Goal: Task Accomplishment & Management: Manage account settings

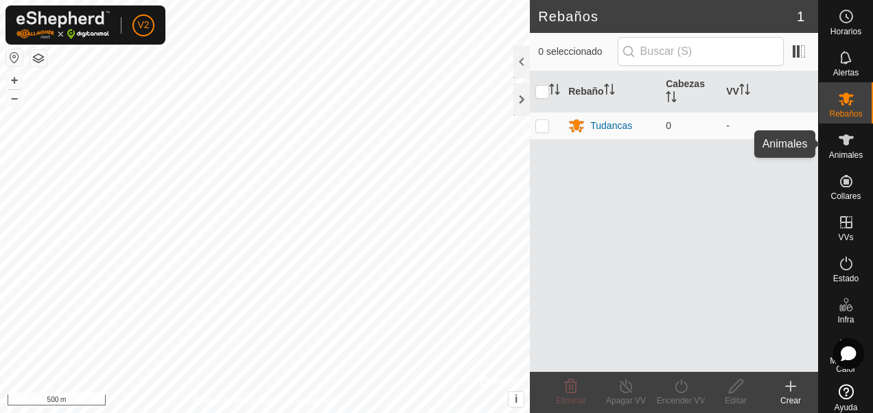
click at [845, 159] on span "Animales" at bounding box center [846, 155] width 34 height 8
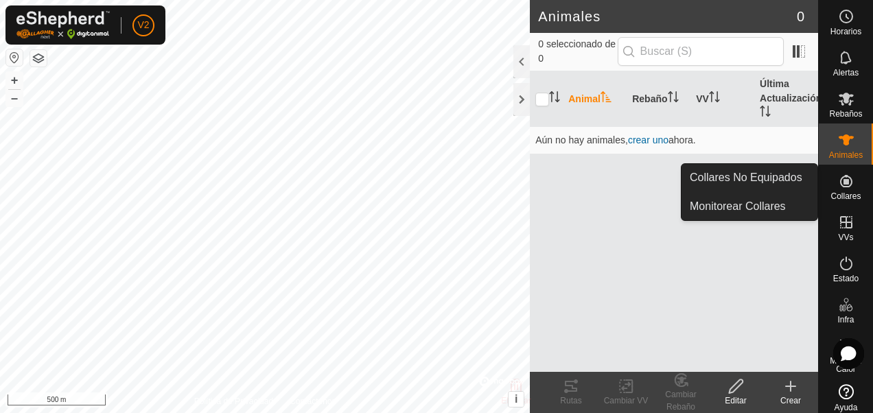
click at [845, 192] on span "Collares" at bounding box center [845, 196] width 30 height 8
click at [841, 187] on icon at bounding box center [846, 181] width 12 height 12
click at [761, 180] on link "Collares No Equipados" at bounding box center [749, 177] width 136 height 27
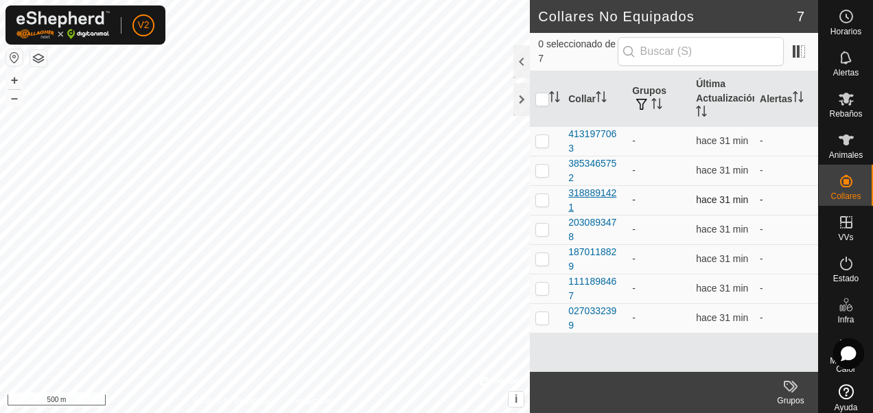
click at [600, 196] on div "3188891421" at bounding box center [594, 200] width 53 height 29
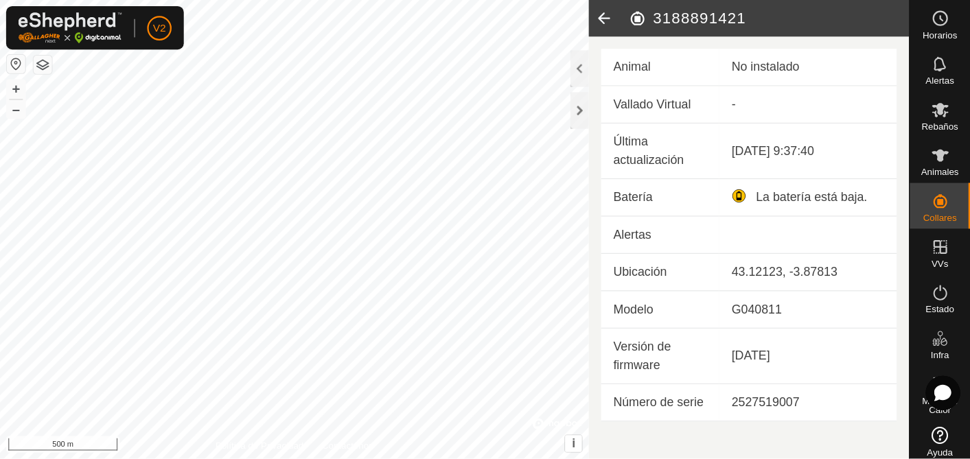
scroll to position [7, 0]
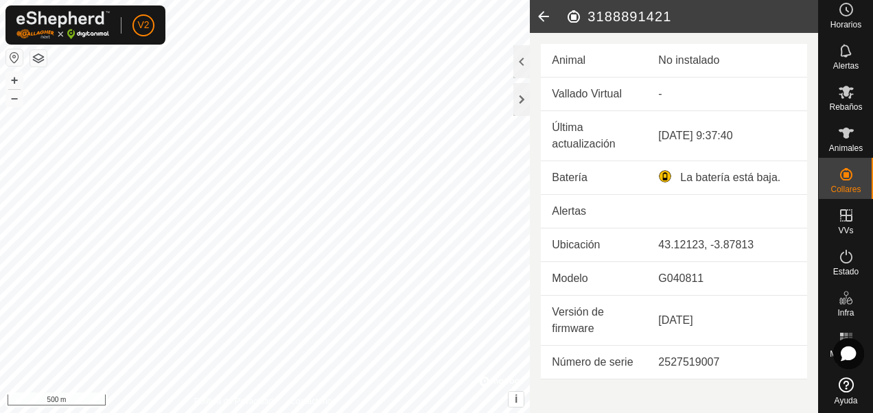
click at [545, 18] on icon at bounding box center [543, 16] width 27 height 33
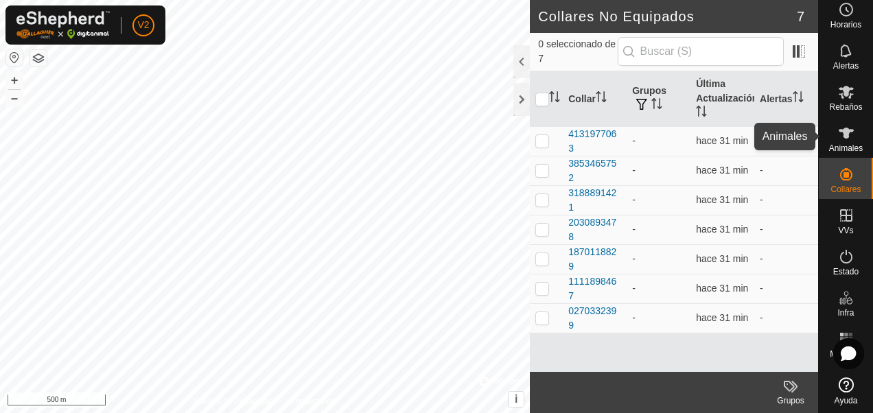
click at [843, 140] on icon at bounding box center [846, 133] width 16 height 16
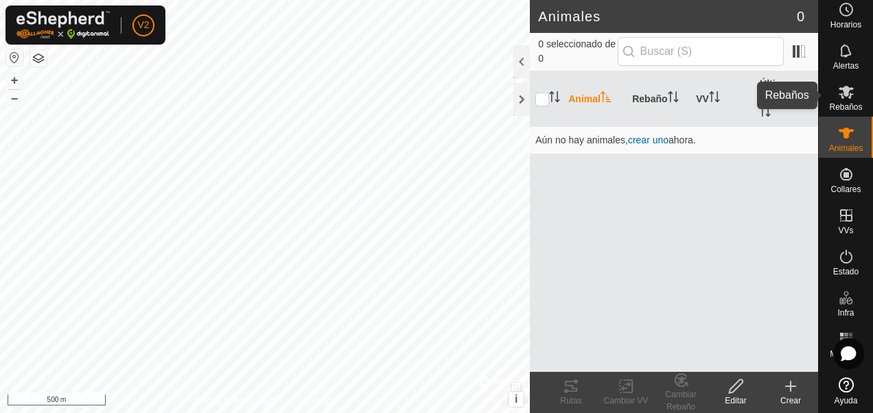
click at [837, 103] on span "Rebaños" at bounding box center [845, 107] width 33 height 8
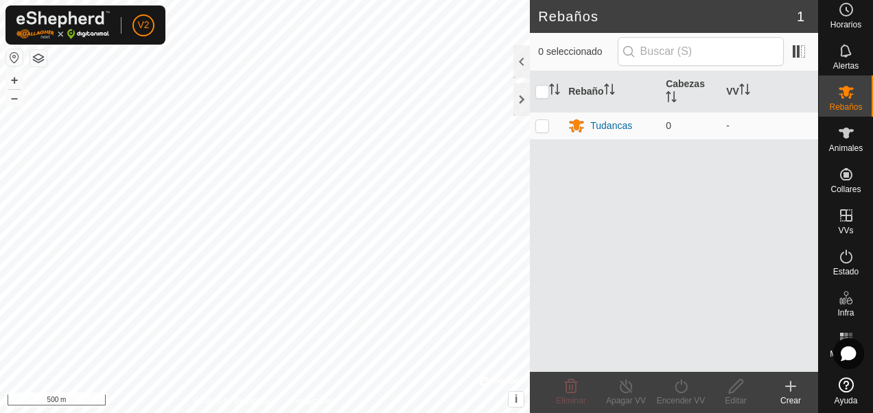
click at [797, 18] on span "1" at bounding box center [801, 16] width 8 height 21
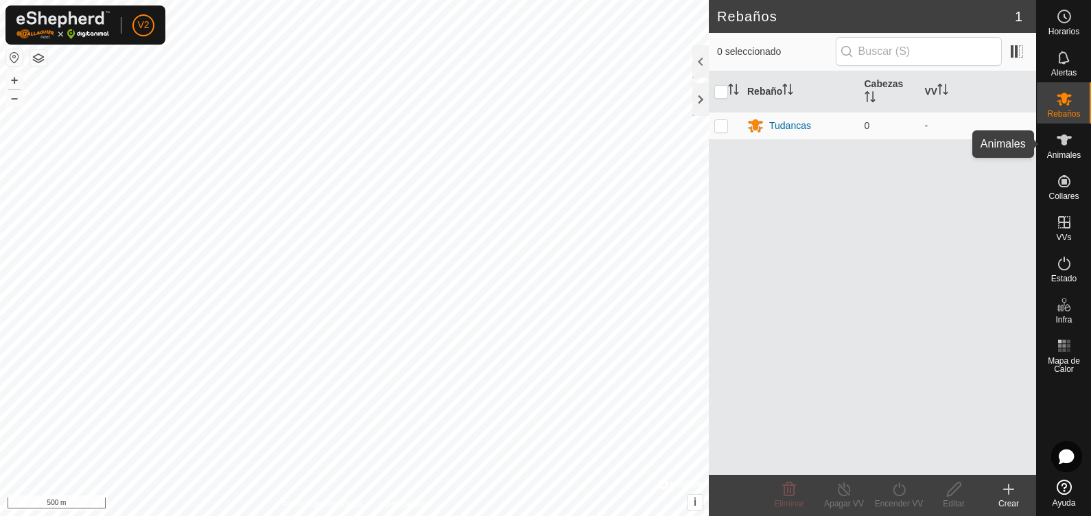
click at [872, 139] on icon at bounding box center [1064, 139] width 15 height 11
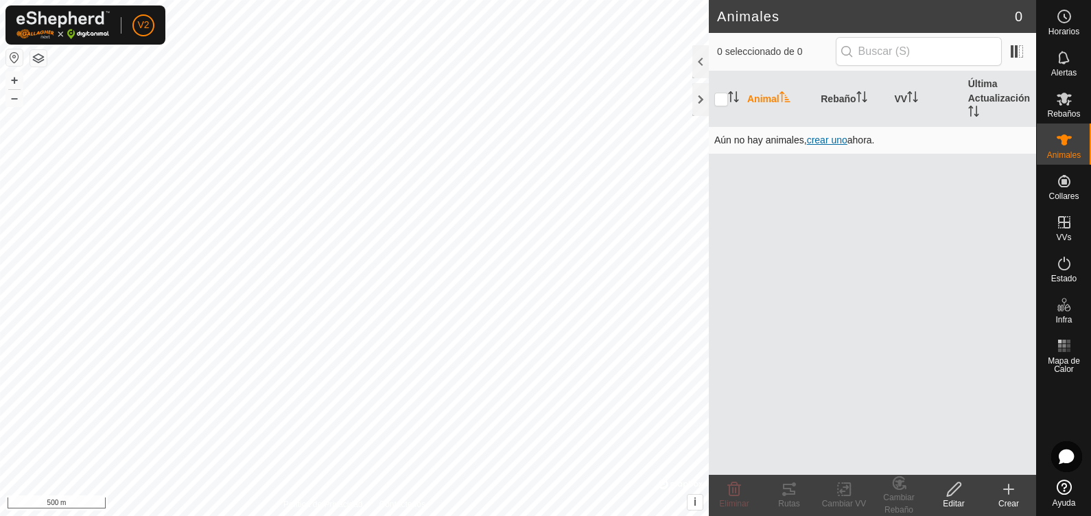
click at [821, 138] on span "crear uno" at bounding box center [827, 139] width 40 height 11
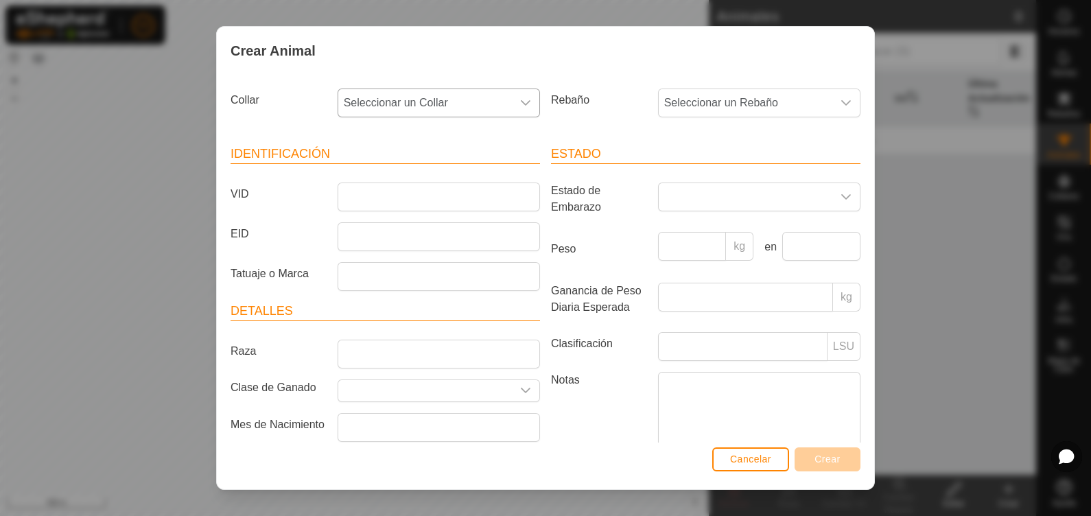
click at [430, 107] on span "Seleccionar un Collar" at bounding box center [425, 102] width 174 height 27
click at [429, 257] on li "3188891421" at bounding box center [437, 259] width 197 height 27
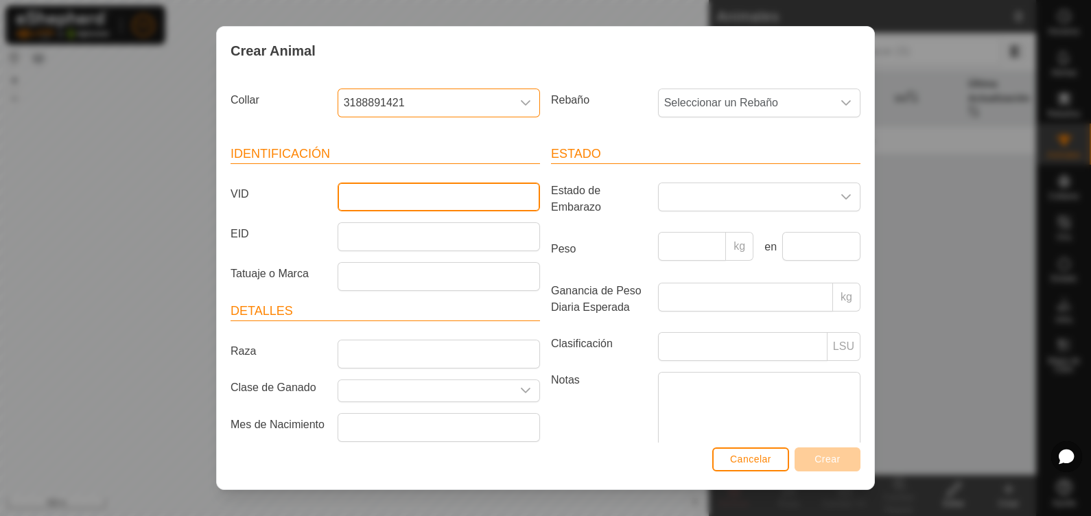
click at [377, 190] on input "VID" at bounding box center [439, 197] width 202 height 29
type input "Morita"
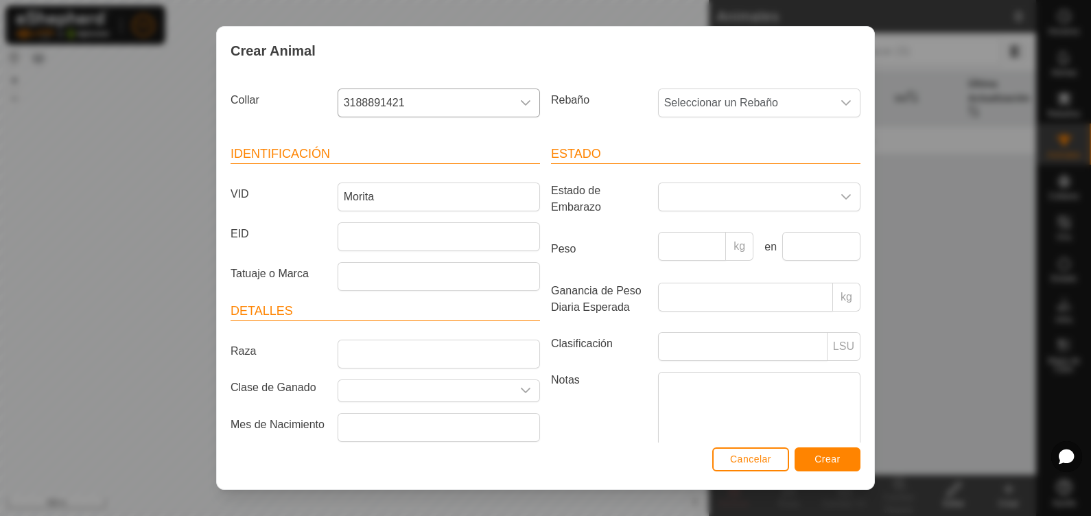
click at [395, 259] on article "Identificación VID Morita EID Tatuaje o Marca" at bounding box center [385, 218] width 309 height 146
click at [395, 237] on input "EID" at bounding box center [439, 236] width 202 height 29
click at [817, 412] on span "Crear" at bounding box center [828, 459] width 26 height 11
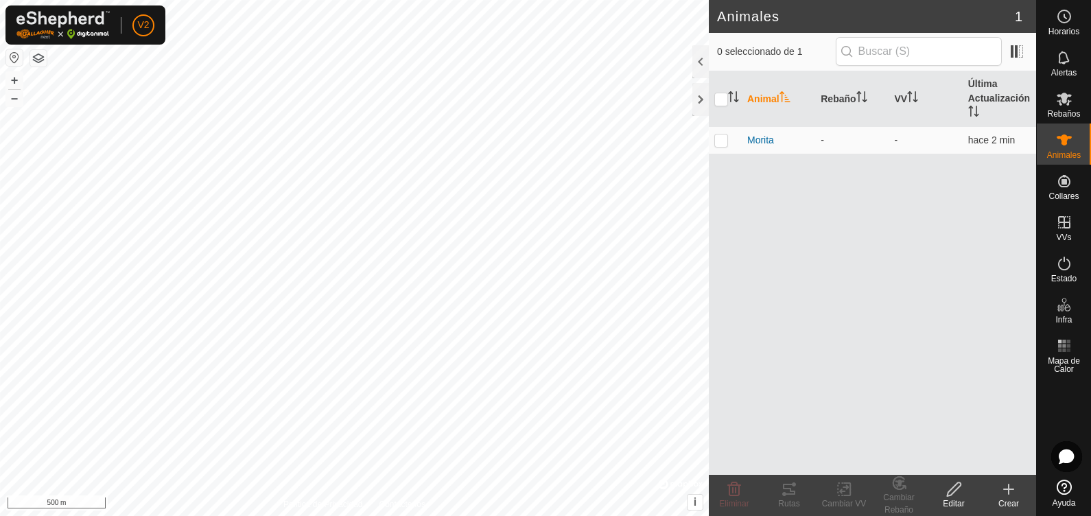
click at [872, 412] on div "Crear" at bounding box center [1008, 504] width 55 height 12
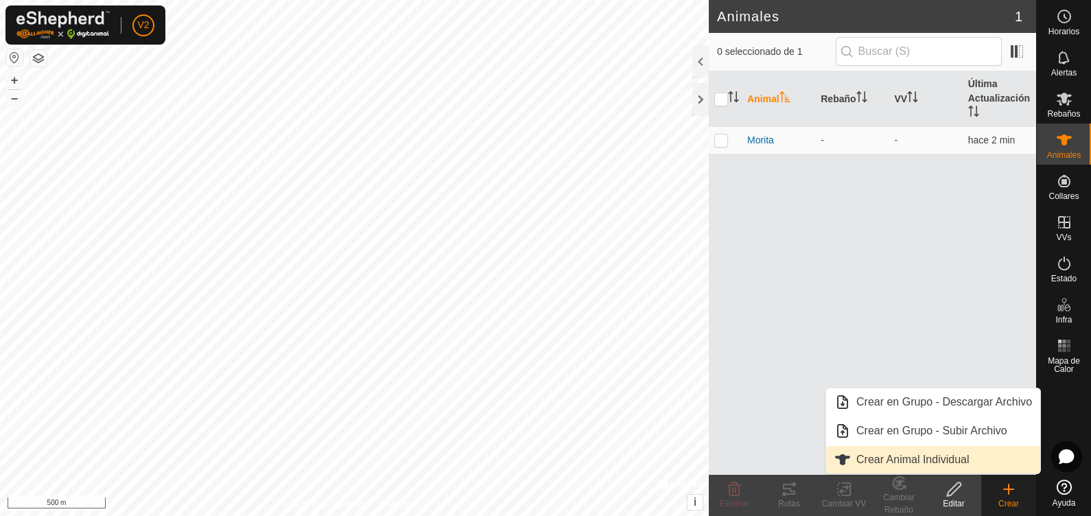
click at [872, 412] on link "Crear Animal Individual" at bounding box center [933, 459] width 214 height 27
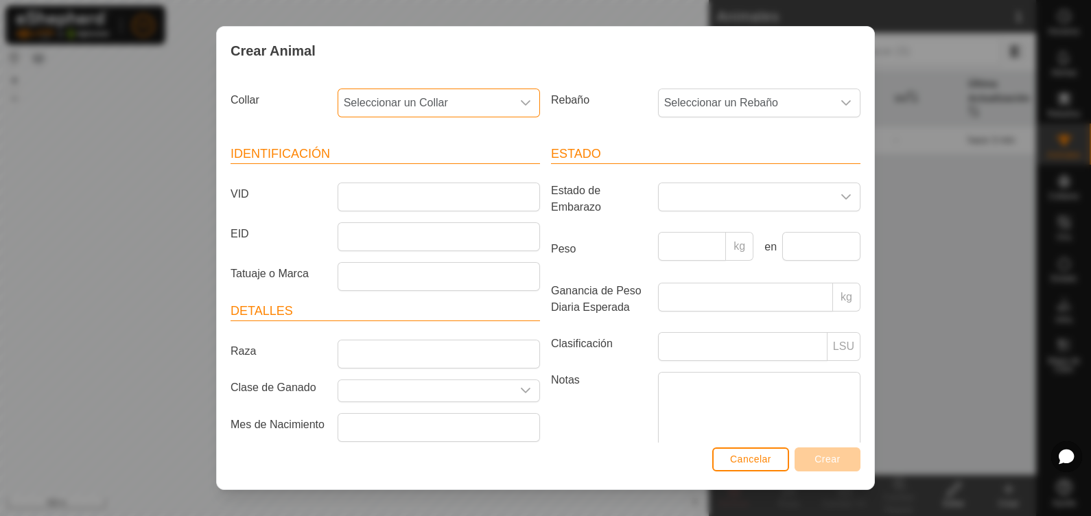
click at [461, 95] on span "Seleccionar un Collar" at bounding box center [425, 102] width 174 height 27
click at [412, 194] on li "4131977063" at bounding box center [437, 202] width 197 height 27
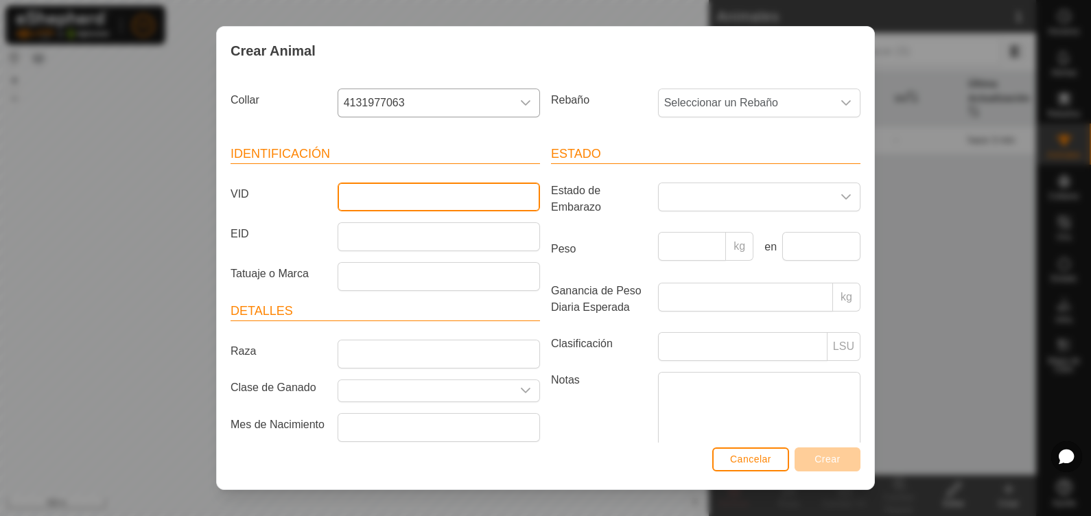
click at [412, 194] on input "VID" at bounding box center [439, 197] width 202 height 29
type input "Chaparra"
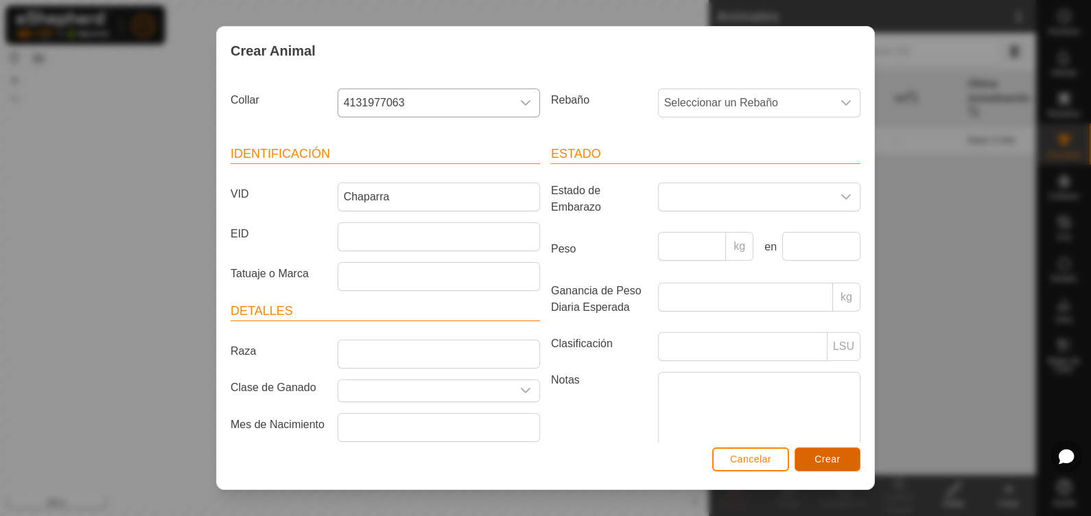
click at [817, 412] on span "Crear" at bounding box center [828, 459] width 26 height 11
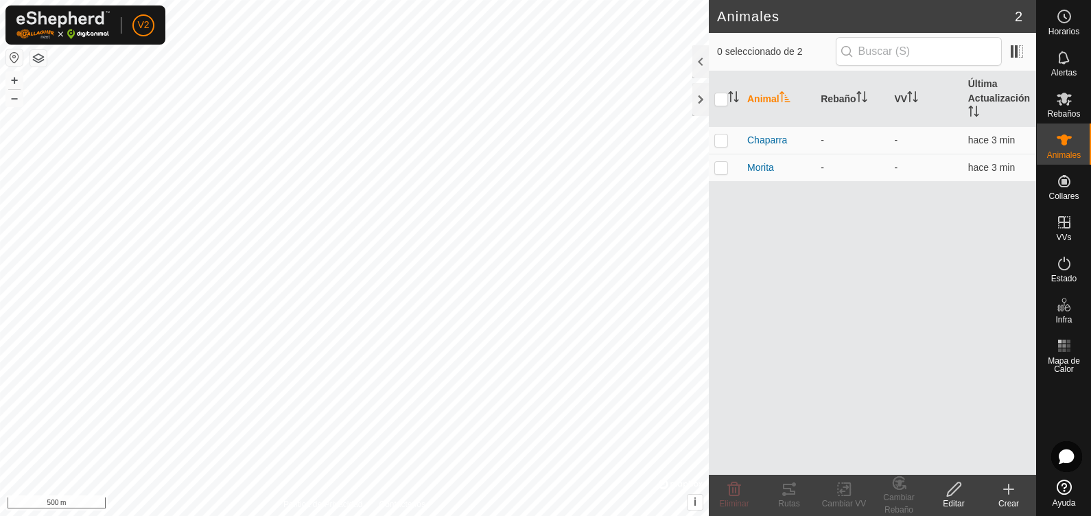
click at [872, 412] on icon at bounding box center [1009, 489] width 16 height 16
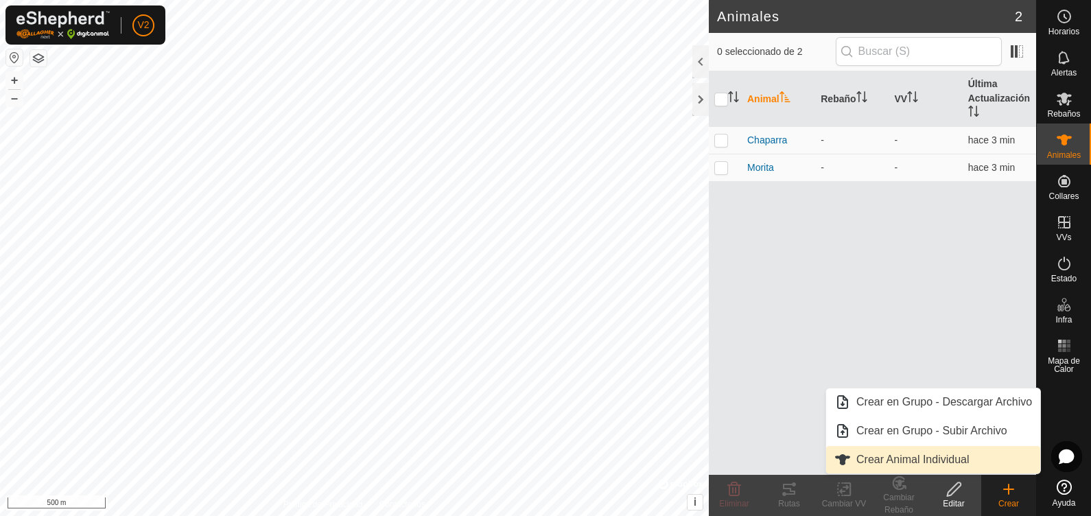
click at [872, 412] on link "Crear Animal Individual" at bounding box center [933, 459] width 214 height 27
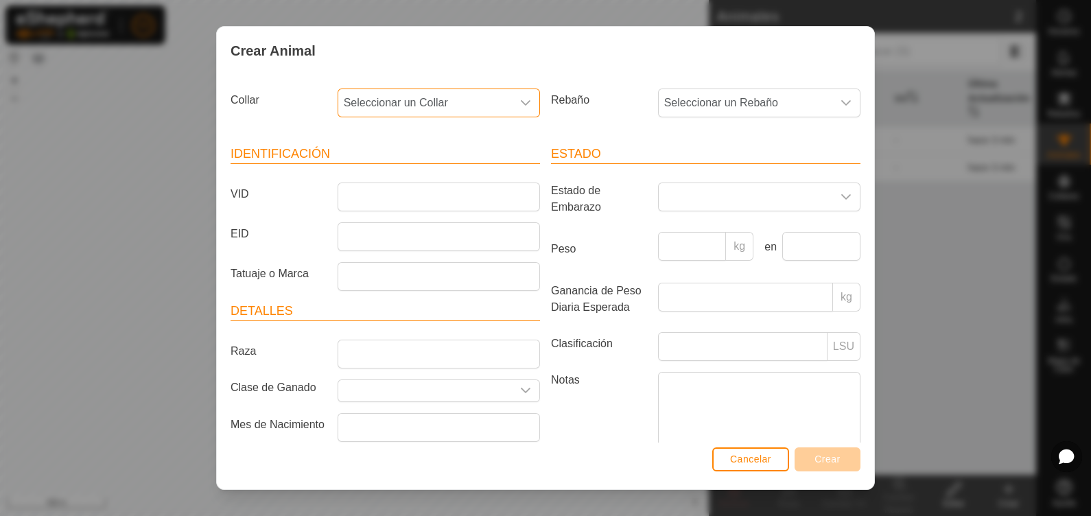
click at [433, 113] on span "Seleccionar un Collar" at bounding box center [425, 102] width 174 height 27
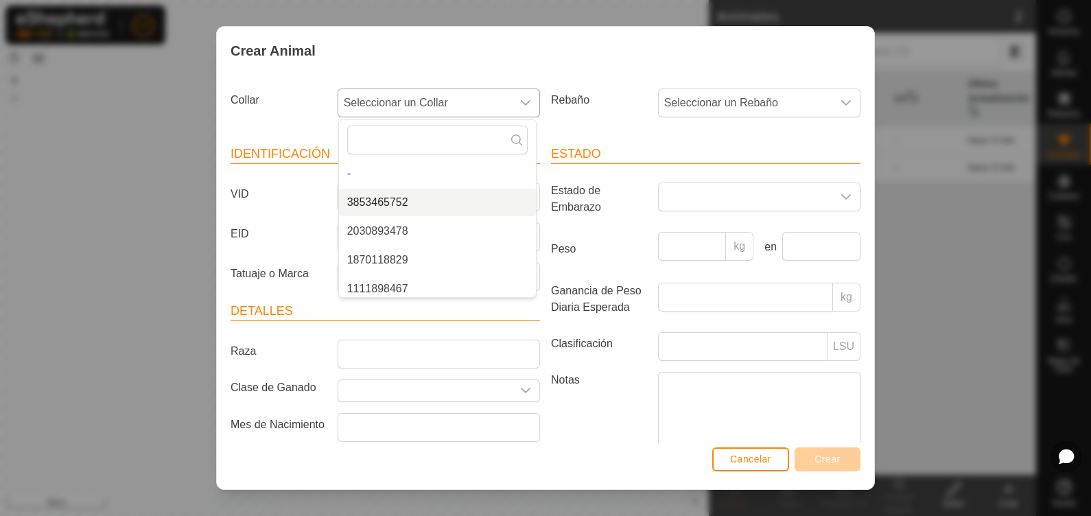
scroll to position [34, 0]
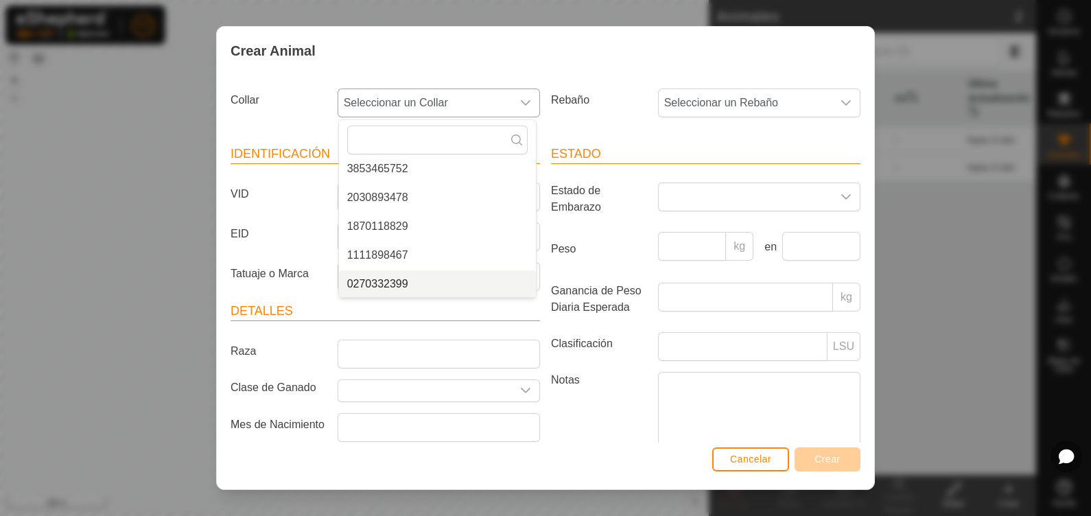
click at [408, 278] on li "0270332399" at bounding box center [437, 283] width 197 height 27
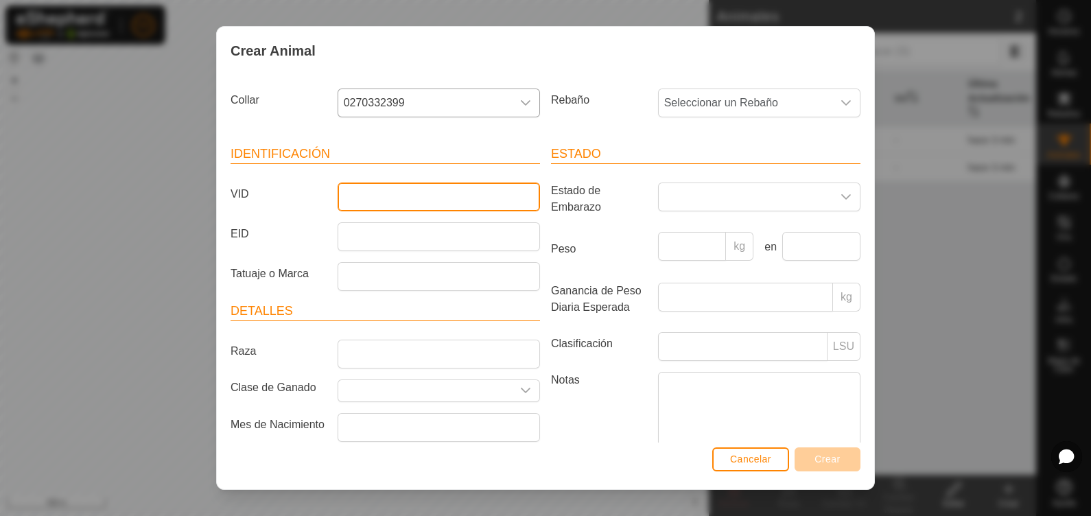
click at [357, 200] on input "VID" at bounding box center [439, 197] width 202 height 29
type input "Goria"
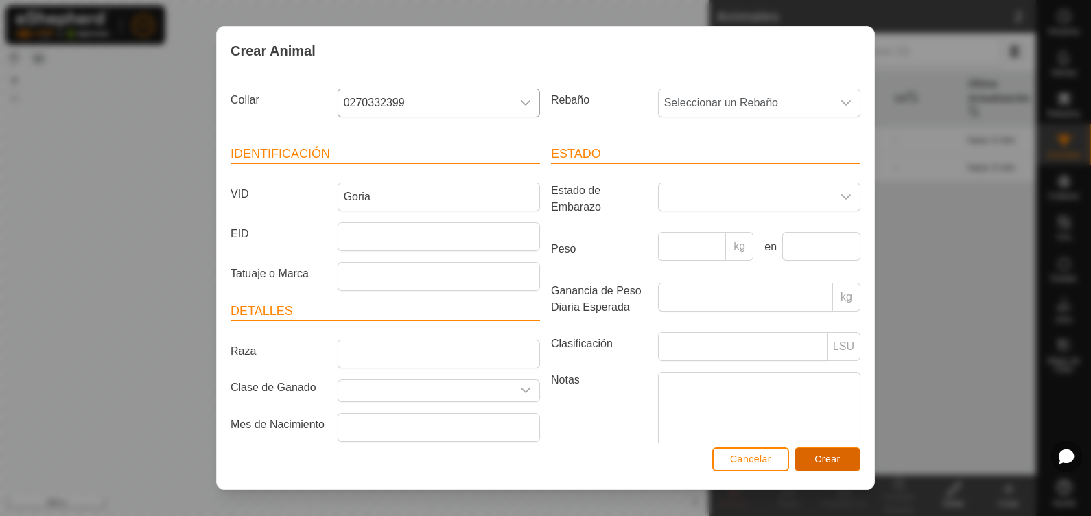
click at [823, 412] on span "Crear" at bounding box center [828, 459] width 26 height 11
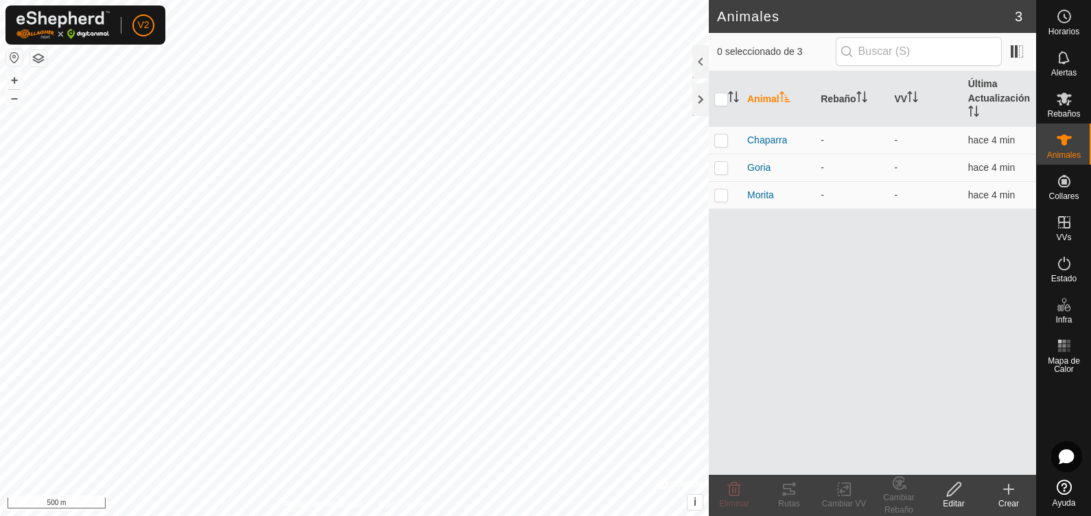
click at [872, 412] on div "Crear" at bounding box center [1008, 504] width 55 height 12
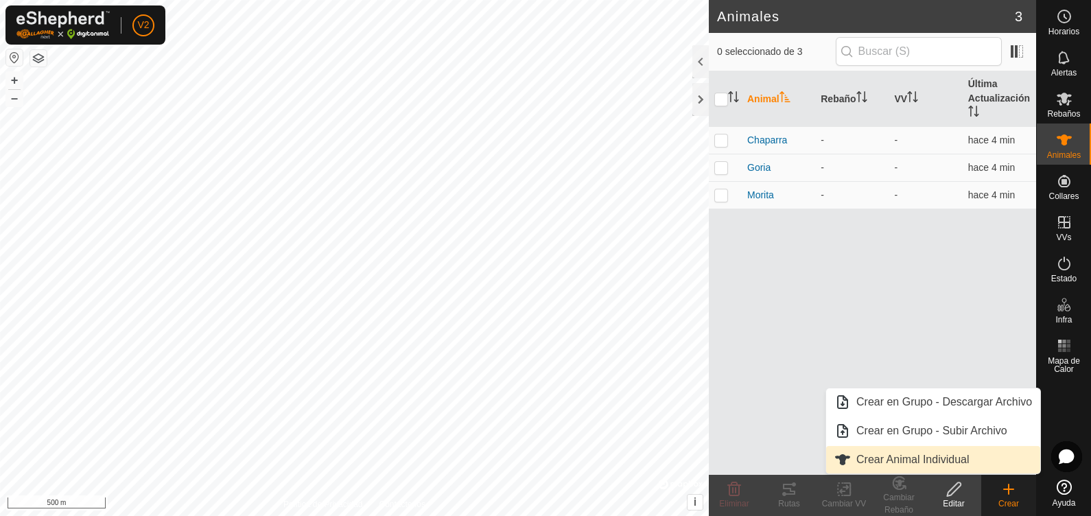
click at [872, 412] on link "Crear Animal Individual" at bounding box center [933, 459] width 214 height 27
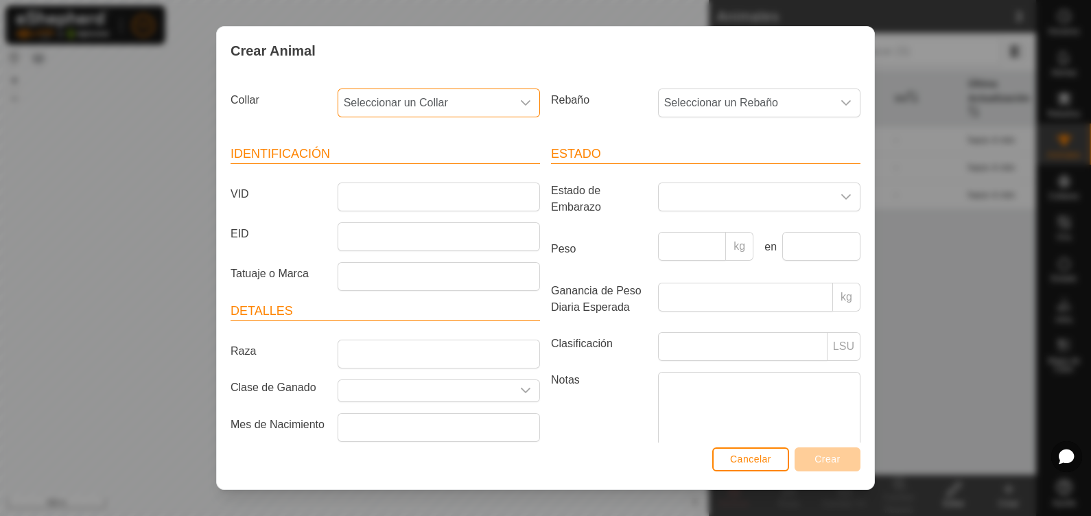
click at [493, 89] on span "Seleccionar un Collar" at bounding box center [425, 102] width 174 height 27
click at [779, 412] on button "Cancelar" at bounding box center [750, 459] width 77 height 24
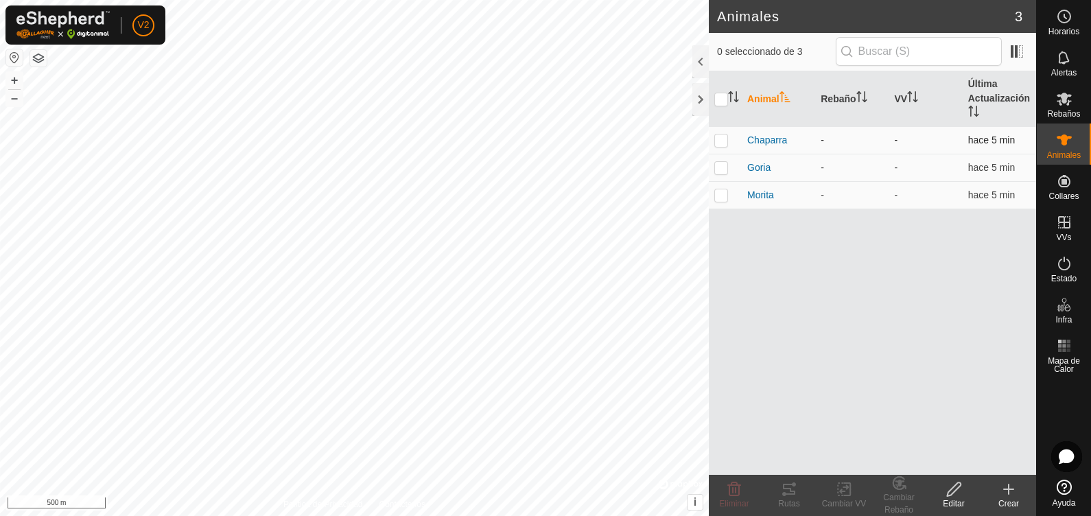
click at [831, 148] on td "-" at bounding box center [851, 139] width 73 height 27
drag, startPoint x: 831, startPoint y: 148, endPoint x: 788, endPoint y: 132, distance: 45.1
click at [788, 133] on div "Chaparra" at bounding box center [778, 140] width 62 height 14
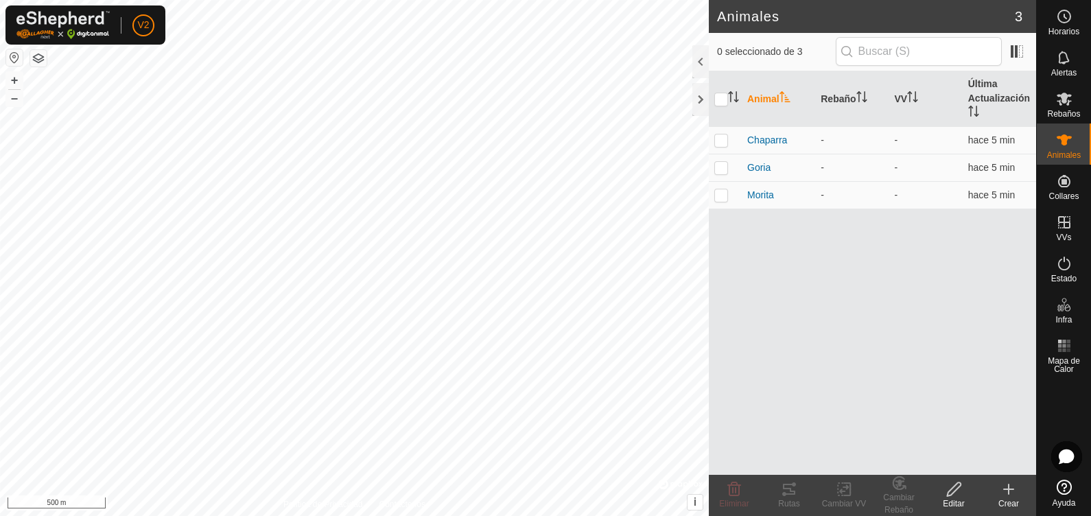
click at [872, 412] on div "Editar" at bounding box center [953, 504] width 55 height 12
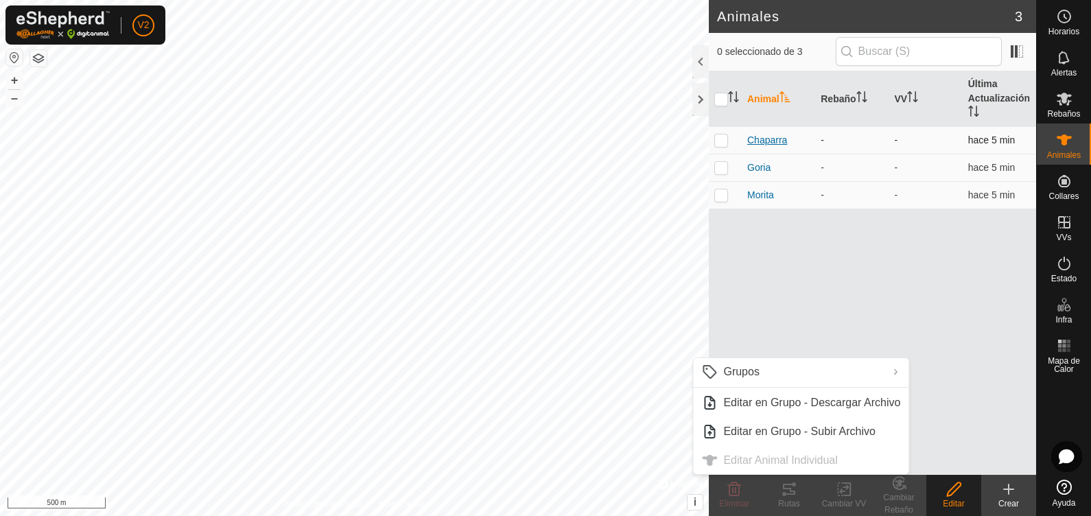
click at [771, 141] on span "Chaparra" at bounding box center [767, 140] width 40 height 14
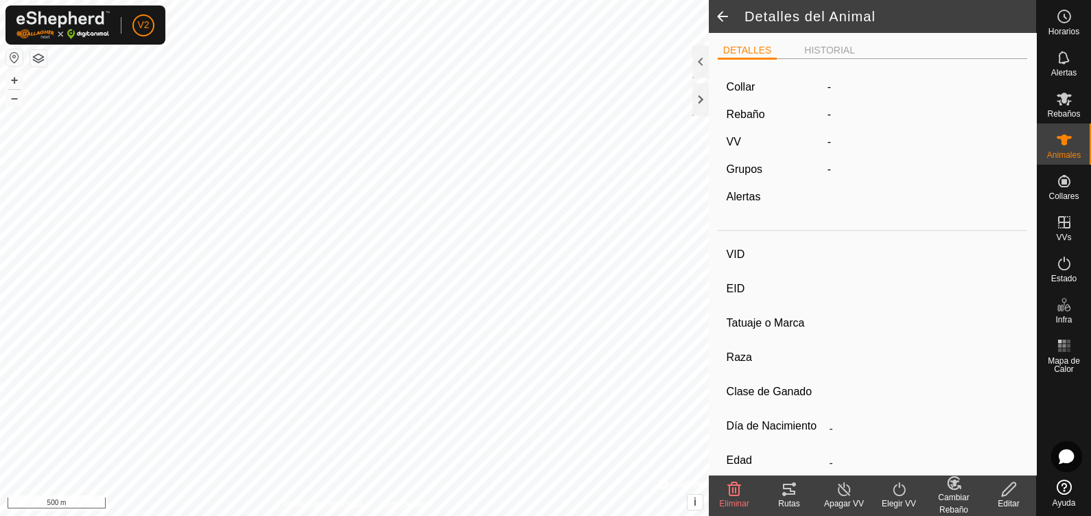
type input "Chaparra"
type input "-"
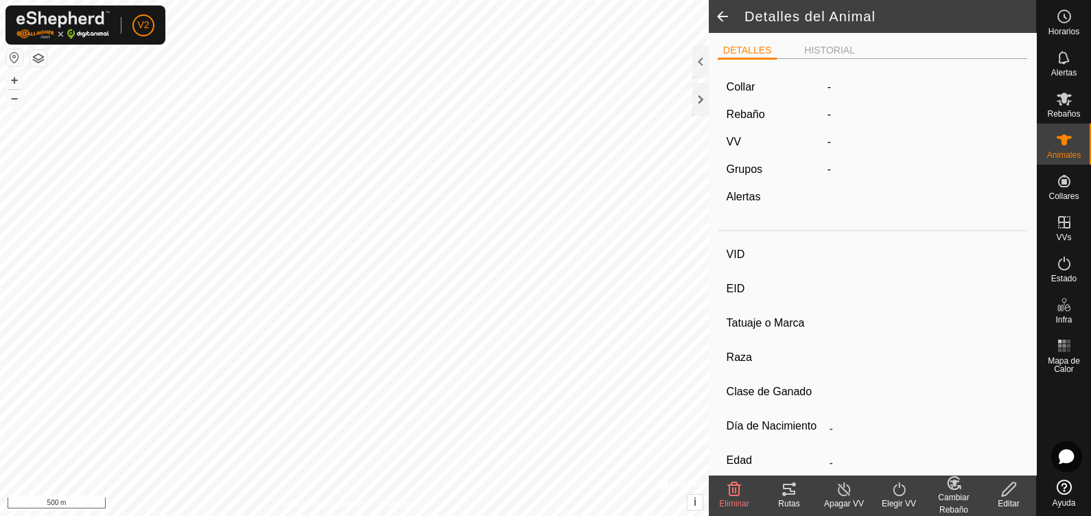
type input "0 kg"
type input "-"
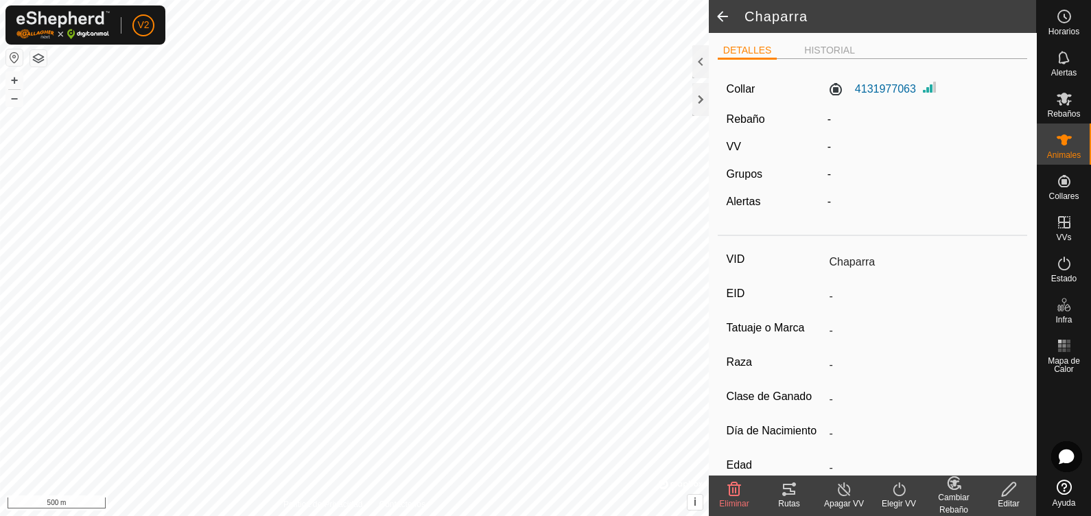
click at [723, 19] on span at bounding box center [722, 16] width 27 height 33
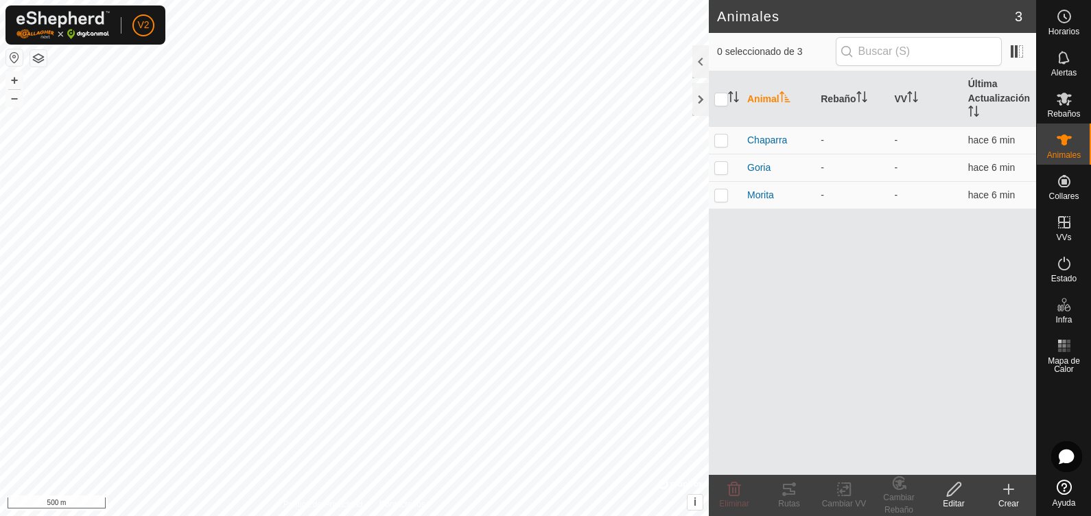
click at [872, 412] on icon at bounding box center [1009, 489] width 16 height 16
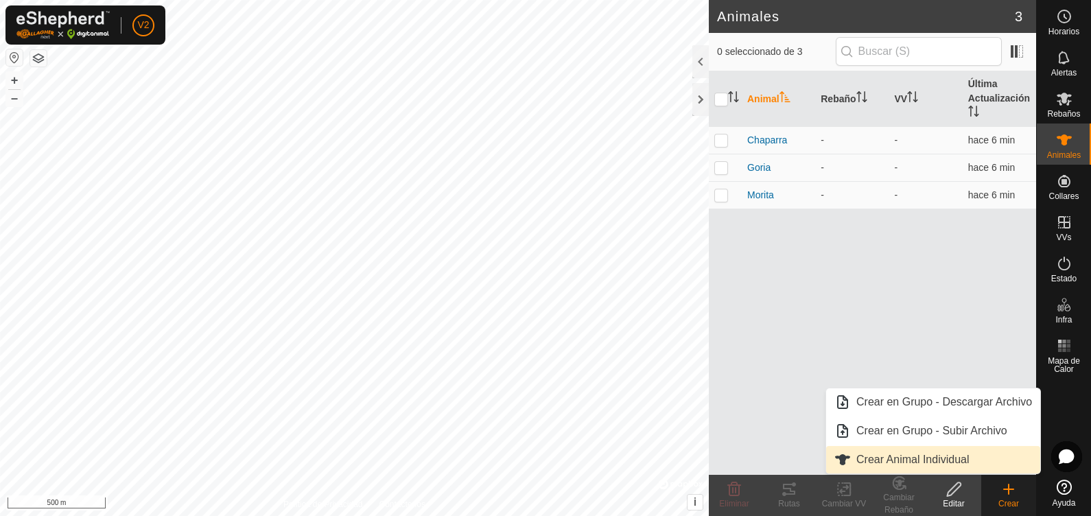
click at [872, 412] on link "Crear Animal Individual" at bounding box center [933, 459] width 214 height 27
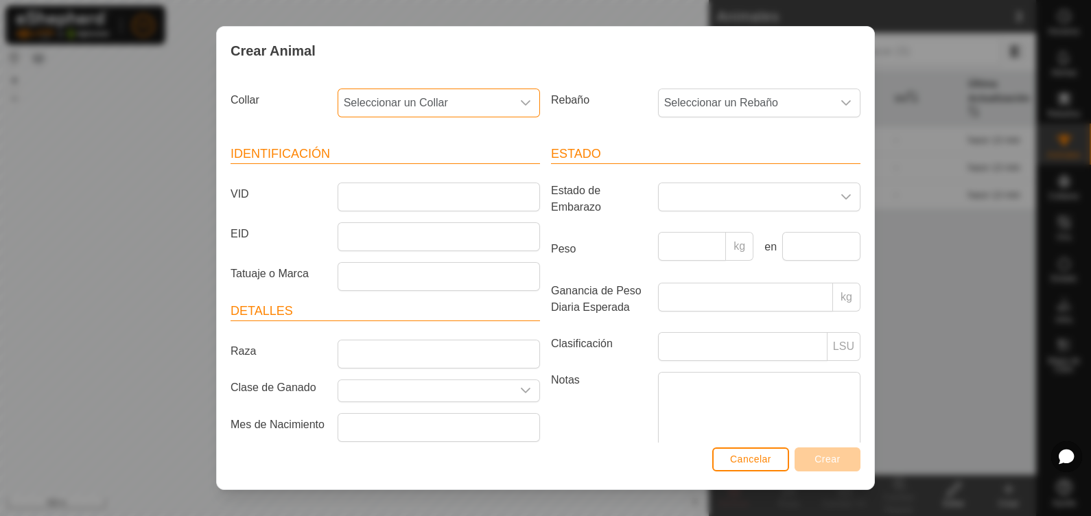
click at [497, 104] on span "Seleccionar un Collar" at bounding box center [425, 102] width 174 height 27
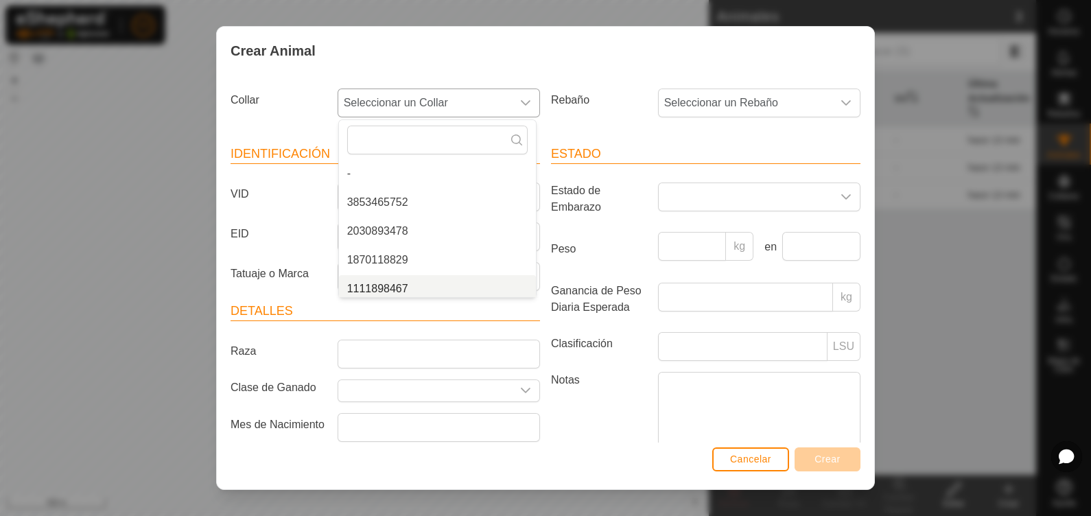
scroll to position [5, 0]
click at [374, 288] on span "1111898467" at bounding box center [377, 284] width 61 height 16
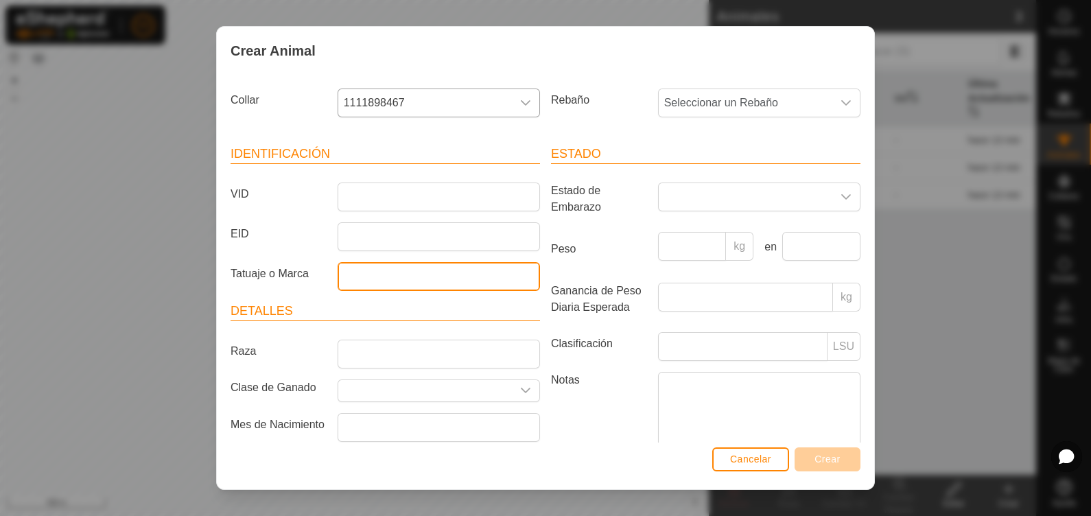
click at [374, 288] on input "Tatuaje o Marca" at bounding box center [439, 276] width 202 height 29
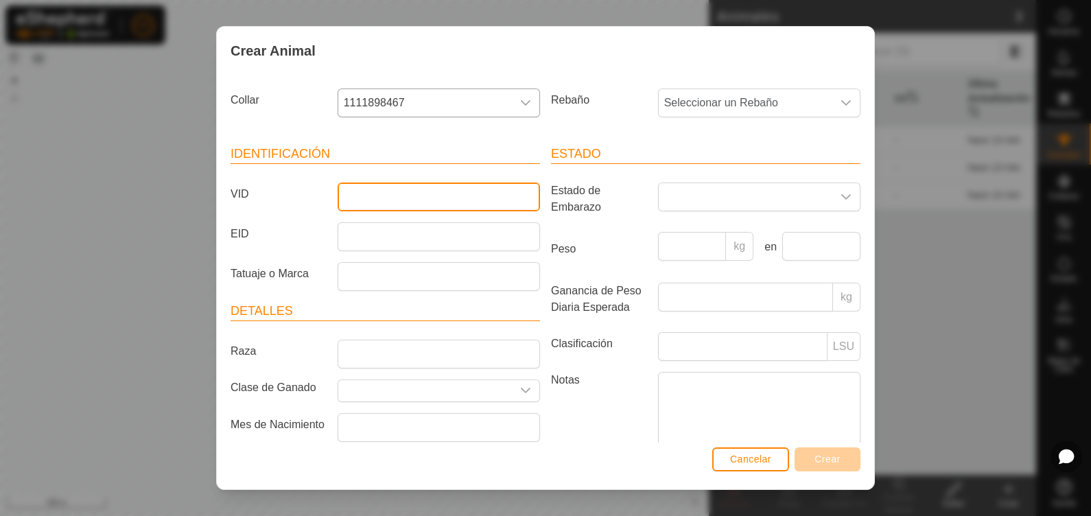
click at [353, 188] on input "VID" at bounding box center [439, 197] width 202 height 29
type input "Grilla"
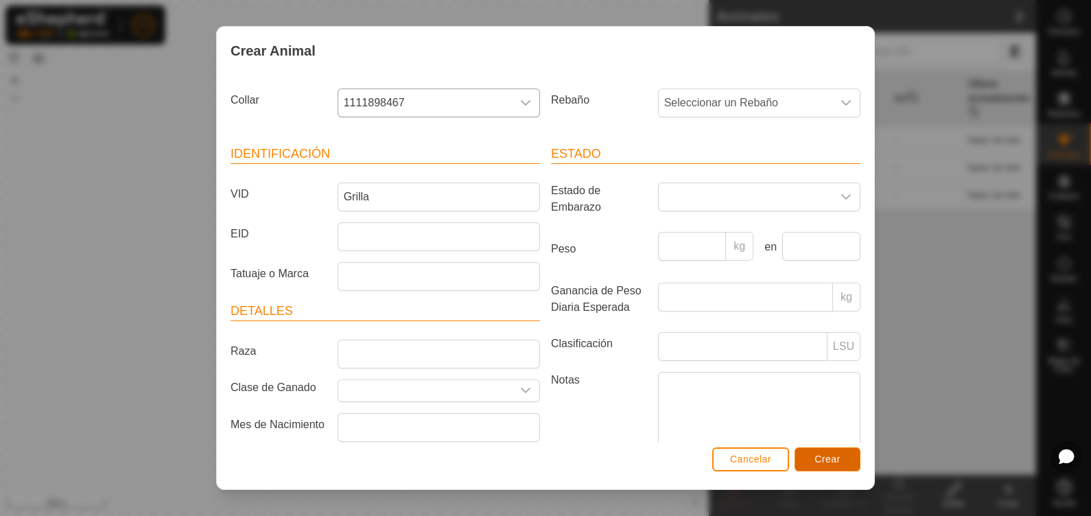
click at [823, 412] on button "Crear" at bounding box center [828, 459] width 66 height 24
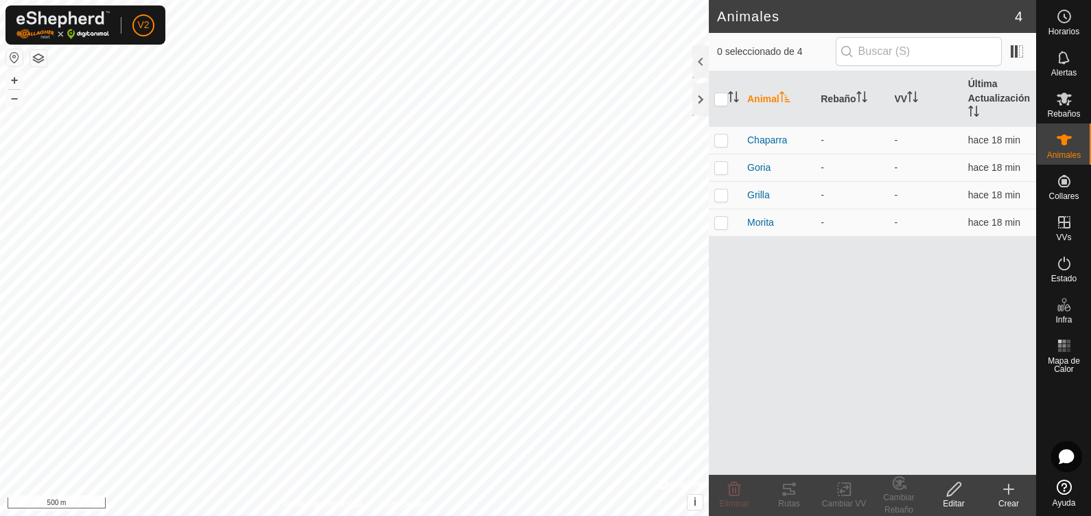
click at [872, 412] on div "Crear" at bounding box center [1008, 504] width 55 height 12
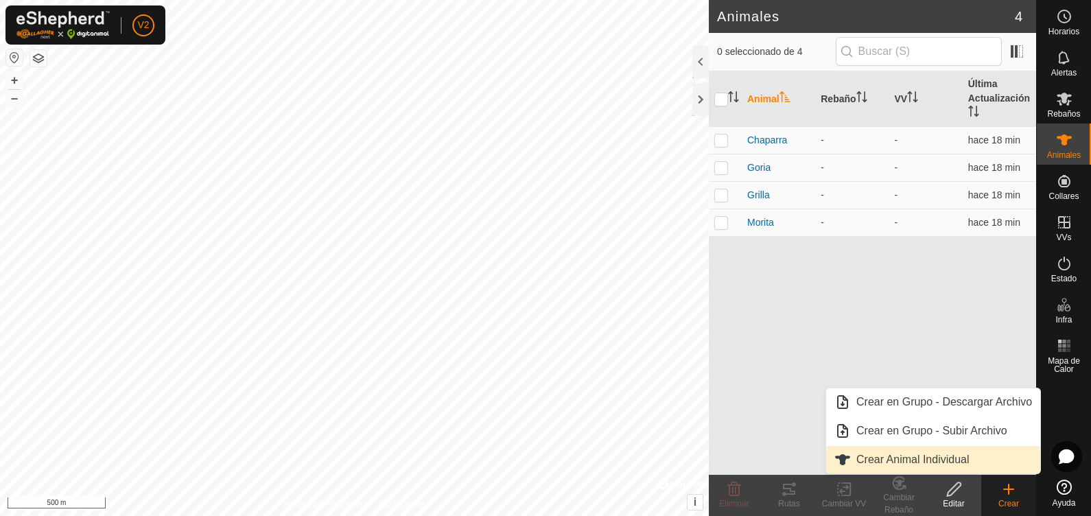
click at [872, 412] on link "Crear Animal Individual" at bounding box center [933, 459] width 214 height 27
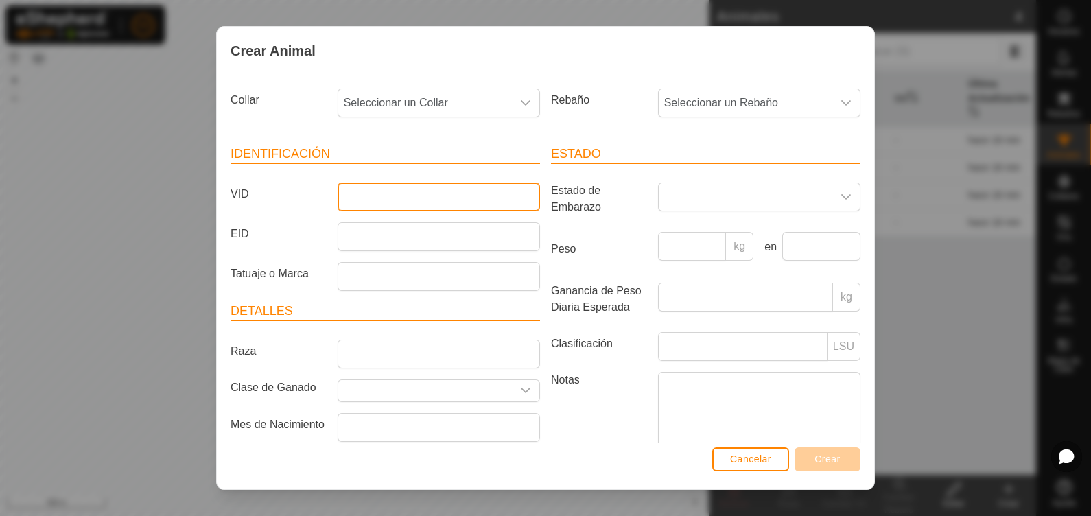
click at [391, 194] on input "VID" at bounding box center [439, 197] width 202 height 29
type input "l"
type input "L"
type input "l"
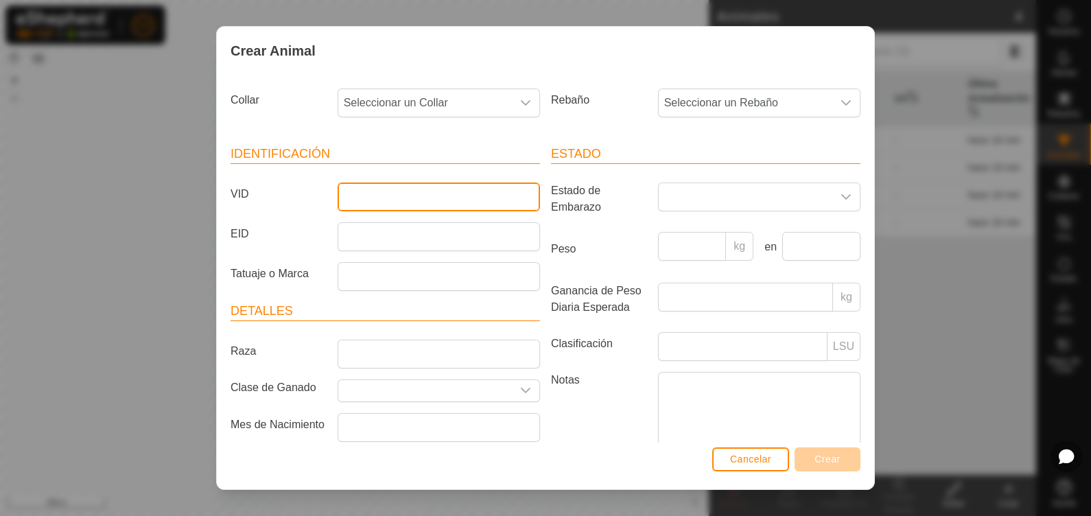
type input "m"
type input "[PERSON_NAME]"
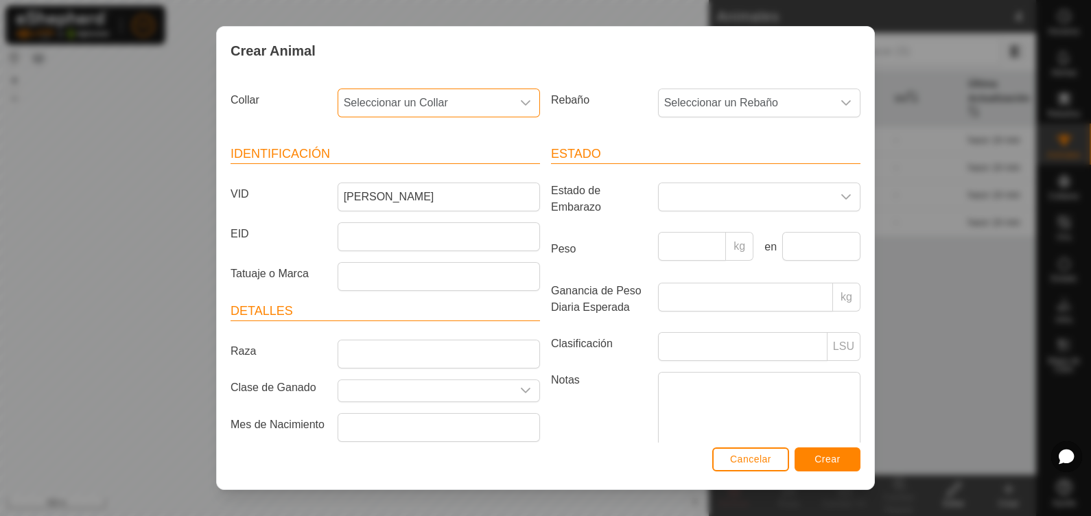
click at [504, 107] on span "Seleccionar un Collar" at bounding box center [425, 102] width 174 height 27
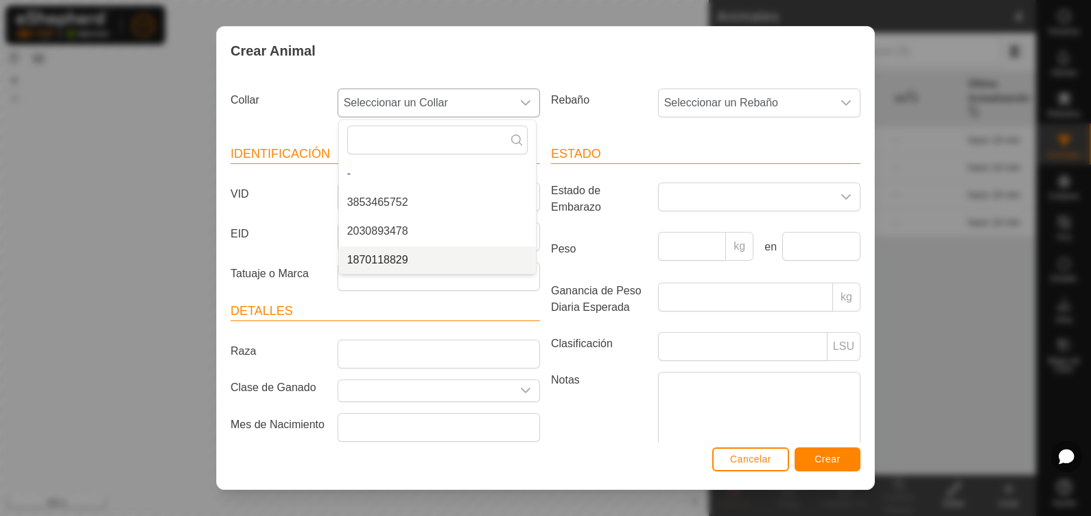
click at [381, 255] on li "1870118829" at bounding box center [437, 259] width 197 height 27
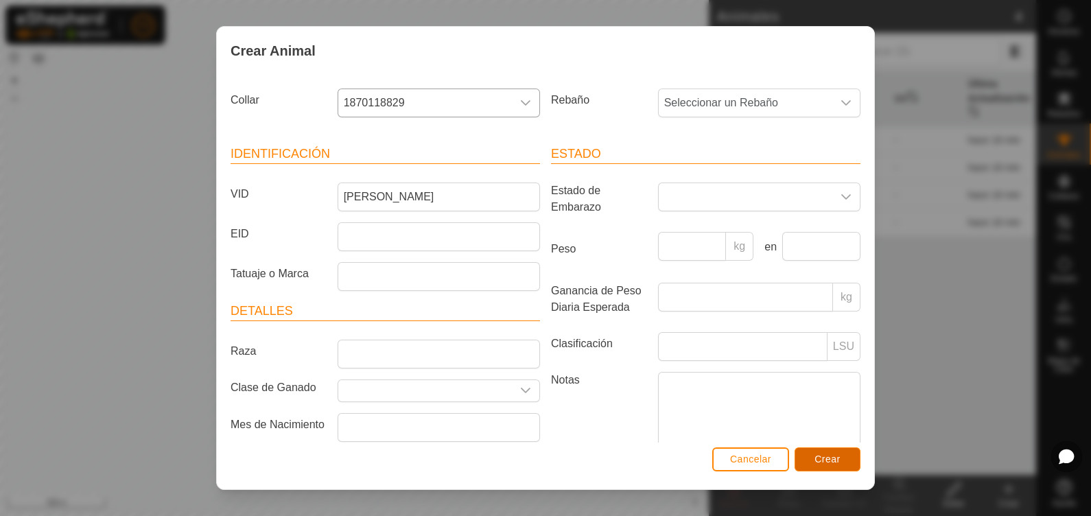
click at [849, 412] on button "Crear" at bounding box center [828, 459] width 66 height 24
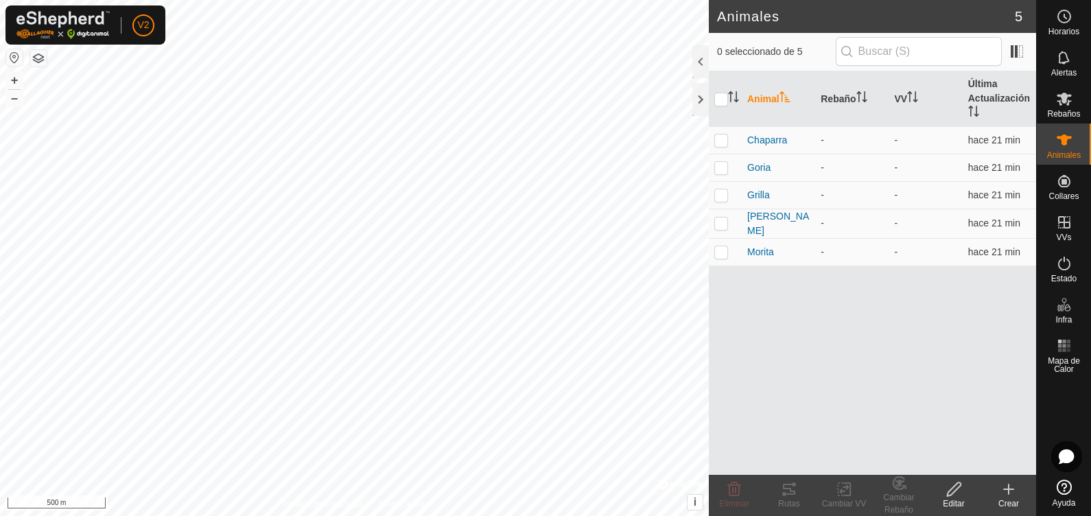
click at [872, 412] on icon at bounding box center [1009, 489] width 16 height 16
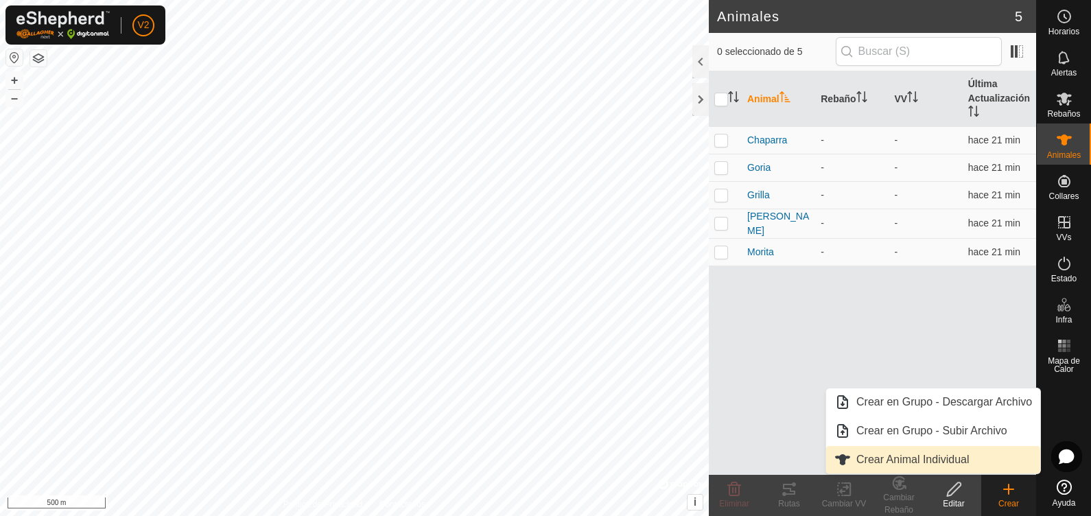
click at [872, 412] on link "Crear Animal Individual" at bounding box center [933, 459] width 214 height 27
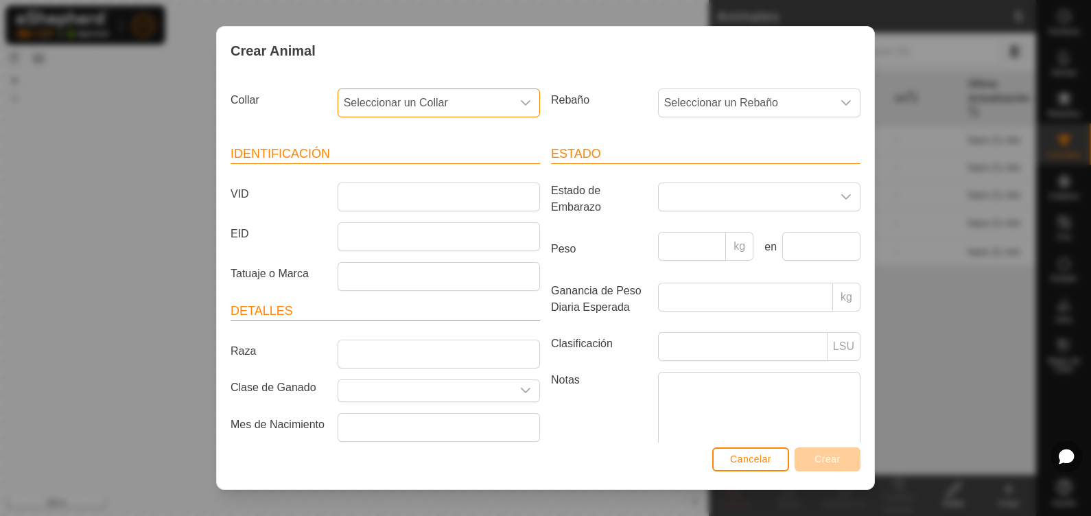
click at [381, 107] on span "Seleccionar un Collar" at bounding box center [425, 102] width 174 height 27
click at [364, 202] on li "3853465752" at bounding box center [437, 202] width 197 height 27
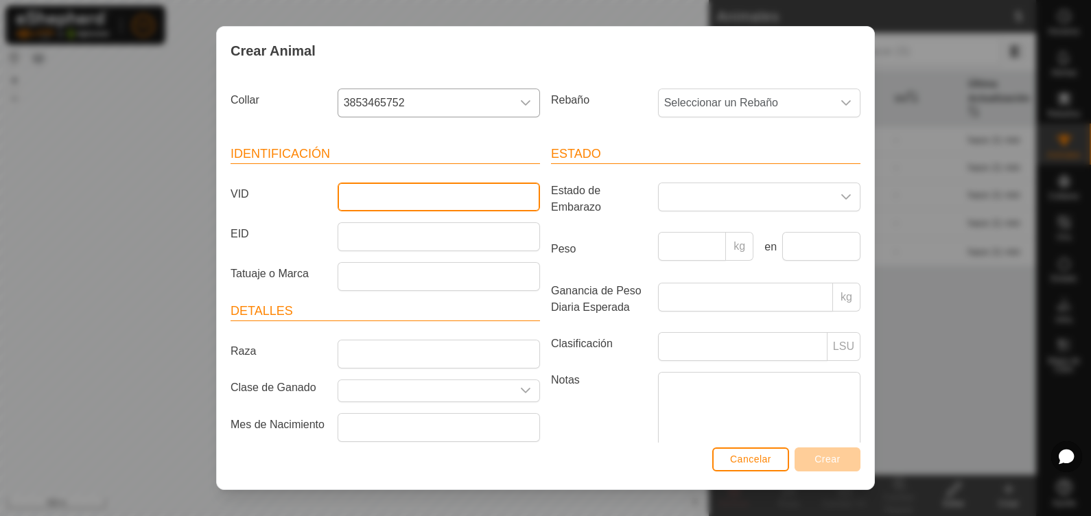
click at [364, 202] on input "VID" at bounding box center [439, 197] width 202 height 29
type input "Escornada"
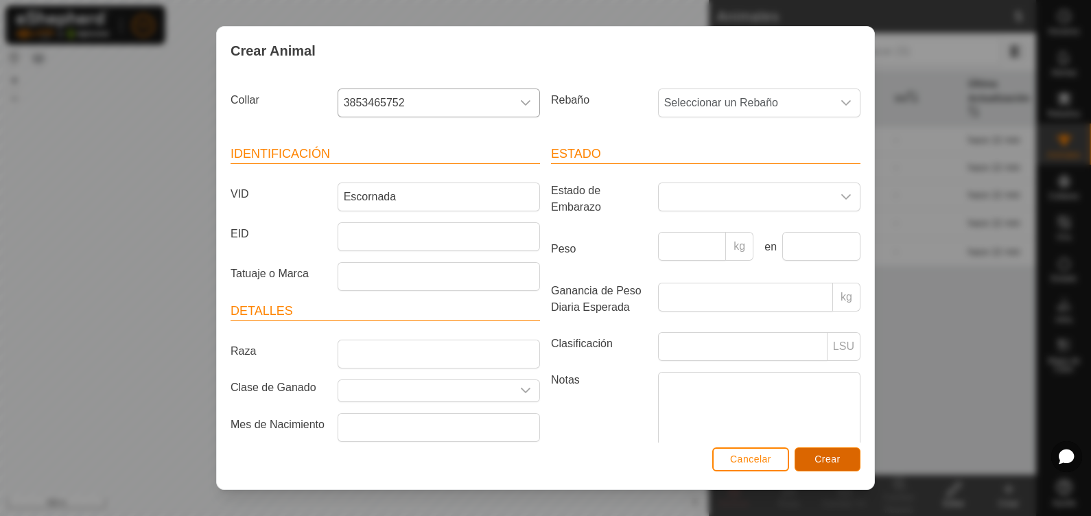
click at [831, 412] on button "Crear" at bounding box center [828, 459] width 66 height 24
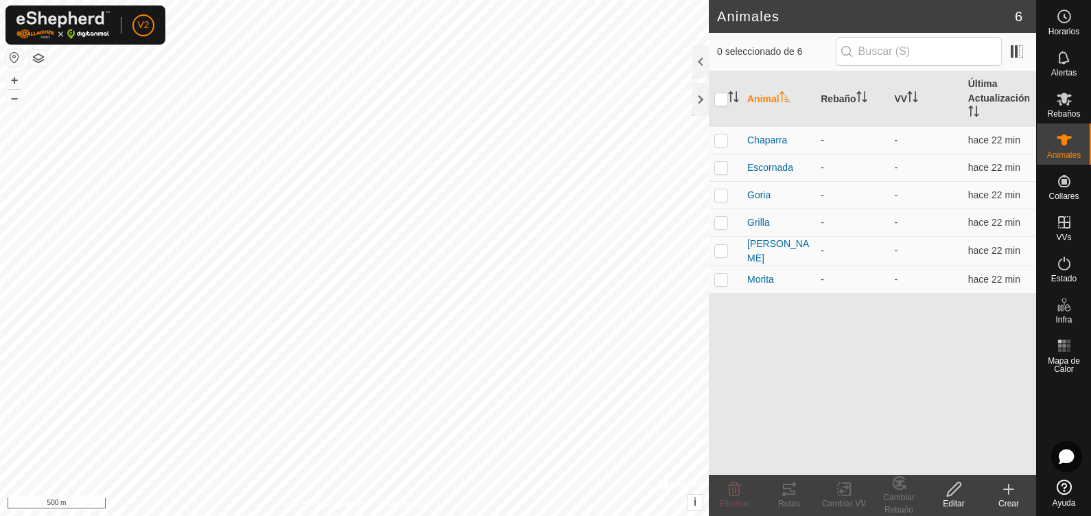
click at [872, 412] on div "Crear" at bounding box center [1008, 504] width 55 height 12
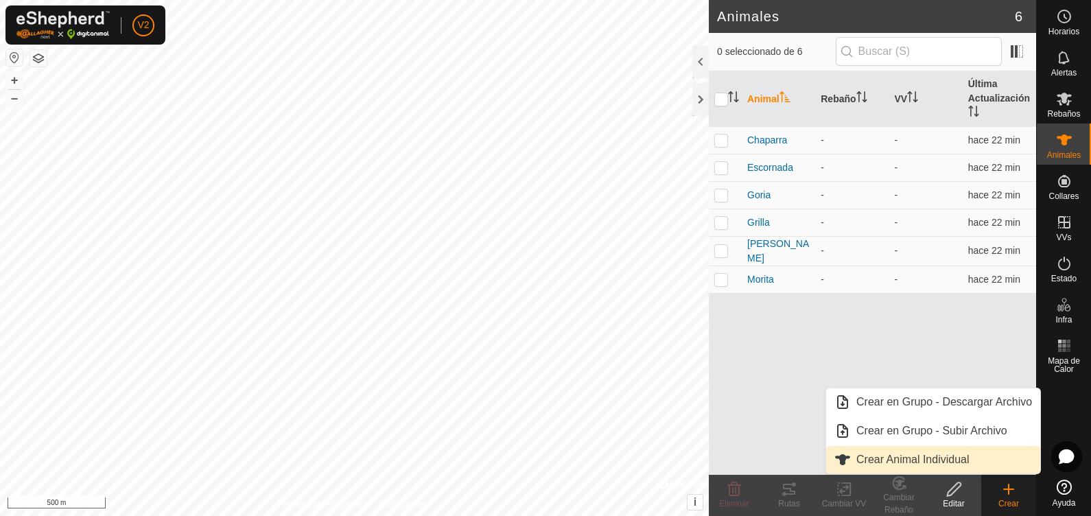
click at [872, 412] on link "Crear Animal Individual" at bounding box center [933, 459] width 214 height 27
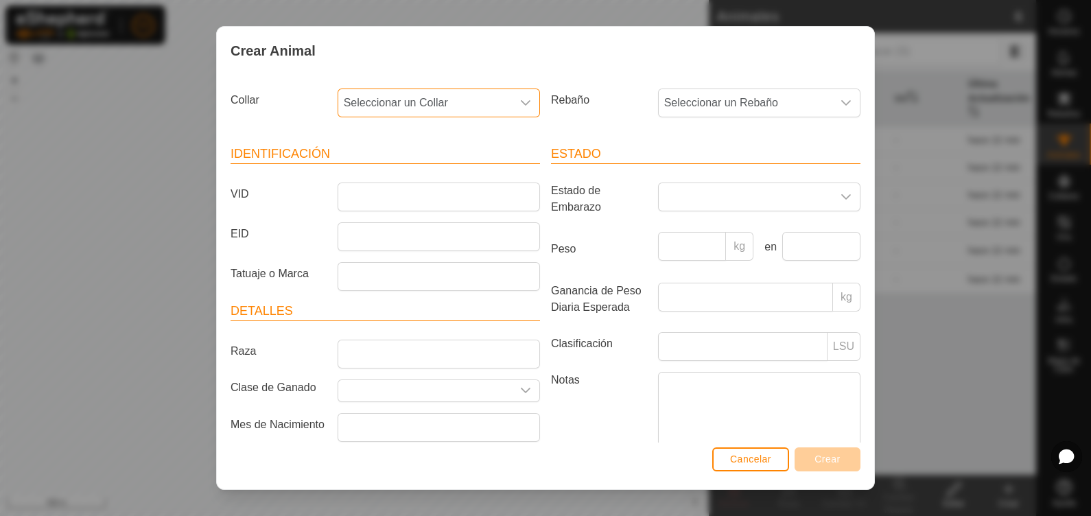
click at [404, 96] on span "Seleccionar un Collar" at bounding box center [425, 102] width 174 height 27
click at [381, 204] on li "2030893478" at bounding box center [437, 202] width 197 height 27
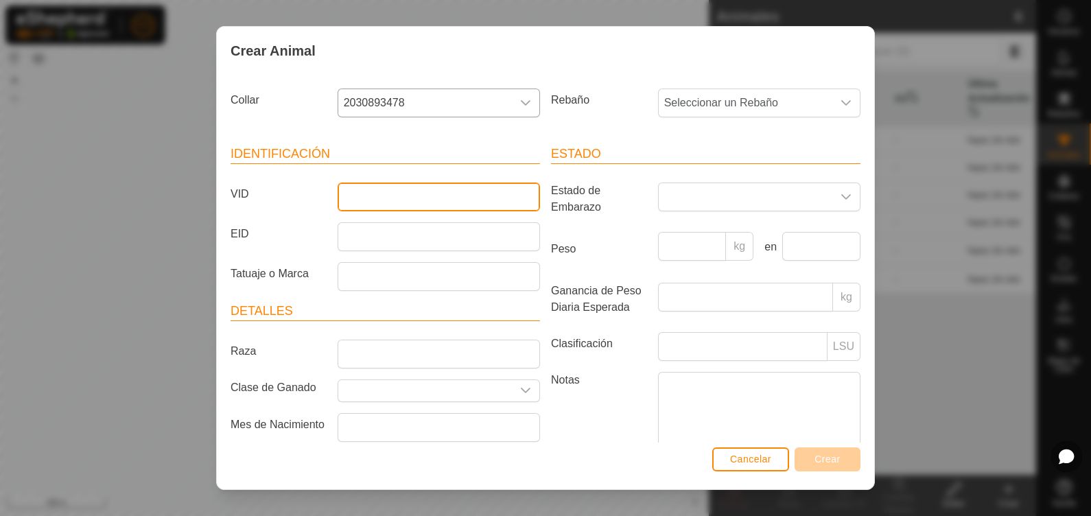
click at [366, 192] on input "VID" at bounding box center [439, 197] width 202 height 29
type input "Percha"
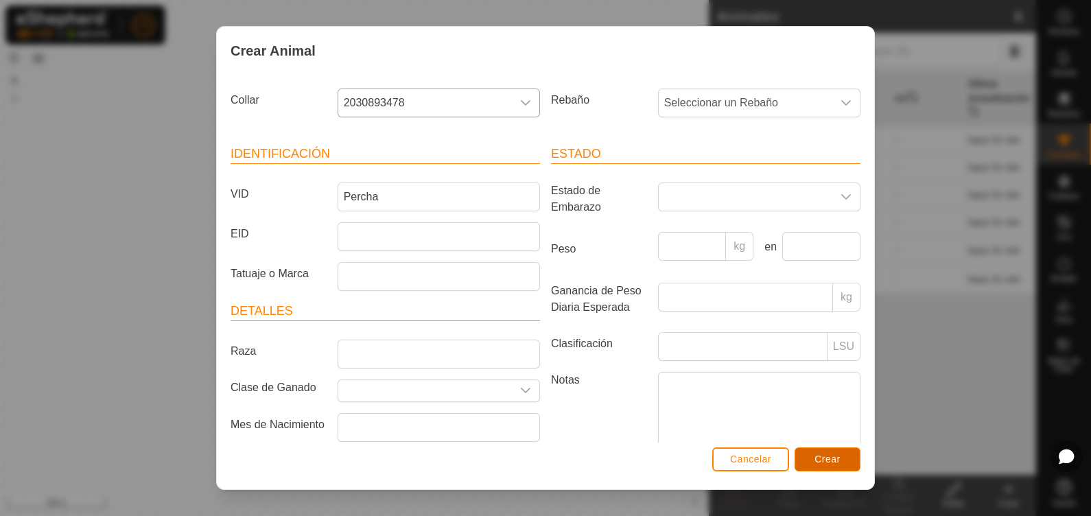
click at [823, 412] on span "Crear" at bounding box center [828, 459] width 26 height 11
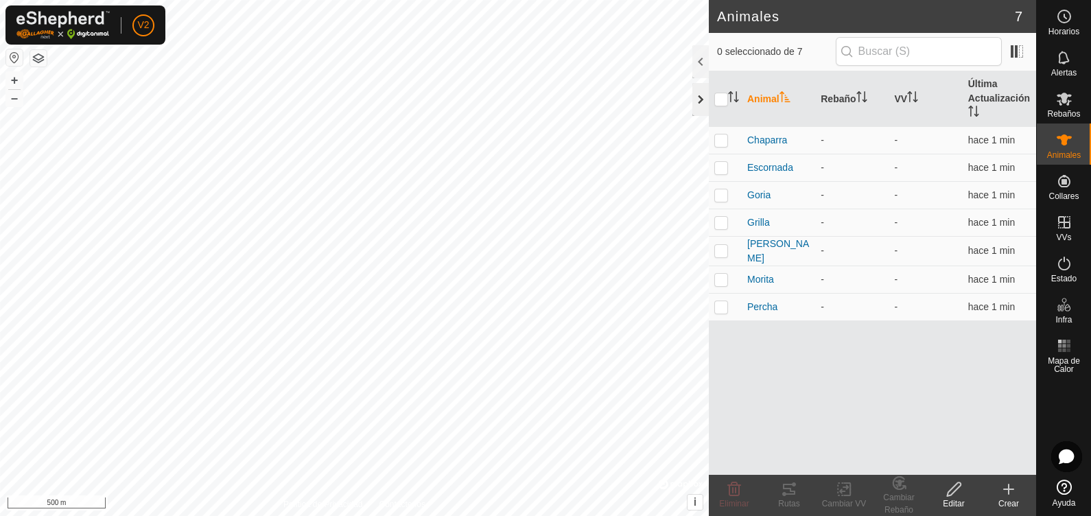
click at [707, 96] on div at bounding box center [700, 99] width 16 height 33
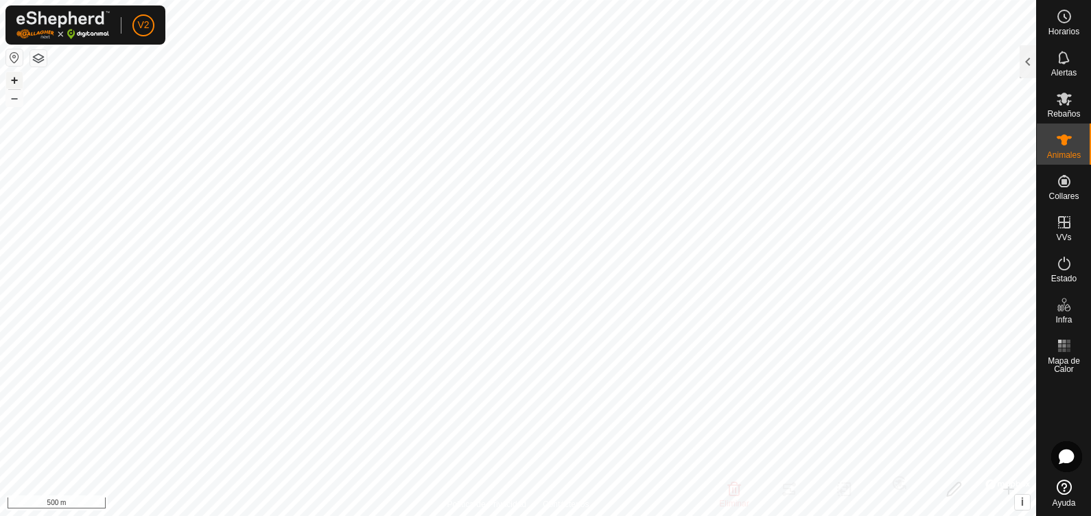
click at [17, 76] on button "+" at bounding box center [14, 80] width 16 height 16
click at [226, 412] on html "V2 Horarios Alertas Rebaños Animales Collares VVs Estado Infra Mapa de Calor Ay…" at bounding box center [545, 258] width 1091 height 516
click at [11, 77] on button "+" at bounding box center [14, 80] width 16 height 16
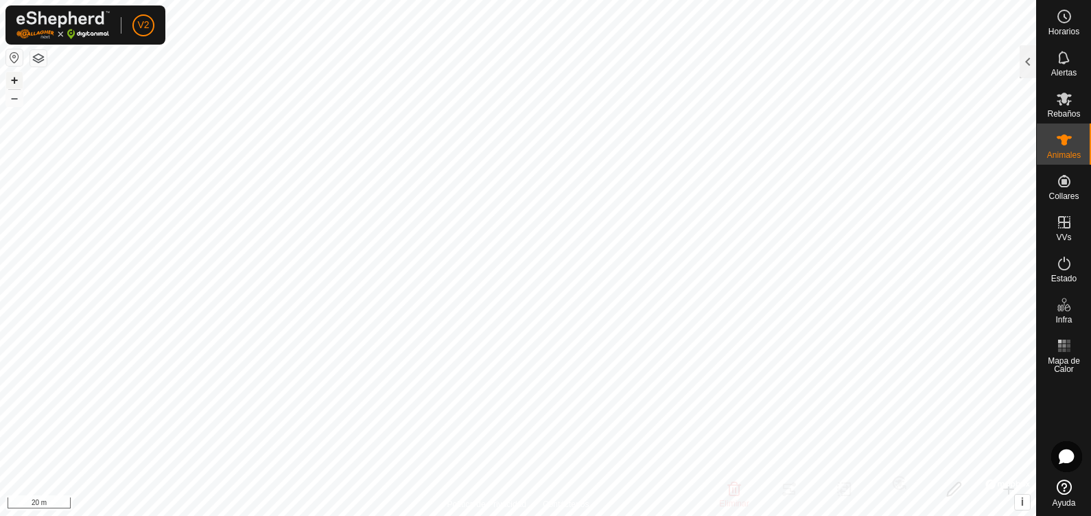
click at [11, 75] on button "+" at bounding box center [14, 80] width 16 height 16
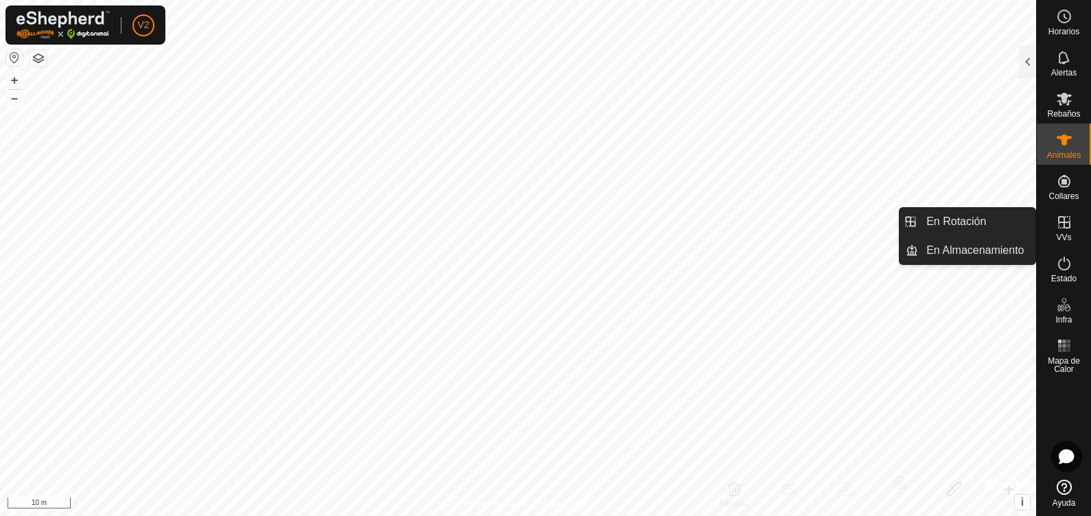
click at [872, 229] on icon at bounding box center [1064, 222] width 16 height 16
click at [872, 226] on icon at bounding box center [1064, 222] width 16 height 16
click at [872, 229] on es-virtualpaddocks-svg-icon at bounding box center [1064, 222] width 25 height 22
click at [872, 231] on link "En Rotación" at bounding box center [976, 221] width 117 height 27
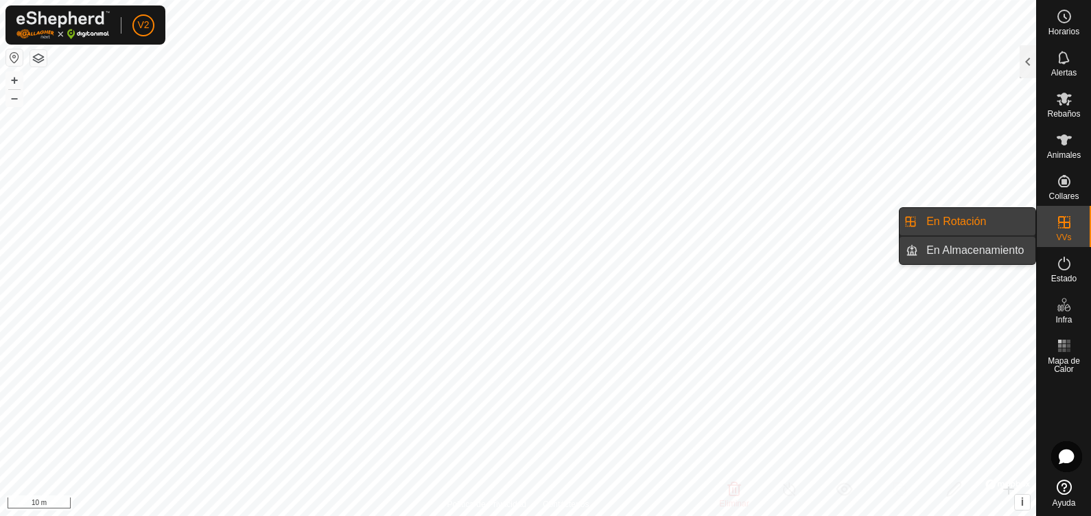
click at [872, 253] on link "En Almacenamiento" at bounding box center [976, 250] width 117 height 27
click at [872, 220] on icon at bounding box center [1064, 222] width 16 height 16
click at [872, 223] on icon at bounding box center [1064, 222] width 16 height 16
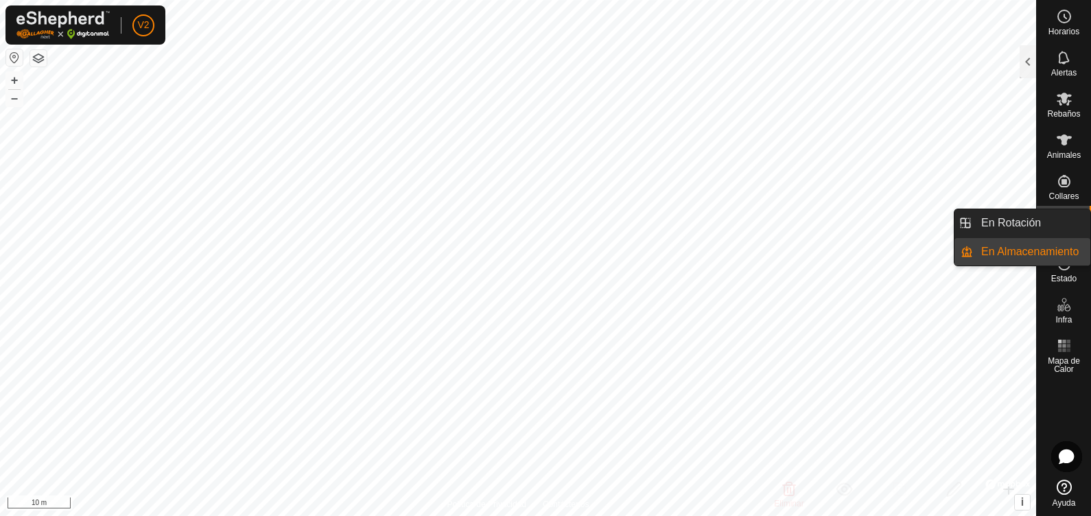
click at [872, 207] on div "VVs" at bounding box center [1064, 226] width 54 height 41
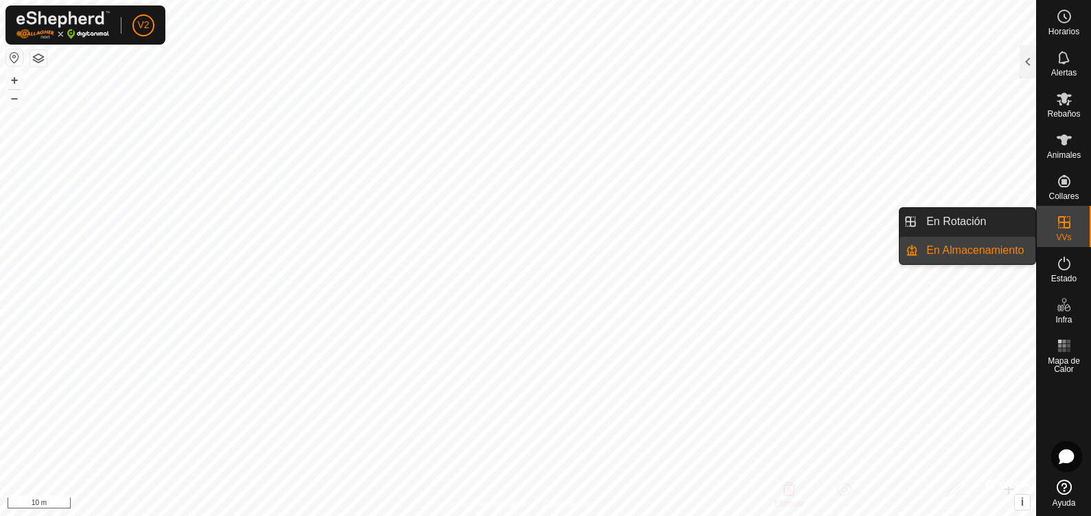
click at [872, 212] on es-virtualpaddocks-svg-icon at bounding box center [1064, 222] width 25 height 22
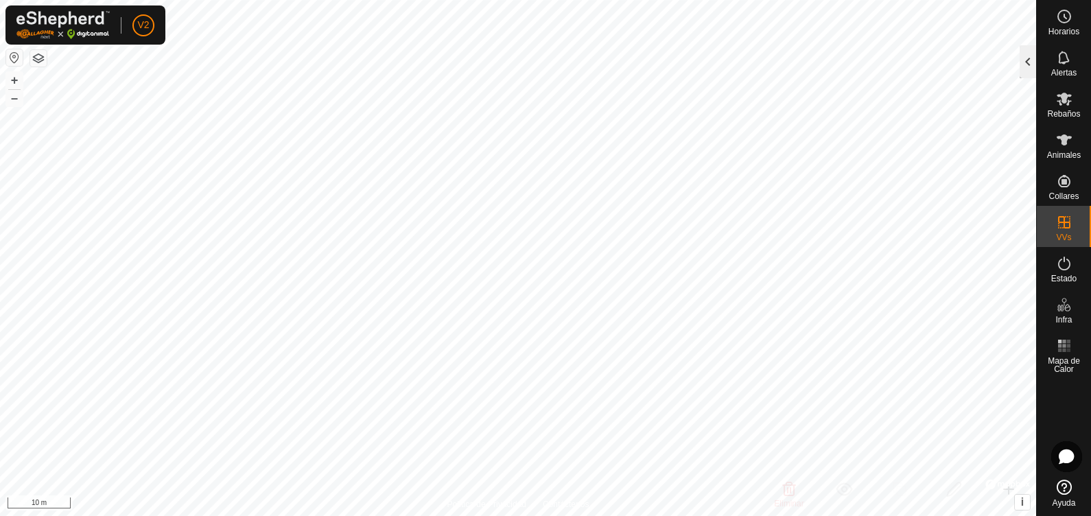
click at [872, 72] on div at bounding box center [1028, 61] width 16 height 33
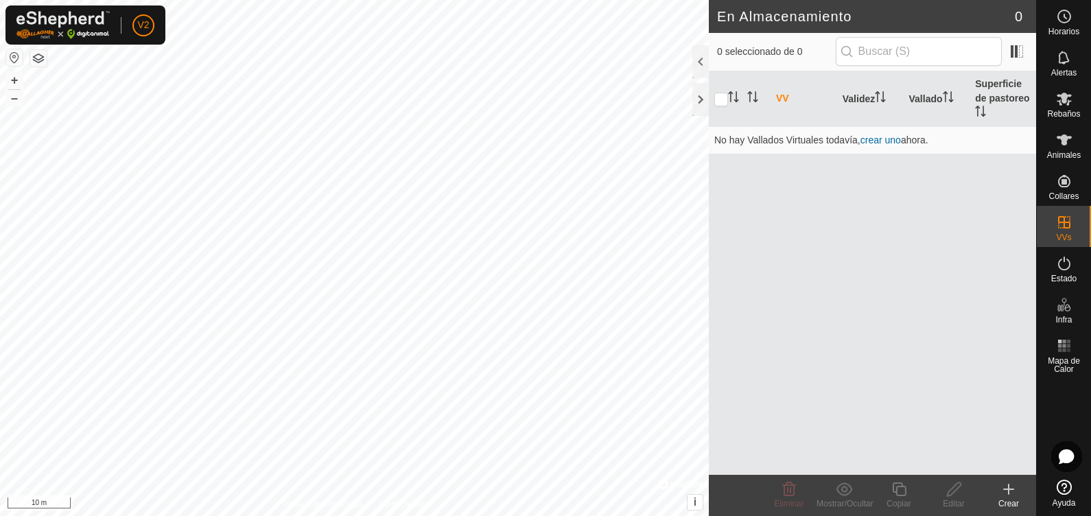
click at [872, 412] on icon at bounding box center [1009, 489] width 0 height 10
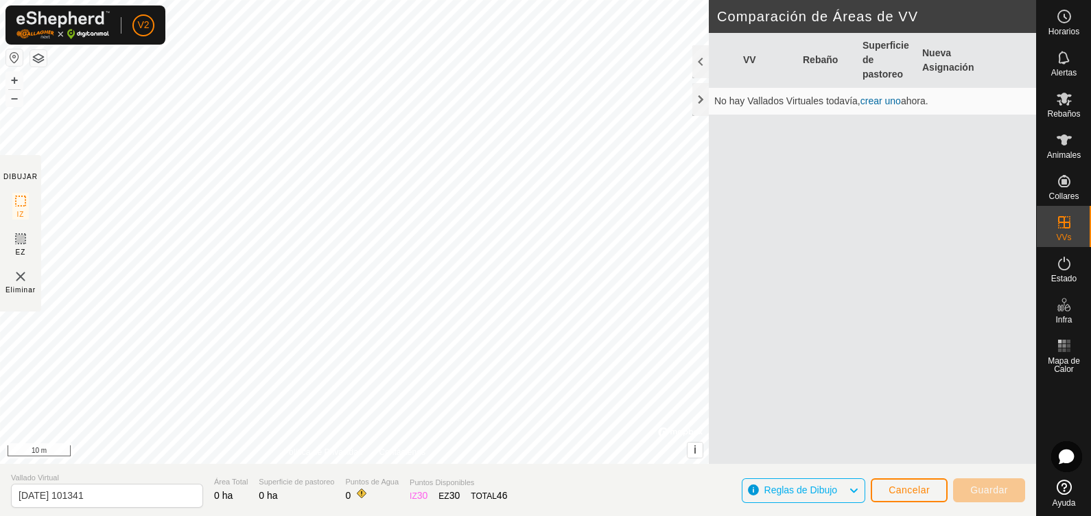
click at [872, 100] on link "crear uno" at bounding box center [881, 100] width 40 height 11
click at [872, 412] on span "Cancelar" at bounding box center [909, 489] width 41 height 11
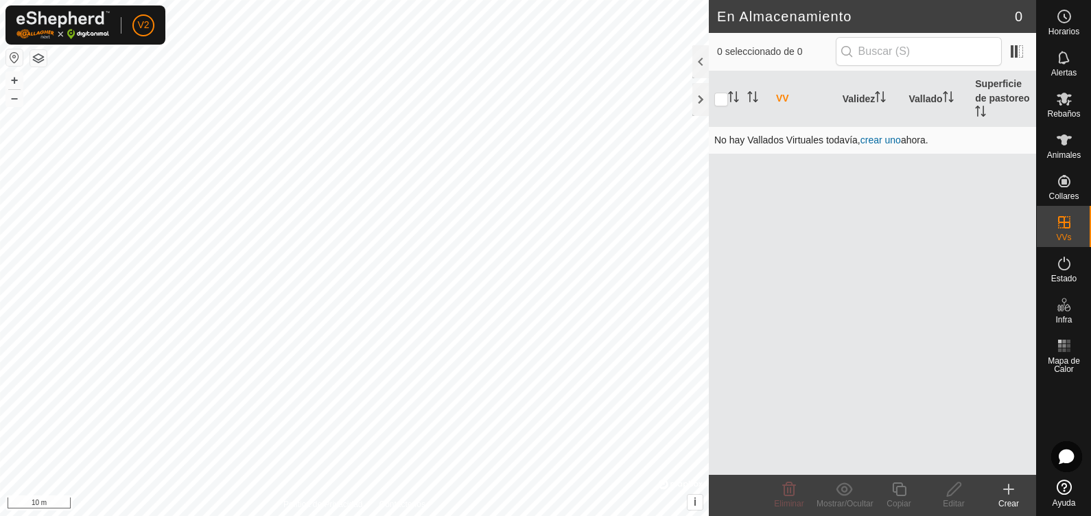
click at [872, 143] on link "crear uno" at bounding box center [881, 139] width 40 height 11
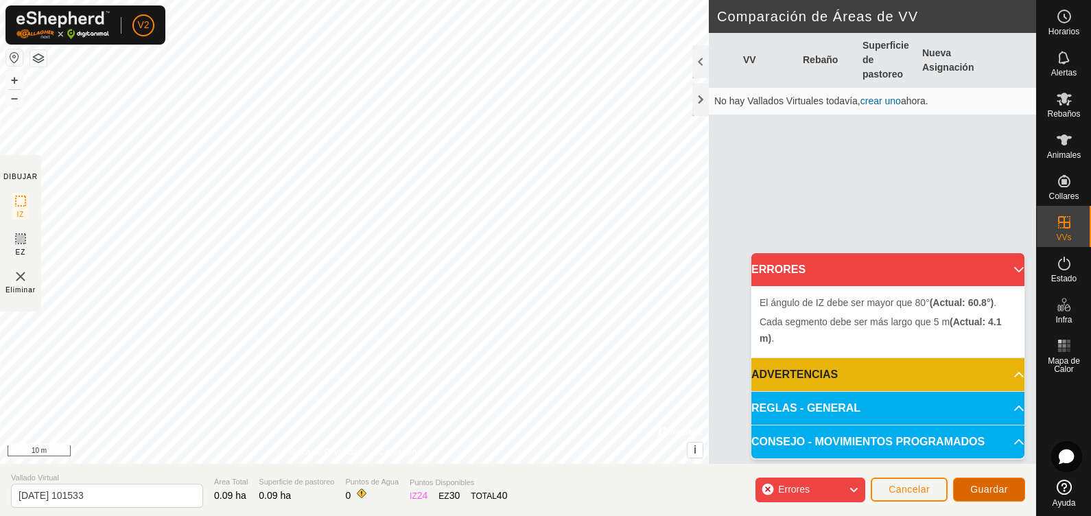
click at [872, 412] on span "Guardar" at bounding box center [989, 489] width 38 height 11
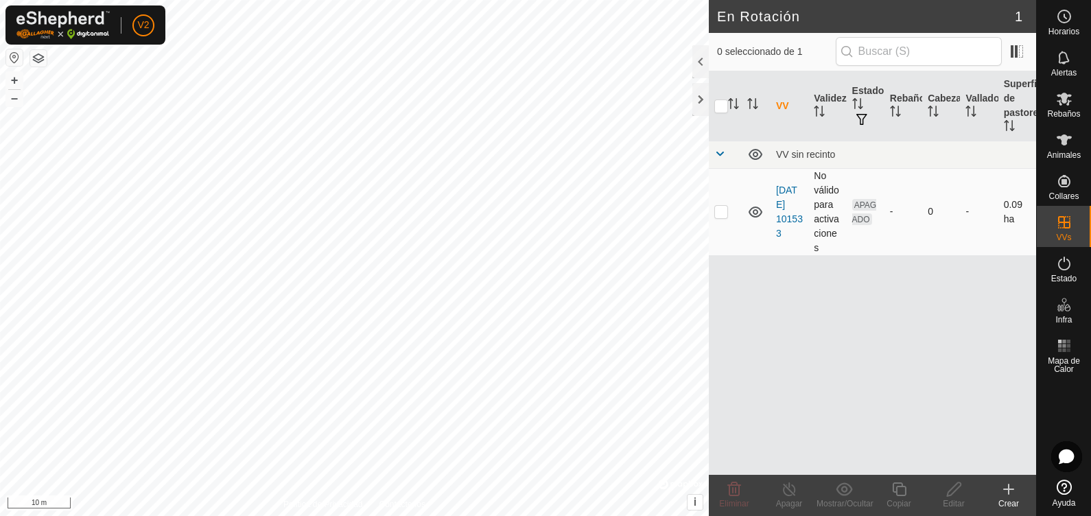
click at [728, 210] on td at bounding box center [725, 211] width 33 height 87
checkbox input "true"
click at [830, 204] on td "No válido para activaciones" at bounding box center [827, 211] width 38 height 87
click at [861, 219] on span "APAGADO" at bounding box center [864, 212] width 25 height 26
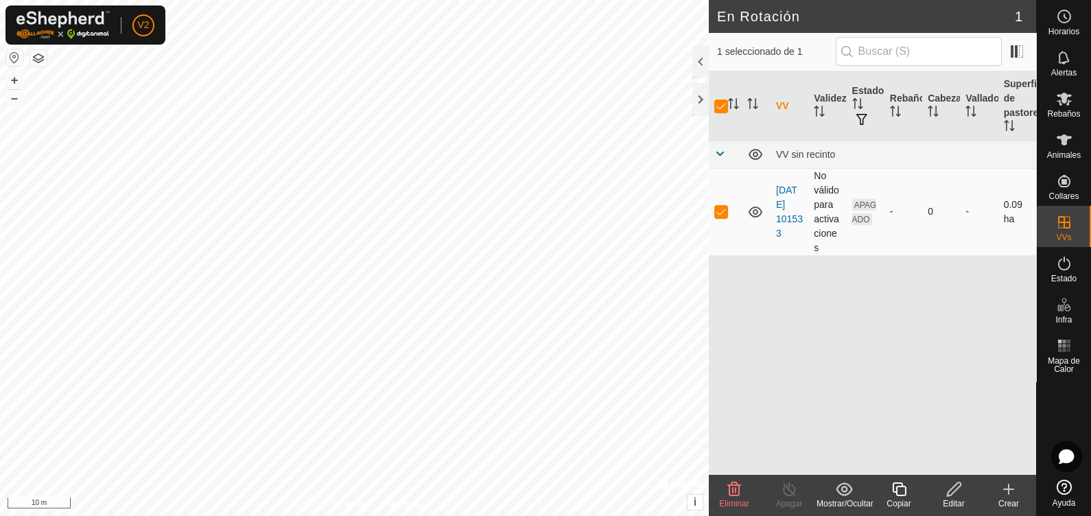
click at [836, 216] on td "No válido para activaciones" at bounding box center [827, 211] width 38 height 87
click at [696, 69] on div at bounding box center [700, 61] width 16 height 33
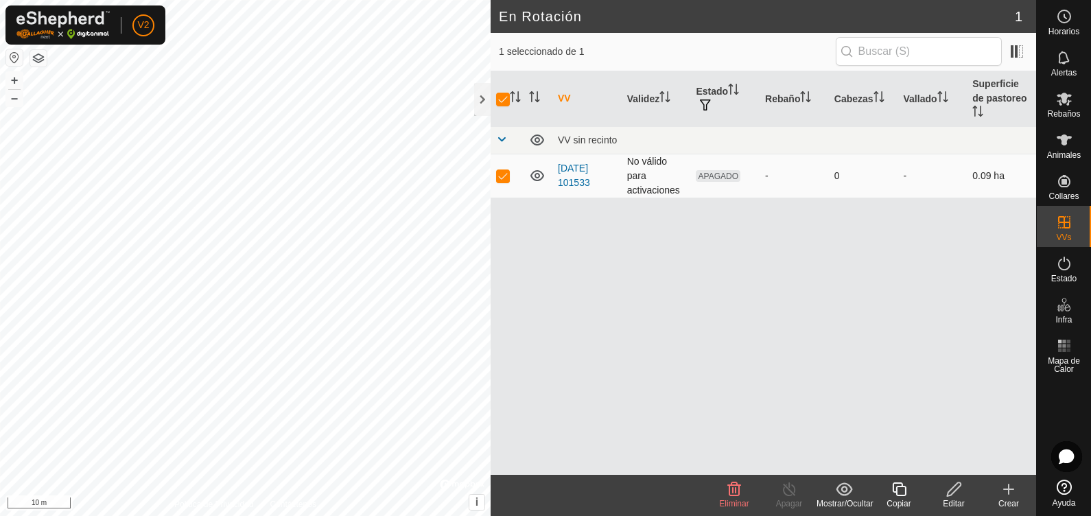
click at [655, 154] on td "No válido para activaciones" at bounding box center [656, 176] width 69 height 44
click at [580, 161] on td "[DATE] 101533" at bounding box center [586, 176] width 69 height 44
click at [736, 412] on icon at bounding box center [734, 489] width 16 height 16
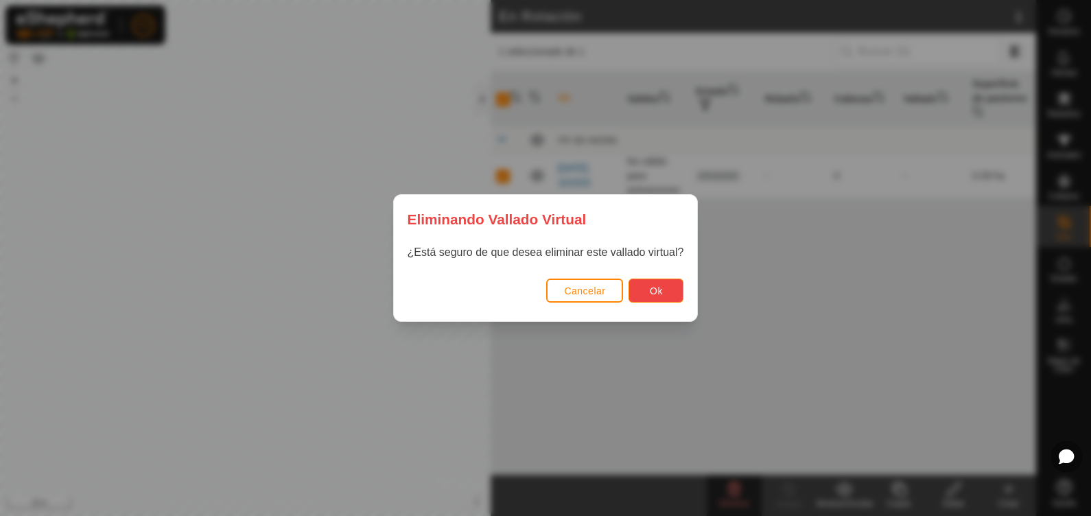
click at [668, 289] on button "Ok" at bounding box center [656, 291] width 55 height 24
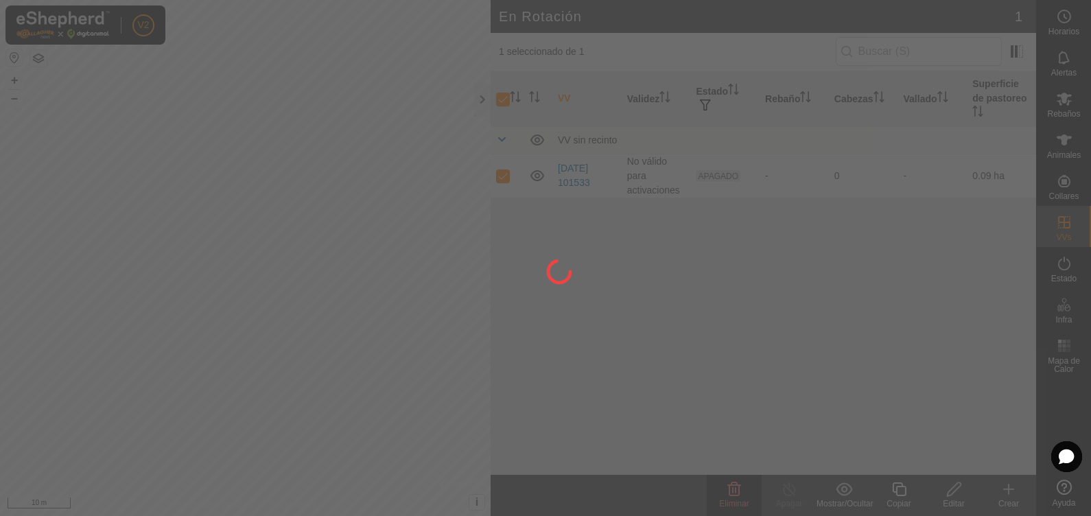
checkbox input "false"
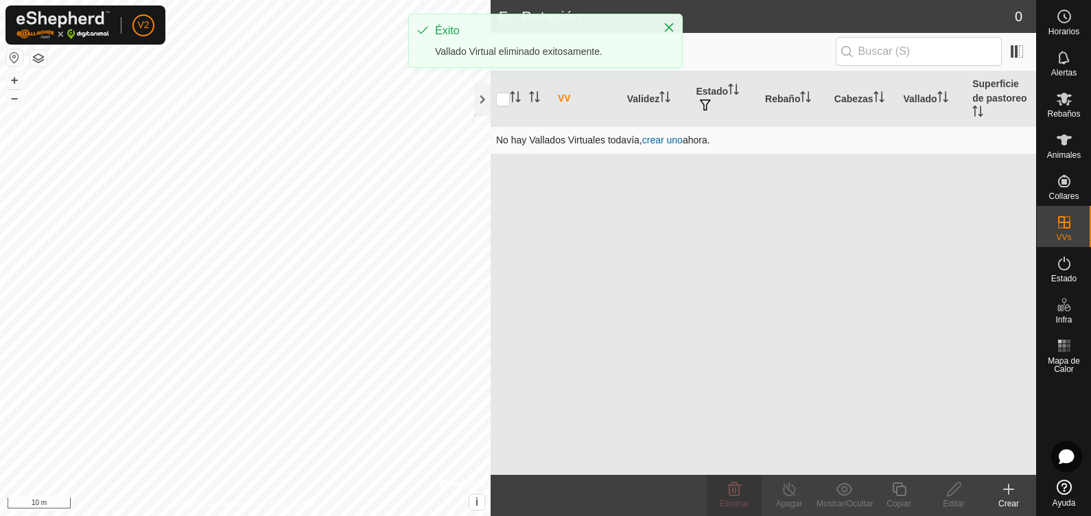
click at [657, 134] on link "crear uno" at bounding box center [662, 139] width 40 height 11
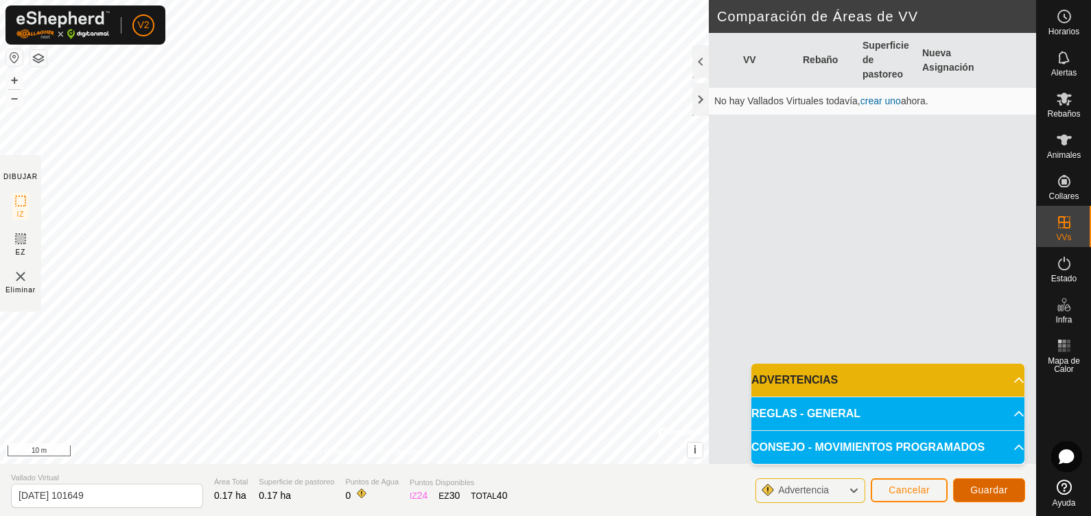
click at [872, 412] on span "Guardar" at bounding box center [989, 489] width 38 height 11
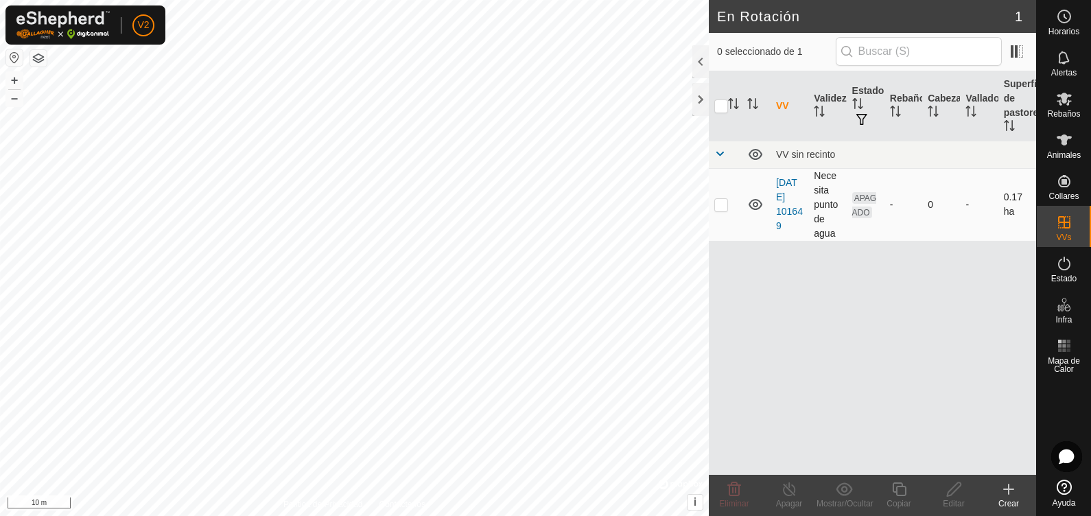
click at [724, 209] on p-tablecheckbox at bounding box center [721, 204] width 14 height 11
checkbox input "true"
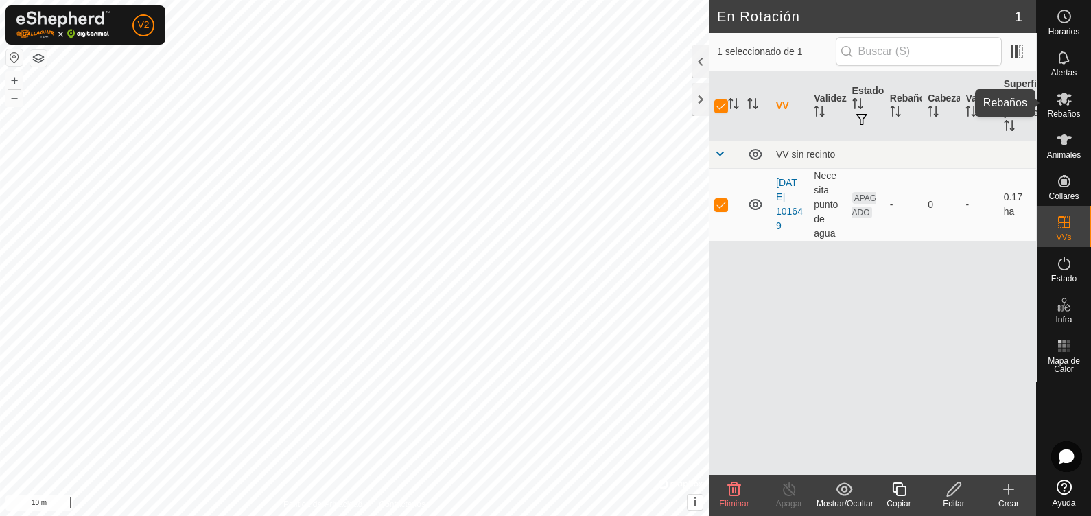
click at [872, 115] on span "Rebaños" at bounding box center [1063, 114] width 33 height 8
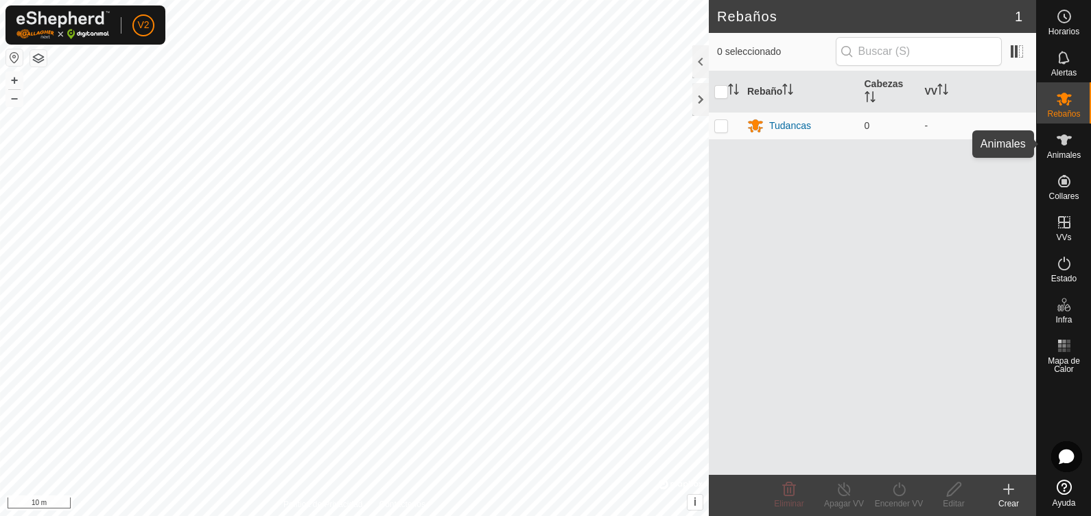
click at [872, 126] on div "Animales" at bounding box center [1064, 144] width 54 height 41
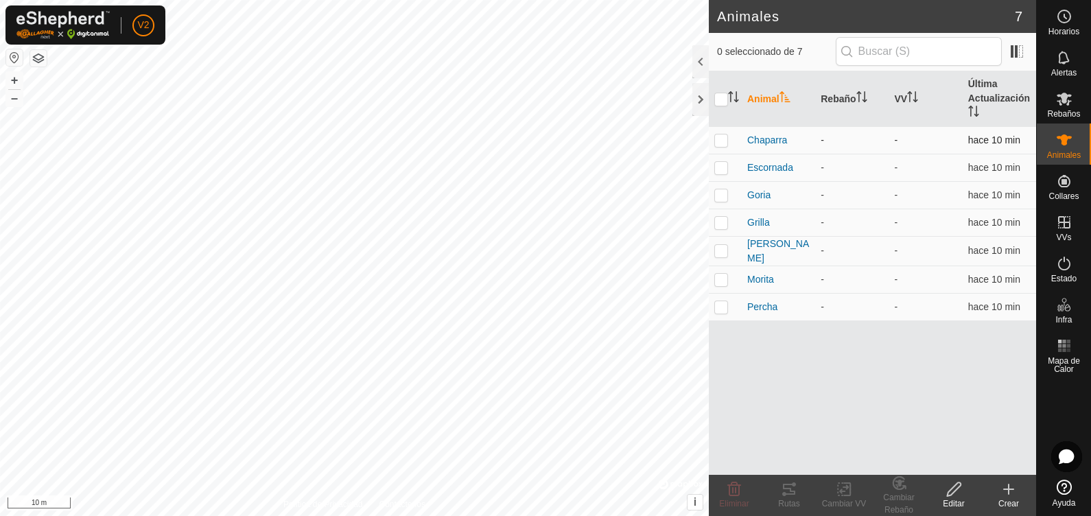
click at [727, 138] on p-tablecheckbox at bounding box center [721, 139] width 14 height 11
checkbox input "true"
click at [872, 137] on td "-" at bounding box center [925, 139] width 73 height 27
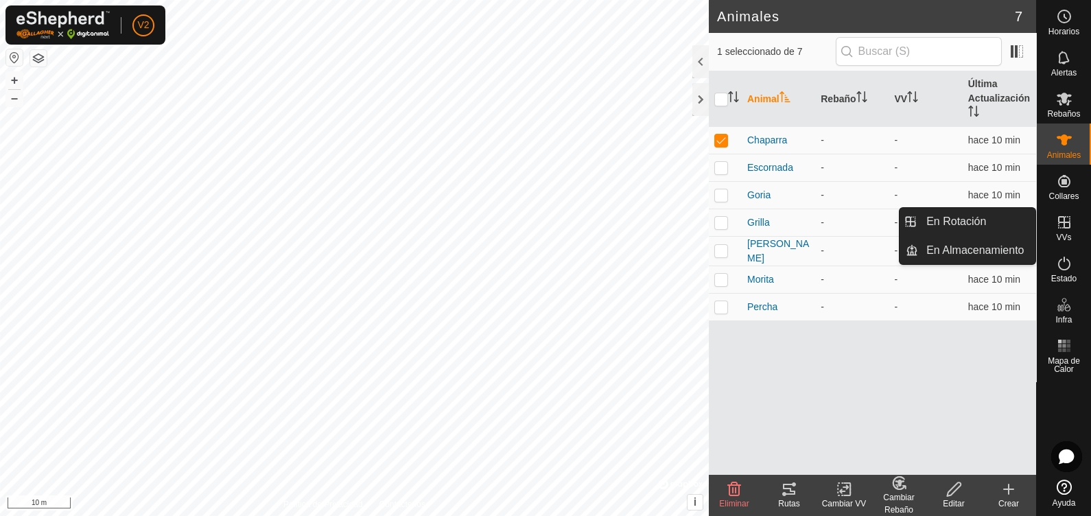
drag, startPoint x: 1066, startPoint y: 207, endPoint x: 1060, endPoint y: 217, distance: 11.4
click at [872, 217] on icon at bounding box center [1064, 222] width 12 height 12
click at [872, 220] on link "En Rotación" at bounding box center [976, 221] width 117 height 27
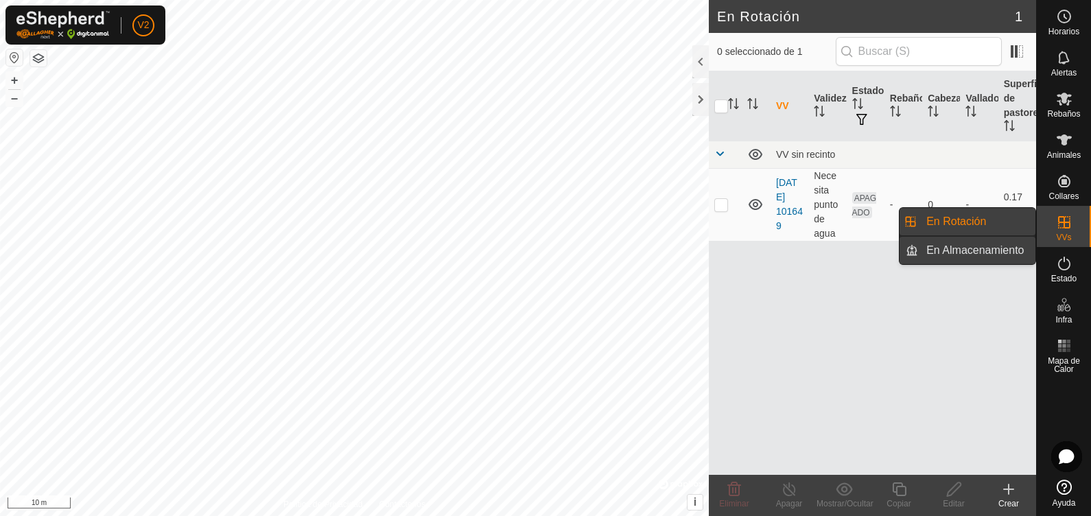
click at [872, 261] on link "En Almacenamiento" at bounding box center [976, 250] width 117 height 27
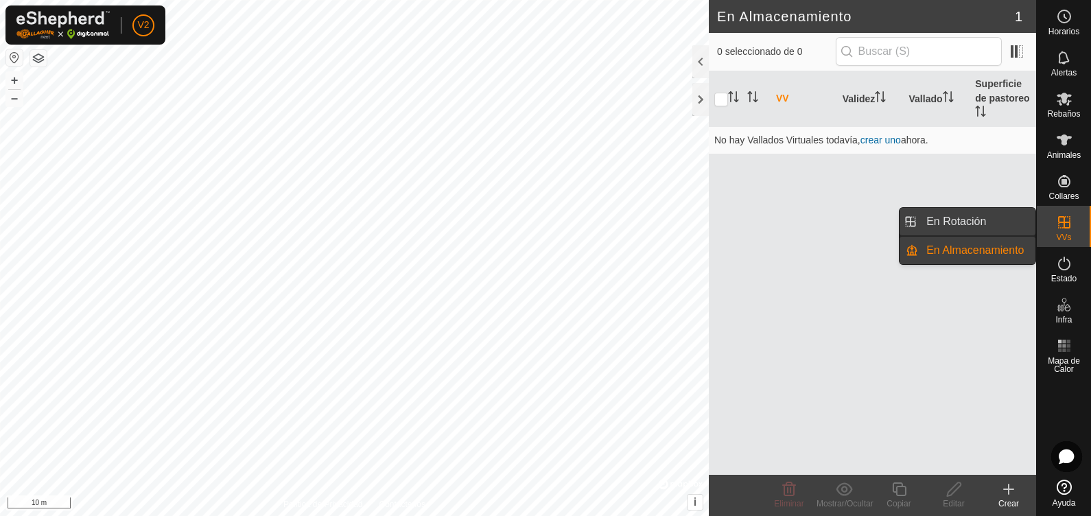
click at [872, 220] on link "En Rotación" at bounding box center [976, 221] width 117 height 27
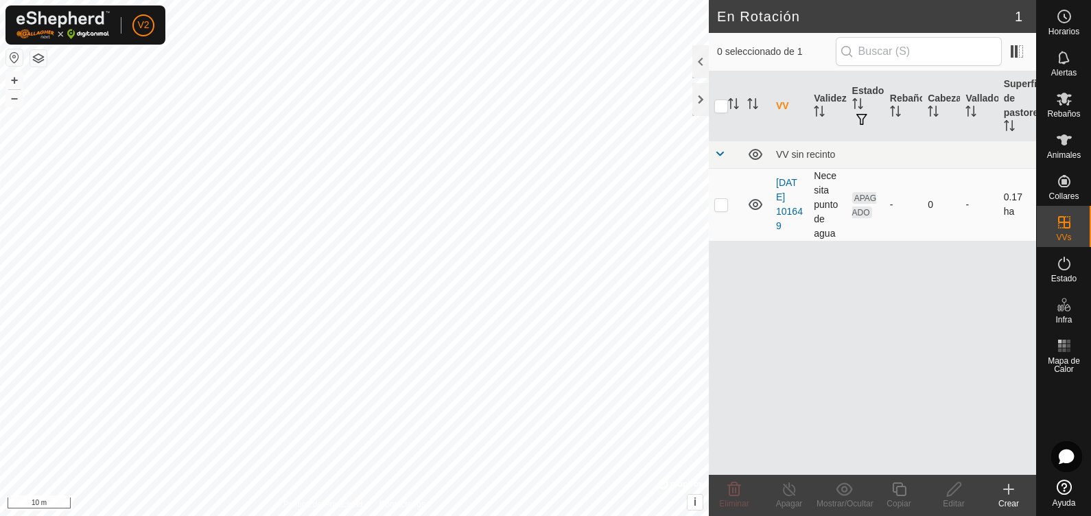
click at [872, 209] on td "APAGADO" at bounding box center [866, 204] width 38 height 73
click at [872, 203] on td "0" at bounding box center [941, 204] width 38 height 73
click at [872, 123] on th "Cabezas" at bounding box center [941, 106] width 38 height 70
click at [700, 62] on div at bounding box center [700, 61] width 16 height 33
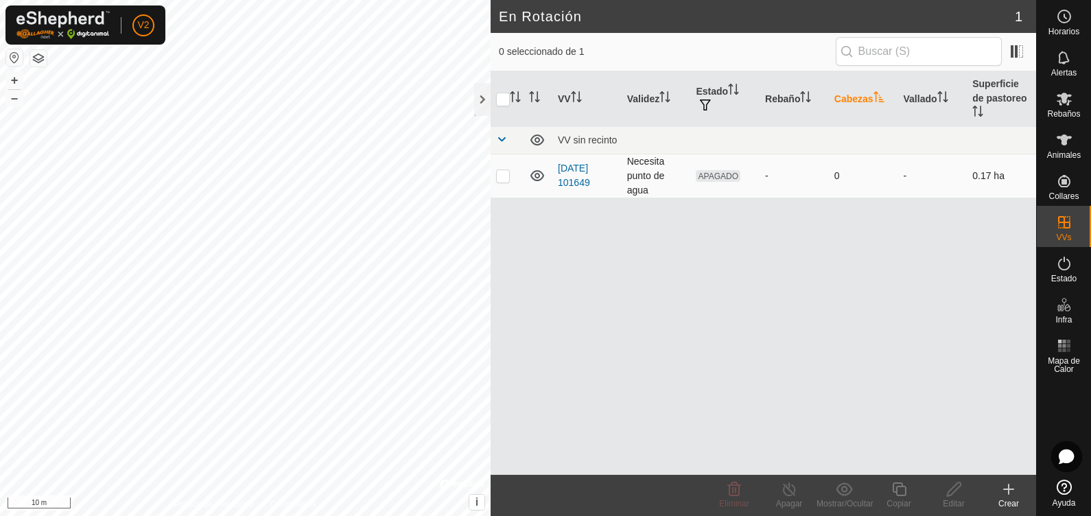
click at [588, 161] on td "[DATE] 101649" at bounding box center [586, 176] width 69 height 44
click at [516, 159] on td at bounding box center [507, 176] width 33 height 44
checkbox input "true"
click at [769, 169] on div "-" at bounding box center [794, 176] width 58 height 14
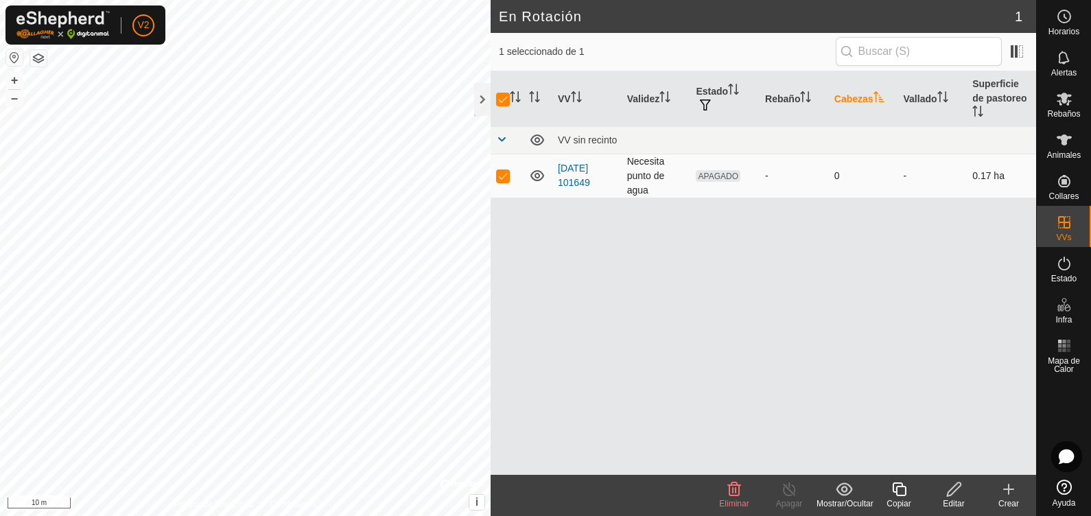
click at [836, 165] on td "0" at bounding box center [863, 176] width 69 height 44
click at [872, 412] on edit-svg-icon at bounding box center [953, 489] width 55 height 16
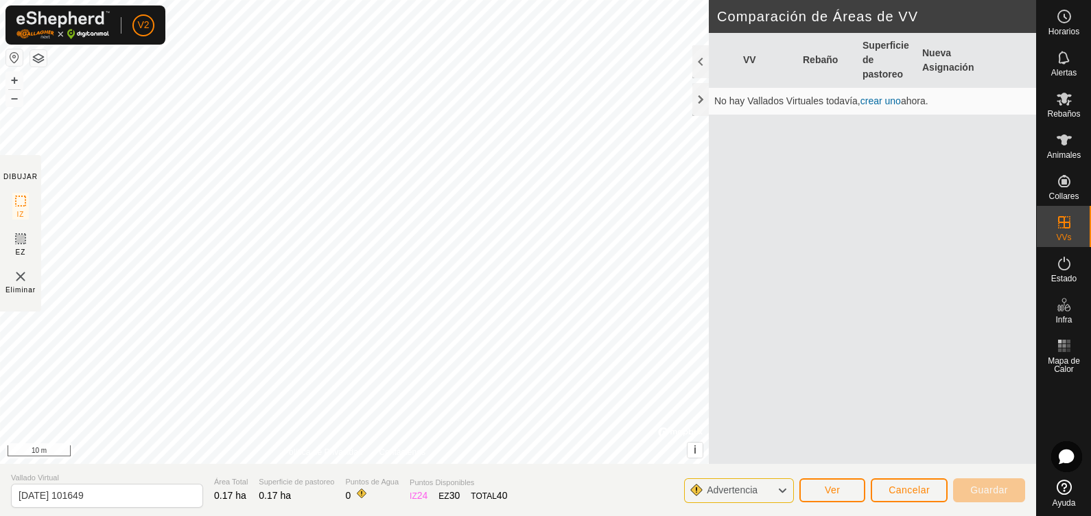
click at [872, 104] on link "crear uno" at bounding box center [881, 100] width 40 height 11
click at [872, 412] on span "Guardar" at bounding box center [989, 489] width 38 height 11
click at [832, 412] on span "Ver" at bounding box center [833, 489] width 16 height 11
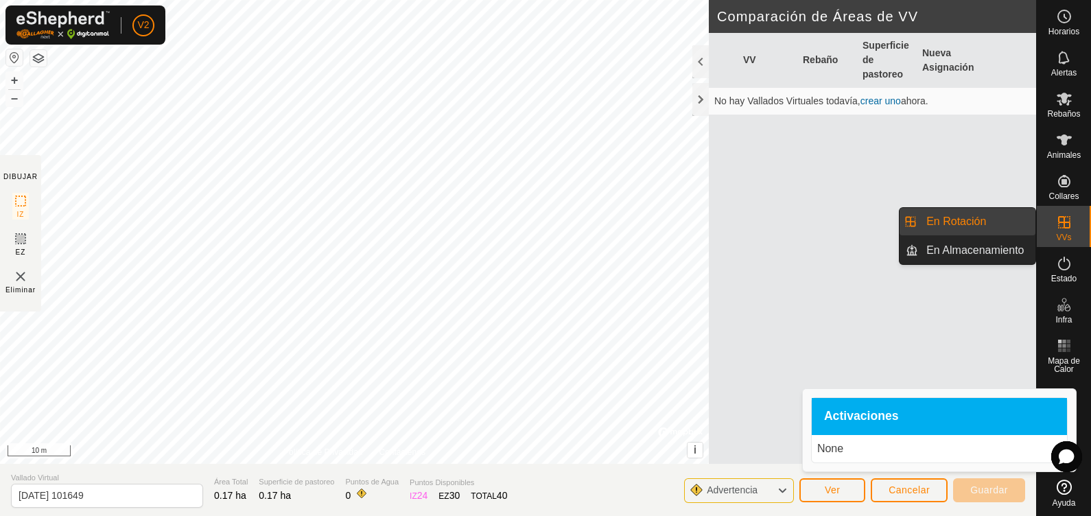
drag, startPoint x: 1050, startPoint y: 241, endPoint x: 1053, endPoint y: 224, distance: 17.5
click at [872, 224] on es-virtualpaddocks-svg-icon at bounding box center [1064, 222] width 25 height 22
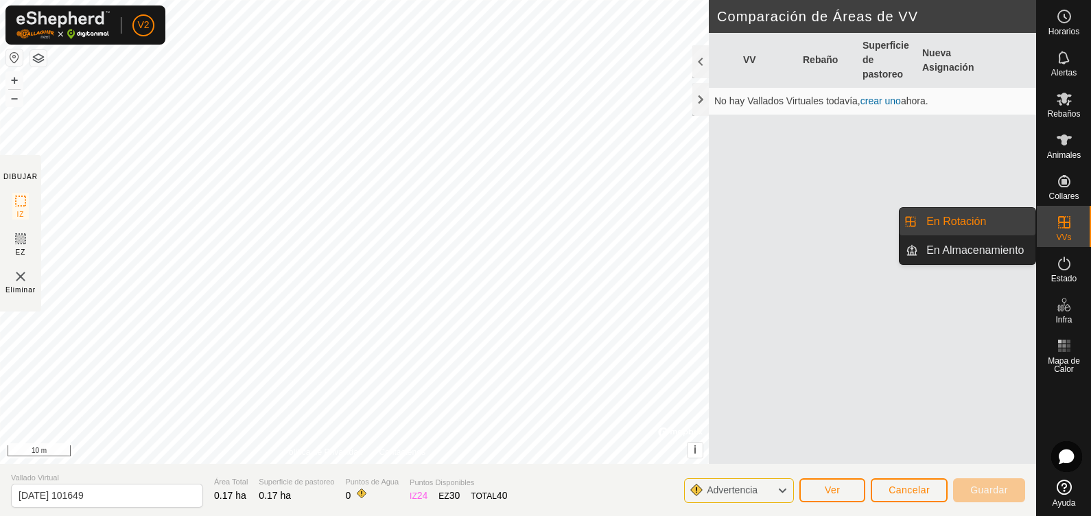
click at [872, 244] on link "En Almacenamiento" at bounding box center [976, 250] width 117 height 27
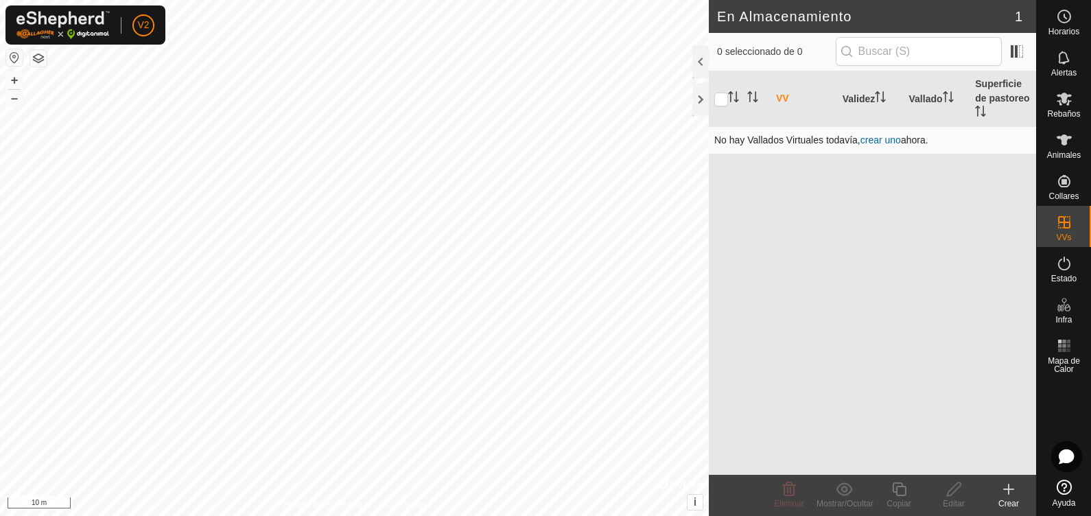
click at [872, 137] on link "crear uno" at bounding box center [881, 139] width 40 height 11
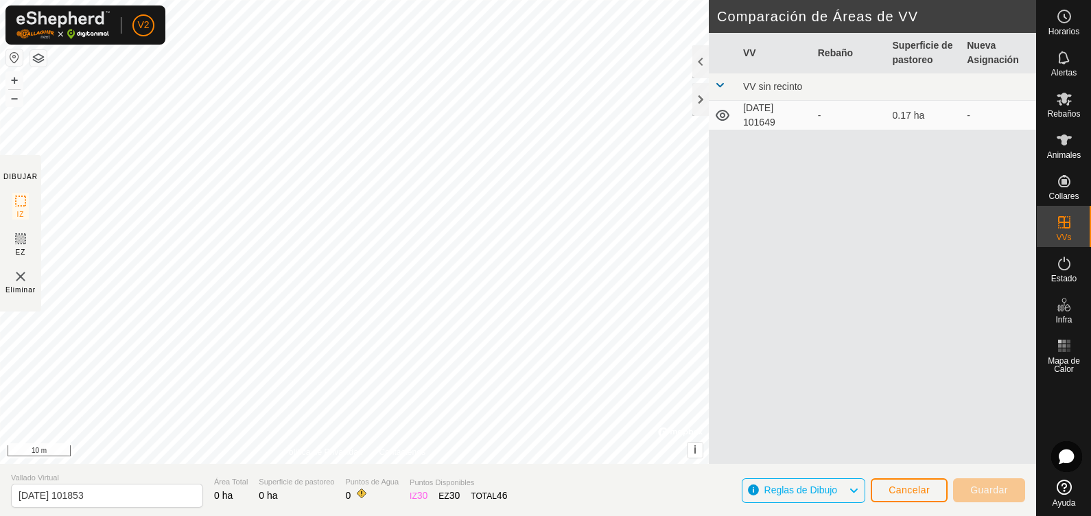
click at [793, 120] on td "[DATE] 101649" at bounding box center [775, 116] width 75 height 30
click at [747, 120] on td "[DATE] 101649" at bounding box center [775, 116] width 75 height 30
click at [718, 113] on icon at bounding box center [722, 115] width 16 height 16
click at [823, 412] on span "Reglas de Dibujo" at bounding box center [800, 489] width 73 height 11
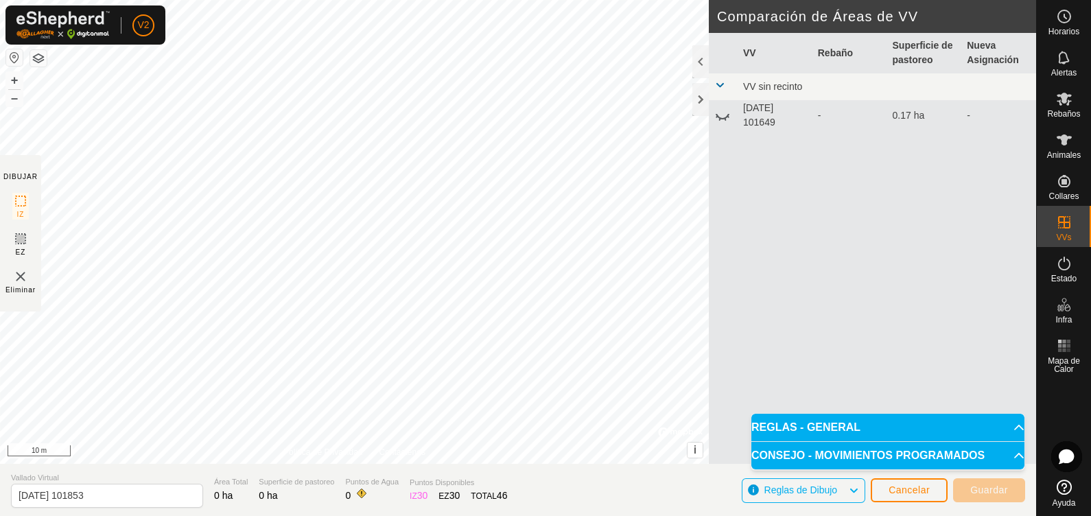
click at [820, 412] on p-accordion-header "CONSEJO - MOVIMIENTOS PROGRAMADOS" at bounding box center [887, 455] width 273 height 27
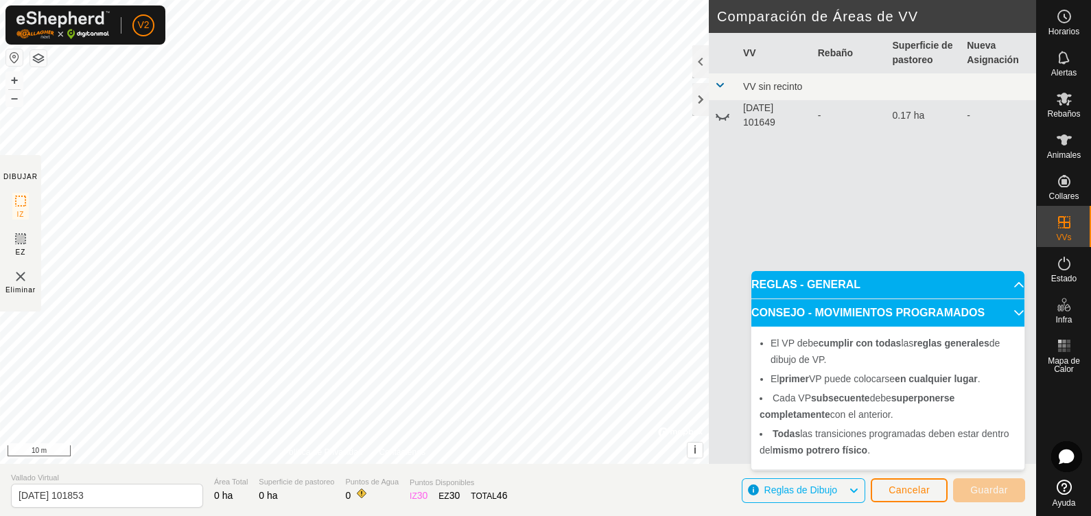
click at [789, 295] on p-accordion-header "REGLAS - GENERAL" at bounding box center [887, 284] width 273 height 27
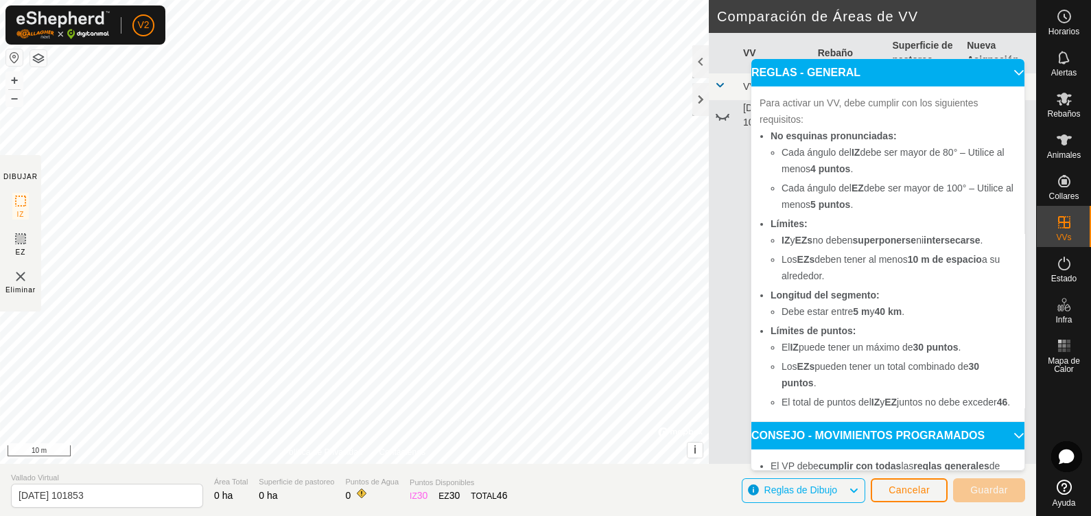
click at [872, 70] on p-accordion-header "REGLAS - GENERAL" at bounding box center [887, 72] width 273 height 27
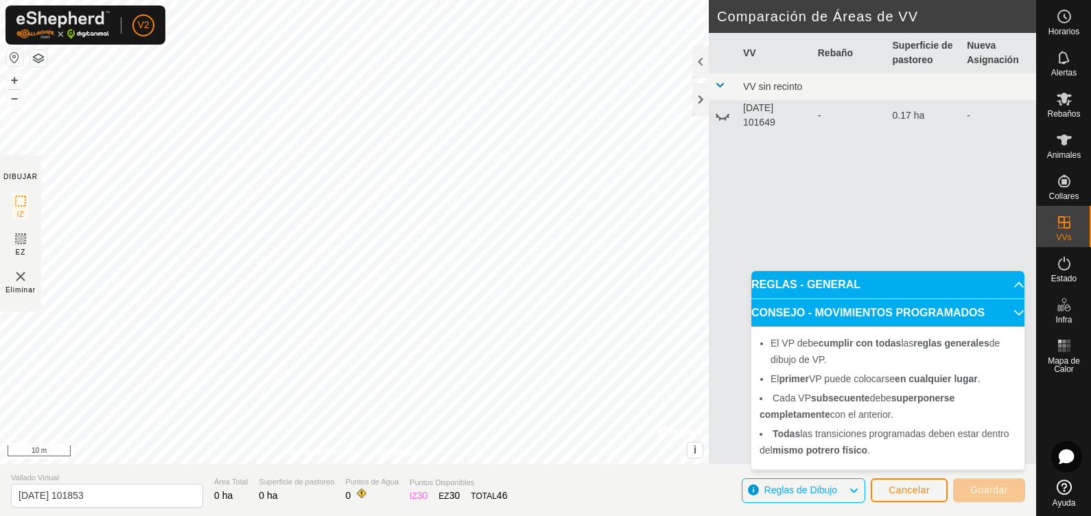
click at [872, 148] on div "VV Rebaño Superficie de pastoreo Nueva Asignación VV sin recinto [DATE] 101649 …" at bounding box center [872, 265] width 327 height 464
click at [721, 113] on icon at bounding box center [722, 115] width 16 height 16
click at [754, 167] on div "VV Rebaño Superficie de pastoreo Nueva Asignación VV sin recinto [DATE] 101649 …" at bounding box center [872, 265] width 327 height 464
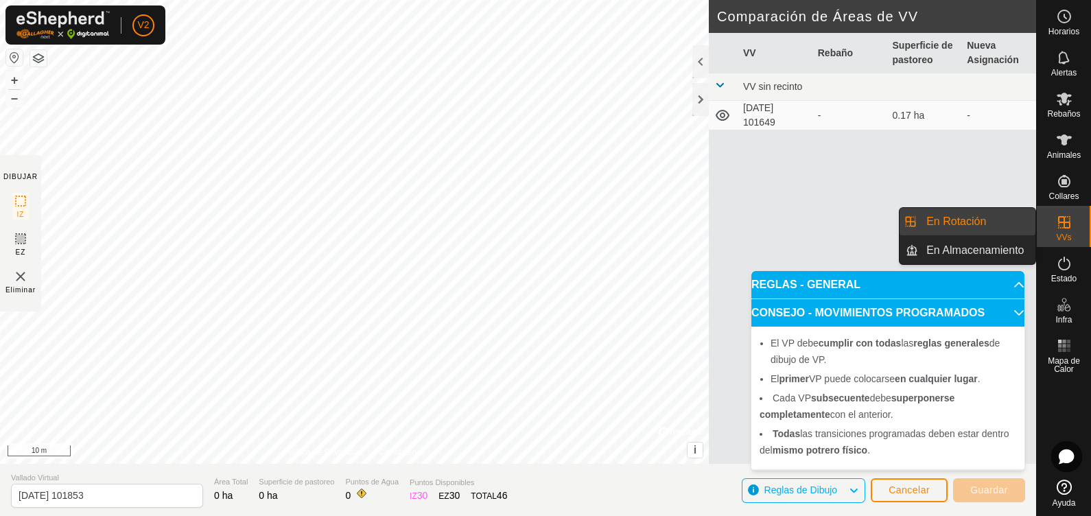
click at [872, 220] on div "VVs" at bounding box center [1064, 226] width 54 height 41
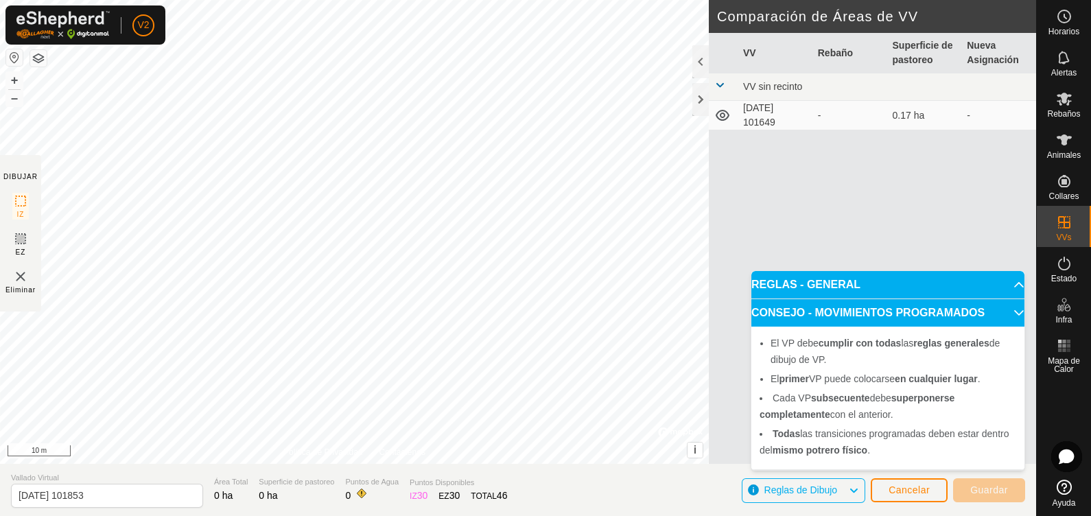
click at [872, 309] on p-accordion-header "CONSEJO - MOVIMIENTOS PROGRAMADOS" at bounding box center [887, 312] width 273 height 27
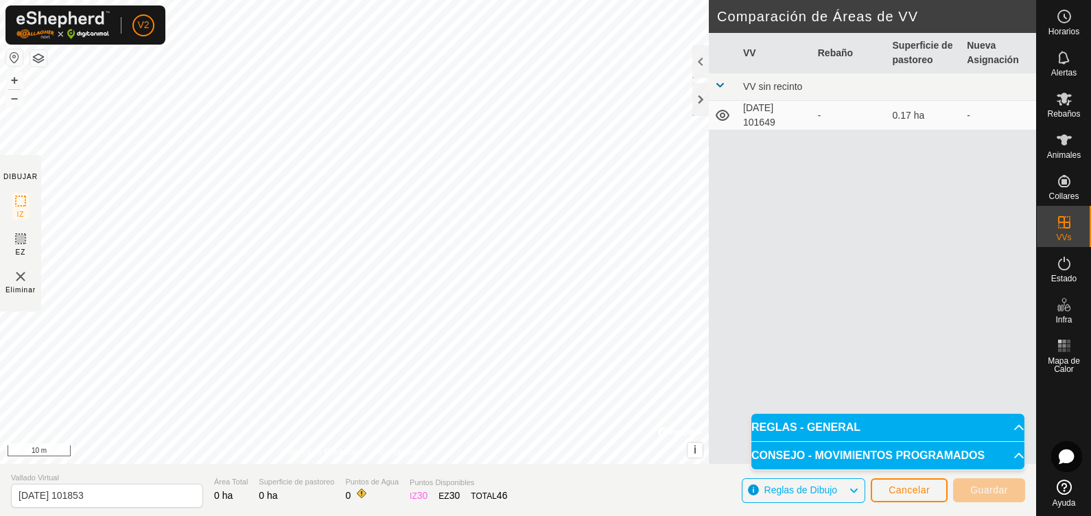
click at [723, 110] on icon at bounding box center [723, 115] width 14 height 11
click at [798, 115] on td "[DATE] 101649" at bounding box center [775, 116] width 75 height 30
click at [727, 123] on icon at bounding box center [722, 115] width 16 height 16
click at [778, 119] on td "[DATE] 101649" at bounding box center [775, 116] width 75 height 30
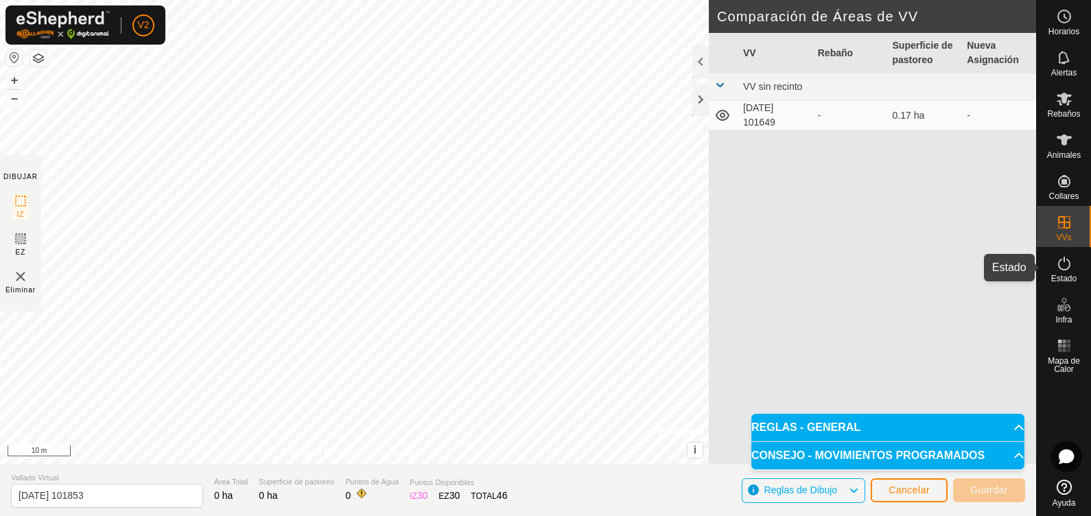
click at [872, 261] on icon at bounding box center [1064, 263] width 16 height 16
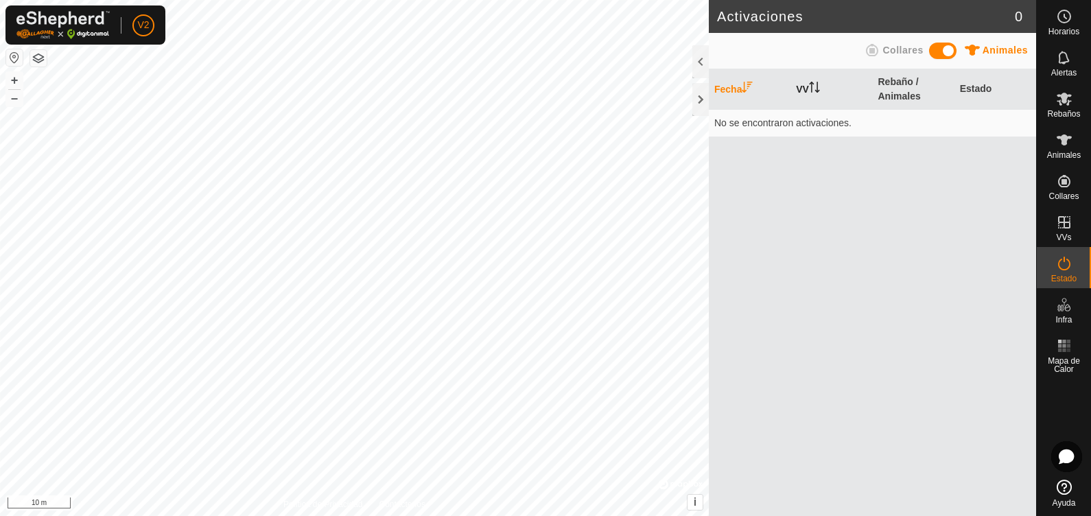
click at [807, 98] on th "VV" at bounding box center [832, 89] width 82 height 40
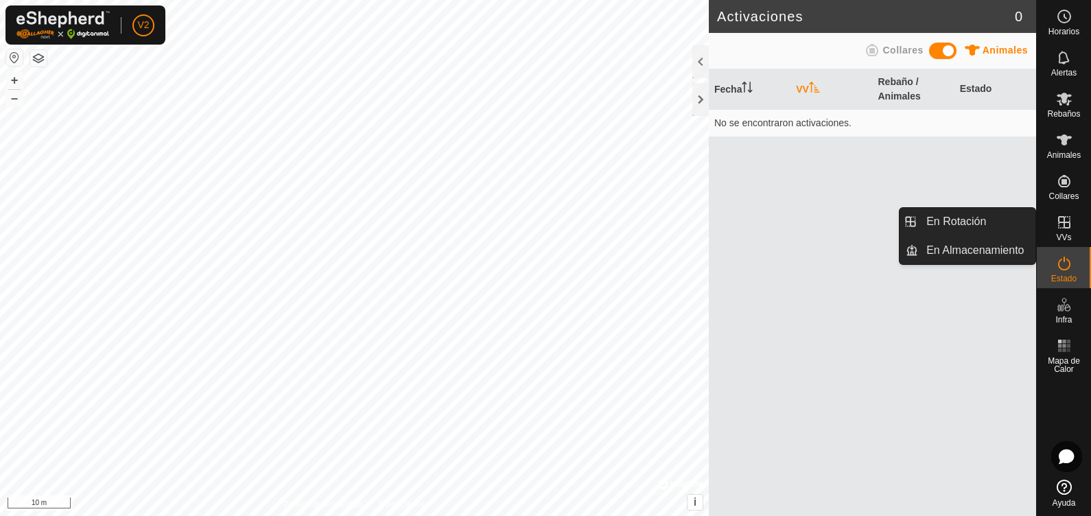
click at [872, 228] on es-virtualpaddocks-svg-icon at bounding box center [1064, 222] width 25 height 22
click at [872, 228] on icon at bounding box center [1064, 222] width 12 height 12
click at [872, 225] on link "En Rotación" at bounding box center [976, 221] width 117 height 27
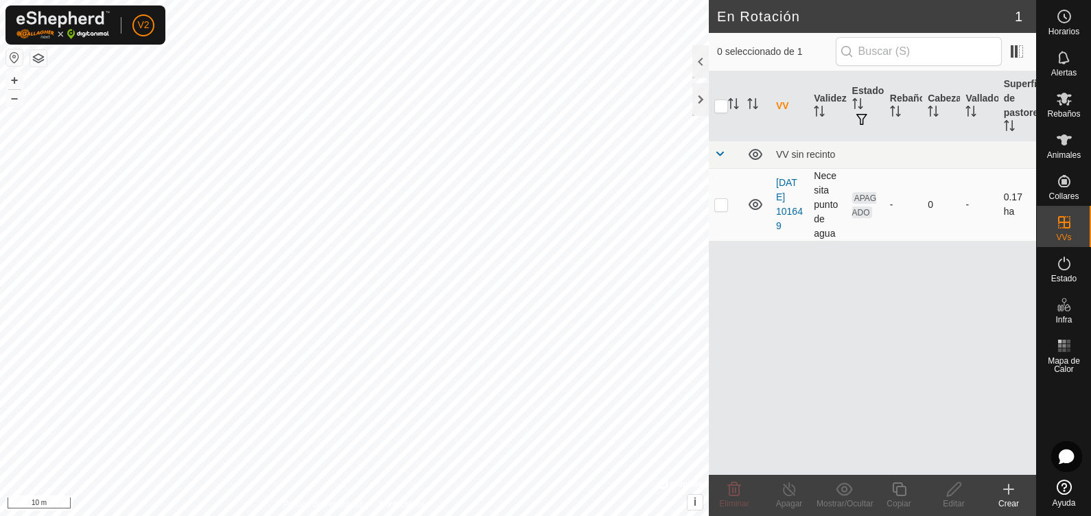
click at [719, 211] on td at bounding box center [725, 204] width 33 height 73
checkbox input "true"
click at [862, 207] on span "APAGADO" at bounding box center [864, 205] width 25 height 26
click at [872, 412] on div "Editar" at bounding box center [953, 504] width 55 height 12
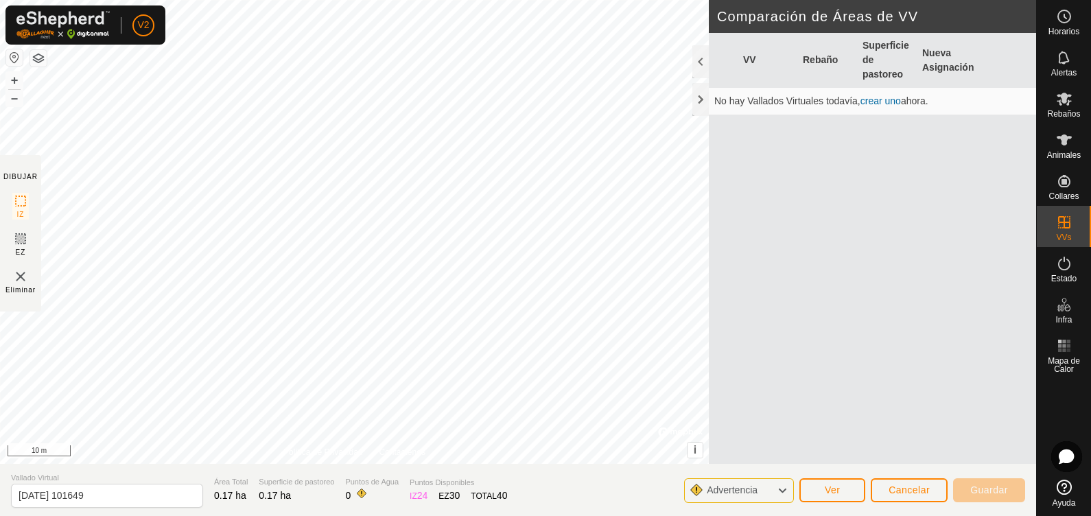
click at [872, 97] on link "crear uno" at bounding box center [881, 100] width 40 height 11
click at [872, 412] on span "Guardar" at bounding box center [989, 489] width 38 height 11
click at [846, 412] on button "Ver" at bounding box center [832, 490] width 66 height 24
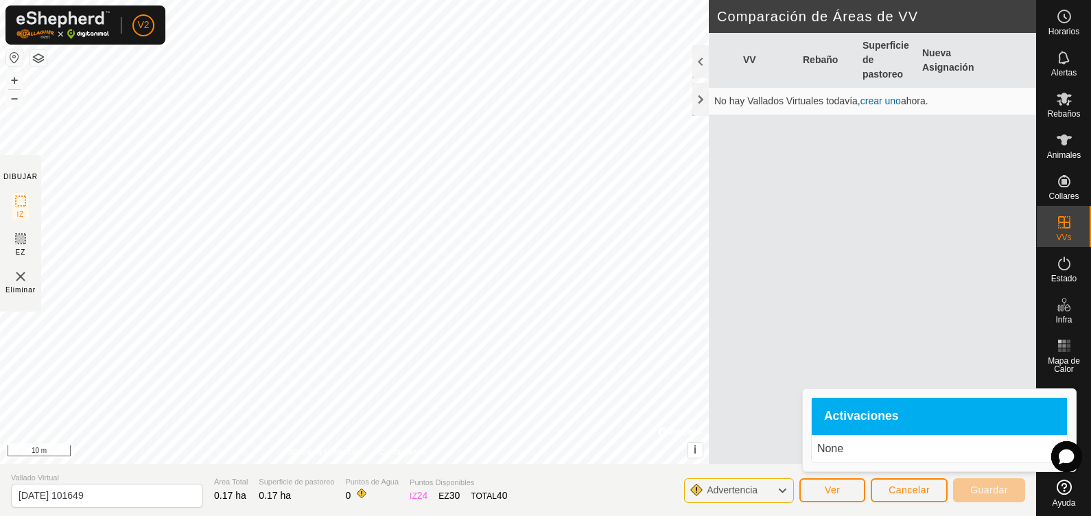
click at [872, 412] on div "Activaciones" at bounding box center [939, 416] width 255 height 37
click at [830, 412] on p "None" at bounding box center [939, 449] width 244 height 16
click at [872, 412] on button "Cancelar" at bounding box center [909, 490] width 77 height 24
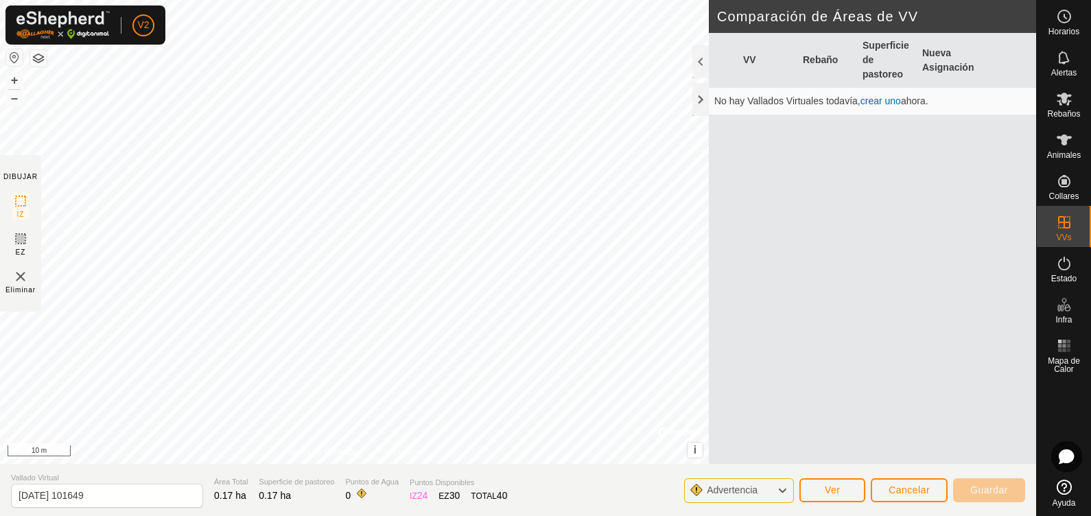
click at [854, 275] on div "VV Rebaño Superficie de pastoreo Nueva Asignación No hay Vallados Virtuales tod…" at bounding box center [872, 265] width 327 height 464
click at [772, 412] on div "Advertencia" at bounding box center [739, 490] width 110 height 25
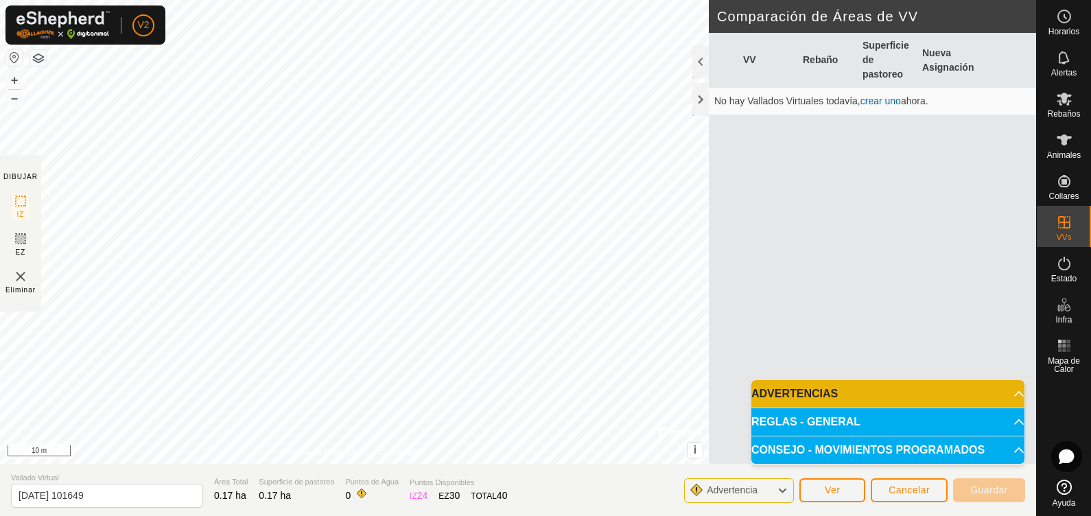
click at [830, 384] on p-accordion-header "ADVERTENCIAS" at bounding box center [887, 393] width 273 height 27
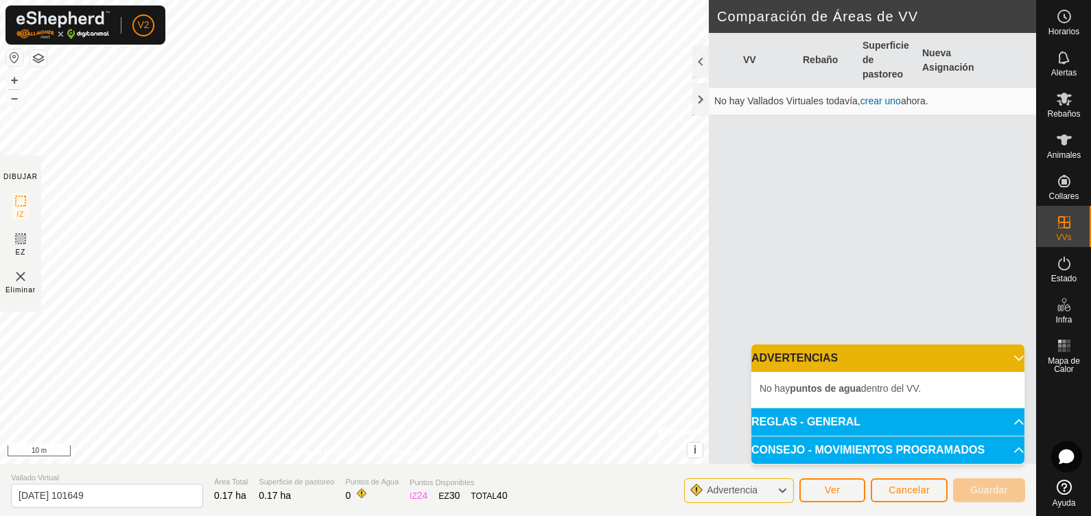
click at [872, 357] on div "ADVERTENCIAS No hay puntos de agua dentro del VV. REGLAS - GENERAL Para activar…" at bounding box center [888, 404] width 274 height 121
click at [855, 395] on li "No hay puntos de agua dentro del VV." at bounding box center [888, 388] width 257 height 16
click at [872, 353] on p-accordion-header "ADVERTENCIAS" at bounding box center [887, 357] width 273 height 27
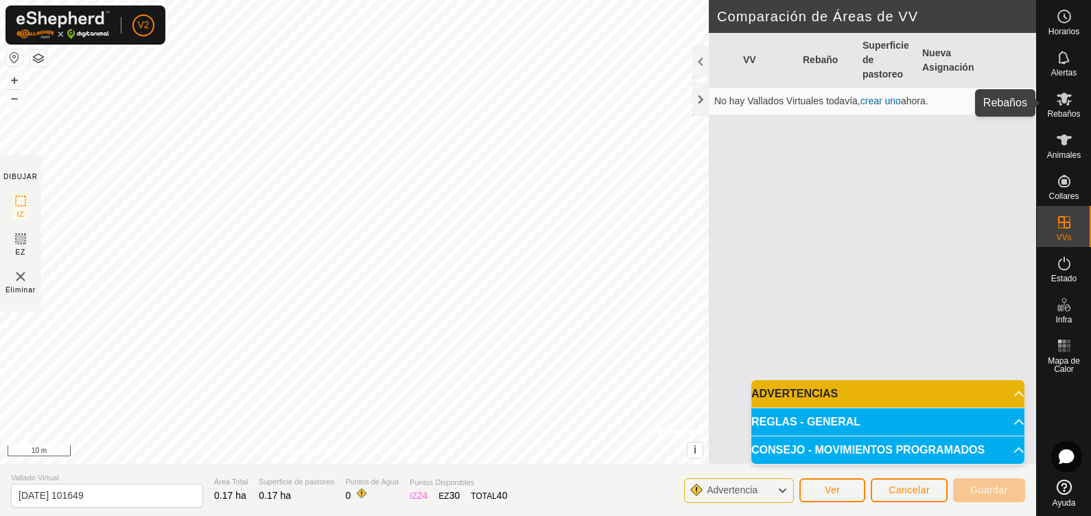
click at [872, 110] on span "Rebaños" at bounding box center [1063, 114] width 33 height 8
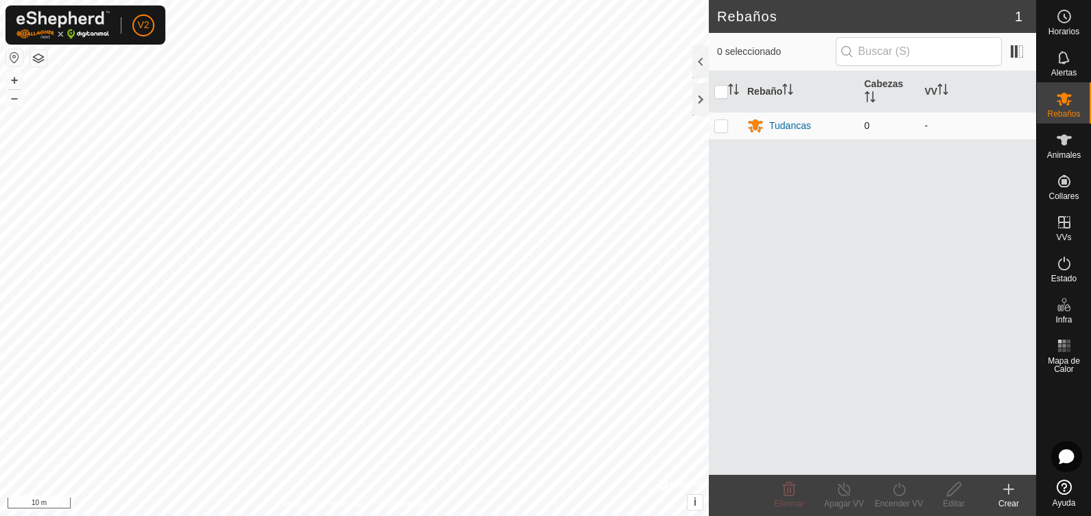
click at [721, 124] on p-checkbox at bounding box center [721, 125] width 14 height 11
checkbox input "true"
click at [794, 126] on div "Tudancas" at bounding box center [790, 126] width 42 height 14
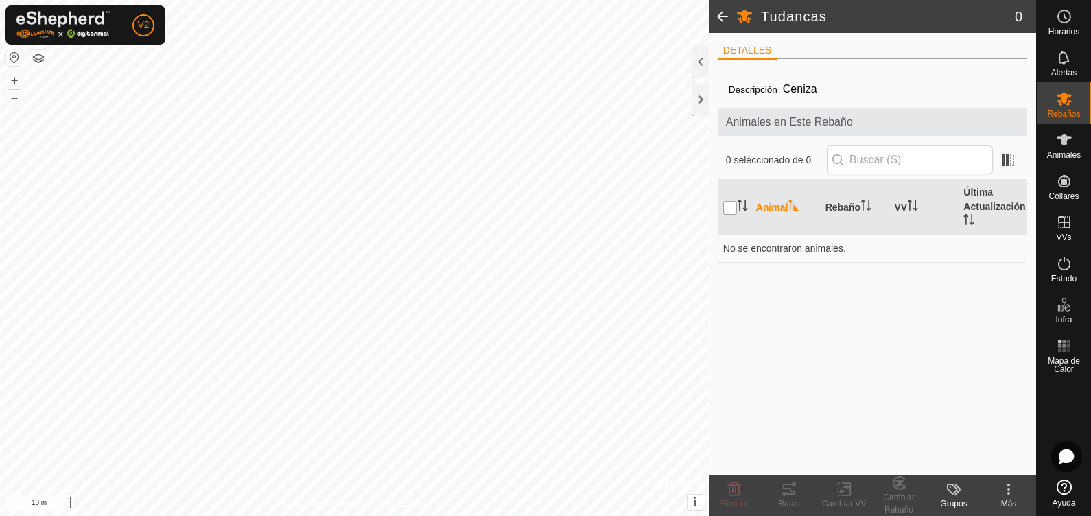
click at [729, 209] on input "checkbox" at bounding box center [730, 208] width 14 height 14
checkbox input "true"
click at [743, 238] on td "No se encontraron animales." at bounding box center [872, 248] width 309 height 27
click at [769, 134] on div "Animales en Este Rebaño" at bounding box center [872, 121] width 309 height 27
click at [745, 93] on label "Descripción" at bounding box center [753, 89] width 49 height 10
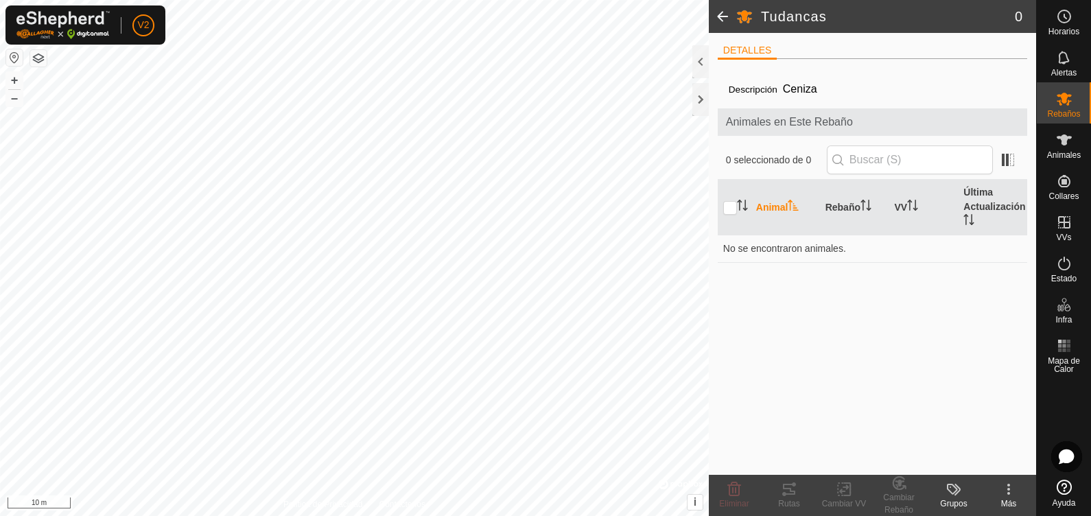
click at [808, 82] on span "Ceniza" at bounding box center [799, 89] width 45 height 23
click at [872, 412] on div "Grupos" at bounding box center [953, 504] width 55 height 12
click at [865, 360] on div "Descripción Ceniza Animales en Este Rebaño 0 seleccionado de 0 Animal Rebaño VV…" at bounding box center [872, 272] width 309 height 405
click at [872, 412] on kebab-svg-icon at bounding box center [1008, 489] width 55 height 16
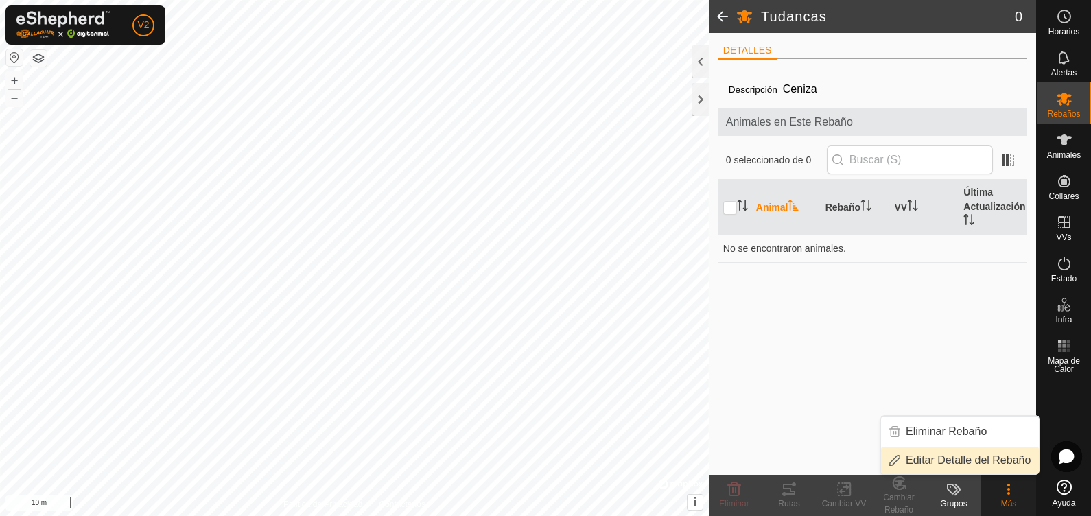
click at [872, 412] on link "Editar Detalle del Rebaño" at bounding box center [960, 460] width 158 height 27
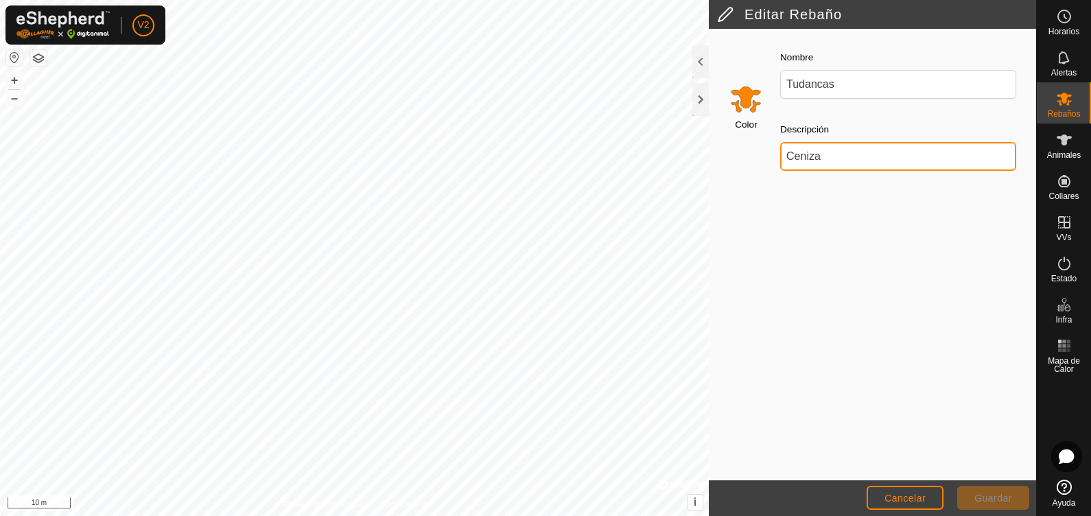
click at [799, 158] on input "Ceniza" at bounding box center [898, 156] width 236 height 29
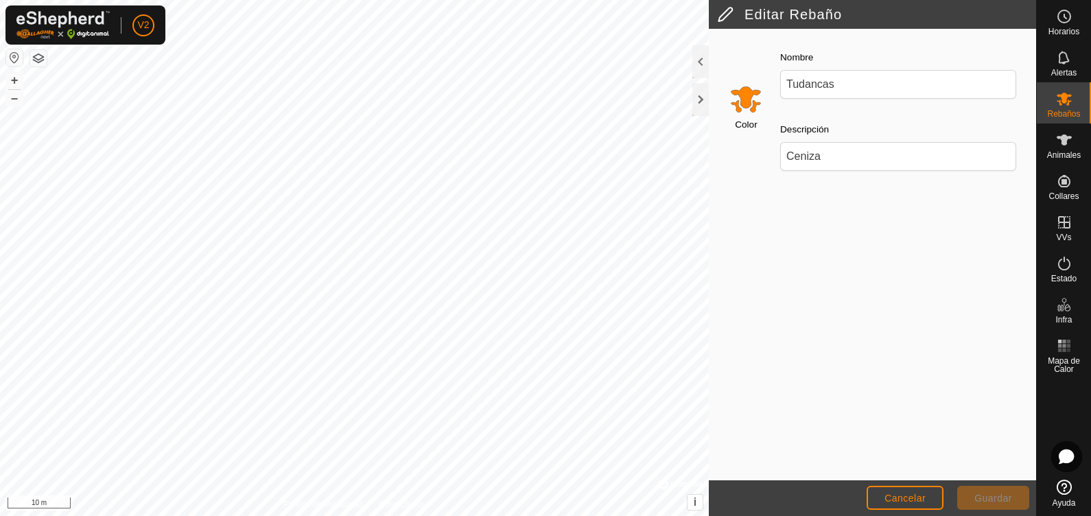
click at [738, 56] on div "Color" at bounding box center [743, 110] width 51 height 145
click at [872, 412] on button "Cancelar" at bounding box center [905, 498] width 77 height 24
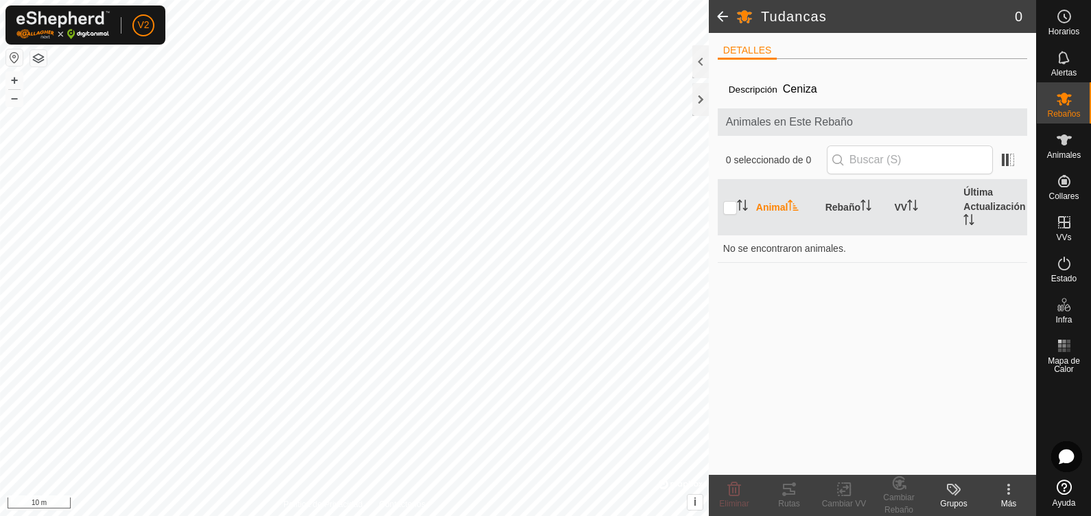
click at [747, 88] on label "Descripción" at bounding box center [753, 89] width 49 height 10
click at [727, 14] on span at bounding box center [722, 16] width 27 height 33
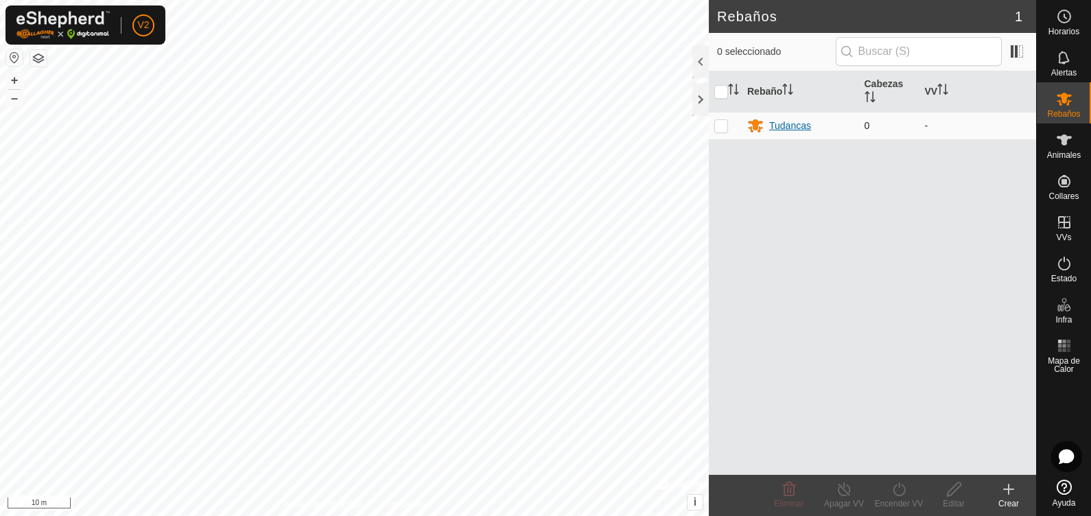
click at [793, 129] on div "Tudancas" at bounding box center [790, 126] width 42 height 14
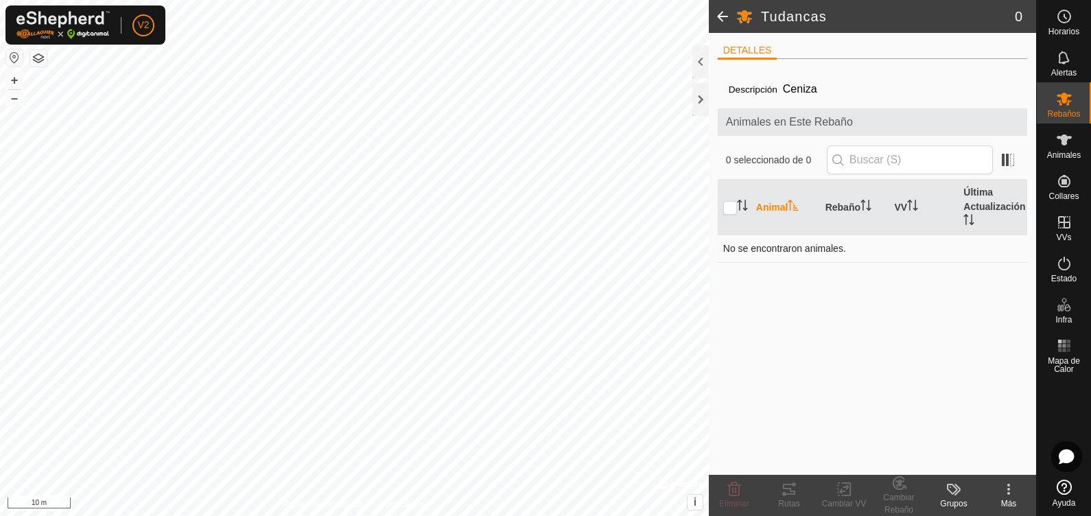
click at [775, 240] on td "No se encontraron animales." at bounding box center [872, 248] width 309 height 27
click at [718, 19] on span at bounding box center [722, 16] width 27 height 33
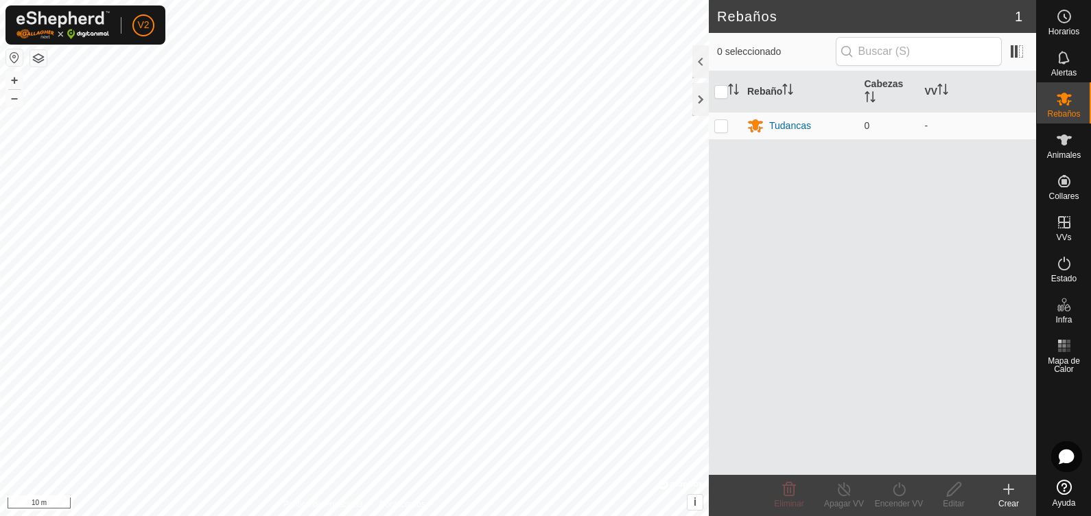
click at [718, 19] on h2 "Rebaños" at bounding box center [866, 16] width 298 height 16
click at [703, 94] on div at bounding box center [700, 99] width 16 height 33
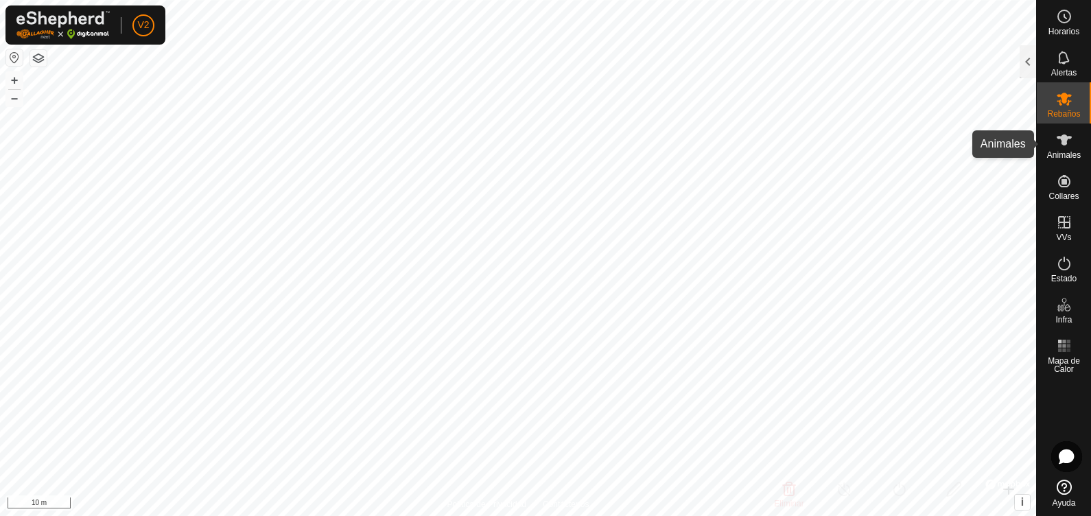
click at [872, 143] on icon at bounding box center [1064, 139] width 15 height 11
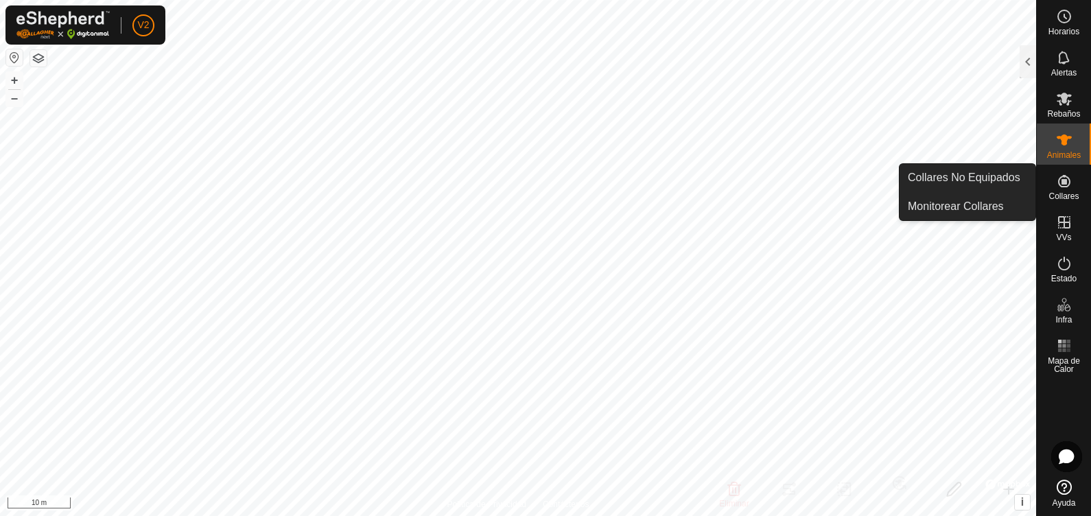
drag, startPoint x: 1064, startPoint y: 167, endPoint x: 1064, endPoint y: 178, distance: 11.0
click at [872, 178] on icon at bounding box center [1064, 181] width 16 height 16
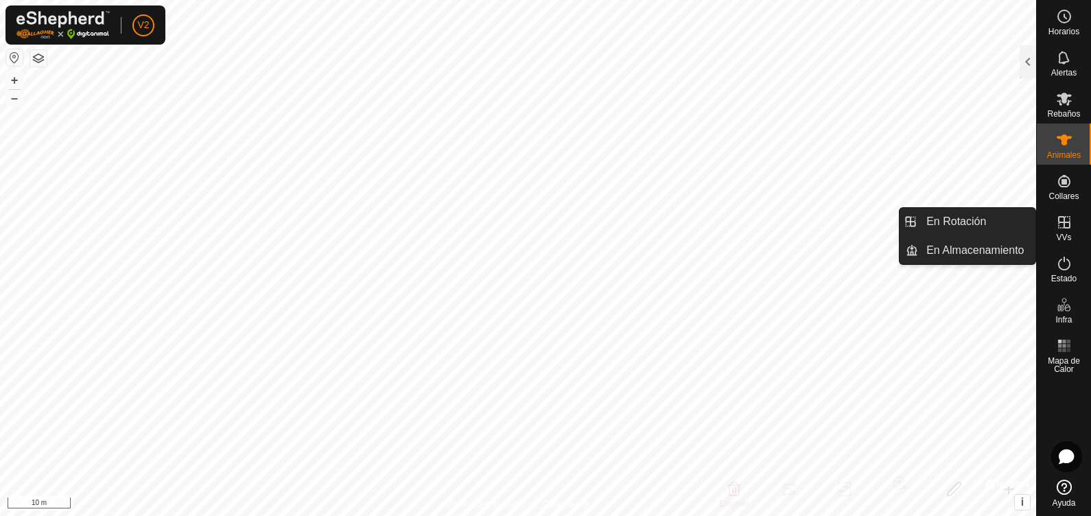
click at [872, 222] on icon at bounding box center [1064, 222] width 12 height 12
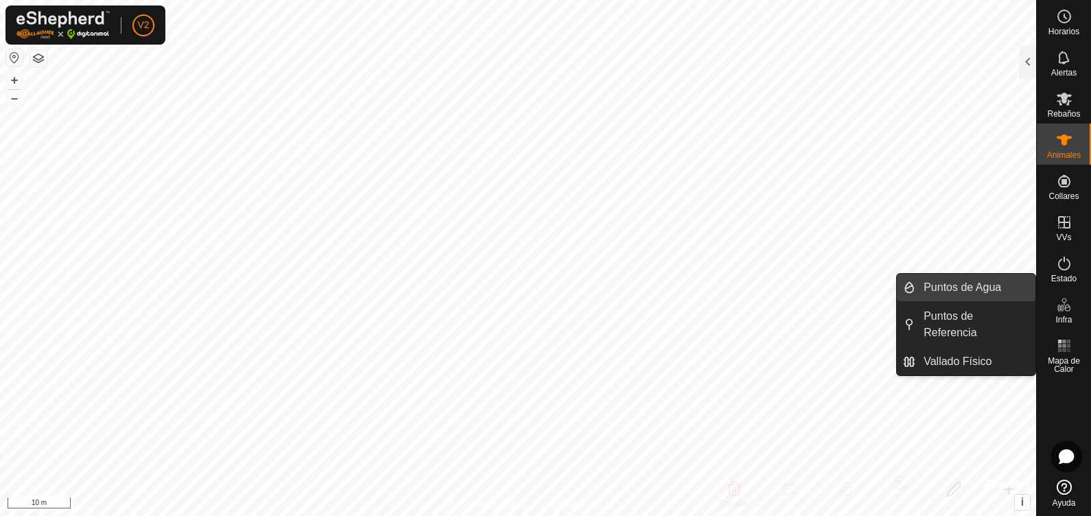
click at [872, 281] on link "Puntos de Agua" at bounding box center [975, 287] width 120 height 27
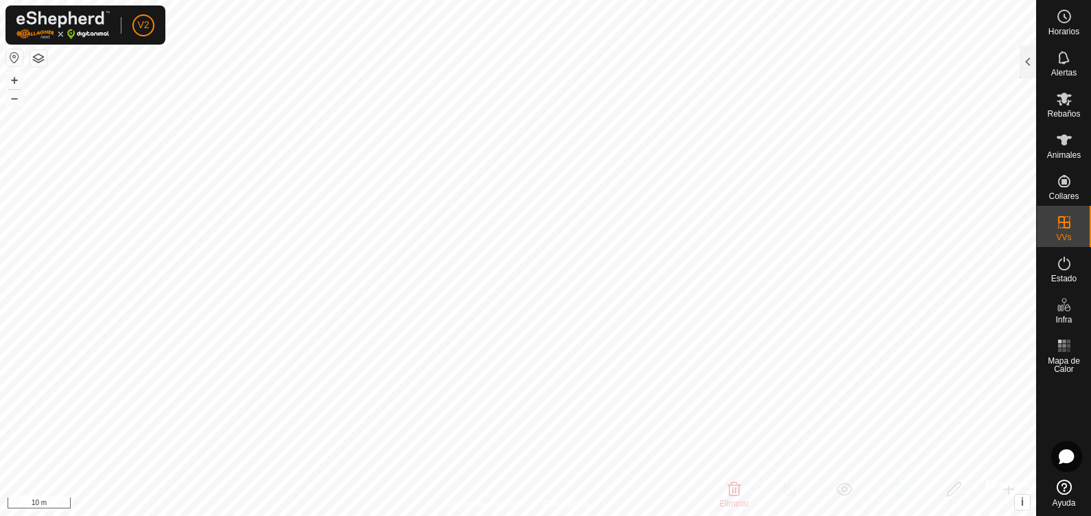
checkbox input "false"
click at [872, 263] on icon at bounding box center [1064, 263] width 16 height 16
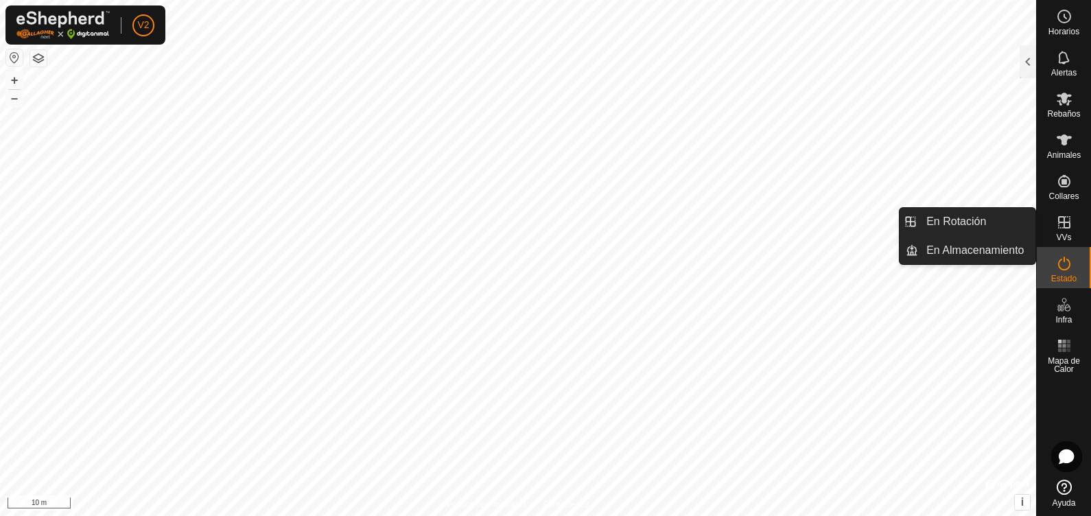
click at [872, 222] on icon at bounding box center [1064, 222] width 12 height 12
click at [872, 225] on div "VVs" at bounding box center [1064, 226] width 54 height 41
click at [872, 229] on es-virtualpaddocks-svg-icon at bounding box center [1064, 222] width 25 height 22
click at [872, 244] on link "En Almacenamiento" at bounding box center [976, 250] width 117 height 27
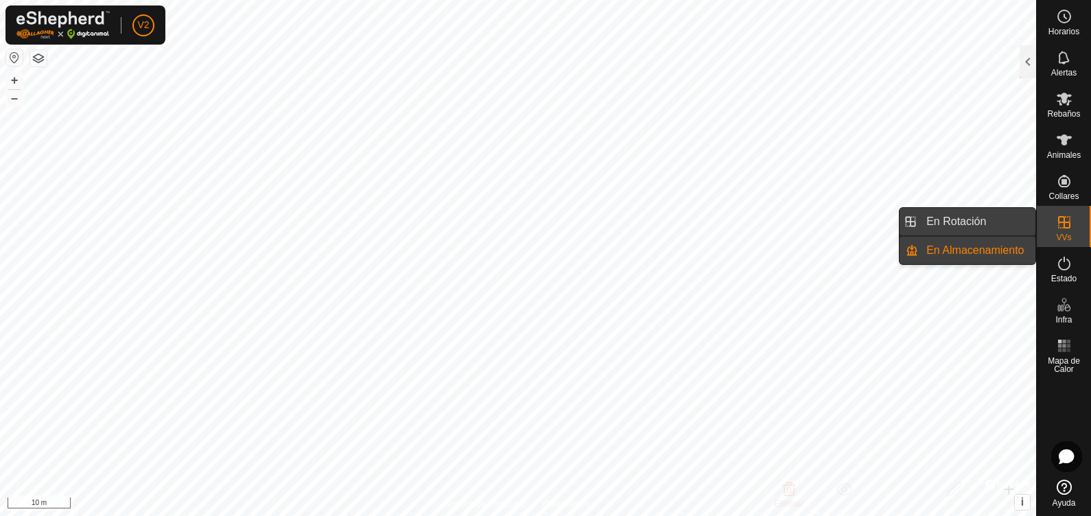
click at [872, 222] on link "En Rotación" at bounding box center [976, 221] width 117 height 27
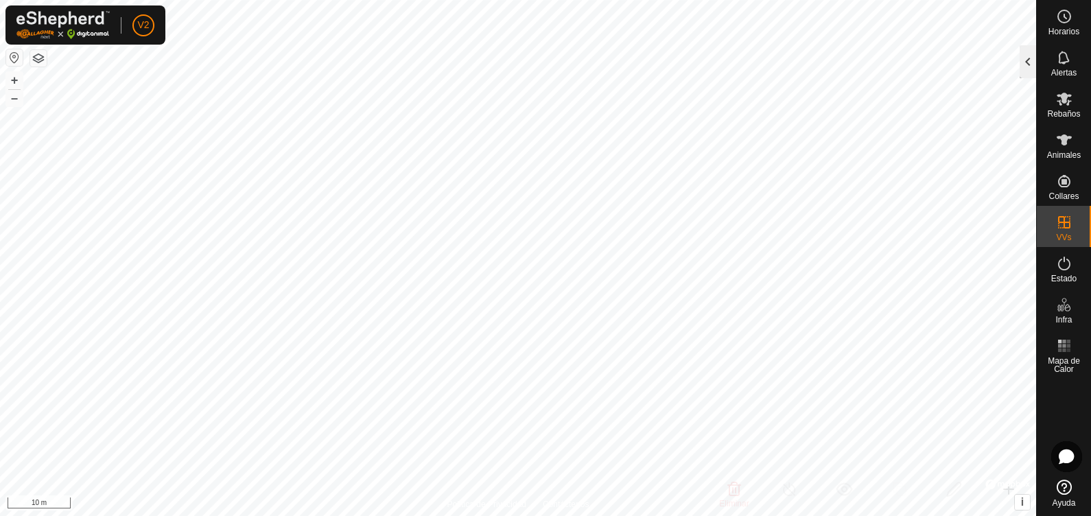
click at [872, 55] on div at bounding box center [1028, 61] width 16 height 33
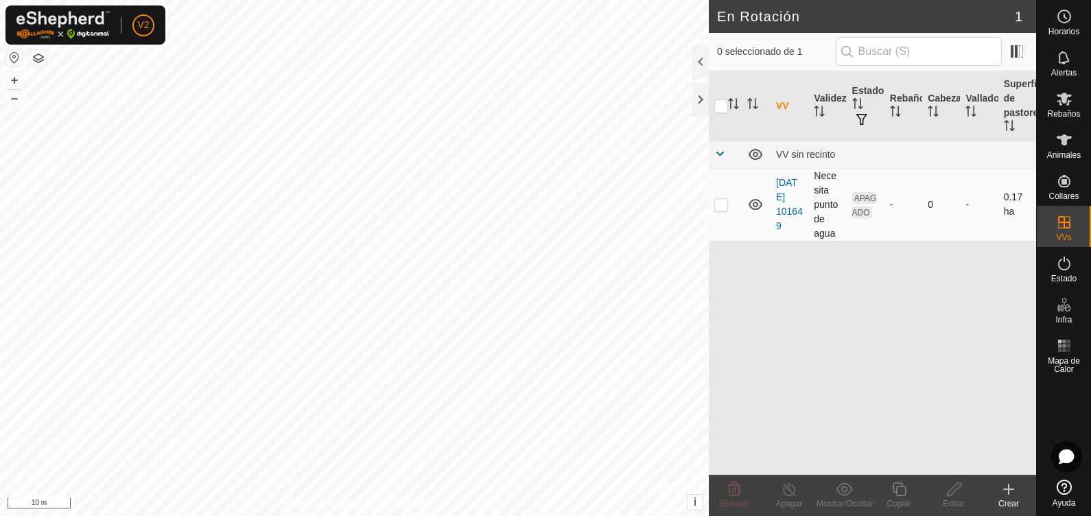
click at [717, 209] on p-checkbox at bounding box center [721, 204] width 14 height 11
checkbox input "true"
click at [856, 205] on span "APAGADO" at bounding box center [864, 205] width 25 height 26
click at [718, 207] on p-checkbox at bounding box center [721, 204] width 14 height 11
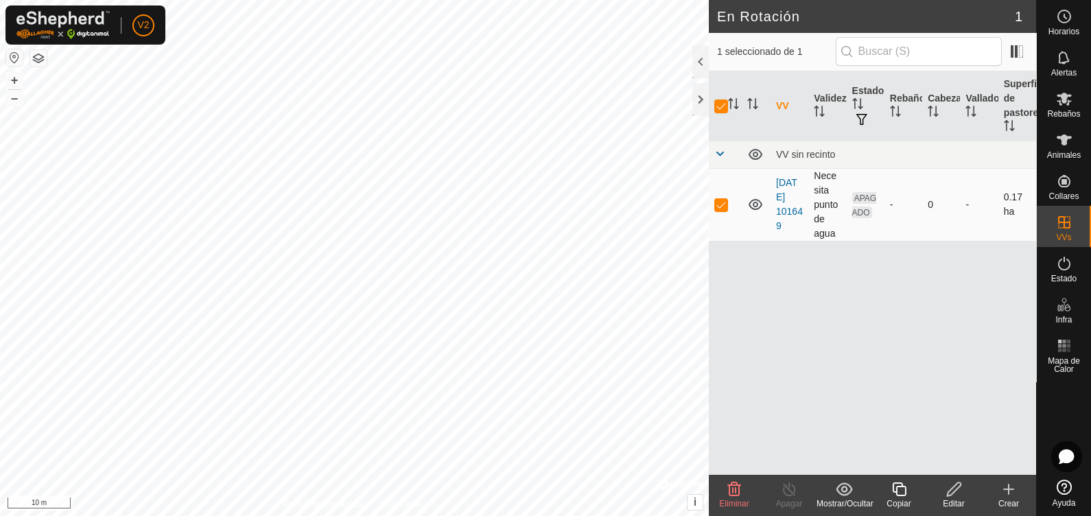
checkbox input "false"
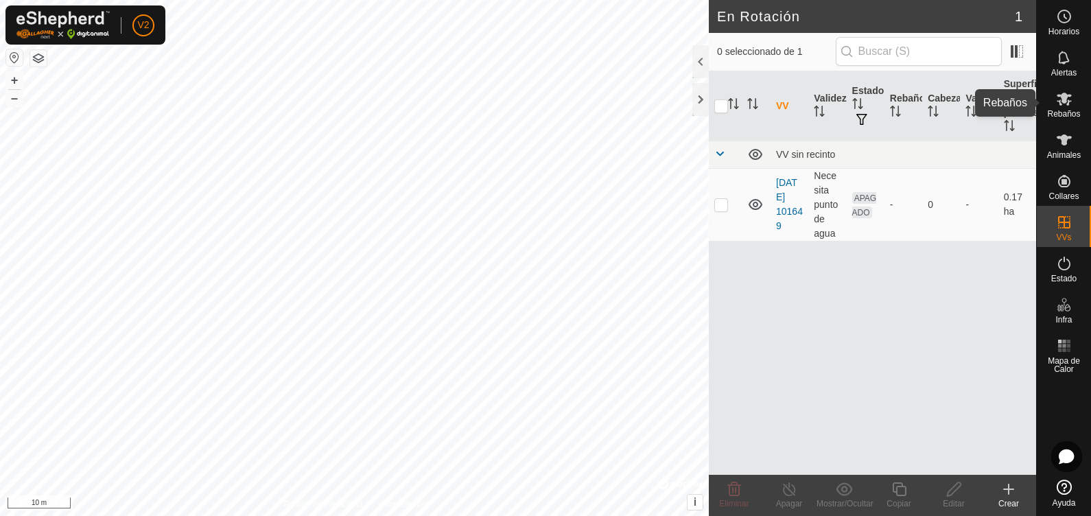
click at [872, 106] on icon at bounding box center [1064, 99] width 16 height 16
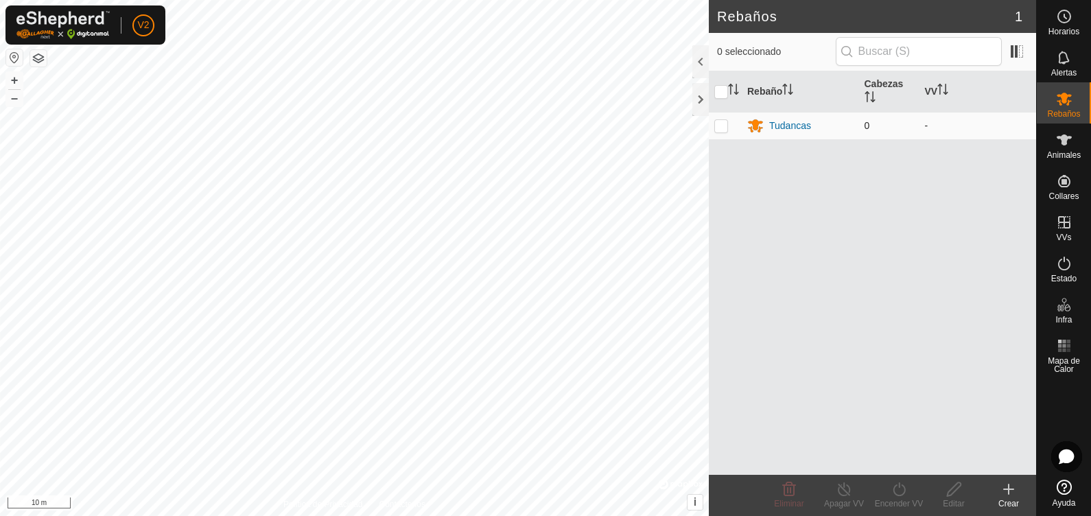
click at [718, 127] on p-checkbox at bounding box center [721, 125] width 14 height 11
checkbox input "true"
click at [762, 124] on icon at bounding box center [755, 125] width 16 height 16
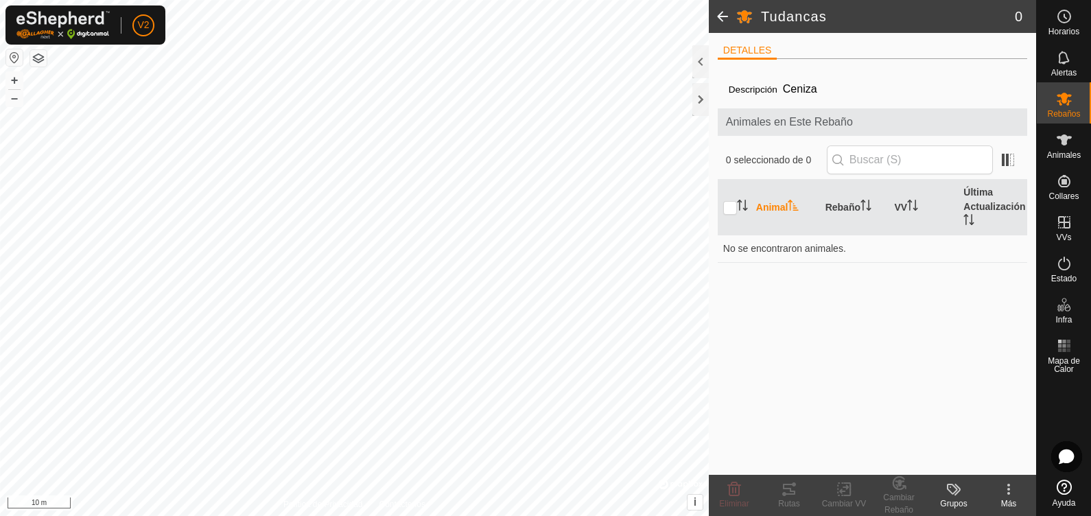
click at [772, 204] on th "Animal" at bounding box center [785, 208] width 69 height 56
click at [872, 412] on icon at bounding box center [954, 489] width 16 height 16
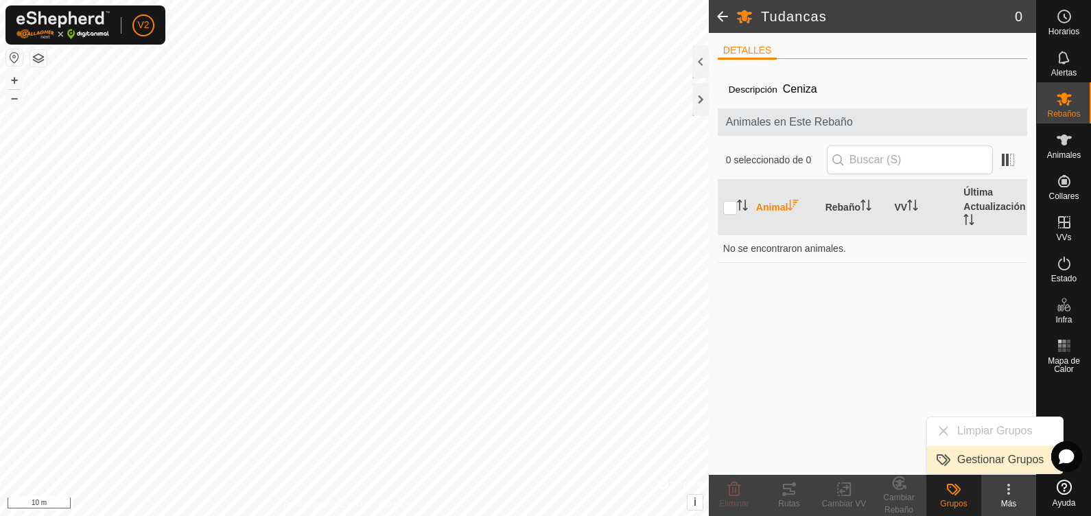
click at [872, 412] on link "Gestionar Grupos" at bounding box center [995, 459] width 136 height 27
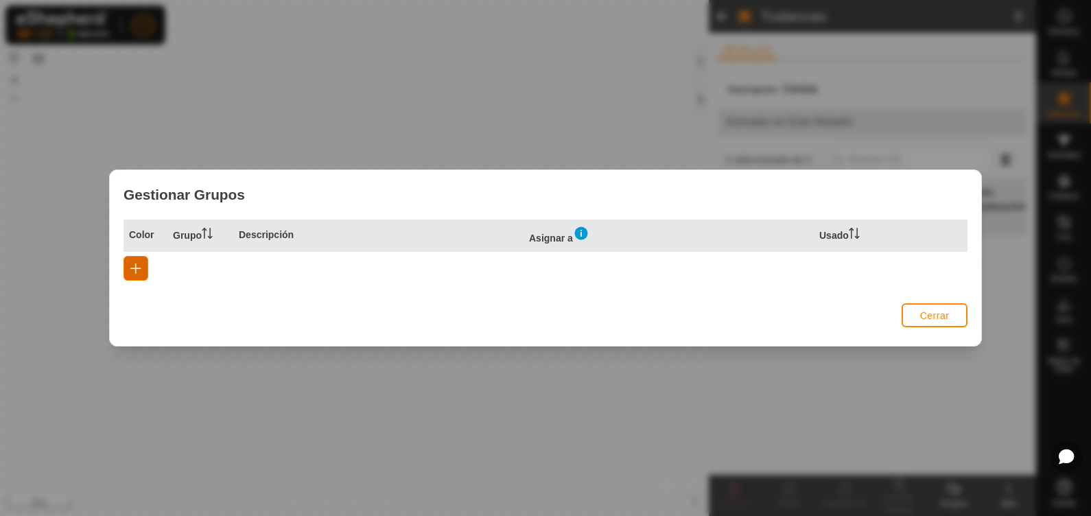
click at [144, 274] on button "button" at bounding box center [136, 268] width 25 height 25
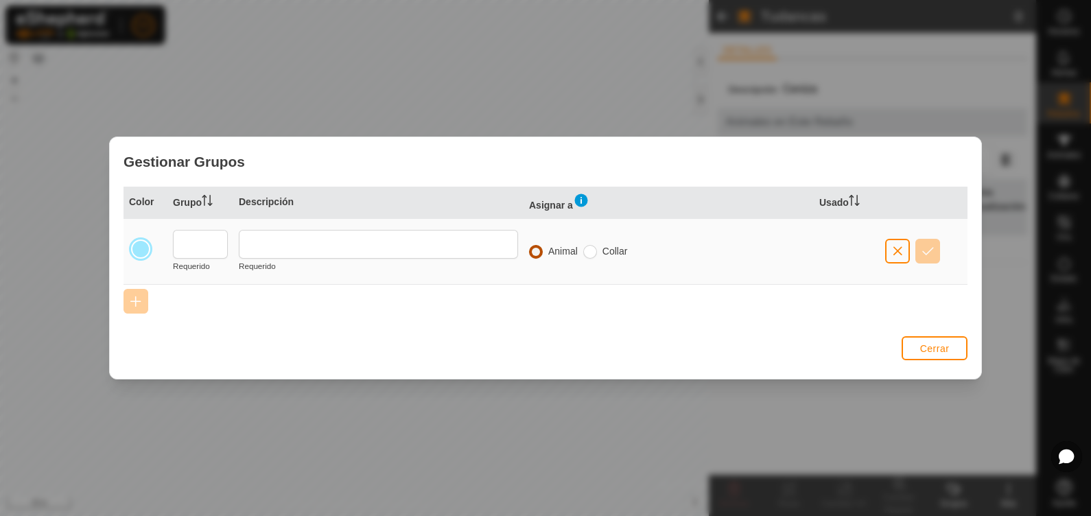
click at [534, 250] on input "radio" at bounding box center [536, 252] width 14 height 14
click at [603, 250] on label "Collar" at bounding box center [615, 251] width 25 height 10
click at [583, 253] on div "Animal" at bounding box center [556, 251] width 54 height 14
click at [872, 252] on span "button" at bounding box center [897, 251] width 11 height 11
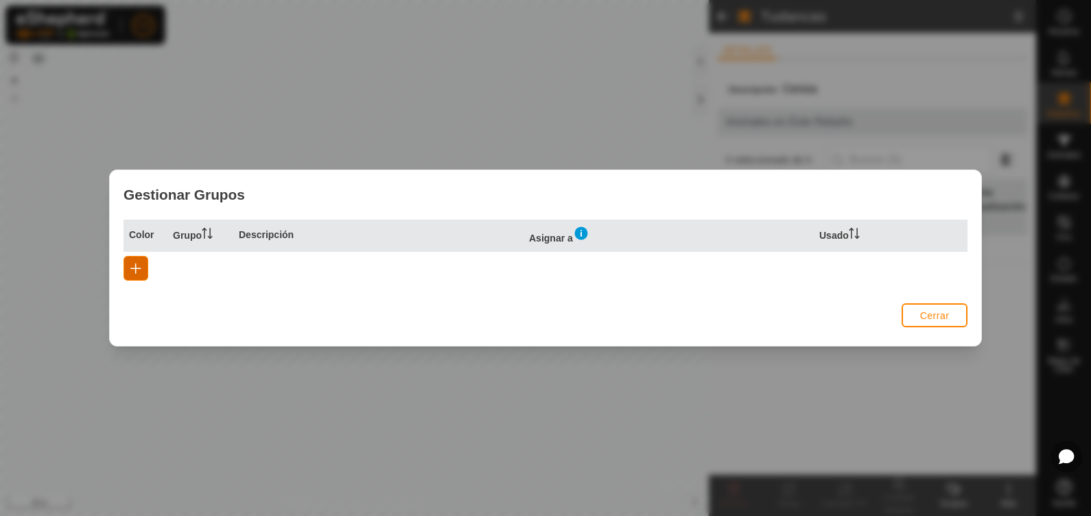
click at [129, 271] on button "button" at bounding box center [136, 268] width 25 height 25
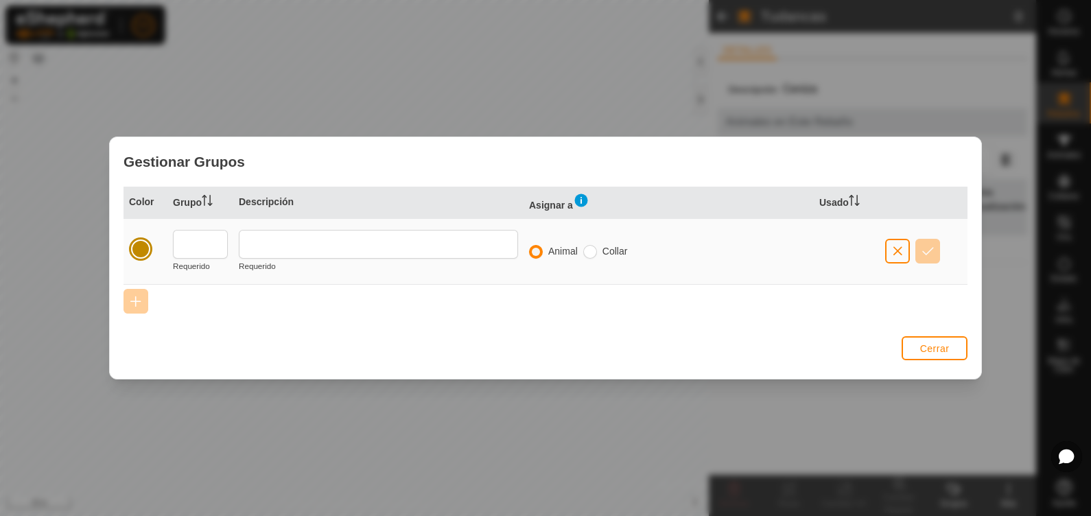
click at [129, 243] on td at bounding box center [146, 251] width 44 height 66
click at [872, 348] on span "Cerrar" at bounding box center [935, 348] width 30 height 11
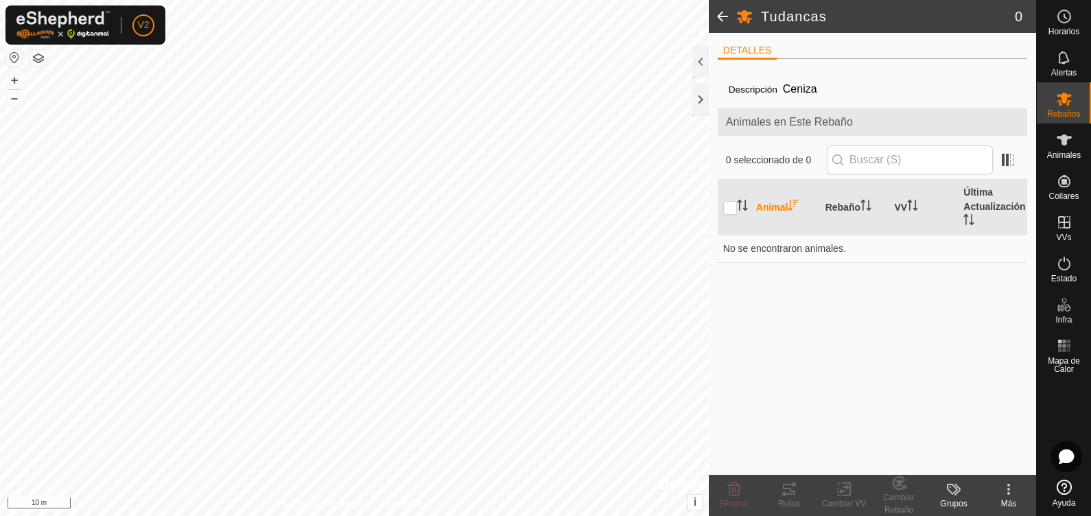
click at [736, 91] on label "Descripción" at bounding box center [753, 89] width 49 height 10
click at [872, 412] on div "Más" at bounding box center [1008, 504] width 55 height 12
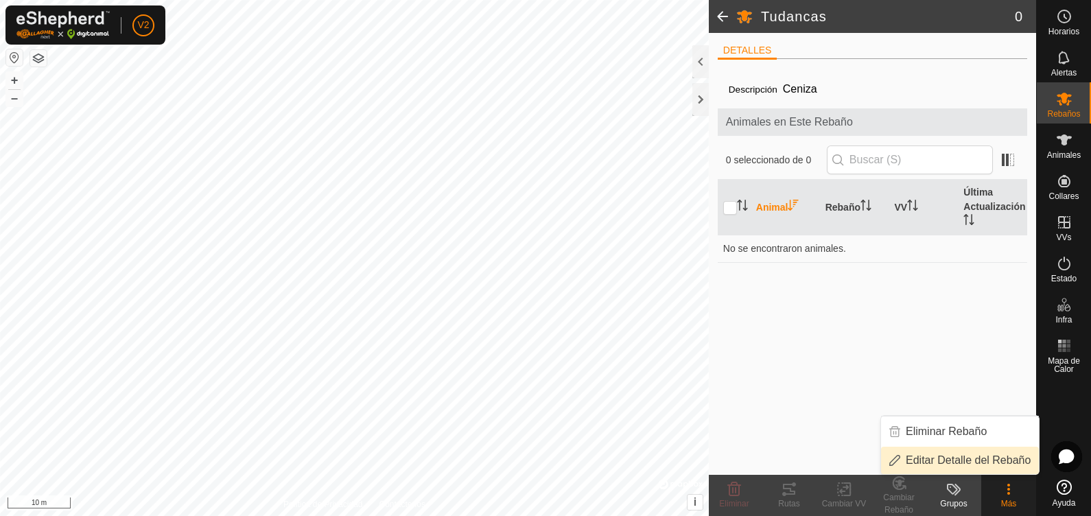
click at [872, 412] on link "Editar Detalle del Rebaño" at bounding box center [960, 460] width 158 height 27
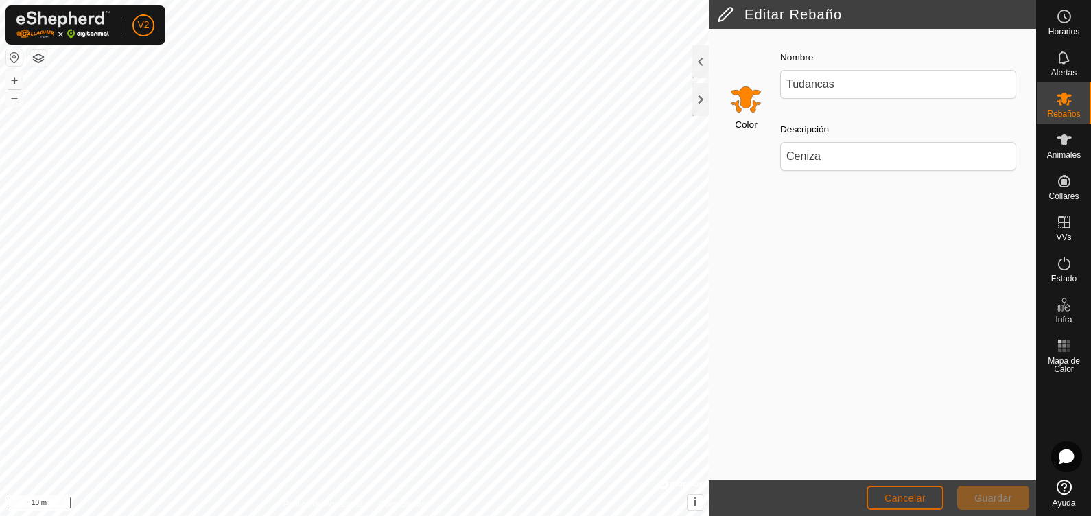
click at [872, 412] on button "Cancelar" at bounding box center [905, 498] width 77 height 24
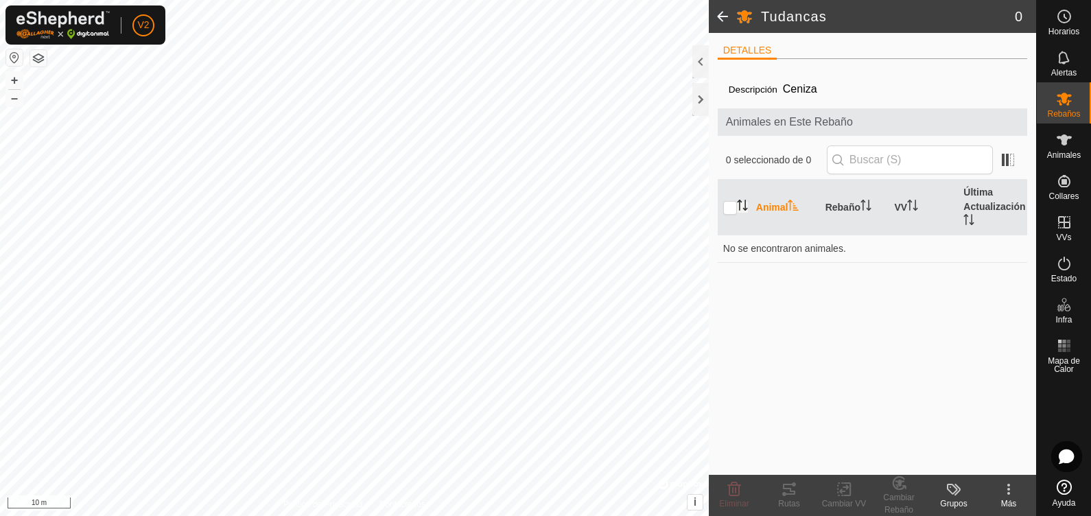
click at [738, 209] on icon "Activar para ordenar" at bounding box center [742, 205] width 11 height 11
click at [872, 412] on div "Grupos" at bounding box center [953, 504] width 55 height 12
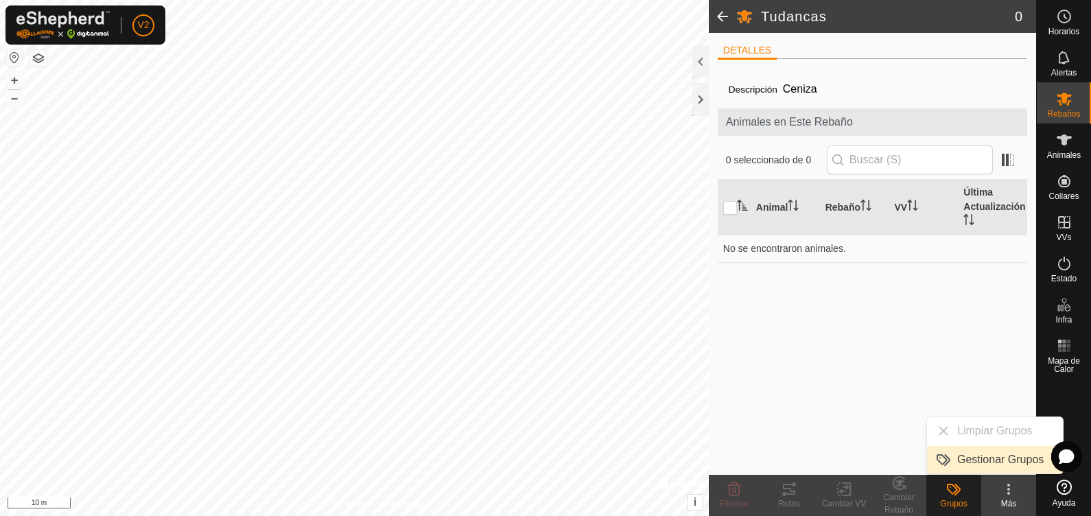
click at [872, 412] on link "Gestionar Grupos" at bounding box center [995, 459] width 136 height 27
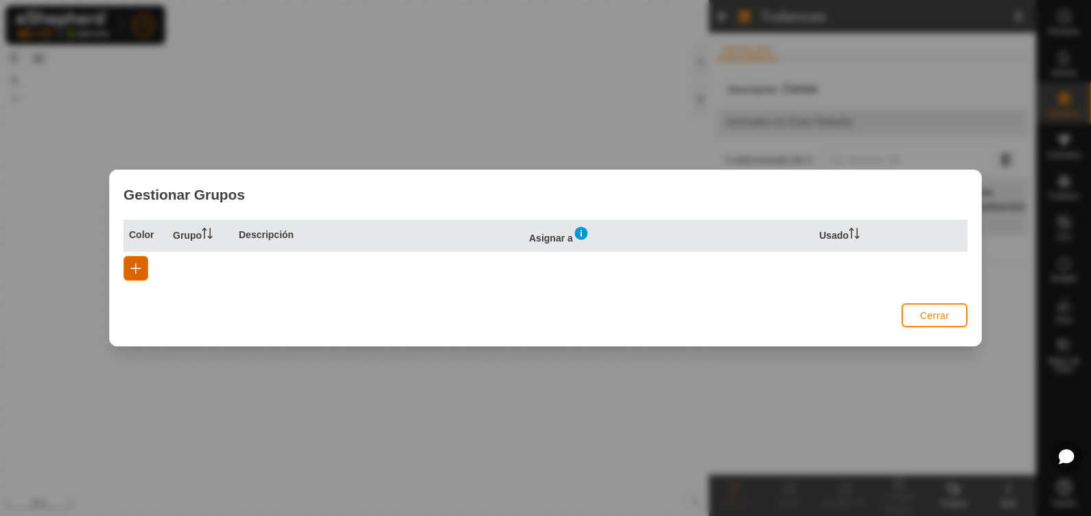
click at [133, 278] on button "button" at bounding box center [136, 268] width 25 height 25
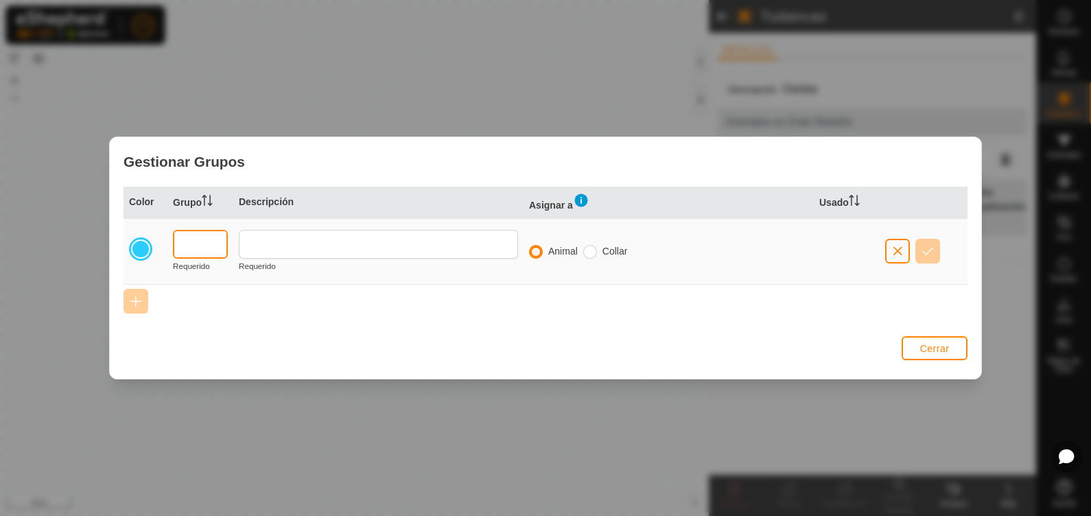
click at [184, 246] on input "text" at bounding box center [200, 244] width 55 height 29
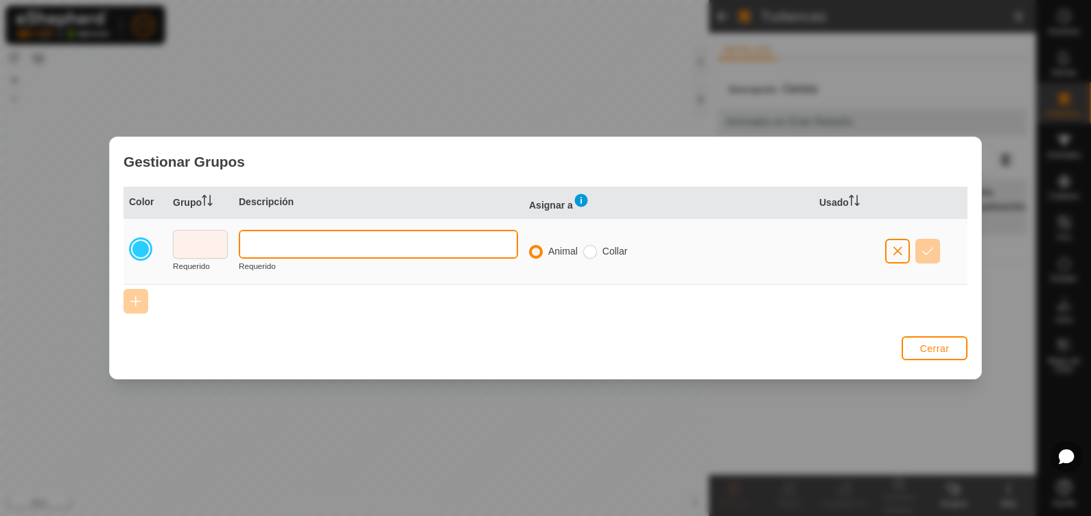
click at [275, 247] on input "text" at bounding box center [378, 244] width 279 height 29
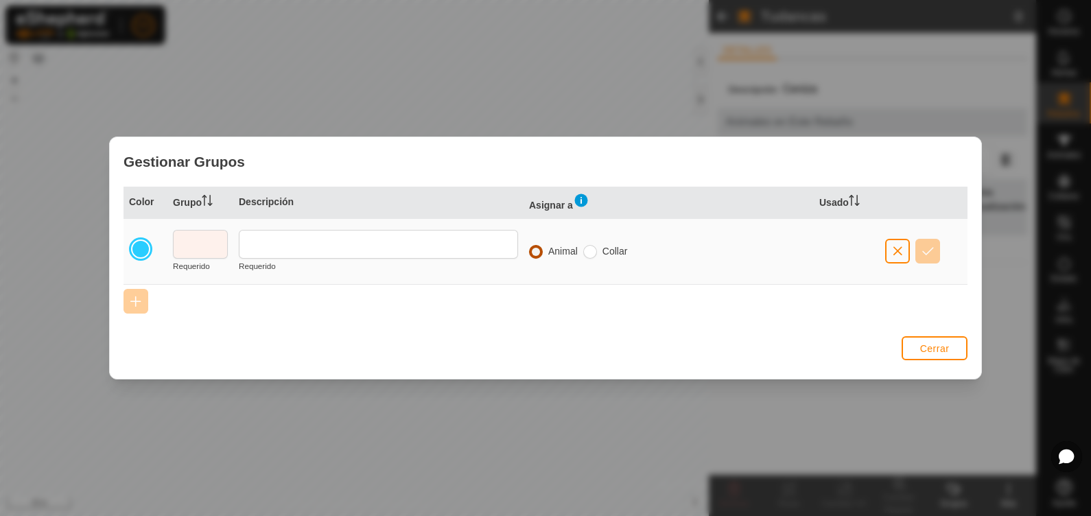
click at [538, 254] on input "radio" at bounding box center [536, 252] width 14 height 14
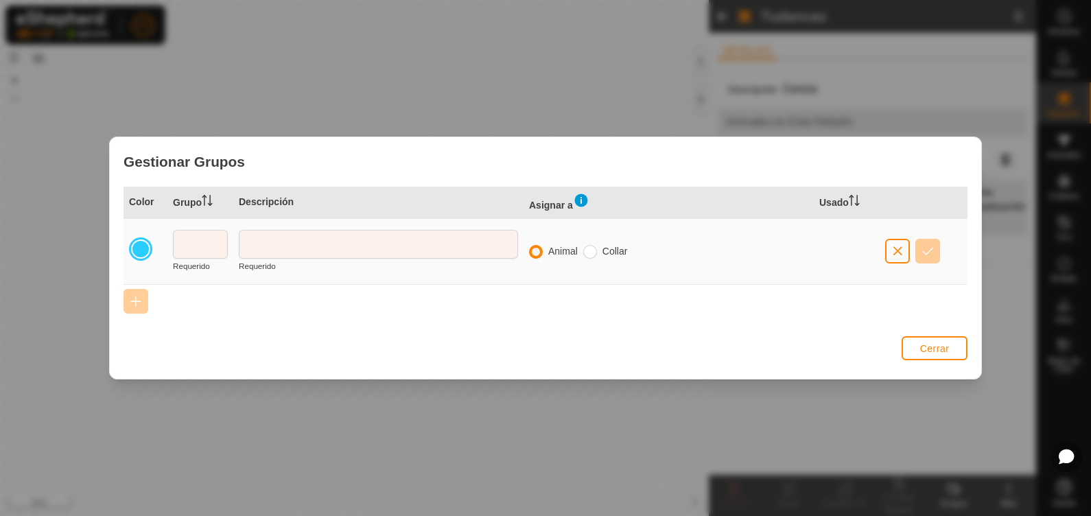
click at [582, 247] on div "Animal" at bounding box center [556, 251] width 54 height 14
click at [872, 348] on span "Cerrar" at bounding box center [935, 348] width 30 height 11
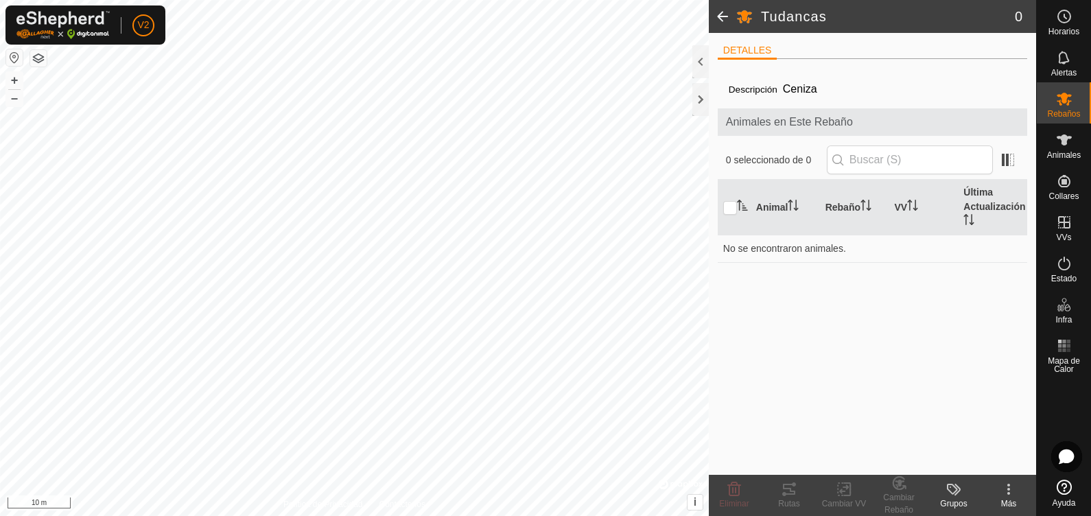
click at [872, 412] on icon at bounding box center [1009, 489] width 16 height 16
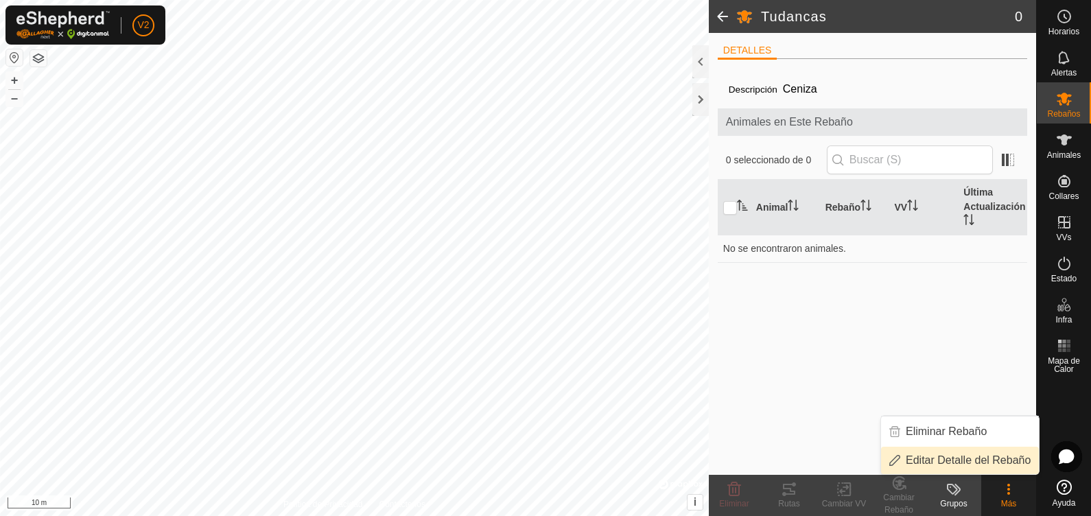
click at [872, 412] on link "Editar Detalle del Rebaño" at bounding box center [960, 460] width 158 height 27
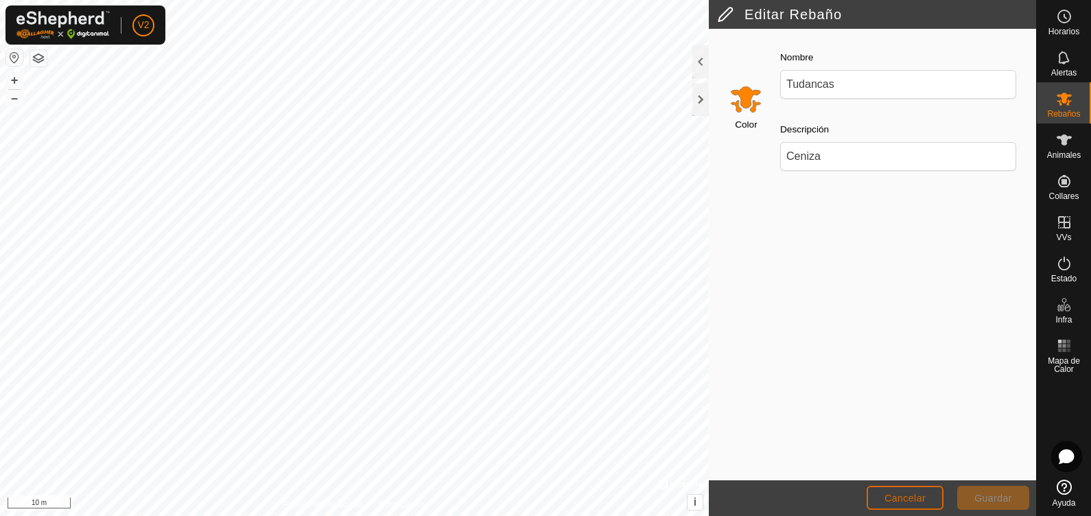
click at [872, 412] on span "Cancelar" at bounding box center [905, 498] width 41 height 11
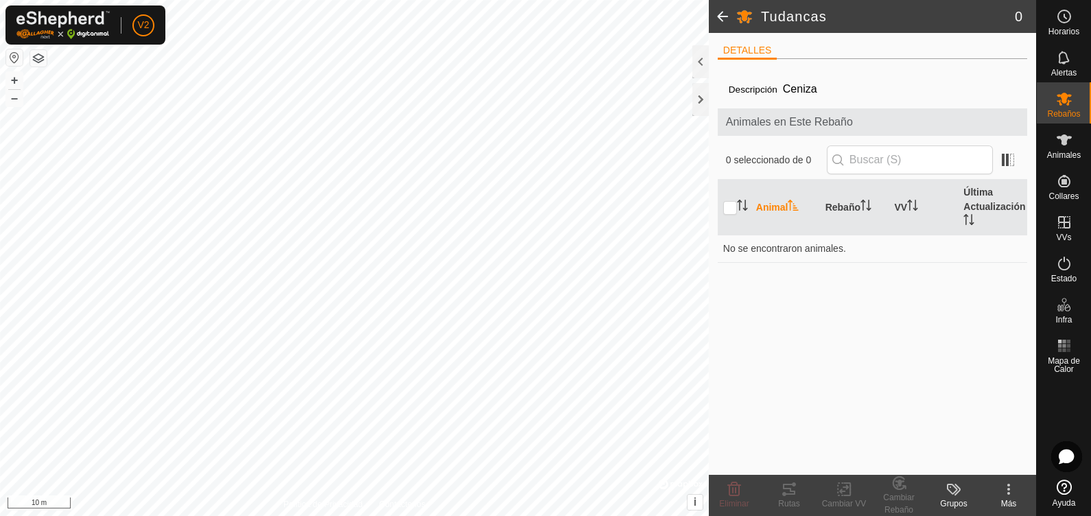
click at [718, 11] on span at bounding box center [722, 16] width 27 height 33
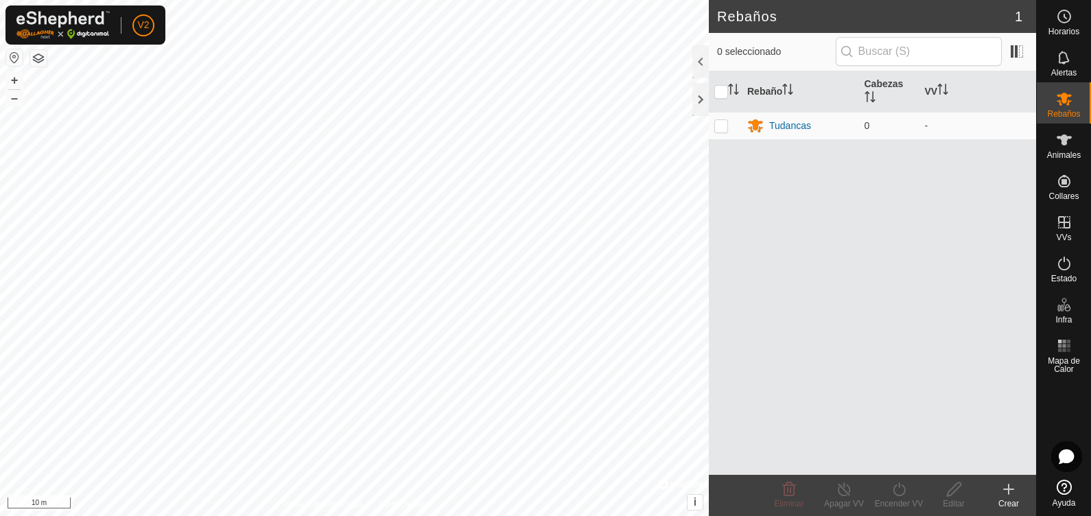
click at [872, 412] on div "Crear" at bounding box center [1008, 504] width 55 height 12
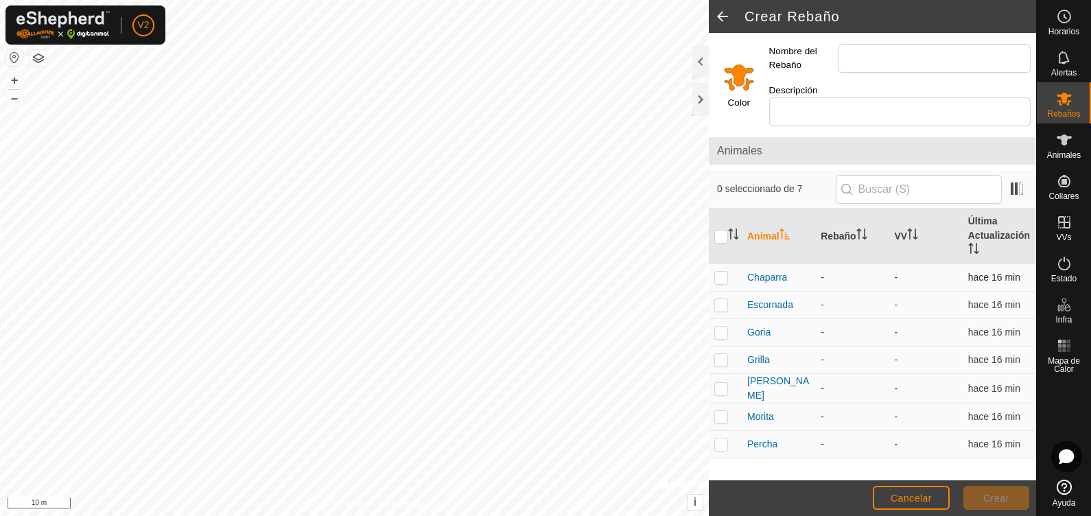
click at [719, 277] on p-checkbox at bounding box center [721, 277] width 14 height 11
checkbox input "true"
click at [719, 316] on td at bounding box center [725, 305] width 33 height 27
checkbox input "true"
click at [717, 343] on td at bounding box center [725, 332] width 33 height 27
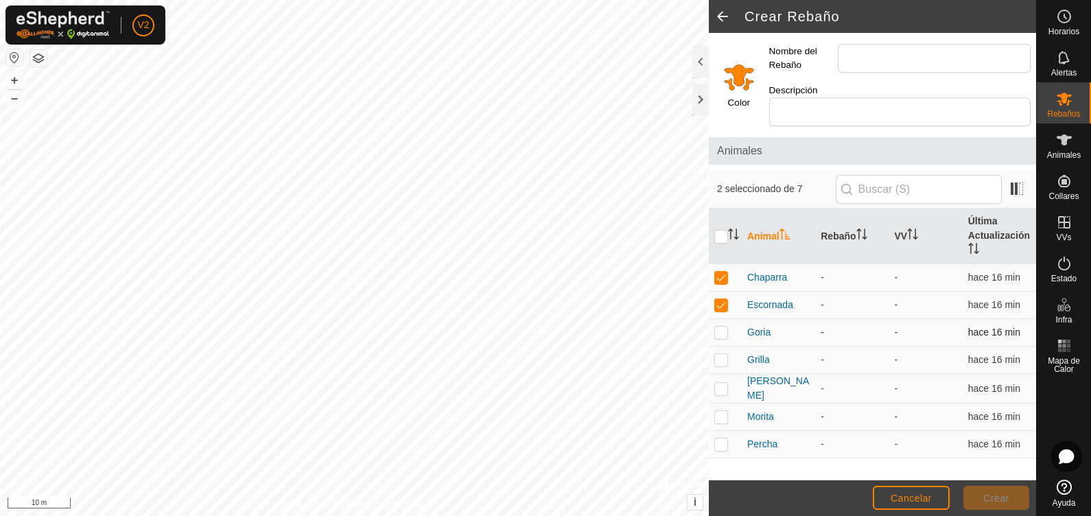
checkbox input "true"
click at [721, 364] on td at bounding box center [725, 360] width 33 height 27
checkbox input "true"
click at [721, 393] on td at bounding box center [725, 389] width 33 height 30
checkbox input "true"
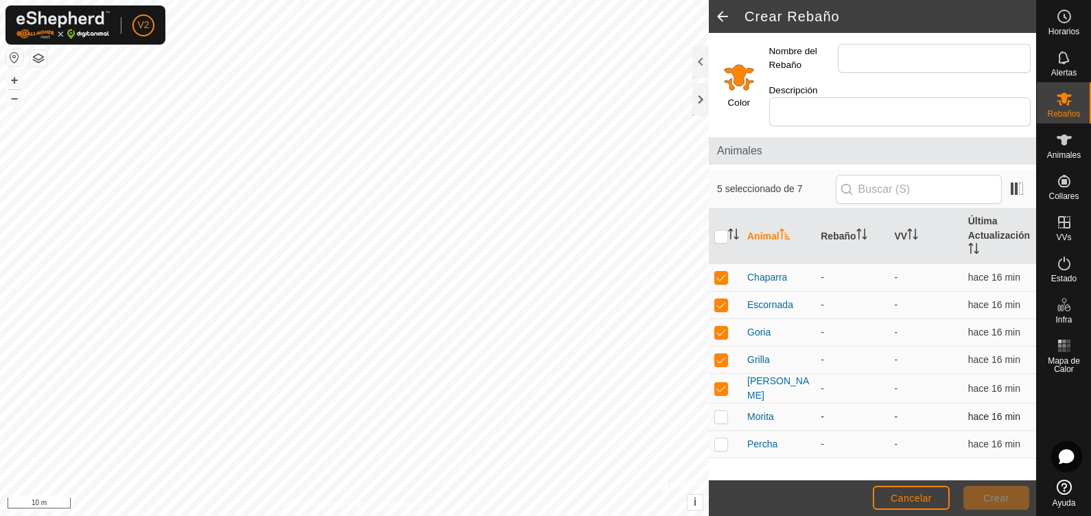
click at [721, 411] on p-checkbox at bounding box center [721, 416] width 14 height 11
checkbox input "true"
click at [718, 412] on td at bounding box center [725, 444] width 33 height 27
checkbox input "true"
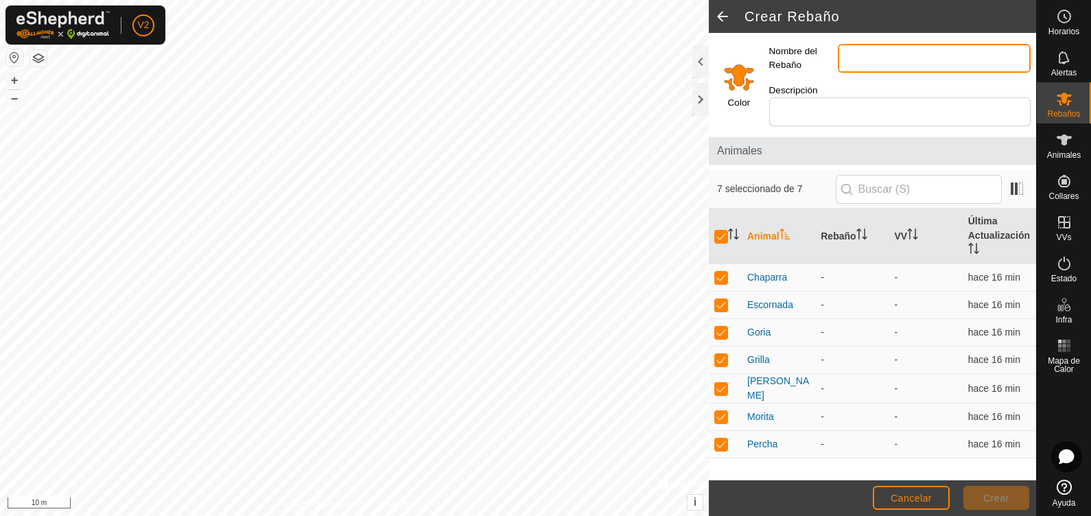
click at [851, 59] on input "Nombre del Rebaño" at bounding box center [934, 58] width 193 height 29
type input "T"
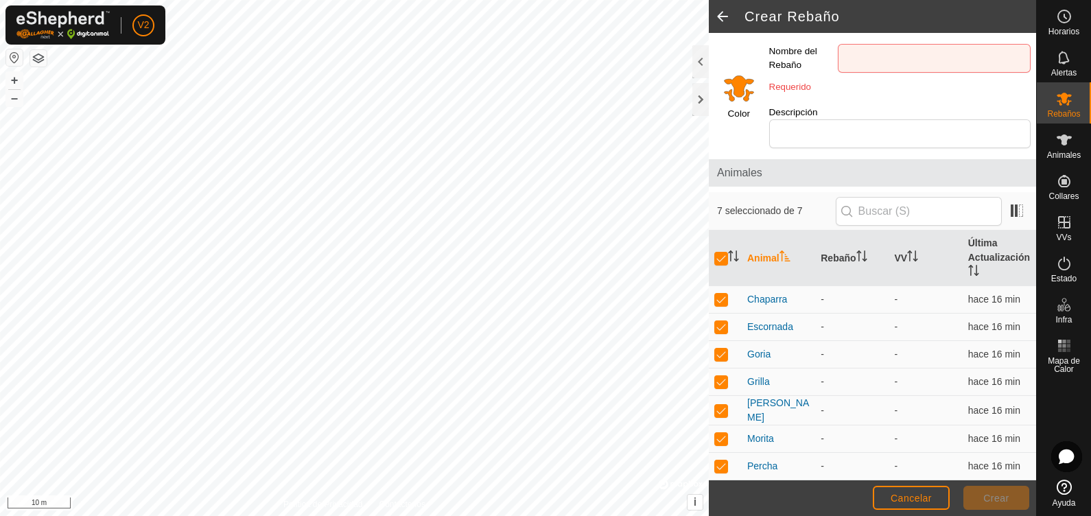
click at [721, 14] on span at bounding box center [722, 16] width 27 height 33
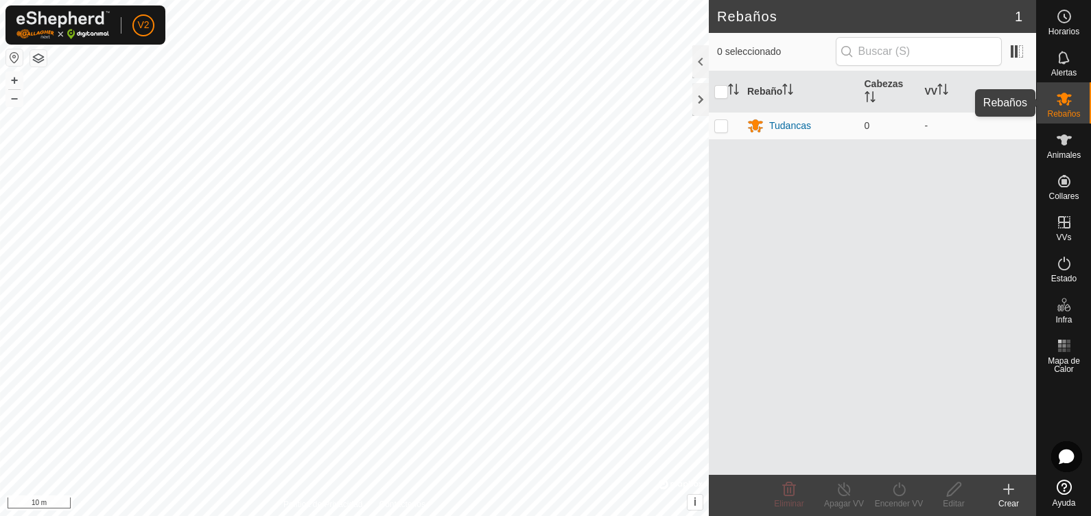
click at [872, 113] on span "Rebaños" at bounding box center [1063, 114] width 33 height 8
click at [718, 129] on p-checkbox at bounding box center [721, 125] width 14 height 11
checkbox input "true"
click at [794, 412] on span "Eliminar" at bounding box center [789, 504] width 30 height 10
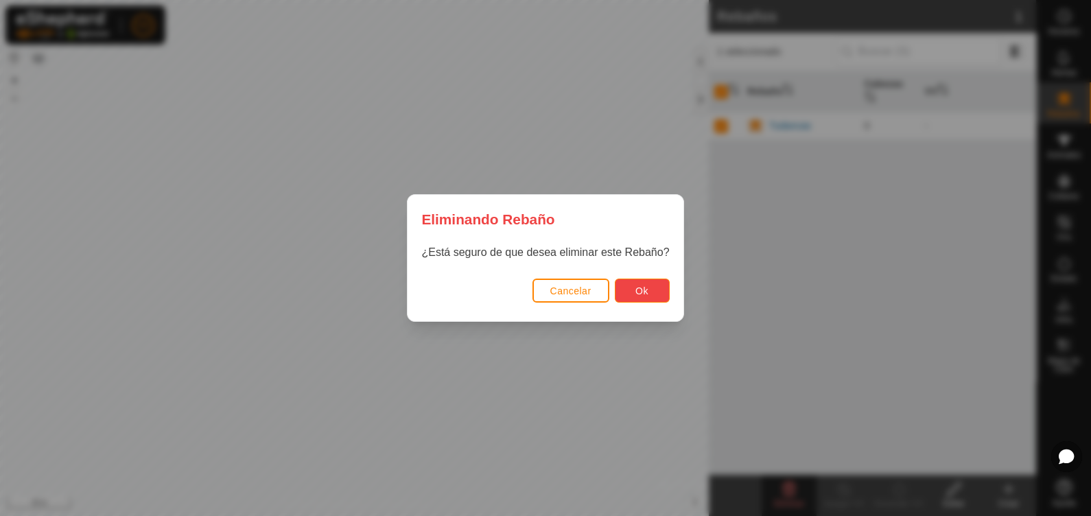
click at [642, 301] on button "Ok" at bounding box center [642, 291] width 55 height 24
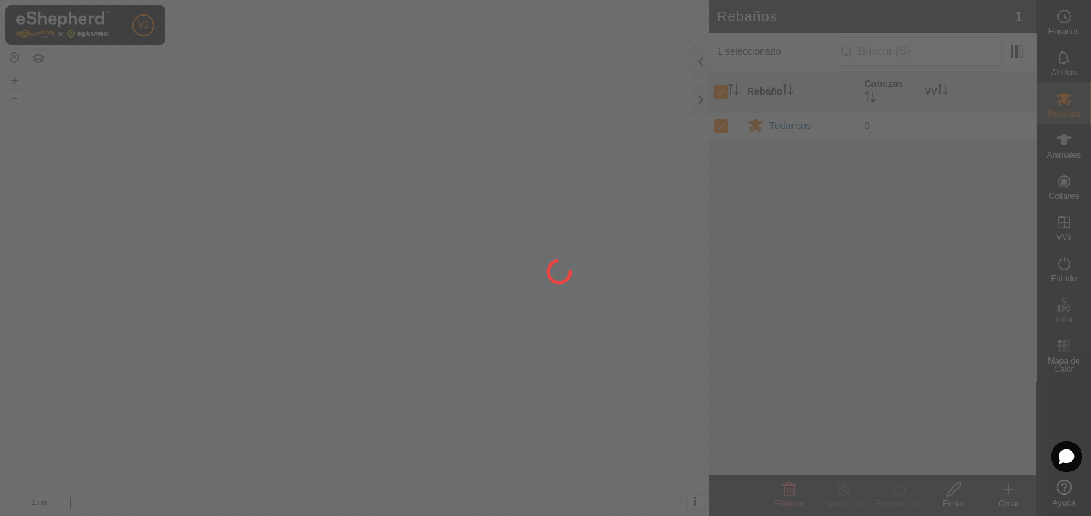
checkbox input "false"
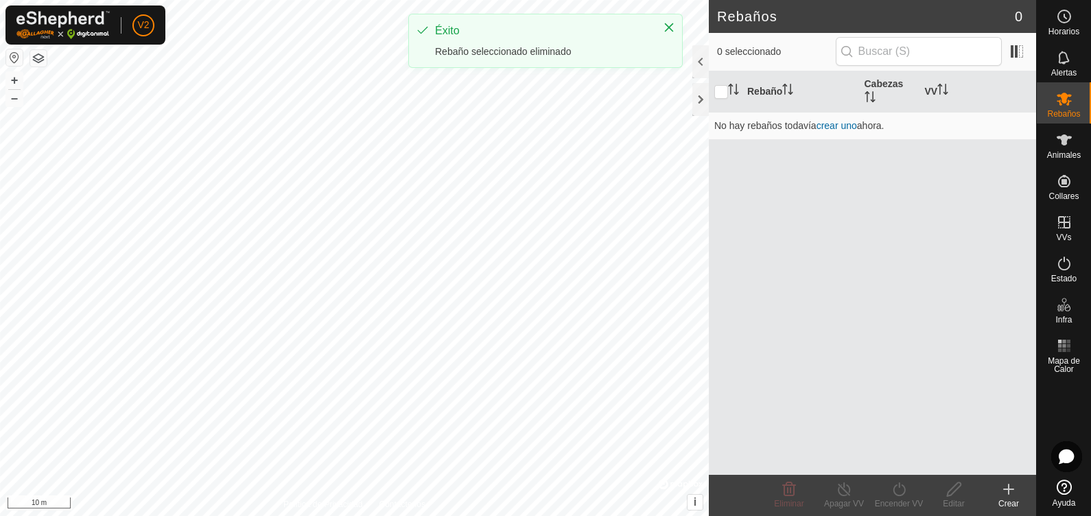
click at [872, 412] on icon at bounding box center [1009, 489] width 0 height 10
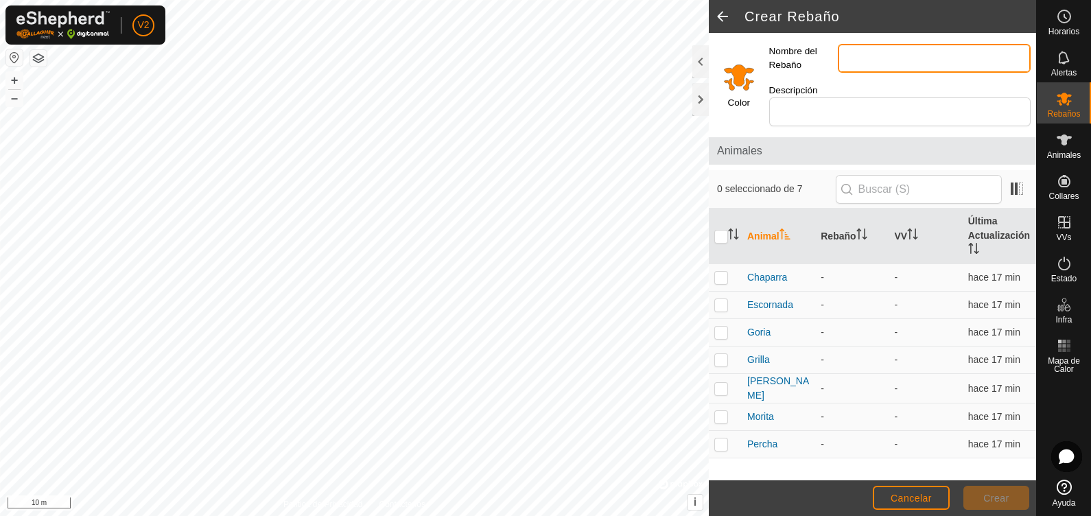
click at [870, 65] on input "Nombre del Rebaño" at bounding box center [934, 58] width 193 height 29
type input "Tudancas"
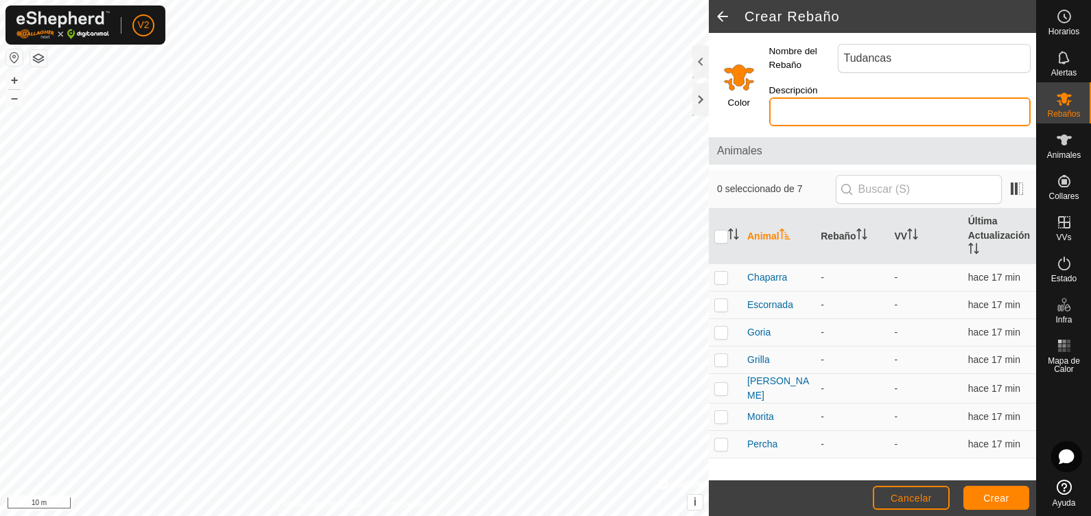
click at [834, 113] on input "Descripción" at bounding box center [899, 111] width 261 height 29
click at [723, 276] on p-checkbox at bounding box center [721, 277] width 14 height 11
checkbox input "true"
click at [723, 311] on td at bounding box center [725, 305] width 33 height 27
checkbox input "true"
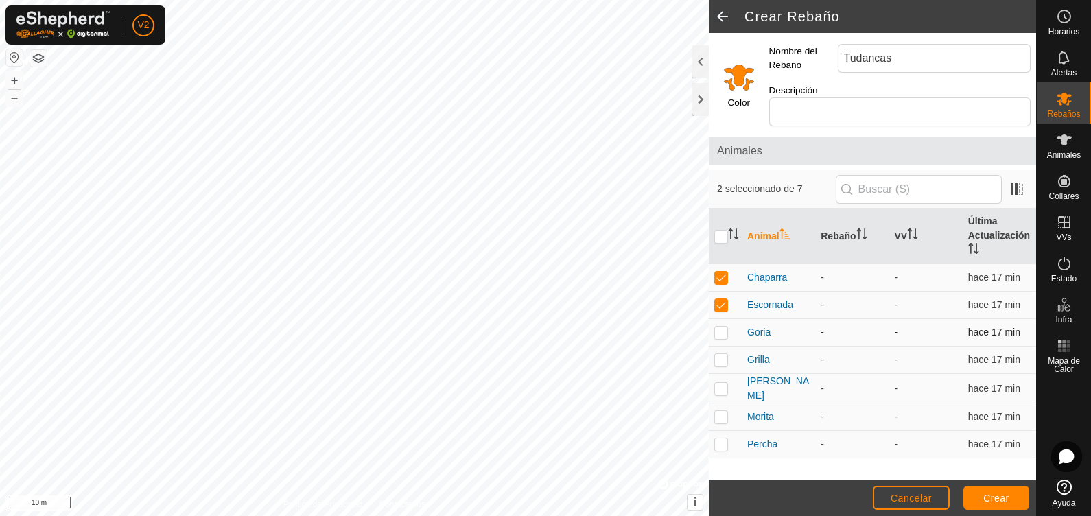
click at [722, 331] on p-checkbox at bounding box center [721, 332] width 14 height 11
checkbox input "true"
click at [721, 347] on td at bounding box center [725, 360] width 33 height 27
checkbox input "true"
click at [727, 375] on td at bounding box center [725, 389] width 33 height 30
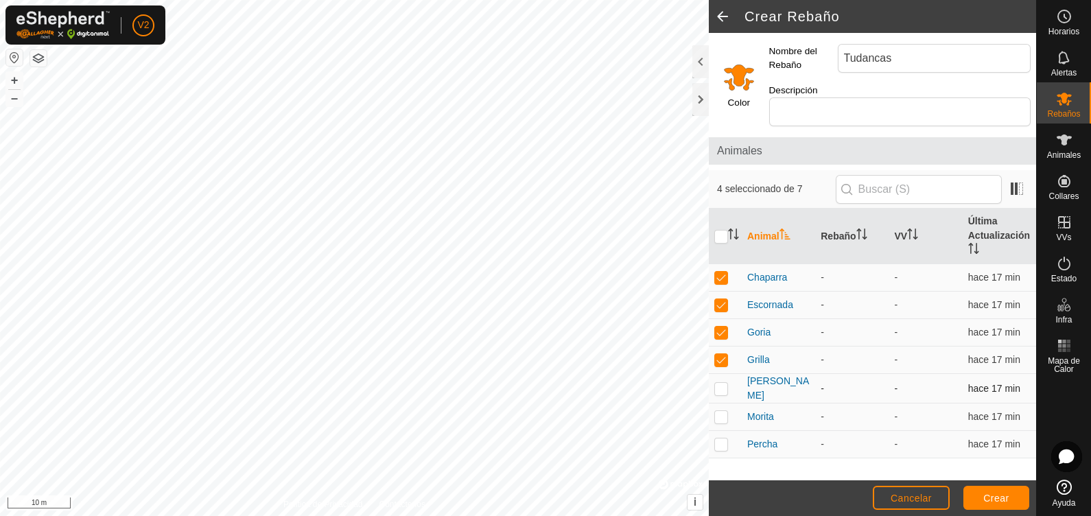
checkbox input "true"
click at [723, 412] on td at bounding box center [725, 416] width 33 height 27
checkbox input "true"
click at [723, 412] on p-tablecheckbox at bounding box center [721, 443] width 14 height 11
checkbox input "true"
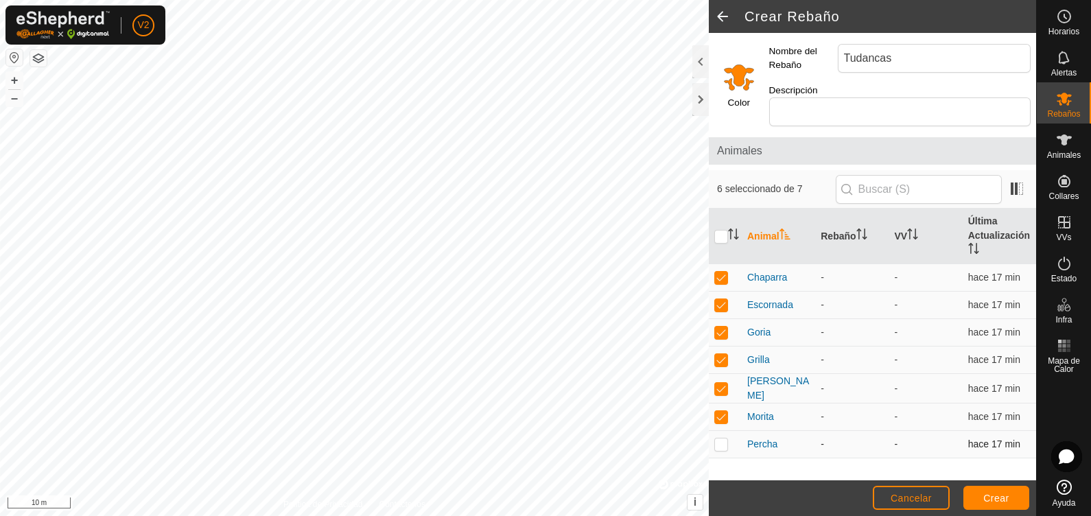
checkbox input "true"
click at [872, 412] on button "Crear" at bounding box center [996, 498] width 66 height 24
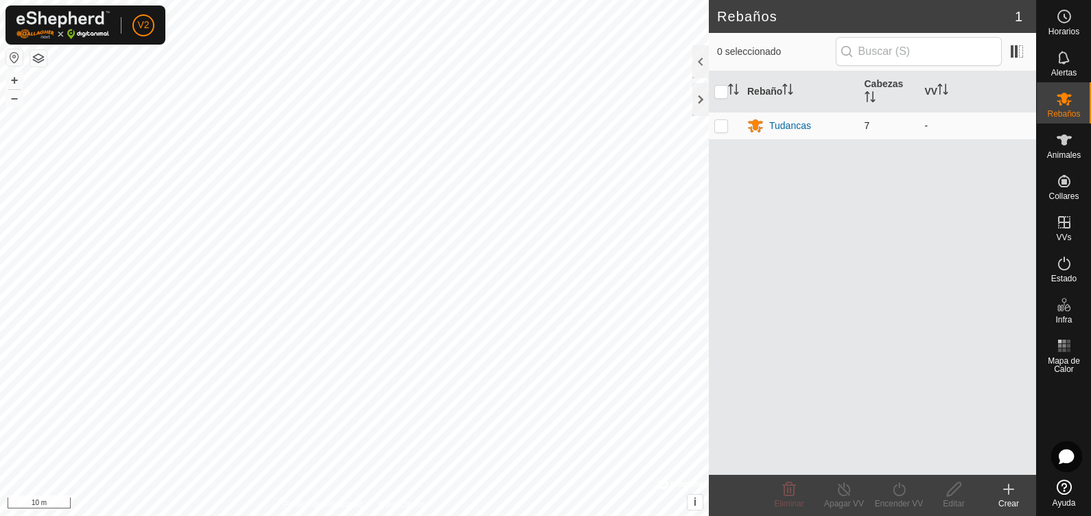
click at [725, 128] on p-checkbox at bounding box center [721, 125] width 14 height 11
checkbox input "true"
click at [725, 128] on p-checkbox at bounding box center [721, 125] width 14 height 11
checkbox input "false"
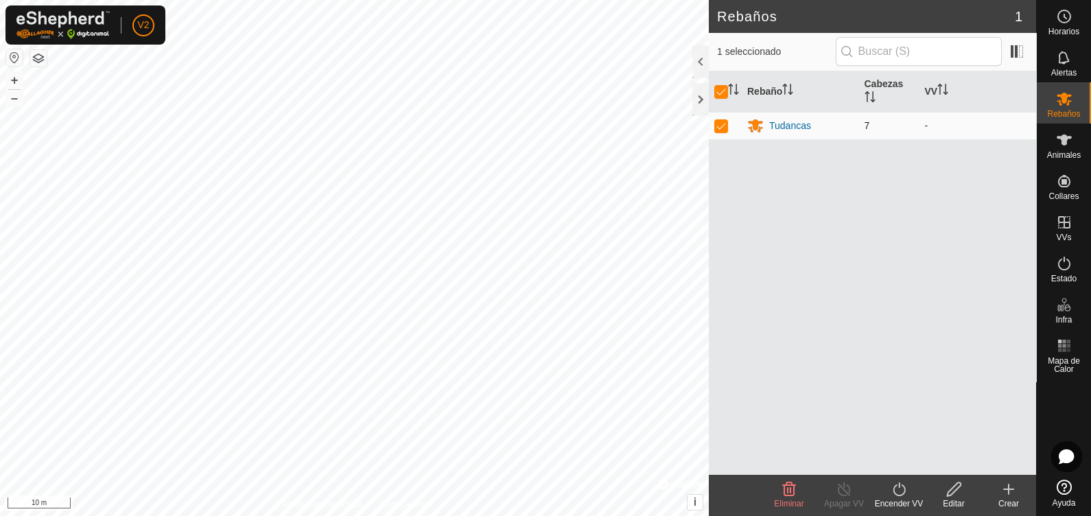
checkbox input "false"
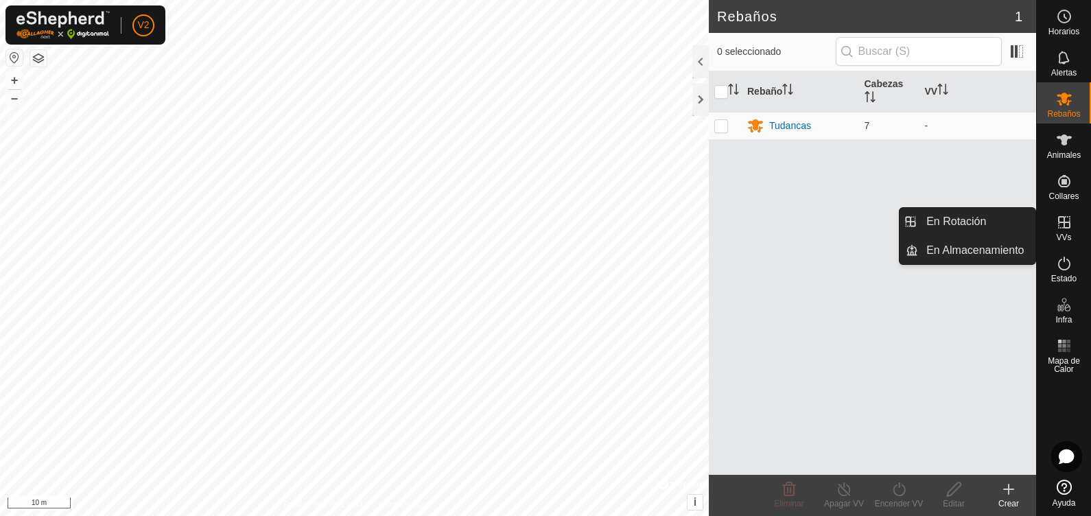
click at [872, 220] on es-virtualpaddocks-svg-icon at bounding box center [1064, 222] width 25 height 22
click at [872, 226] on link "En Rotación" at bounding box center [976, 221] width 117 height 27
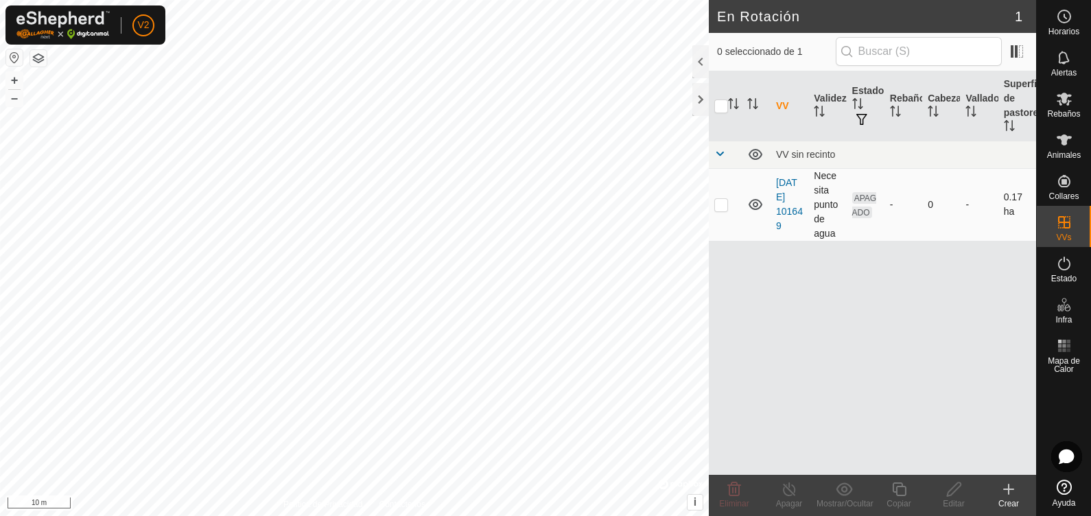
click at [720, 211] on td at bounding box center [725, 204] width 33 height 73
checkbox input "true"
click at [872, 201] on td "-" at bounding box center [904, 204] width 38 height 73
click at [872, 412] on icon at bounding box center [954, 489] width 17 height 16
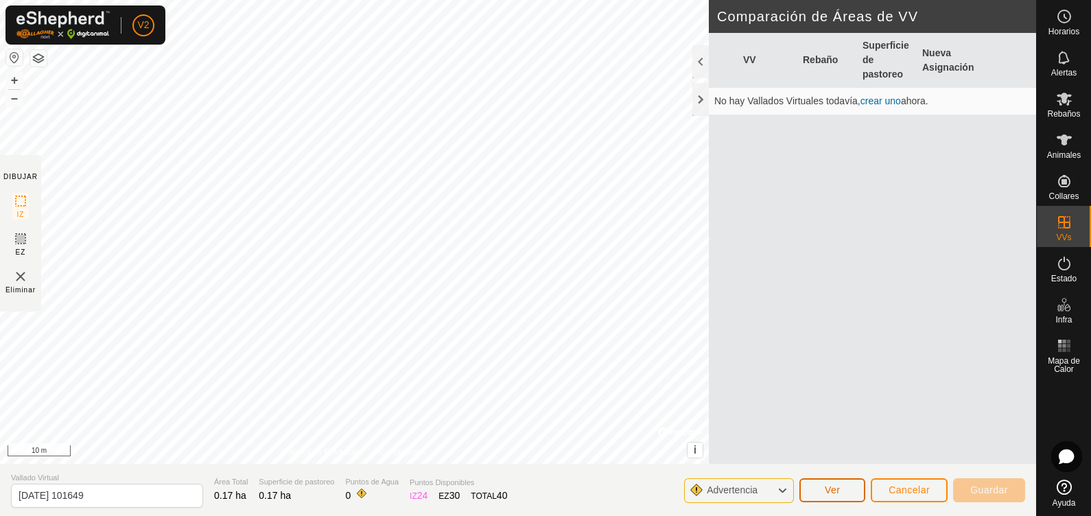
click at [844, 412] on button "Ver" at bounding box center [832, 490] width 66 height 24
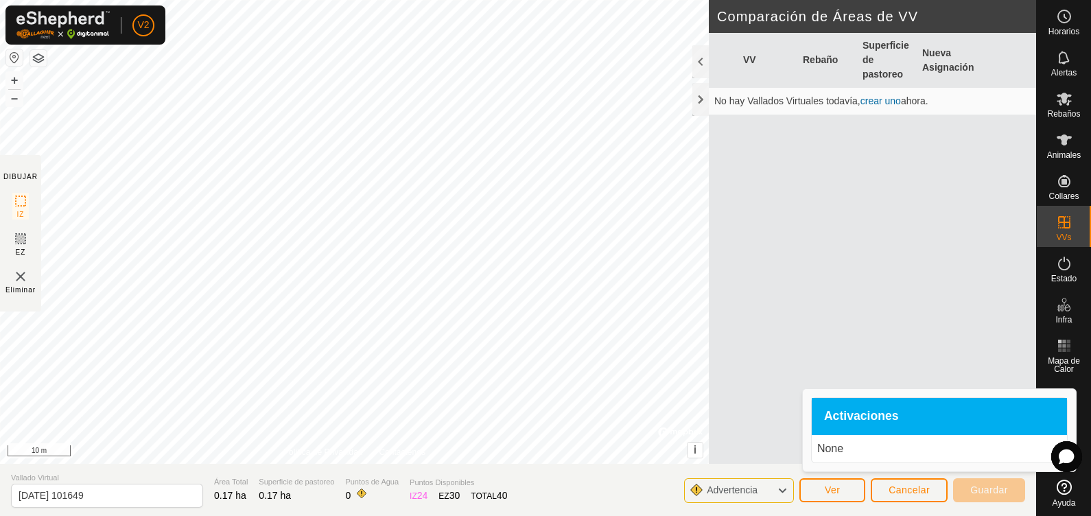
click at [759, 412] on div "Advertencia Ver Cancelar Guardar" at bounding box center [854, 489] width 341 height 33
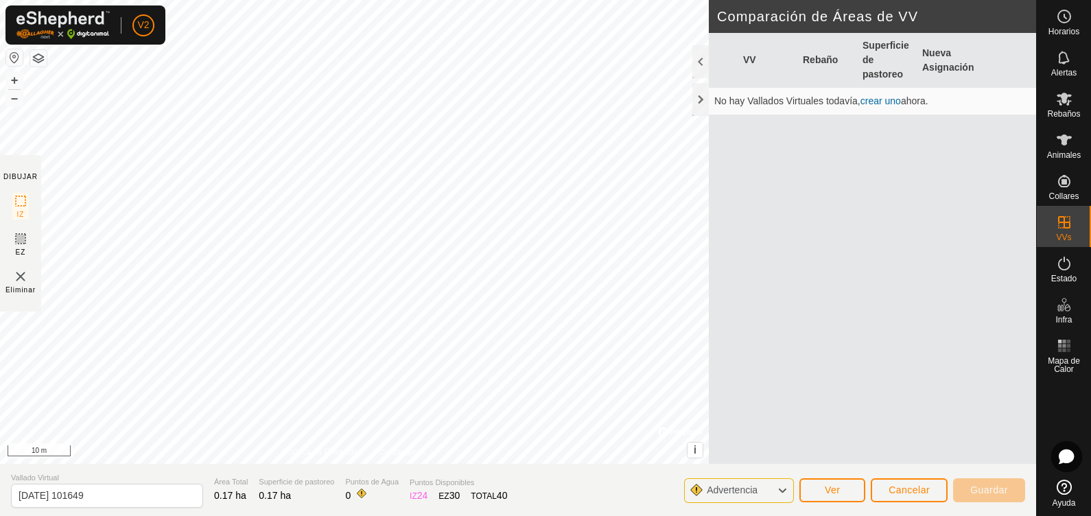
click at [747, 412] on span "Advertencia" at bounding box center [738, 491] width 62 height 18
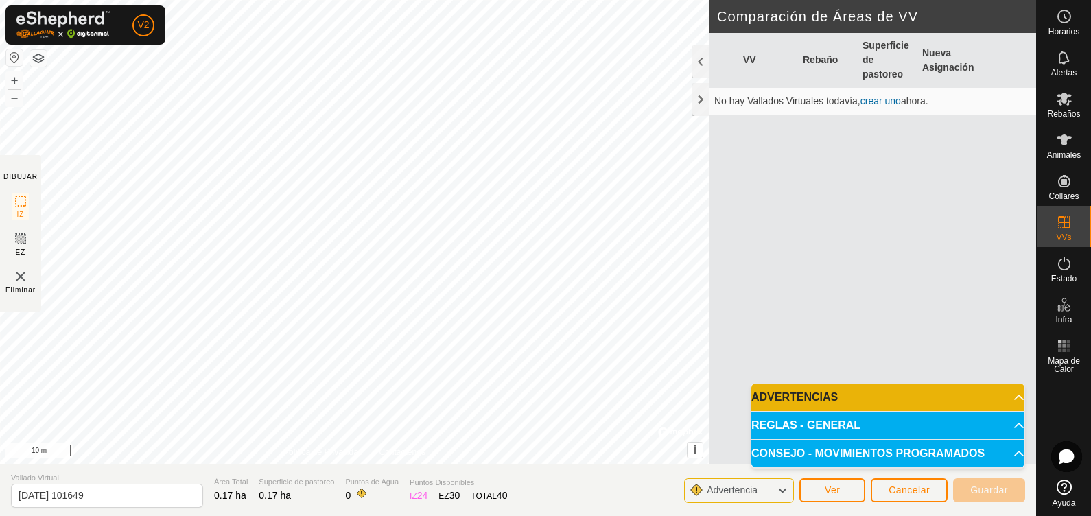
click at [811, 396] on p-accordion-header "ADVERTENCIAS" at bounding box center [887, 397] width 273 height 27
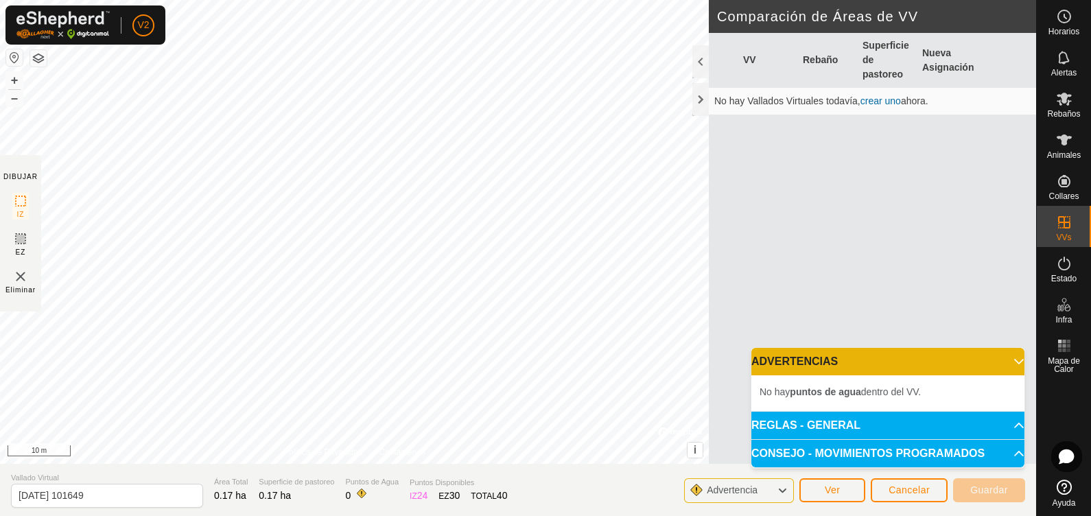
click at [811, 396] on b "puntos de agua" at bounding box center [825, 391] width 71 height 11
click at [872, 360] on p-accordion-header "ADVERTENCIAS" at bounding box center [887, 361] width 273 height 27
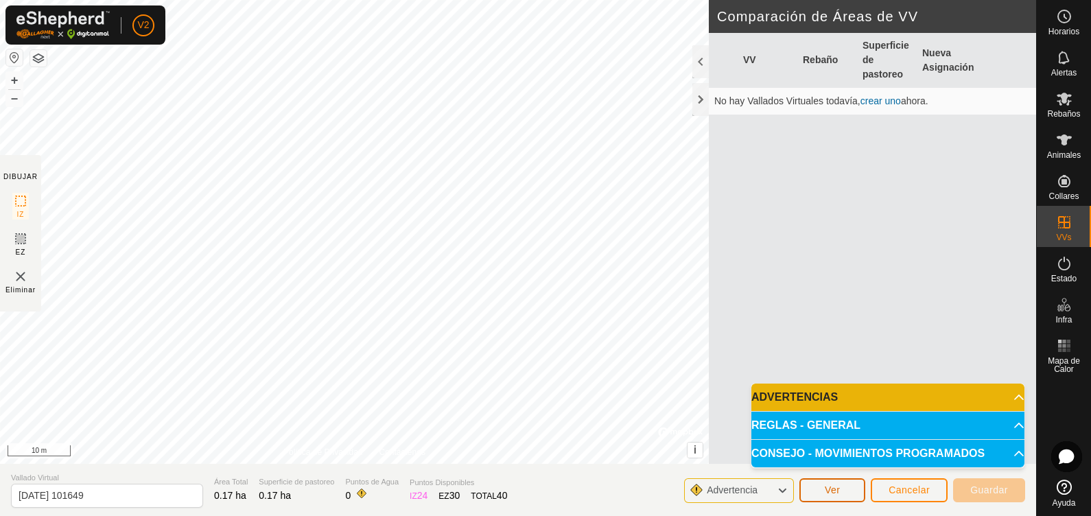
click at [822, 412] on button "Ver" at bounding box center [832, 490] width 66 height 24
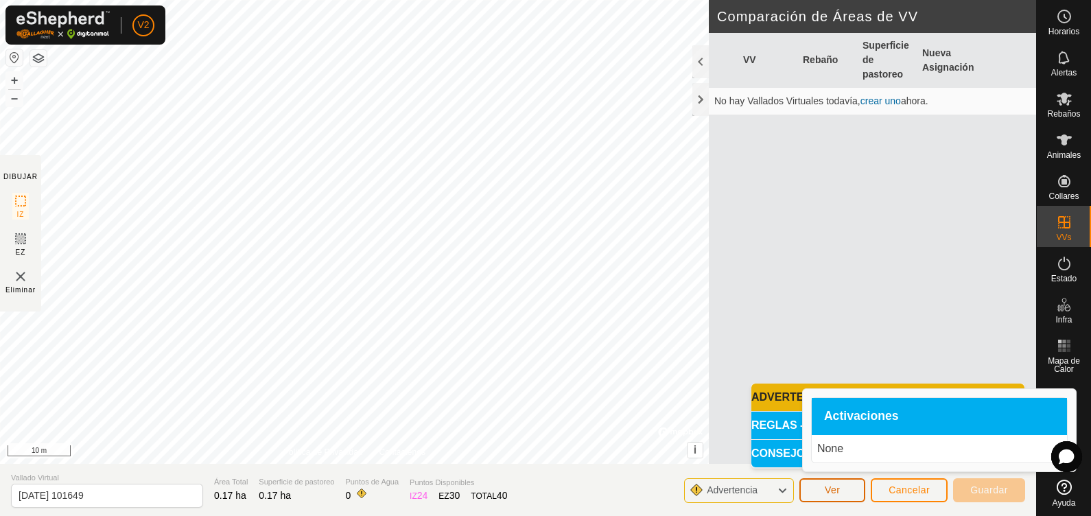
click at [822, 412] on button "Ver" at bounding box center [832, 490] width 66 height 24
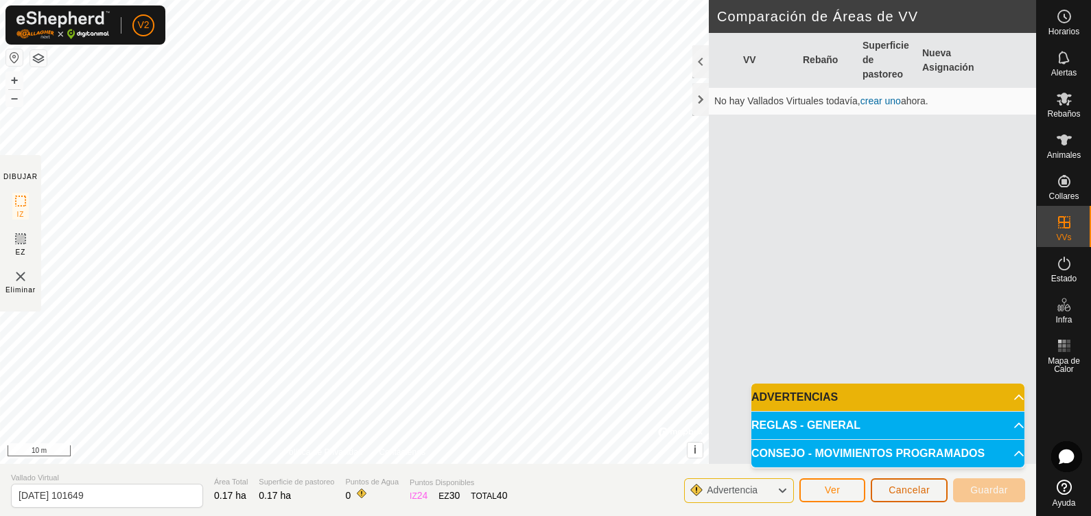
click at [872, 412] on span "Cancelar" at bounding box center [909, 489] width 41 height 11
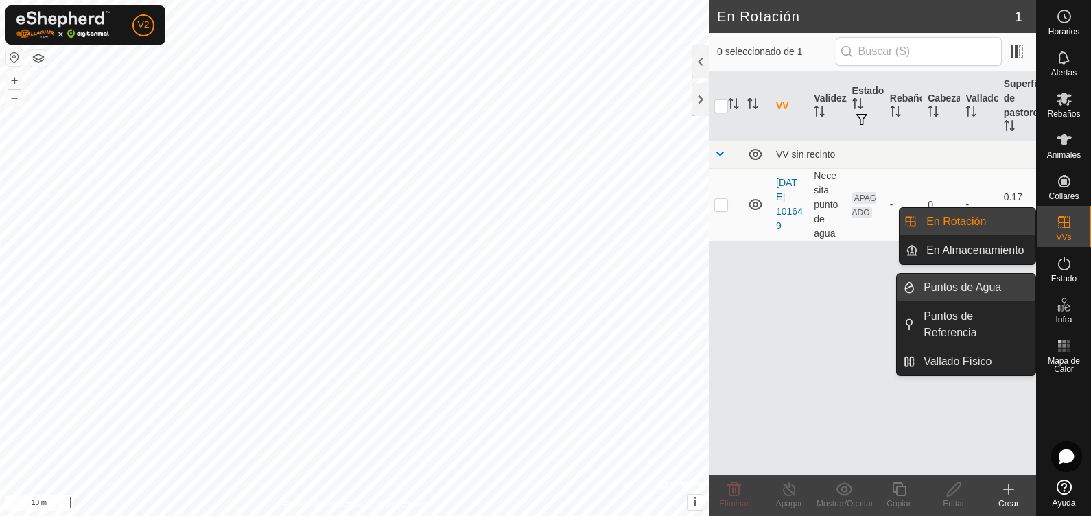
click at [872, 280] on link "Puntos de Agua" at bounding box center [975, 287] width 120 height 27
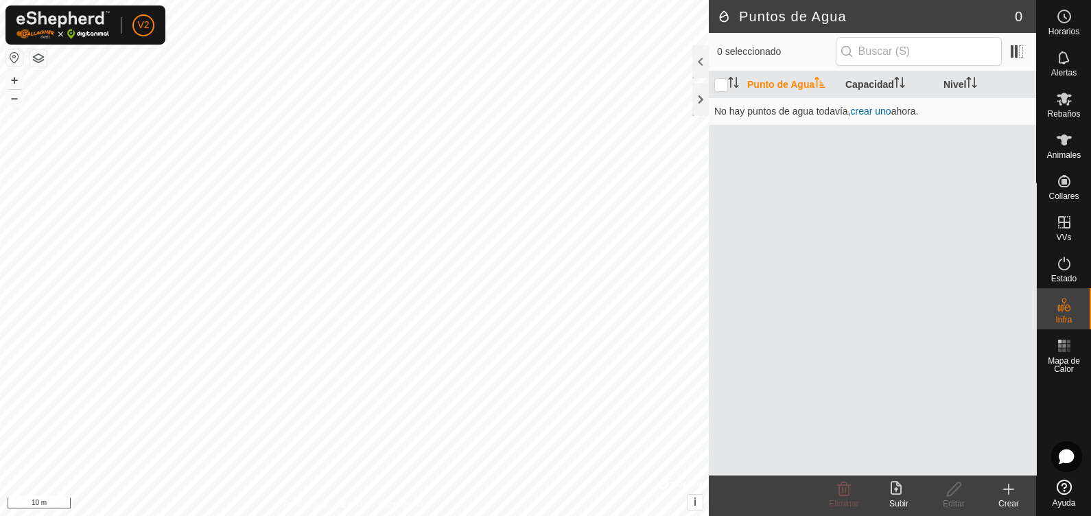
click at [872, 412] on icon at bounding box center [1009, 489] width 16 height 16
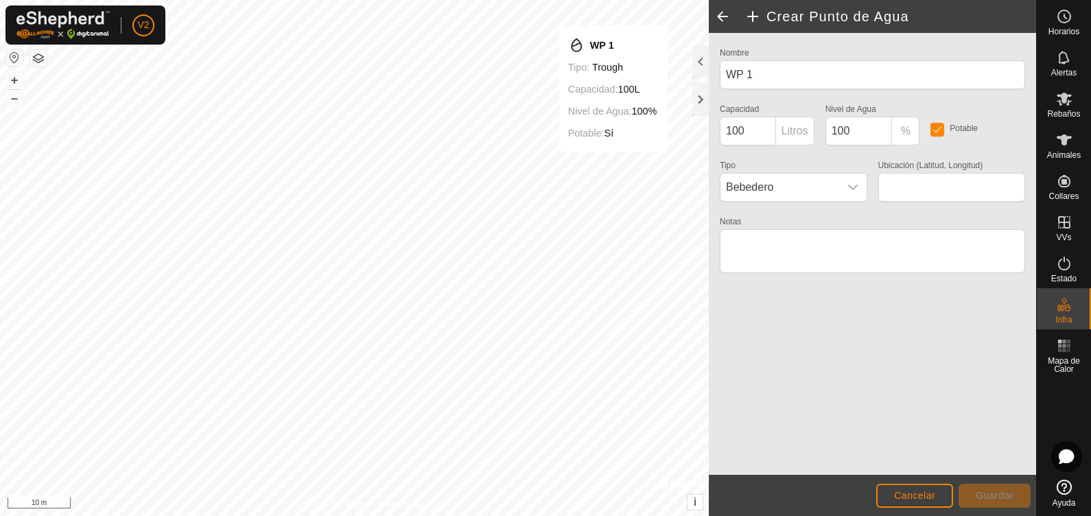
type input "43.121478, -3.877918"
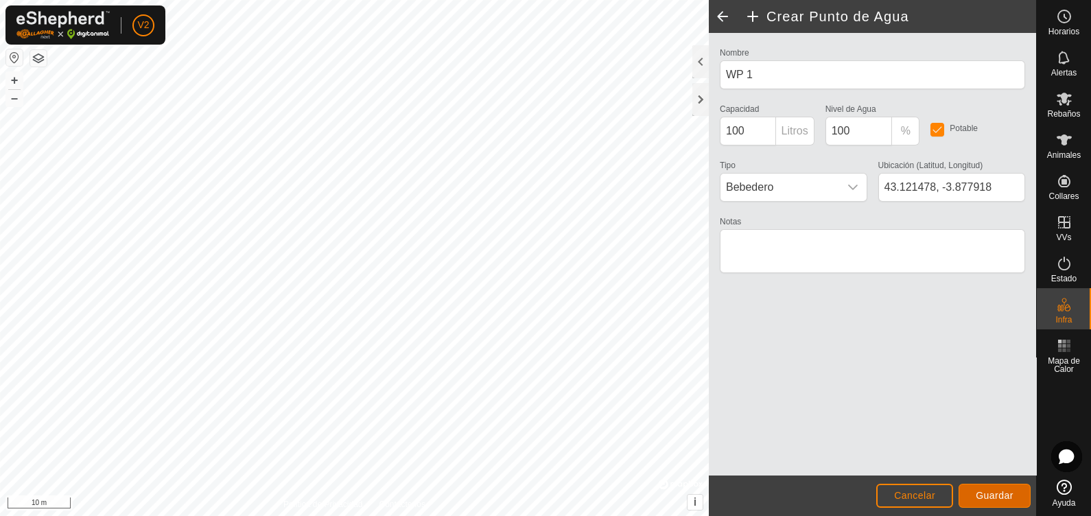
click at [872, 412] on span "Guardar" at bounding box center [995, 495] width 38 height 11
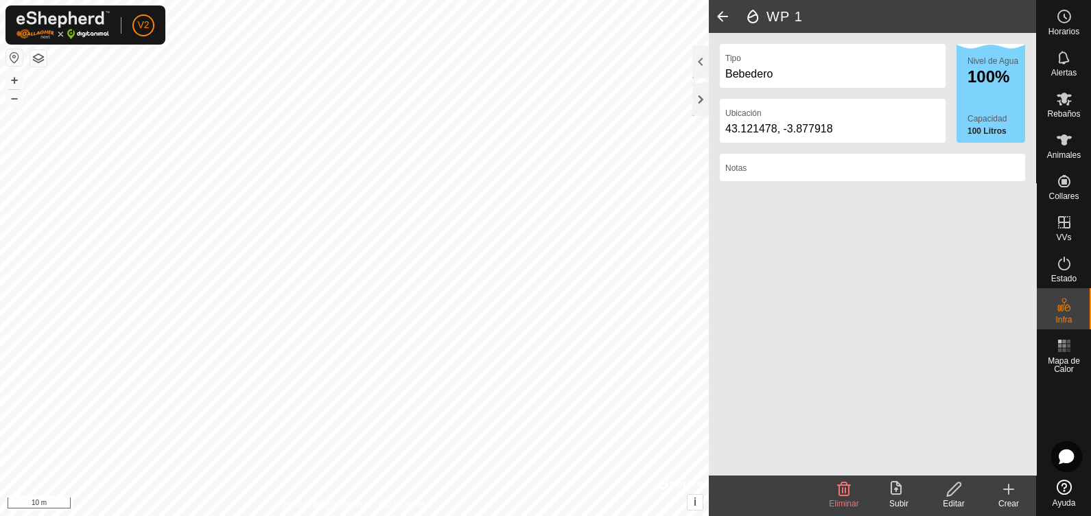
click at [727, 10] on span at bounding box center [722, 16] width 27 height 33
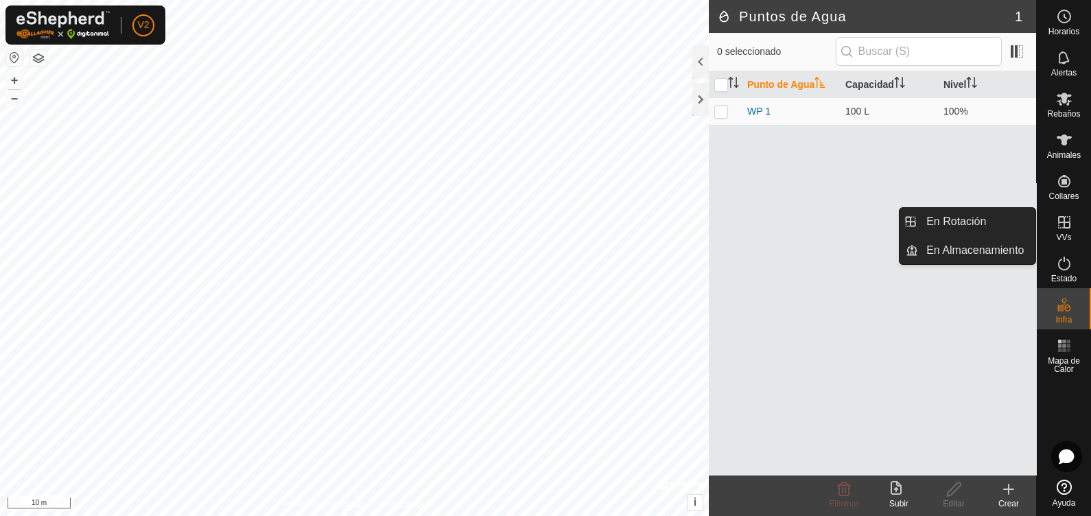
click at [872, 223] on icon at bounding box center [1064, 222] width 12 height 12
click at [872, 228] on link "En Rotación" at bounding box center [976, 221] width 117 height 27
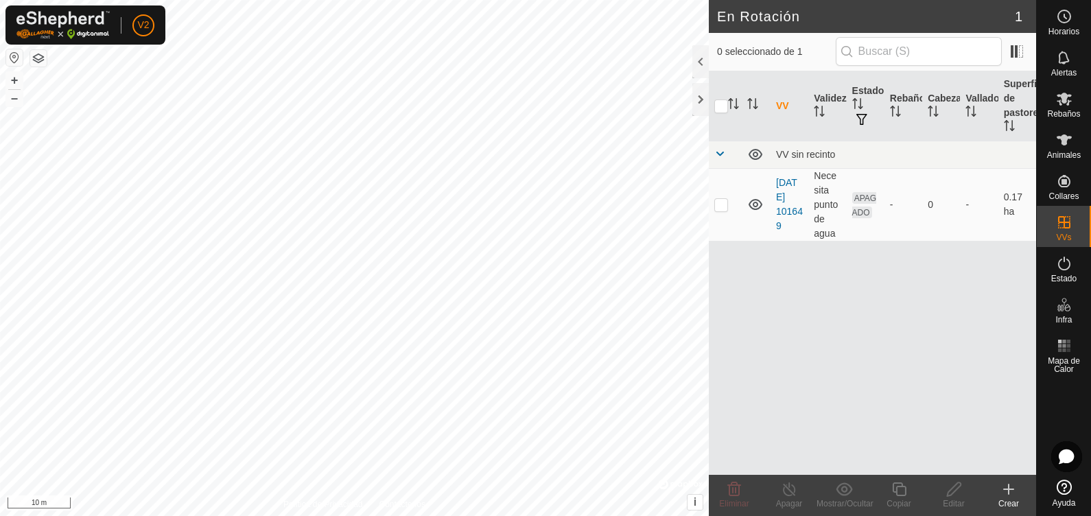
click at [834, 412] on div "VV Validez Estado Rebaño Cabezas Vallado Superficie de pastoreo VV sin recinto …" at bounding box center [872, 272] width 327 height 403
click at [872, 206] on td "-" at bounding box center [904, 204] width 38 height 73
click at [872, 412] on icon at bounding box center [1009, 489] width 16 height 16
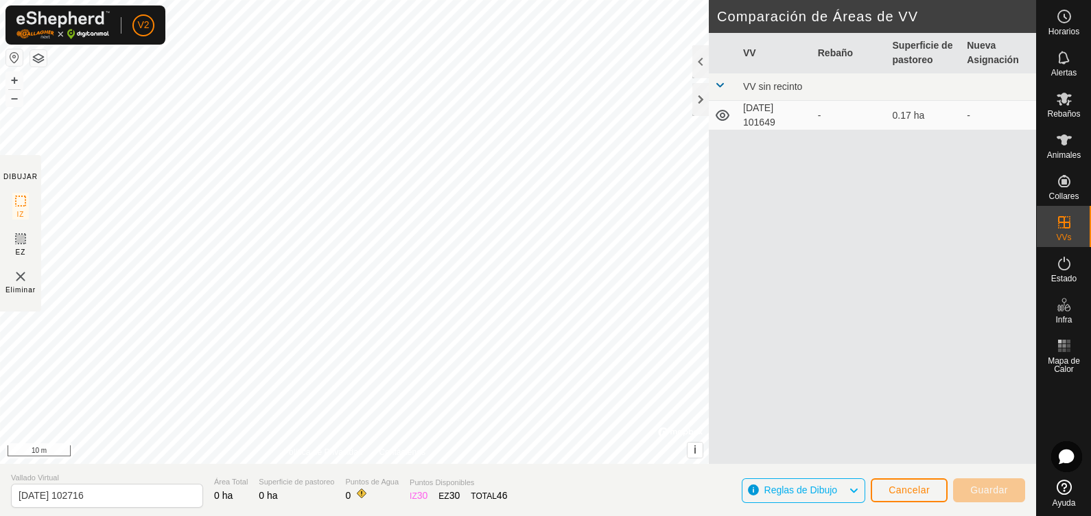
click at [773, 113] on td "[DATE] 101649" at bounding box center [775, 116] width 75 height 30
click at [826, 113] on div "-" at bounding box center [850, 115] width 64 height 14
click at [758, 113] on td "[DATE] 101649" at bounding box center [775, 116] width 75 height 30
click at [717, 86] on span at bounding box center [719, 85] width 11 height 11
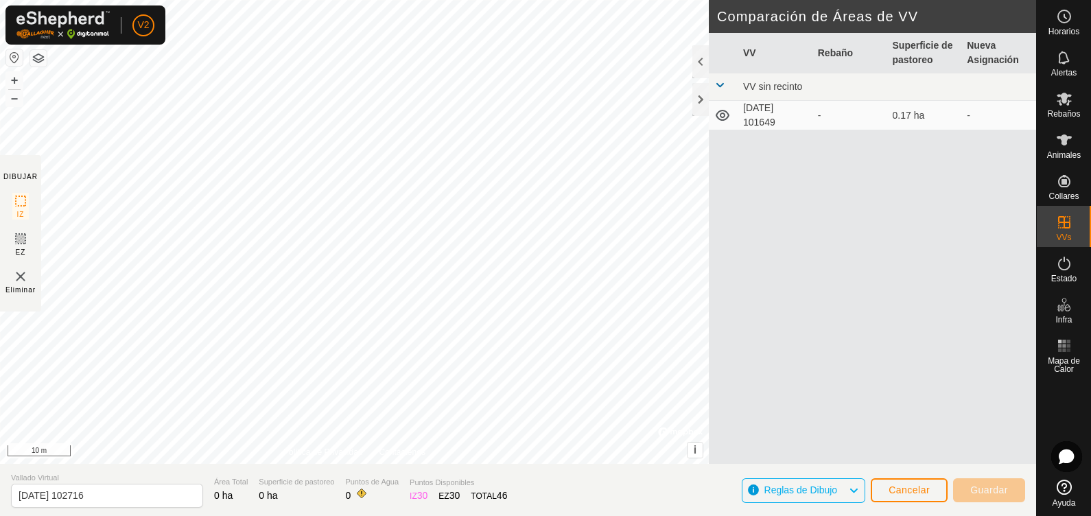
click at [819, 412] on span "Reglas de Dibujo" at bounding box center [800, 489] width 73 height 11
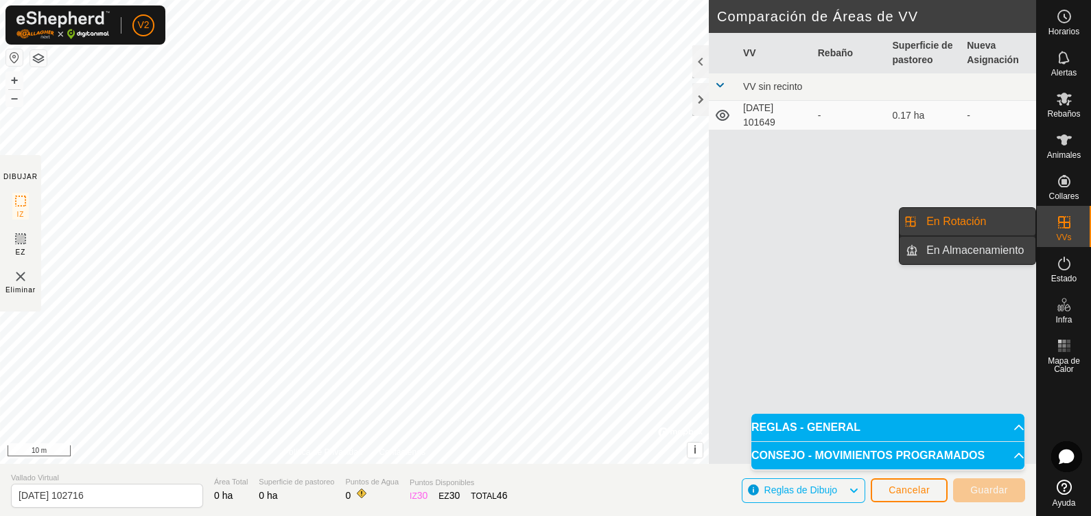
click at [872, 260] on link "En Almacenamiento" at bounding box center [976, 250] width 117 height 27
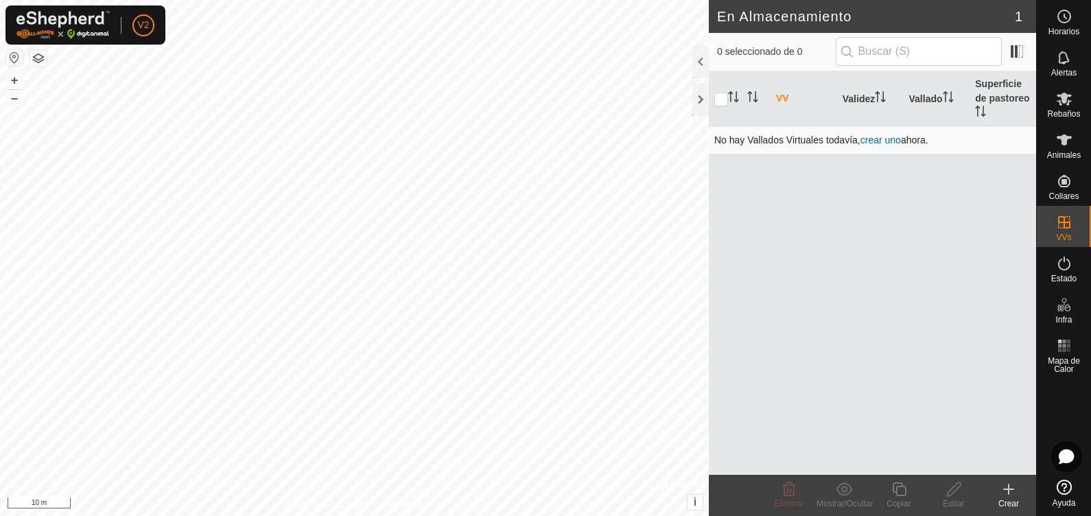
click at [872, 150] on td "No hay Vallados Virtuales todavía, crear uno ahora." at bounding box center [872, 139] width 327 height 27
click at [872, 139] on link "crear uno" at bounding box center [881, 139] width 40 height 11
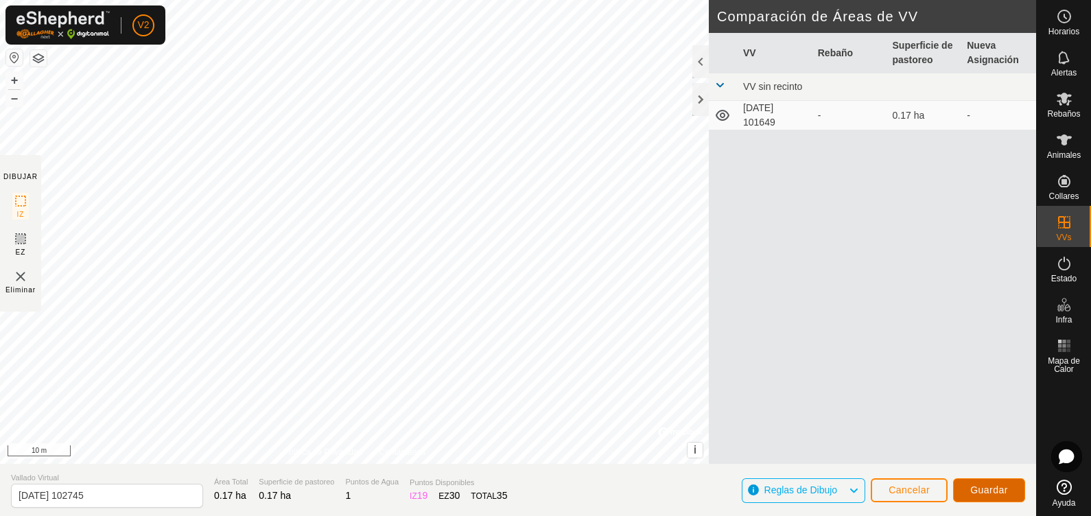
click at [872, 412] on button "Guardar" at bounding box center [989, 490] width 72 height 24
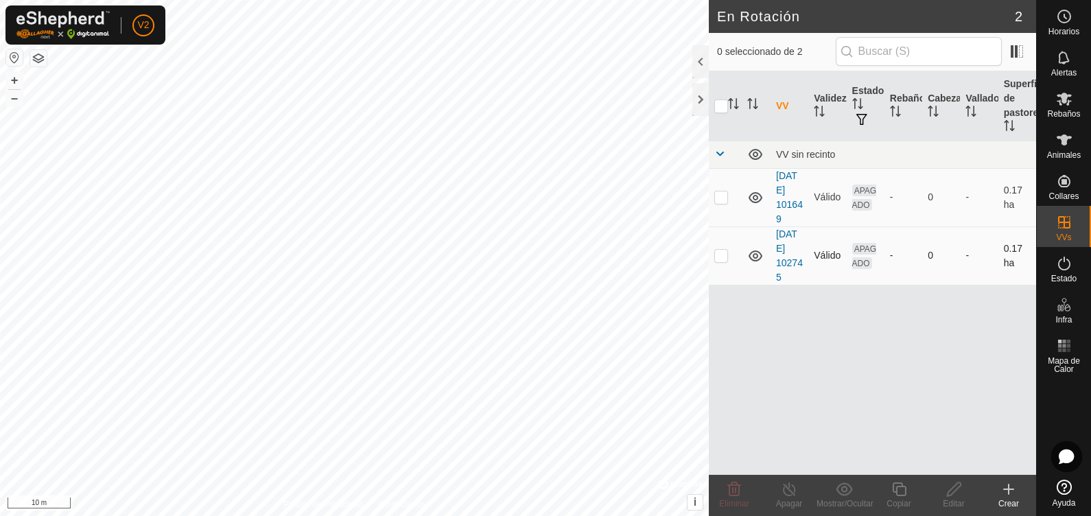
click at [729, 254] on td at bounding box center [725, 255] width 33 height 58
checkbox input "true"
click at [872, 412] on div "Editar" at bounding box center [953, 504] width 55 height 12
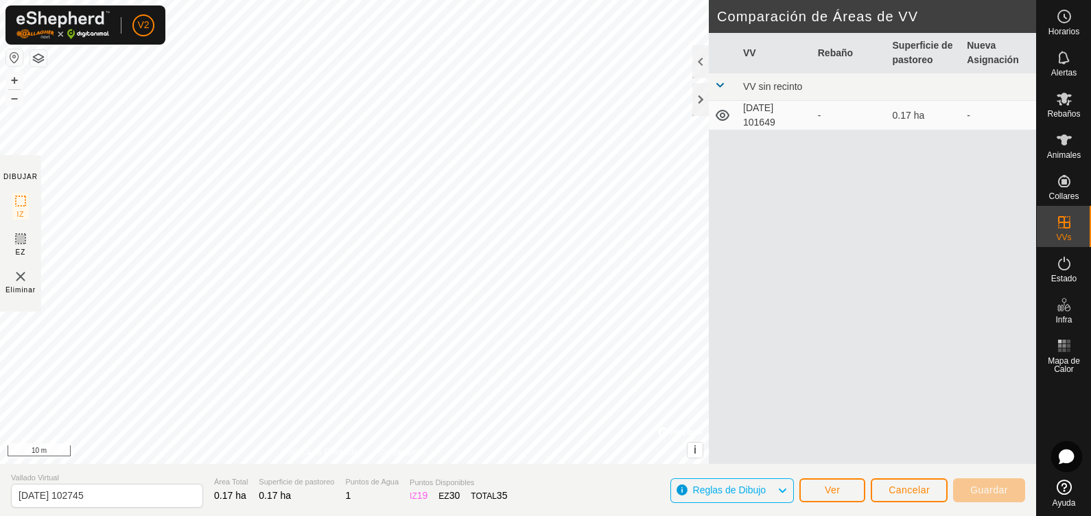
click at [769, 412] on span "Reglas de Dibujo" at bounding box center [735, 491] width 84 height 18
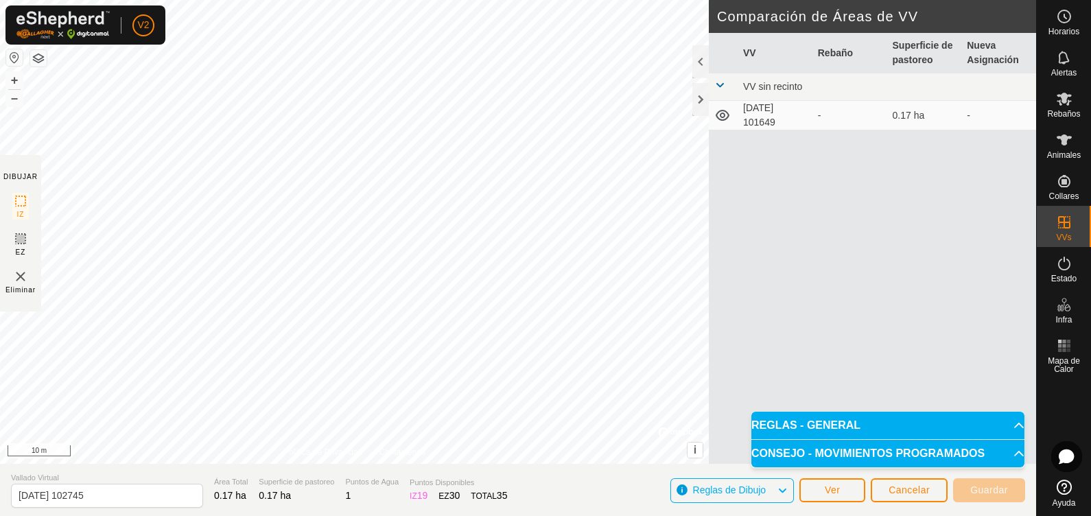
click at [824, 412] on p-accordion-header "REGLAS - GENERAL" at bounding box center [887, 425] width 273 height 27
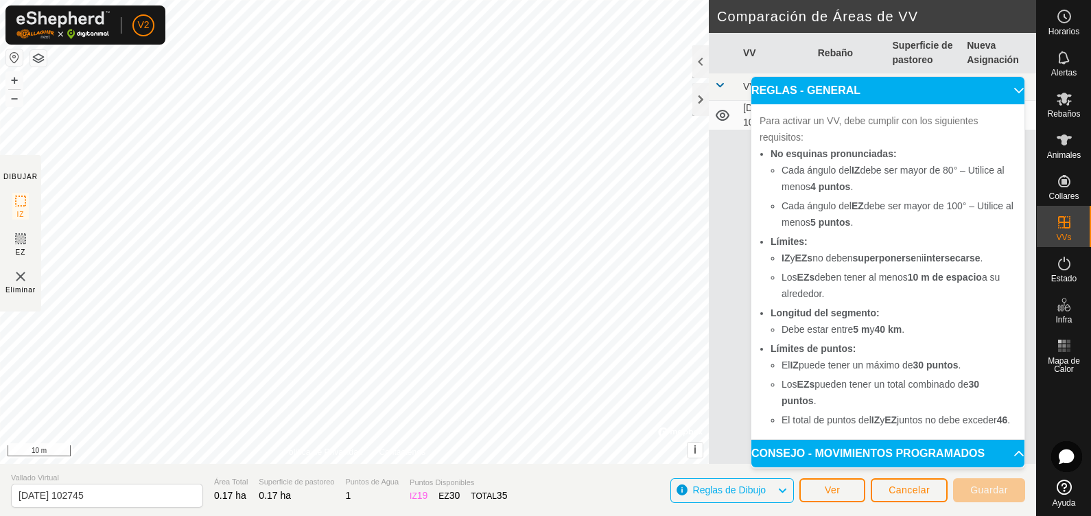
click at [813, 412] on p-accordion-header "CONSEJO - MOVIMIENTOS PROGRAMADOS" at bounding box center [887, 453] width 273 height 27
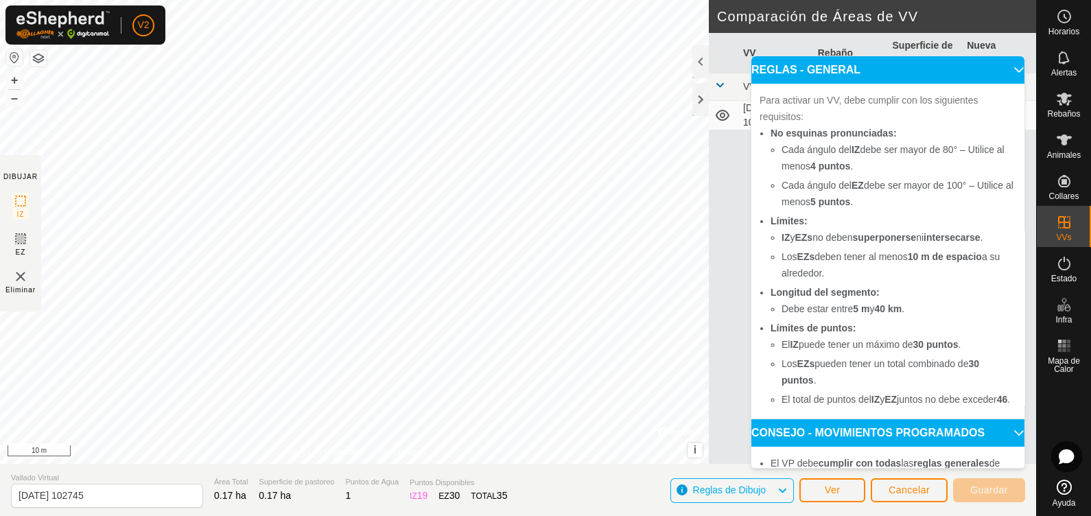
click at [723, 205] on div "VV Rebaño Superficie de pastoreo Nueva Asignación VV sin recinto [DATE] 101649 …" at bounding box center [872, 265] width 327 height 464
click at [872, 102] on icon at bounding box center [1064, 99] width 15 height 13
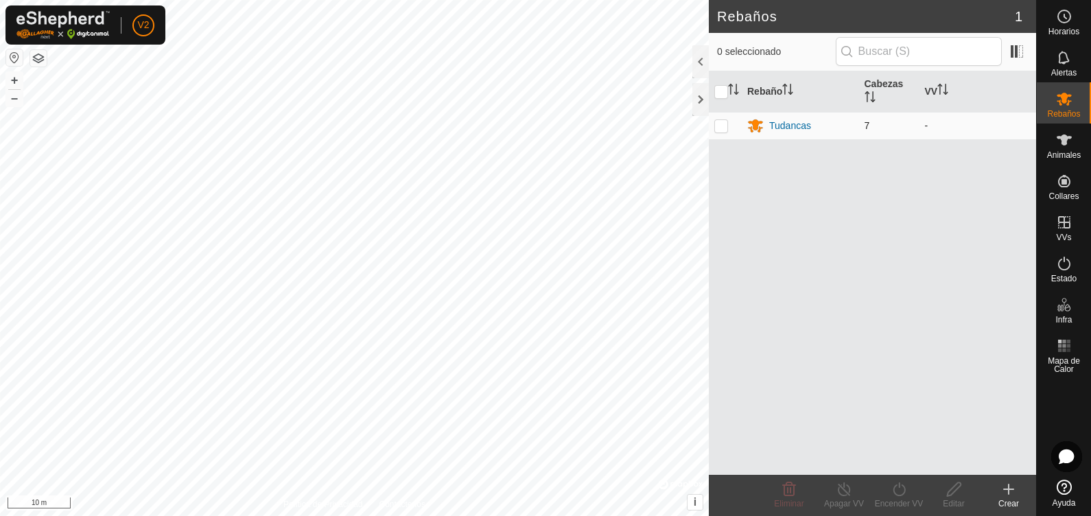
click at [727, 132] on td at bounding box center [725, 125] width 33 height 27
checkbox input "true"
click at [872, 412] on icon at bounding box center [899, 489] width 17 height 16
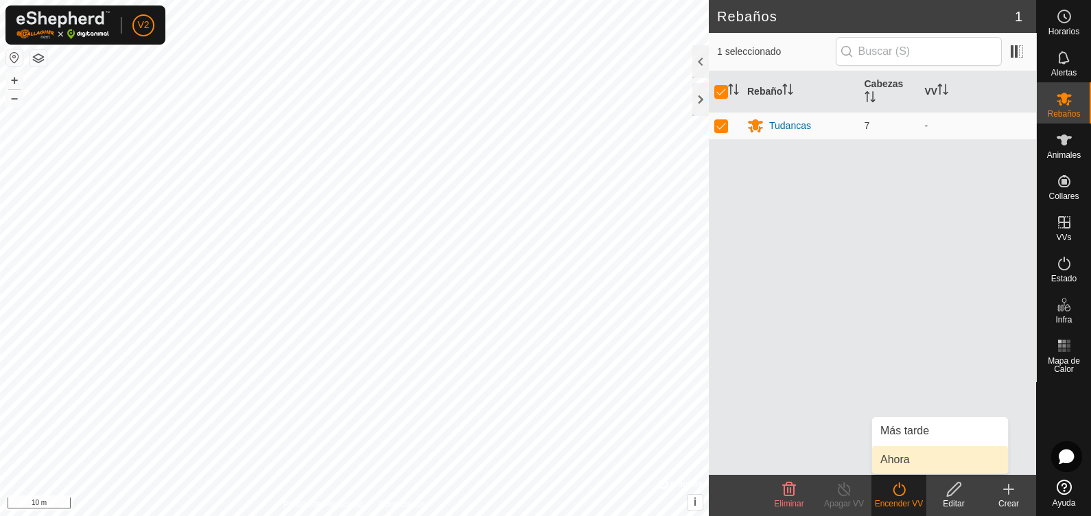
click at [872, 412] on link "Ahora" at bounding box center [940, 459] width 136 height 27
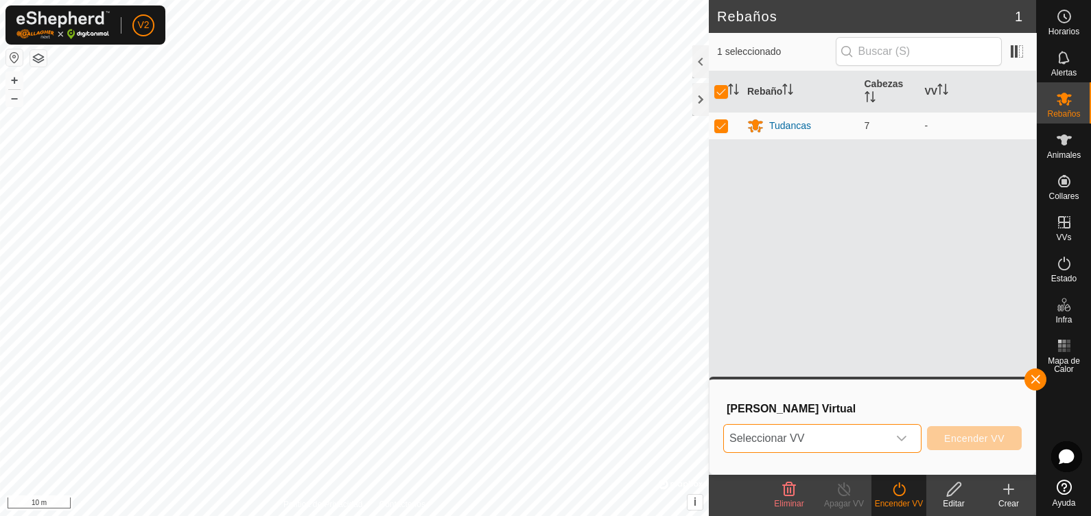
click at [751, 412] on span "Seleccionar VV" at bounding box center [806, 438] width 164 height 27
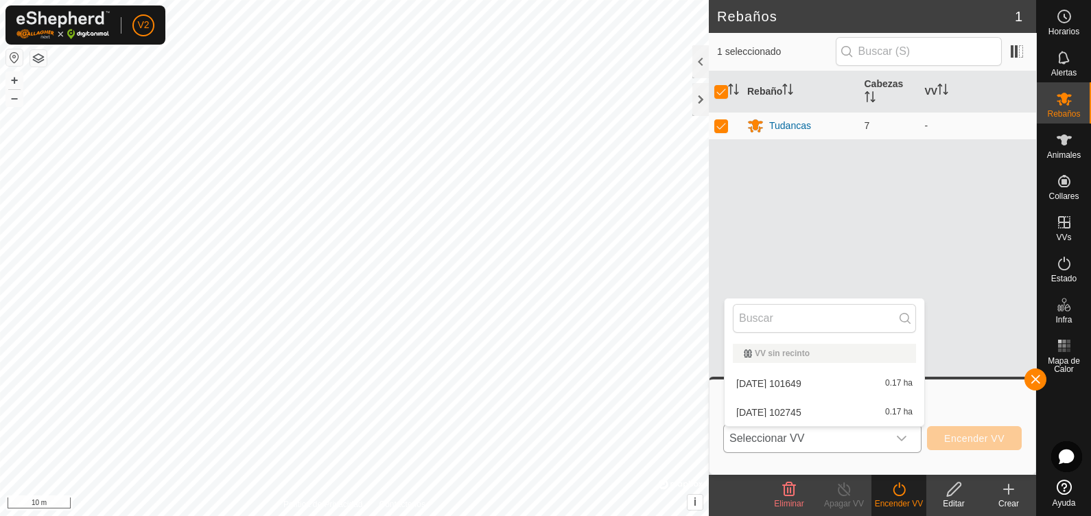
click at [769, 408] on li "[DATE] 102745 0.17 ha" at bounding box center [825, 412] width 200 height 27
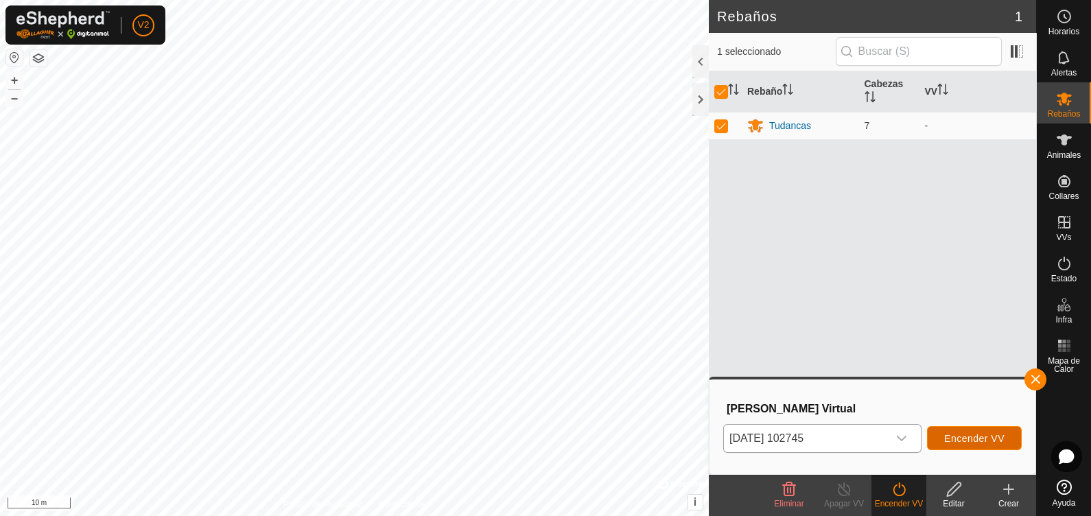
click at [872, 412] on span "Encender VV" at bounding box center [974, 438] width 60 height 11
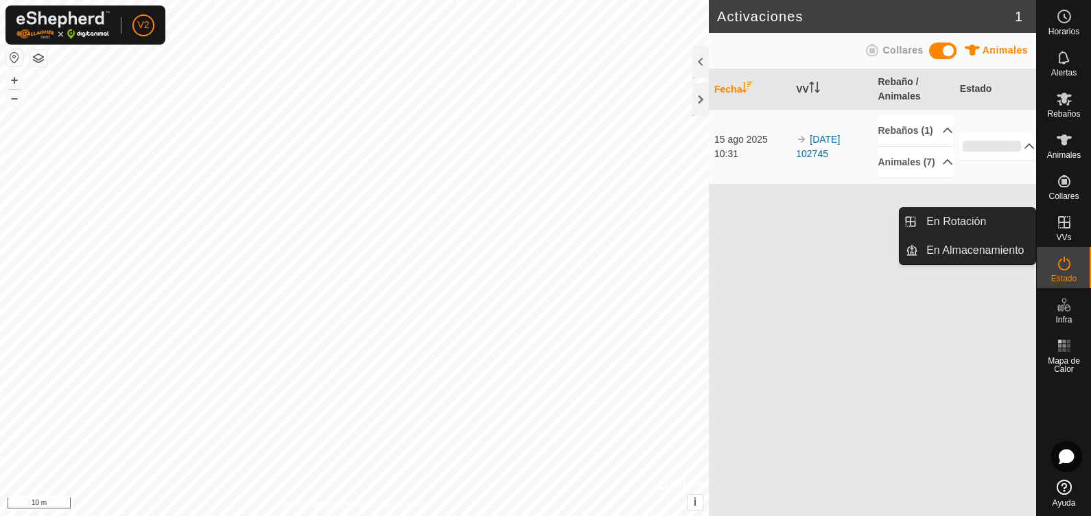
click at [872, 233] on span "VVs" at bounding box center [1063, 237] width 15 height 8
click at [872, 229] on icon at bounding box center [1064, 222] width 16 height 16
click at [872, 233] on span "VVs" at bounding box center [1063, 237] width 15 height 8
click at [872, 224] on link "En Rotación" at bounding box center [976, 221] width 117 height 27
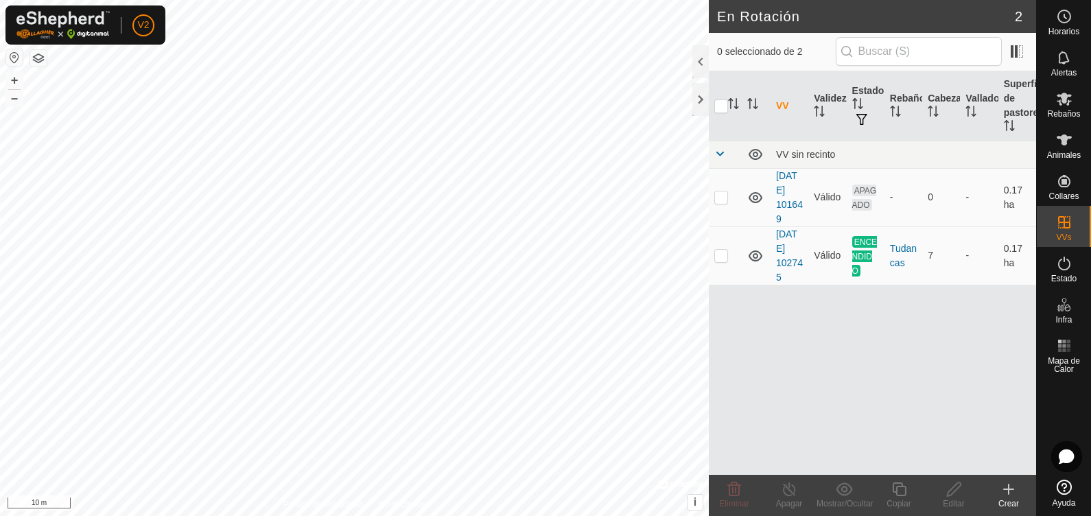
click at [804, 358] on div "VV Validez Estado Rebaño Cabezas Vallado Superficie de pastoreo VV sin recinto …" at bounding box center [872, 272] width 327 height 403
click at [872, 401] on div "VV Validez Estado Rebaño Cabezas Vallado Superficie de pastoreo VV sin recinto …" at bounding box center [872, 272] width 327 height 403
click at [725, 254] on p-checkbox at bounding box center [721, 255] width 14 height 11
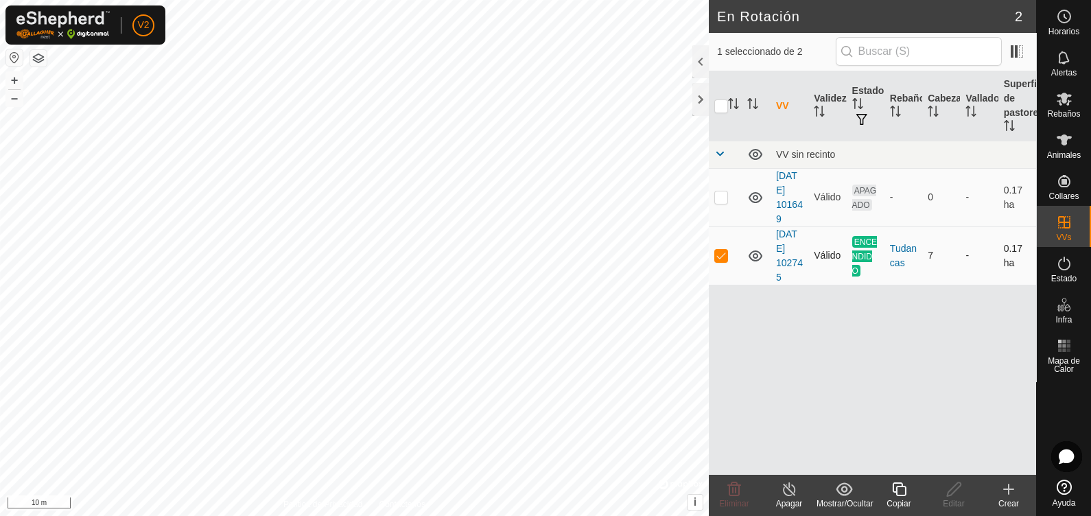
checkbox input "false"
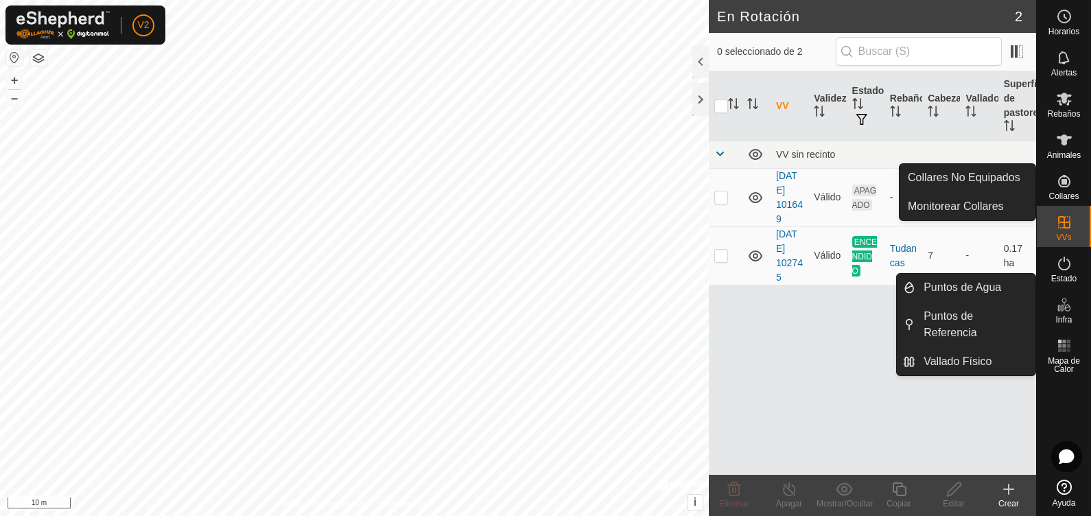
click at [872, 187] on icon at bounding box center [1064, 181] width 12 height 12
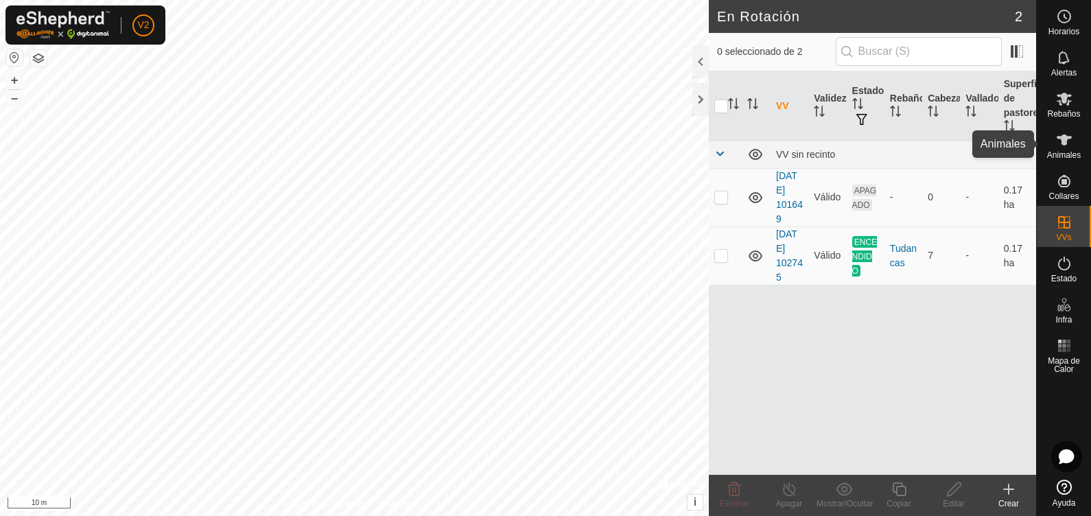
click at [872, 137] on icon at bounding box center [1064, 139] width 15 height 11
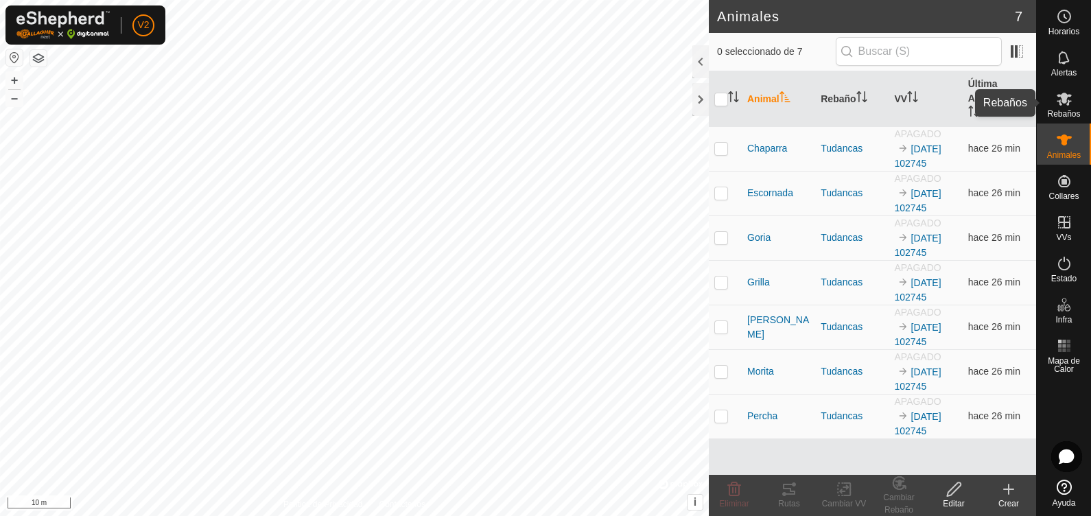
click at [872, 106] on div "Rebaños" at bounding box center [1064, 102] width 54 height 41
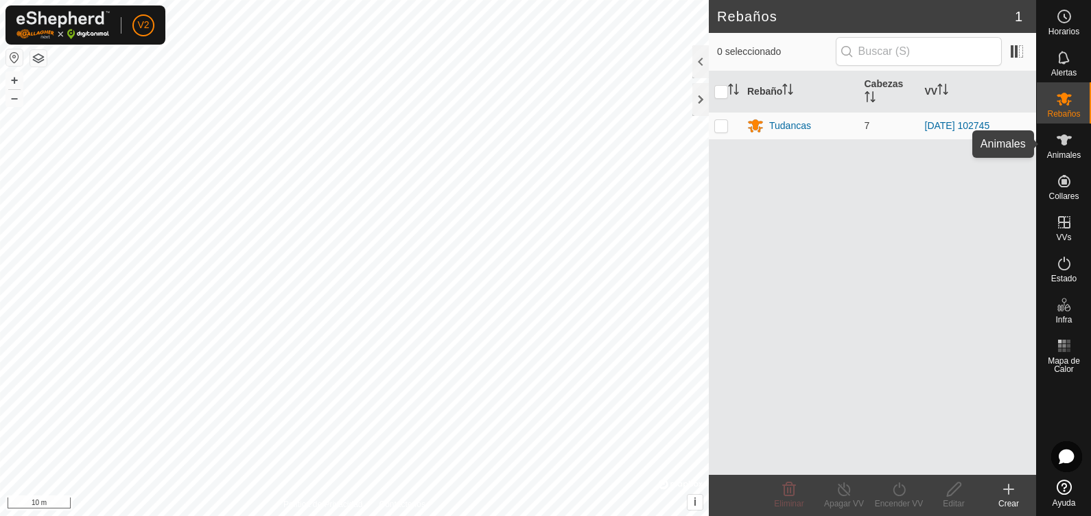
click at [872, 143] on icon at bounding box center [1064, 140] width 16 height 16
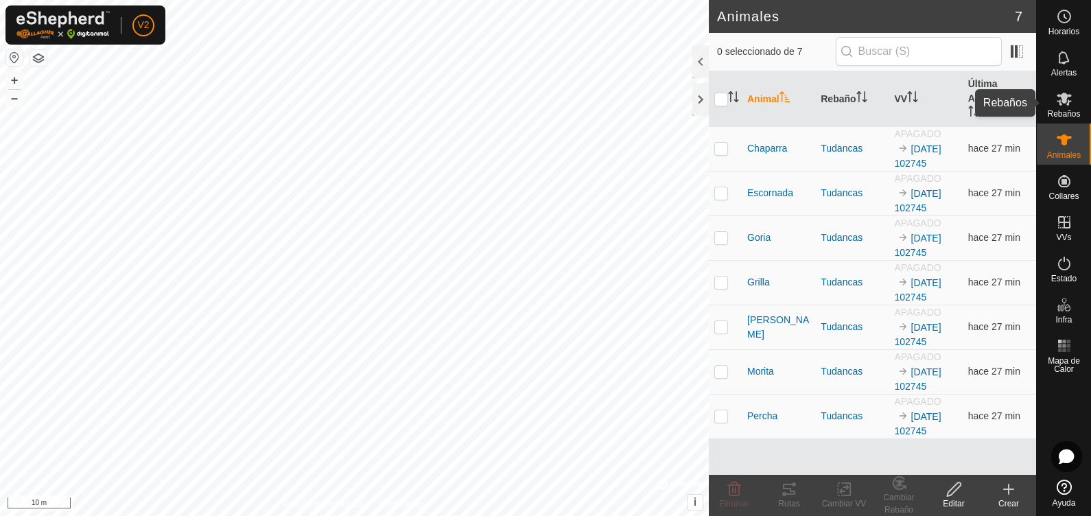
click at [872, 106] on icon at bounding box center [1064, 99] width 16 height 16
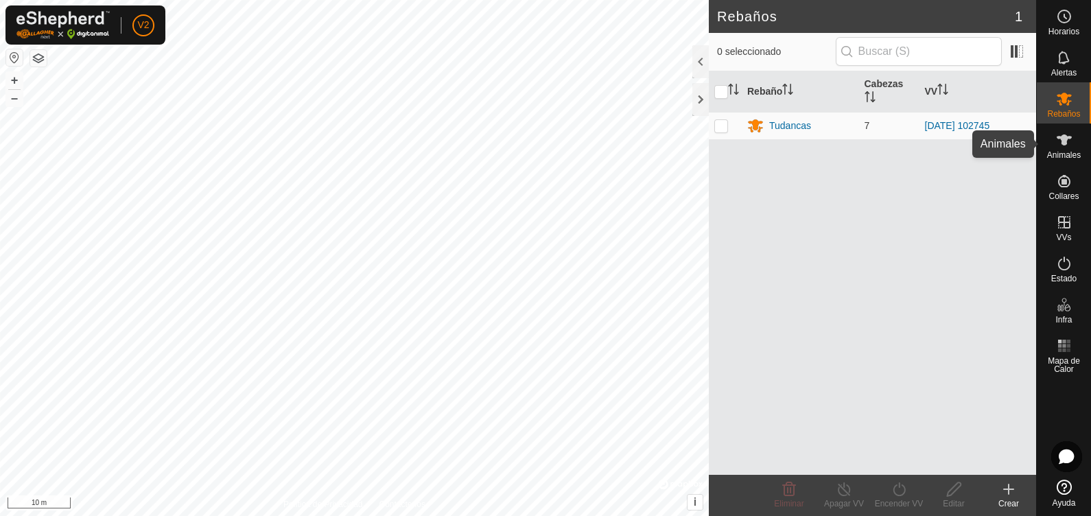
click at [872, 151] on span "Animales" at bounding box center [1064, 155] width 34 height 8
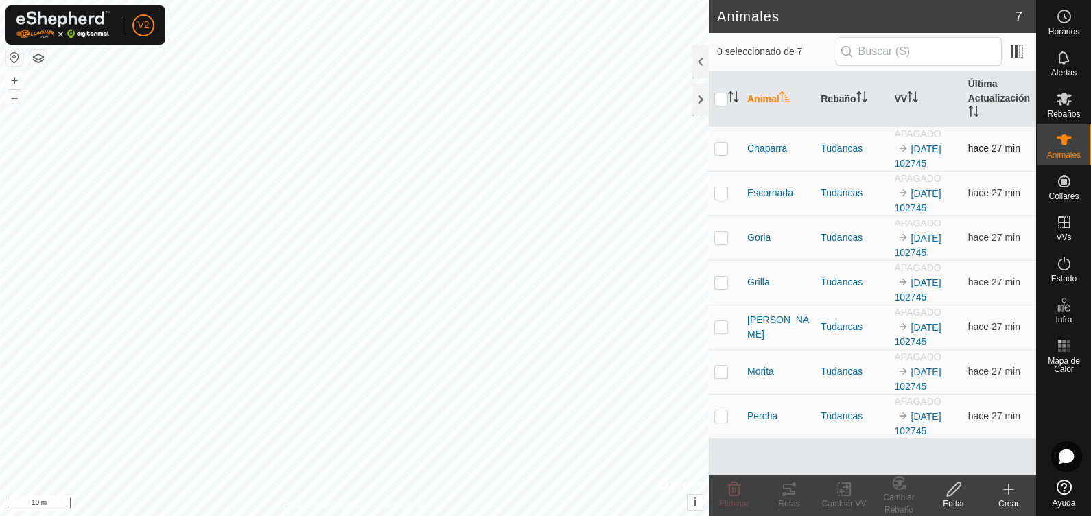
click at [713, 145] on td at bounding box center [725, 148] width 33 height 45
checkbox input "true"
click at [718, 180] on td at bounding box center [725, 193] width 33 height 45
checkbox input "true"
click at [717, 239] on p-checkbox at bounding box center [721, 237] width 14 height 11
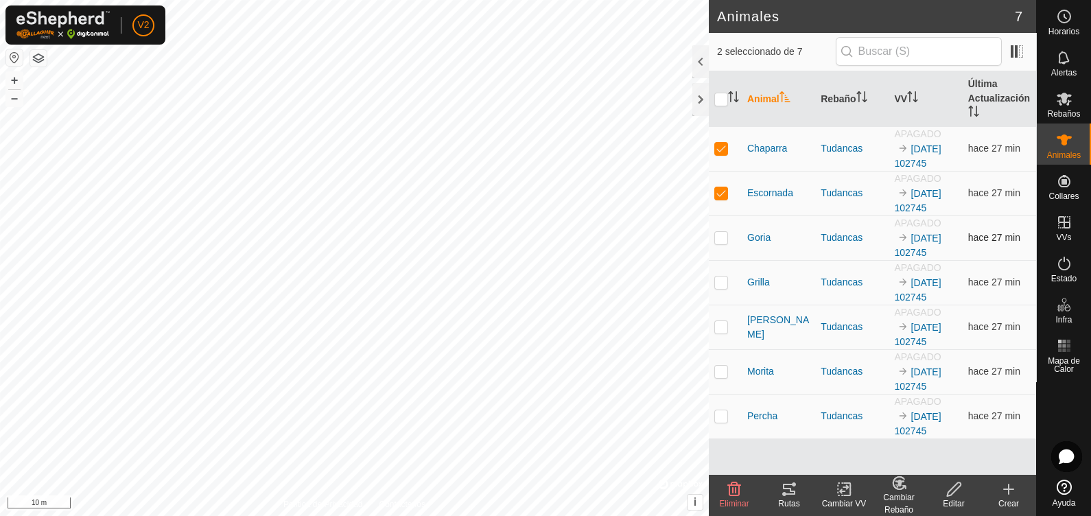
checkbox input "true"
click at [727, 194] on p-tablecheckbox at bounding box center [721, 192] width 14 height 11
checkbox input "false"
click at [719, 148] on p-checkbox at bounding box center [721, 148] width 14 height 11
checkbox input "false"
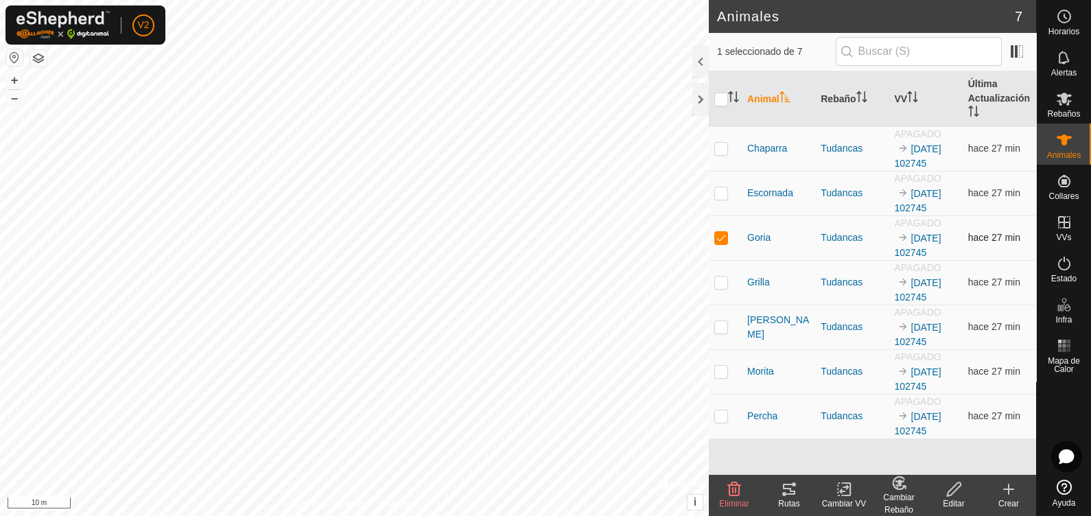
click at [721, 230] on td at bounding box center [725, 237] width 33 height 45
checkbox input "false"
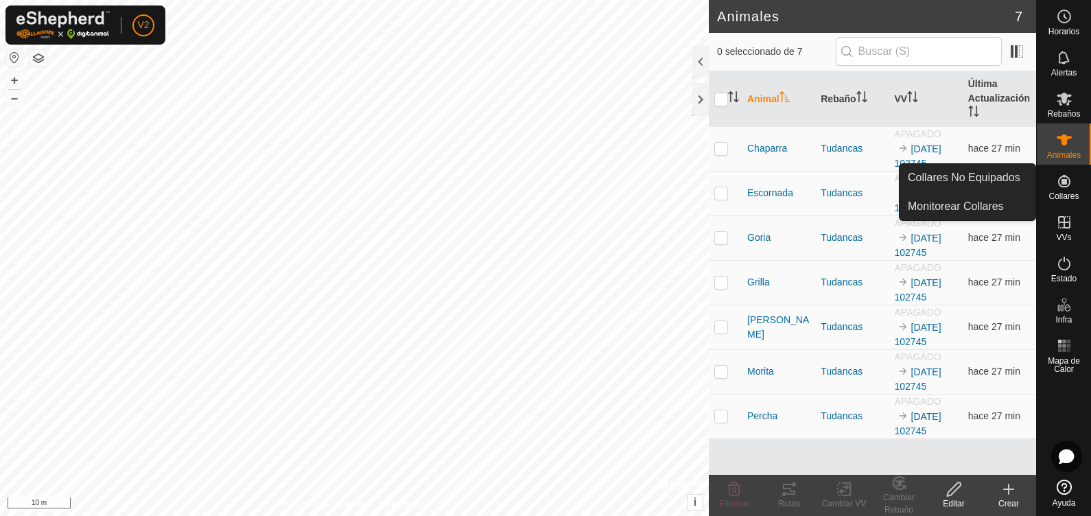
click at [872, 196] on span "Collares" at bounding box center [1064, 196] width 30 height 8
click at [872, 184] on icon at bounding box center [1064, 181] width 12 height 12
click at [872, 201] on link "Monitorear Collares" at bounding box center [968, 206] width 136 height 27
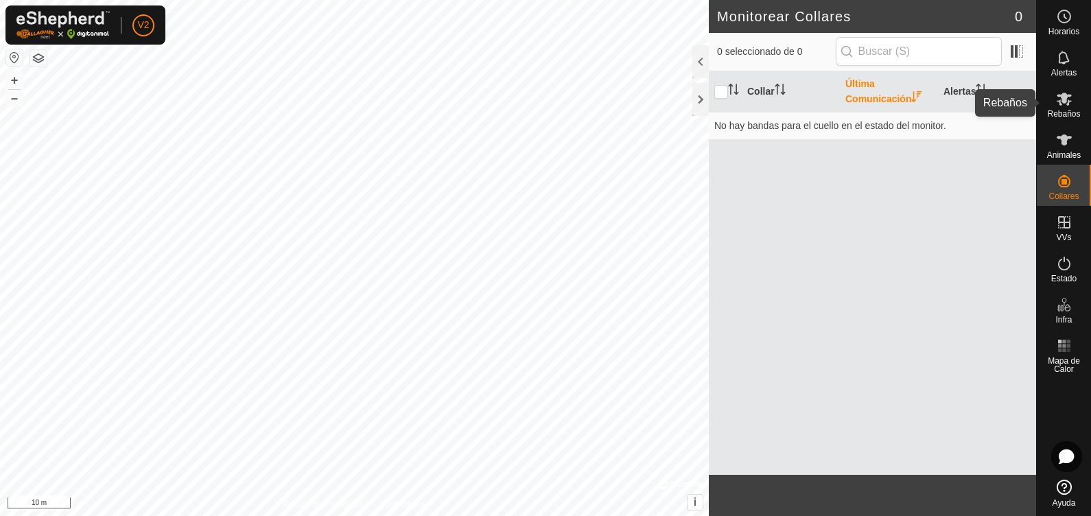
click at [872, 101] on es-mob-svg-icon at bounding box center [1064, 99] width 25 height 22
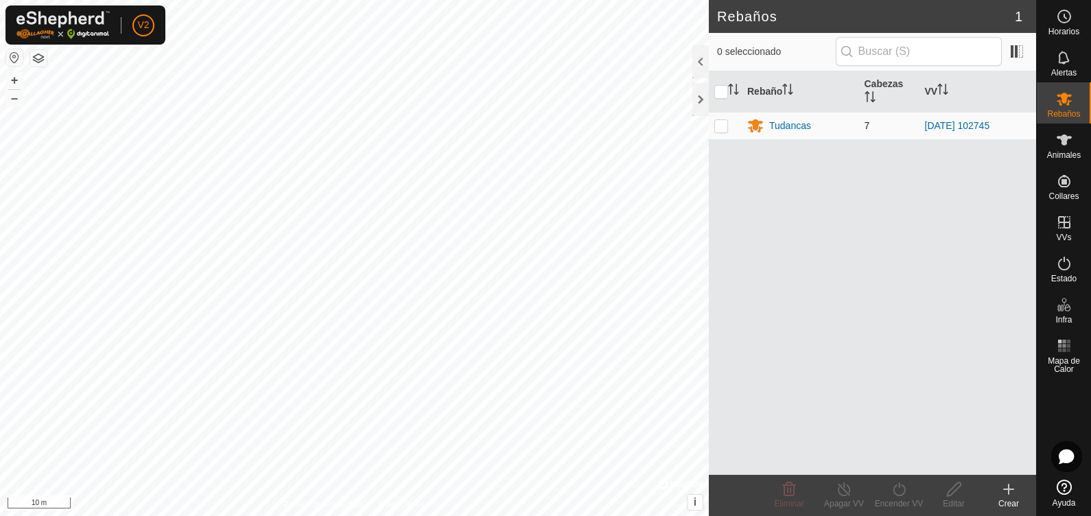
click at [732, 118] on td at bounding box center [725, 125] width 33 height 27
checkbox input "true"
click at [872, 412] on div "Encender VV" at bounding box center [899, 504] width 55 height 12
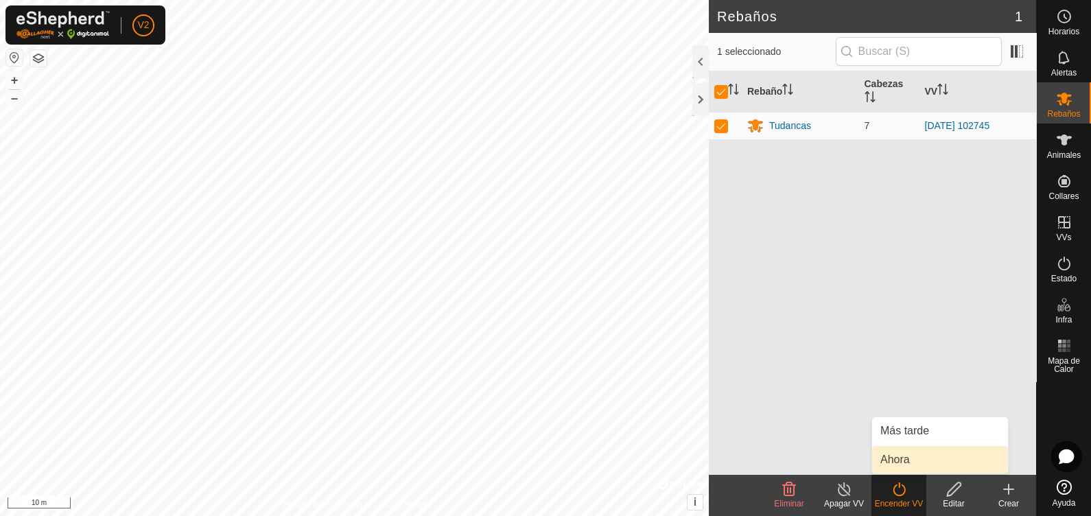
click at [872, 412] on link "Ahora" at bounding box center [940, 459] width 136 height 27
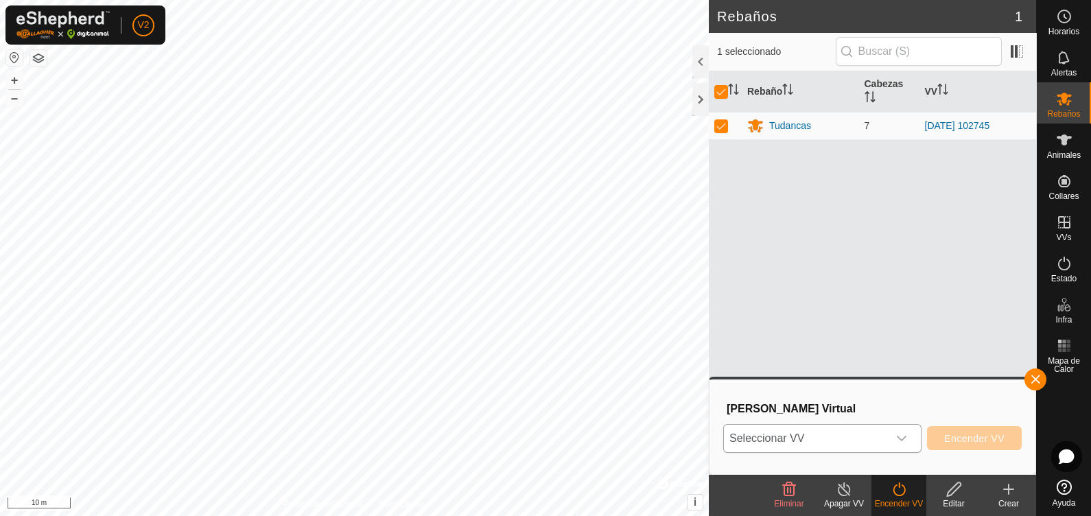
click at [872, 412] on div "dropdown trigger" at bounding box center [901, 438] width 27 height 27
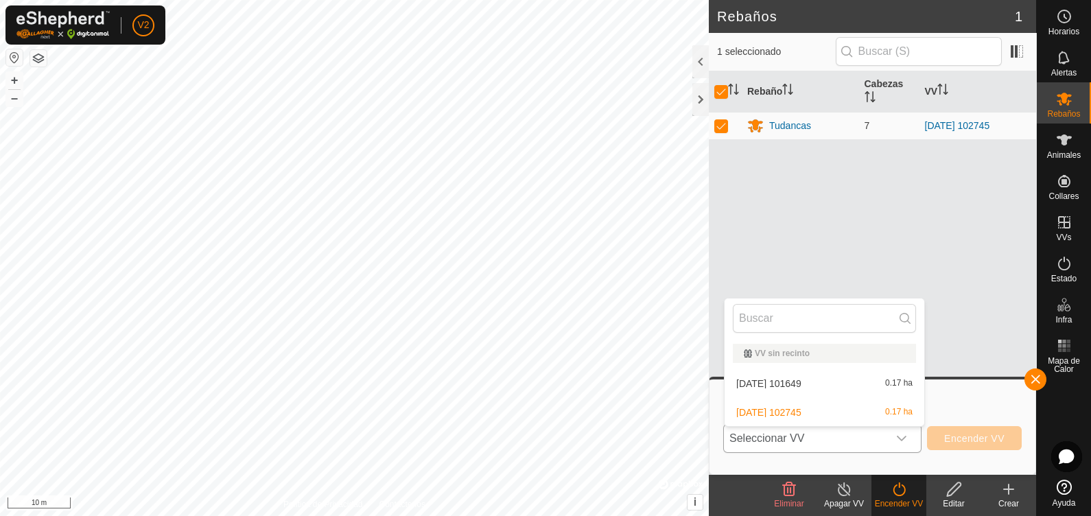
click at [872, 384] on li "[DATE] 101649 0.17 ha" at bounding box center [825, 383] width 200 height 27
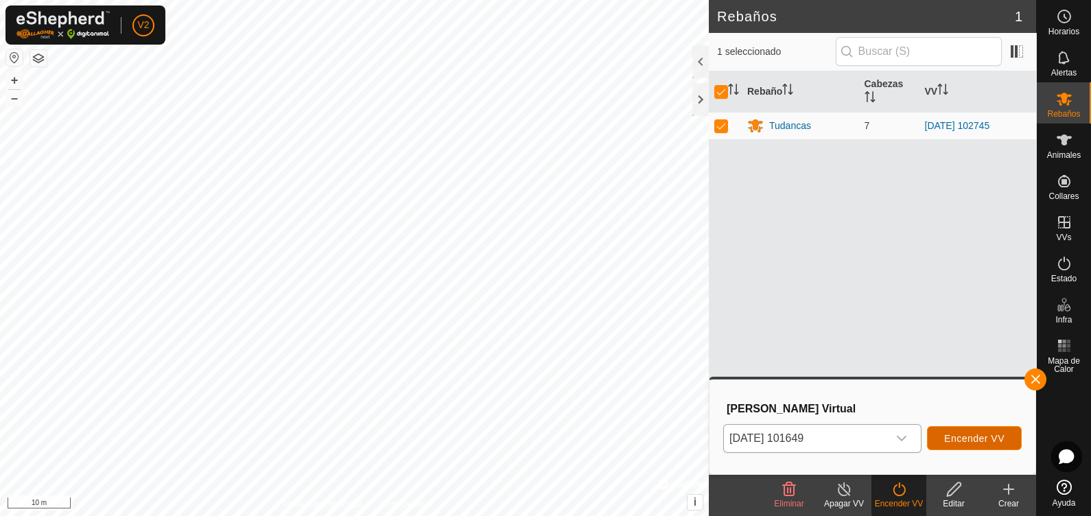
click at [872, 412] on span "Encender VV" at bounding box center [974, 438] width 60 height 11
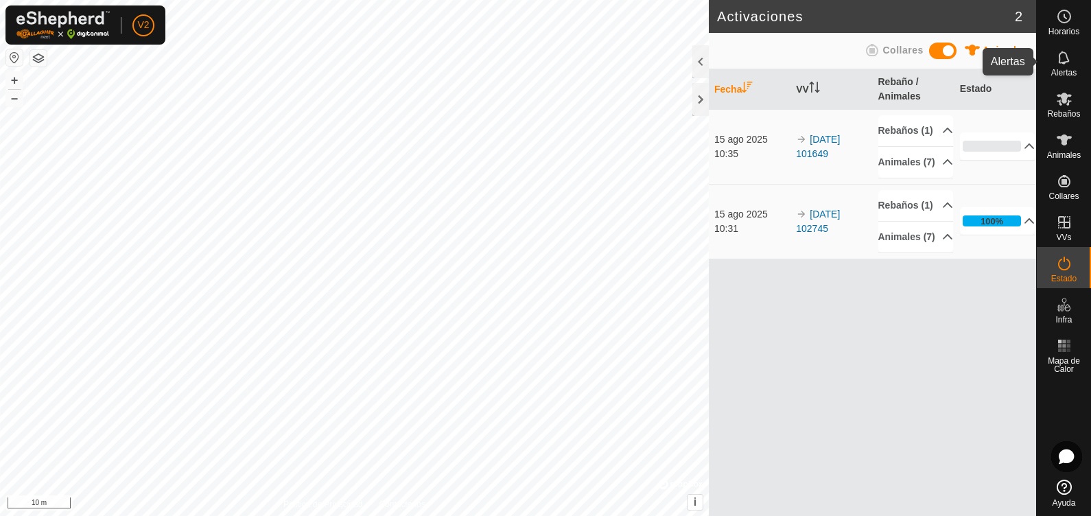
click at [872, 51] on icon at bounding box center [1063, 57] width 11 height 13
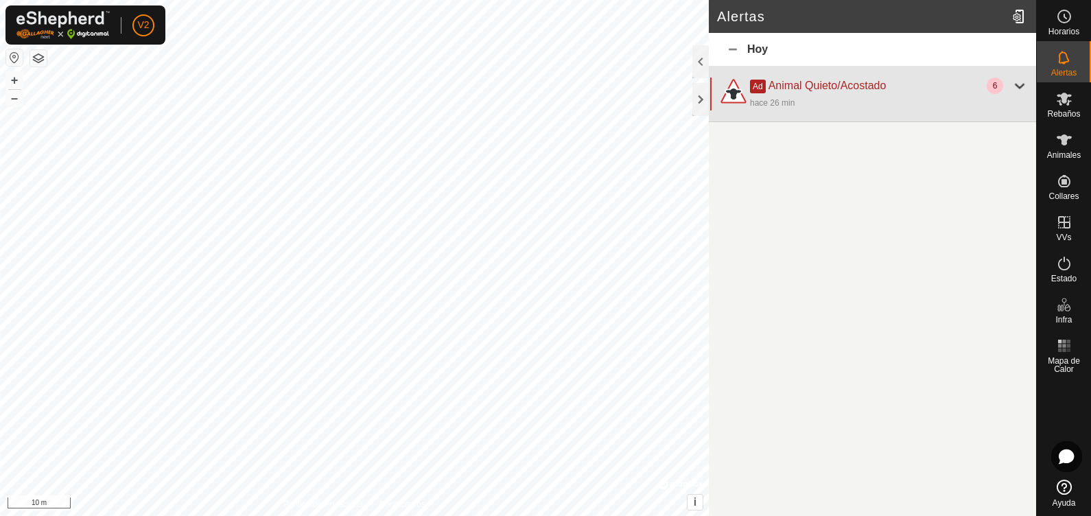
click at [817, 106] on div "hace 26 min" at bounding box center [889, 102] width 278 height 16
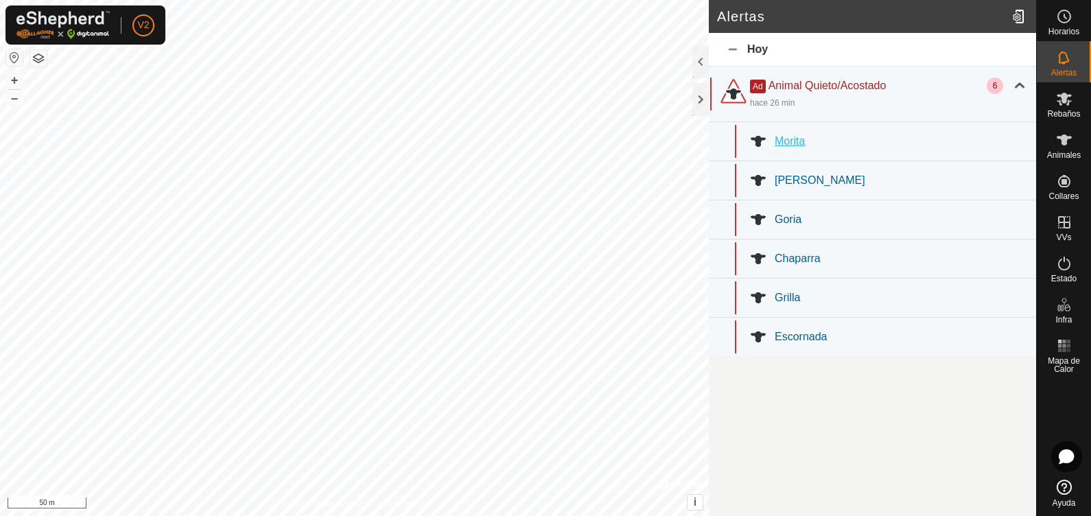
click at [796, 135] on span "Morita" at bounding box center [790, 141] width 30 height 12
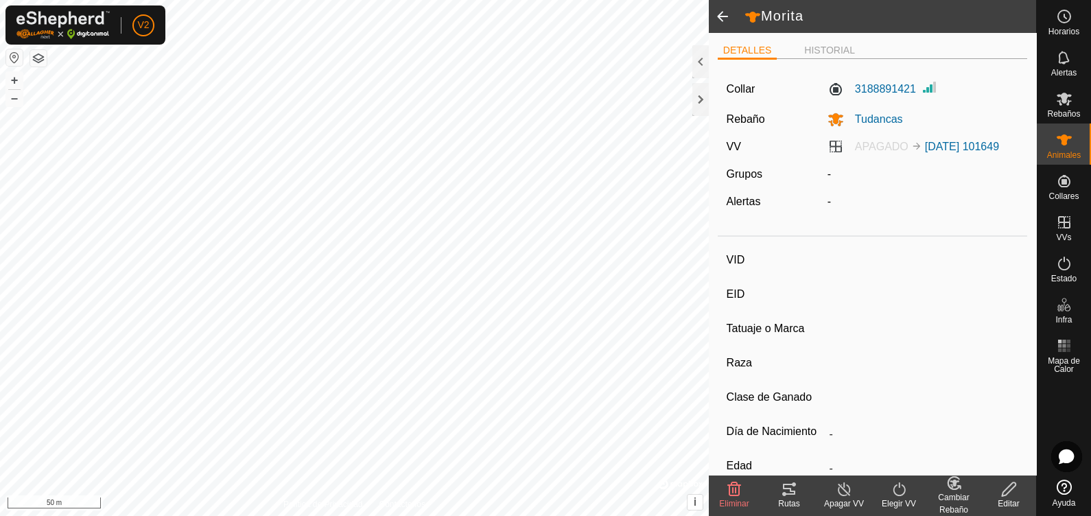
type input "Morita"
type input "-"
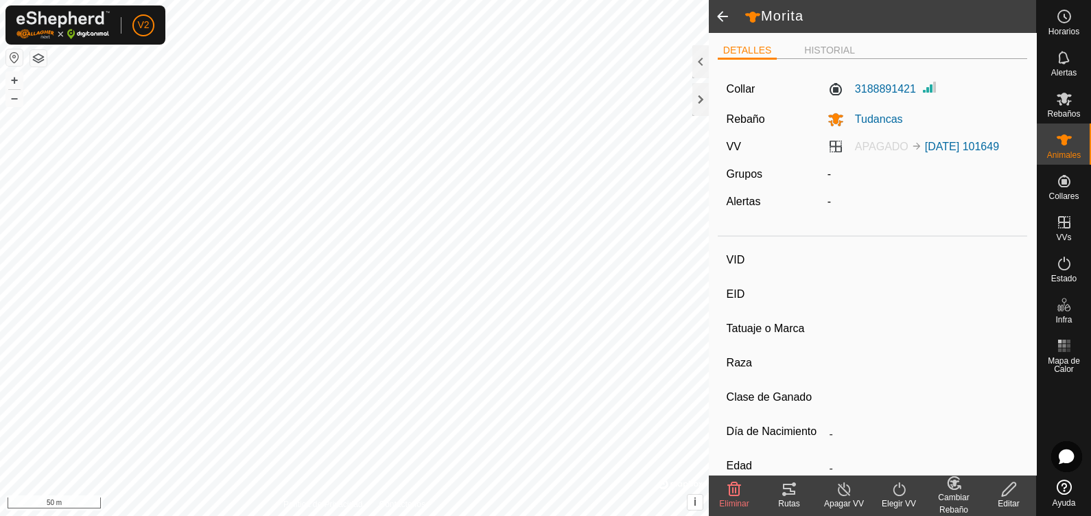
type input "0 kg"
type input "-"
click at [819, 51] on li "HISTORIAL" at bounding box center [830, 51] width 62 height 16
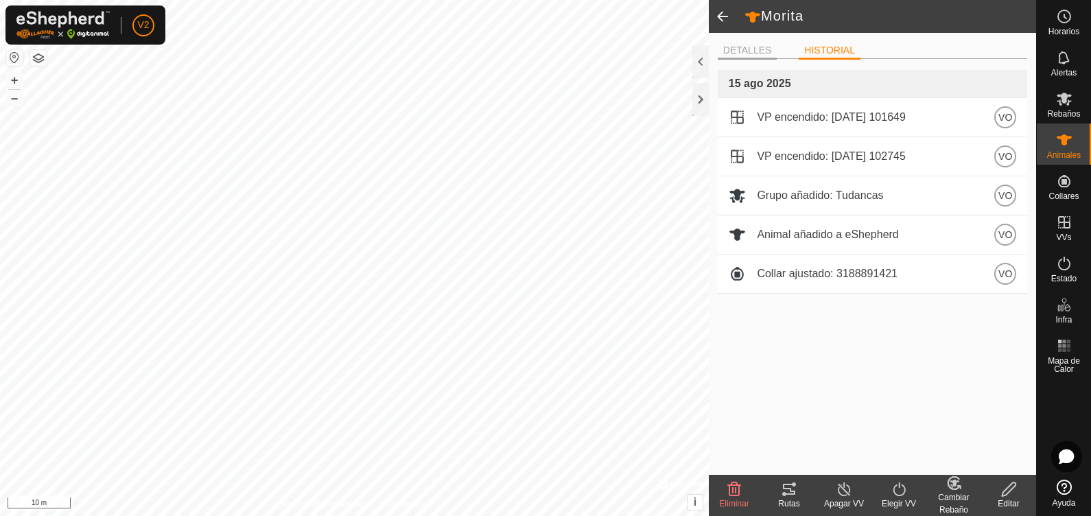
click at [741, 50] on li "DETALLES" at bounding box center [748, 51] width 60 height 16
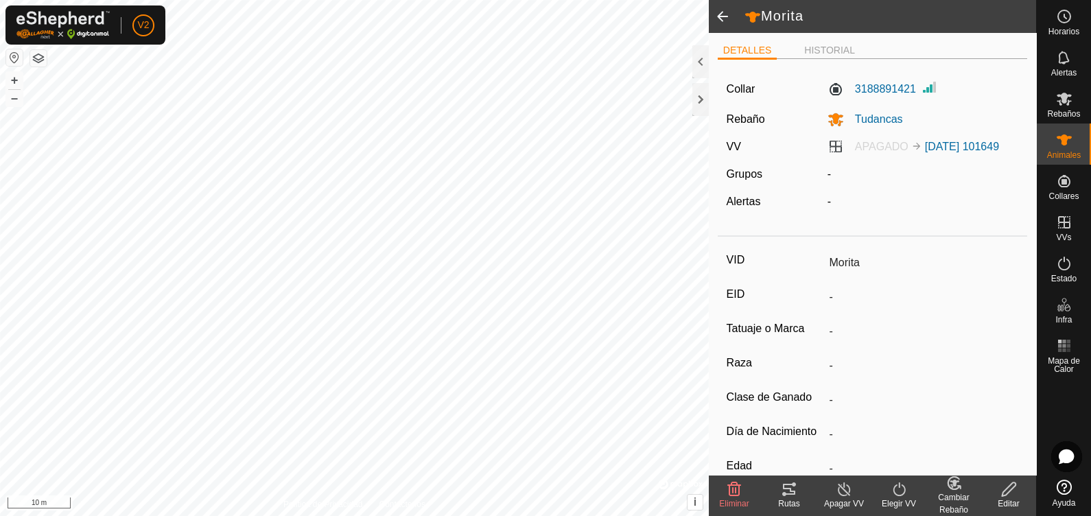
click at [710, 17] on span at bounding box center [722, 16] width 27 height 33
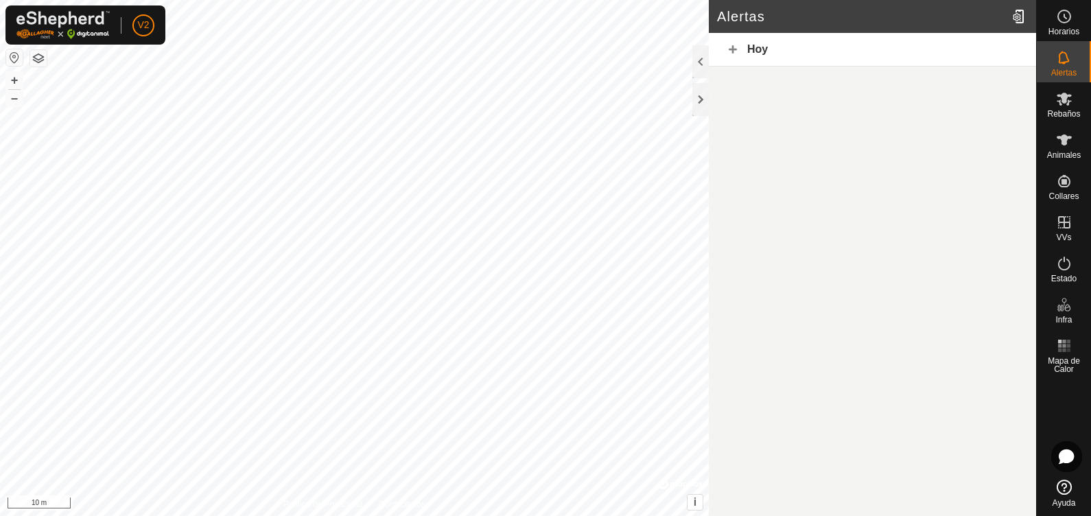
click at [749, 59] on div "Hoy" at bounding box center [872, 50] width 327 height 34
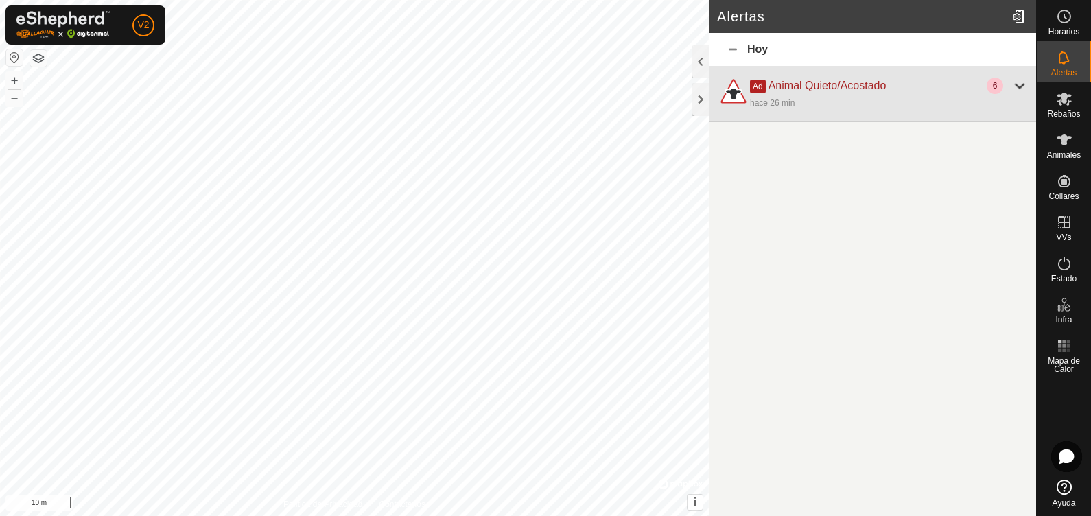
click at [827, 102] on div "hace 26 min" at bounding box center [889, 102] width 278 height 16
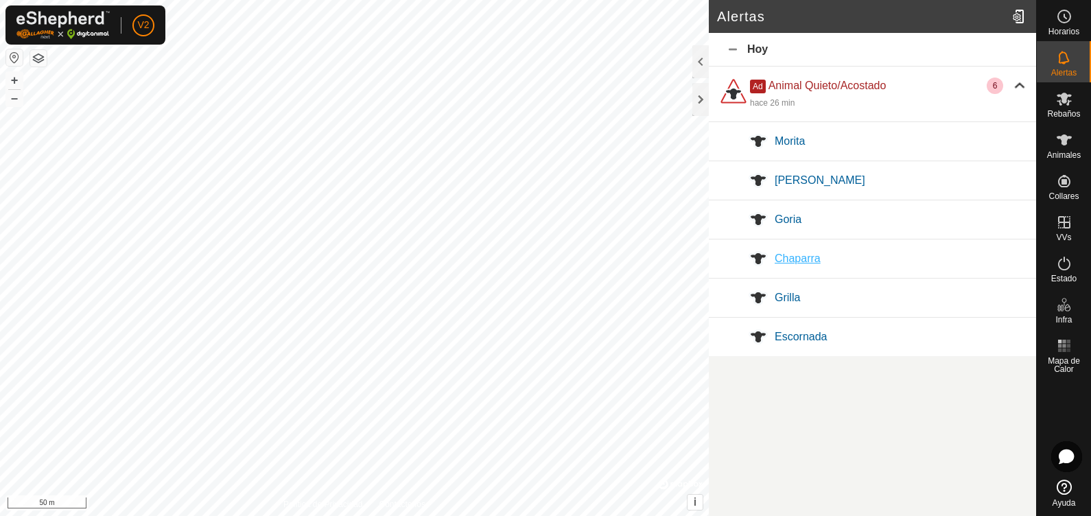
click at [782, 265] on div "Chaparra" at bounding box center [901, 258] width 253 height 16
click at [779, 292] on span "Grilla" at bounding box center [787, 298] width 25 height 12
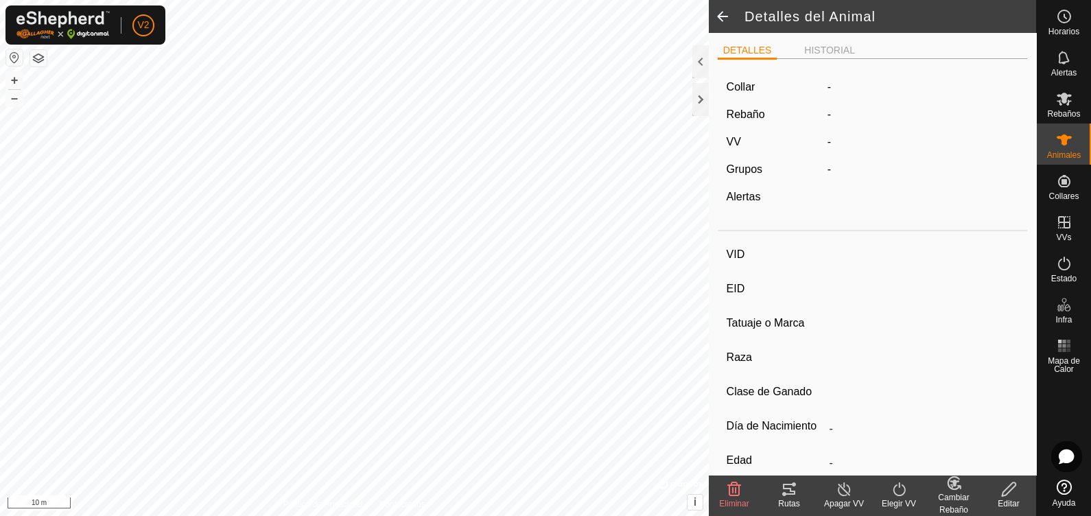
type input "Grilla"
type input "-"
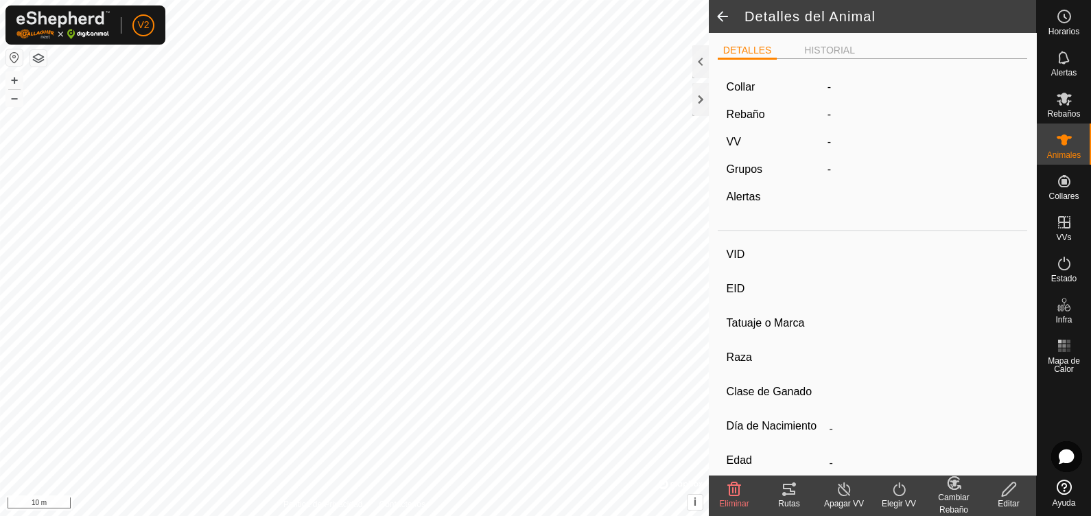
type input "0 kg"
type input "-"
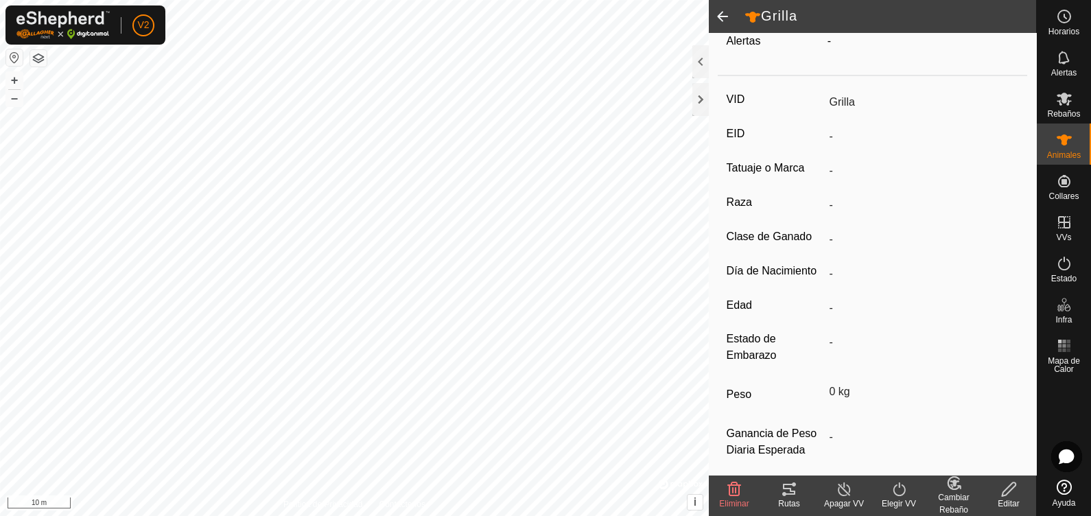
scroll to position [187, 0]
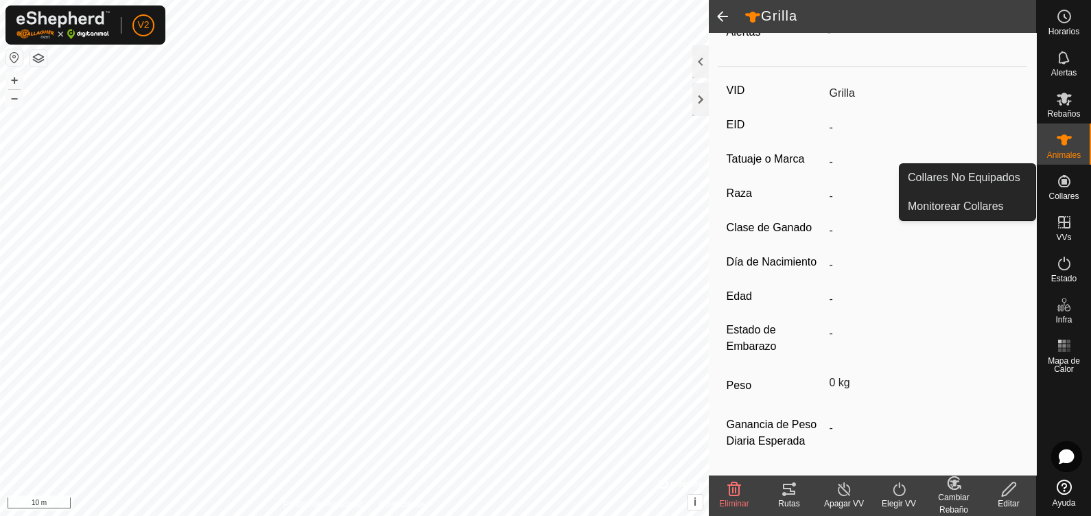
drag, startPoint x: 1074, startPoint y: 204, endPoint x: 1064, endPoint y: 175, distance: 31.0
click at [872, 175] on icon at bounding box center [1064, 181] width 12 height 12
click at [872, 197] on span "Collares" at bounding box center [1064, 196] width 30 height 8
click at [872, 205] on link "Monitorear Collares" at bounding box center [968, 206] width 136 height 27
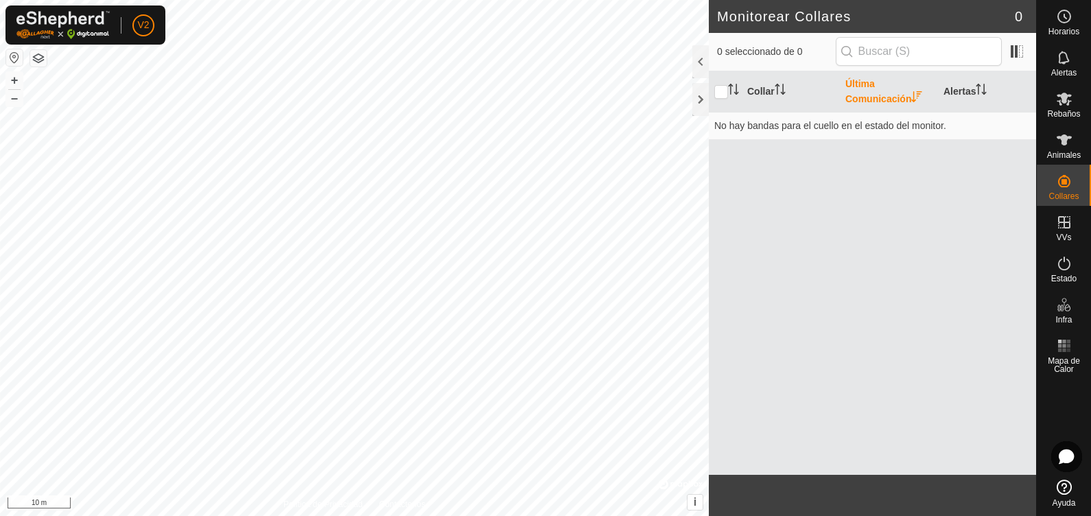
click at [727, 100] on th at bounding box center [725, 91] width 33 height 41
click at [722, 94] on input "checkbox" at bounding box center [721, 92] width 14 height 14
click at [872, 84] on th "Alertas" at bounding box center [987, 91] width 98 height 41
click at [725, 86] on input "checkbox" at bounding box center [721, 92] width 14 height 14
checkbox input "false"
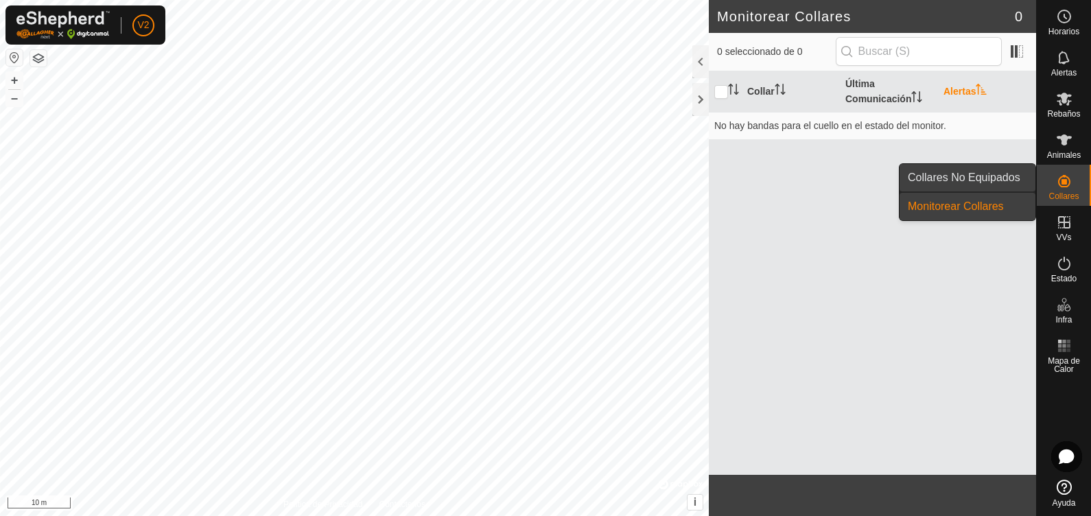
click at [872, 175] on link "Collares No Equipados" at bounding box center [968, 177] width 136 height 27
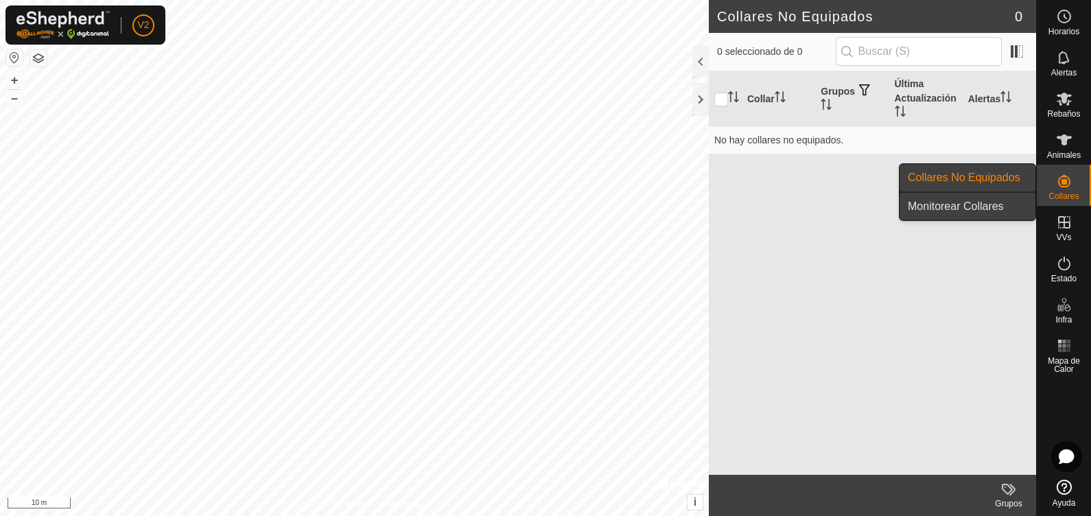
click at [872, 205] on link "Monitorear Collares" at bounding box center [968, 206] width 136 height 27
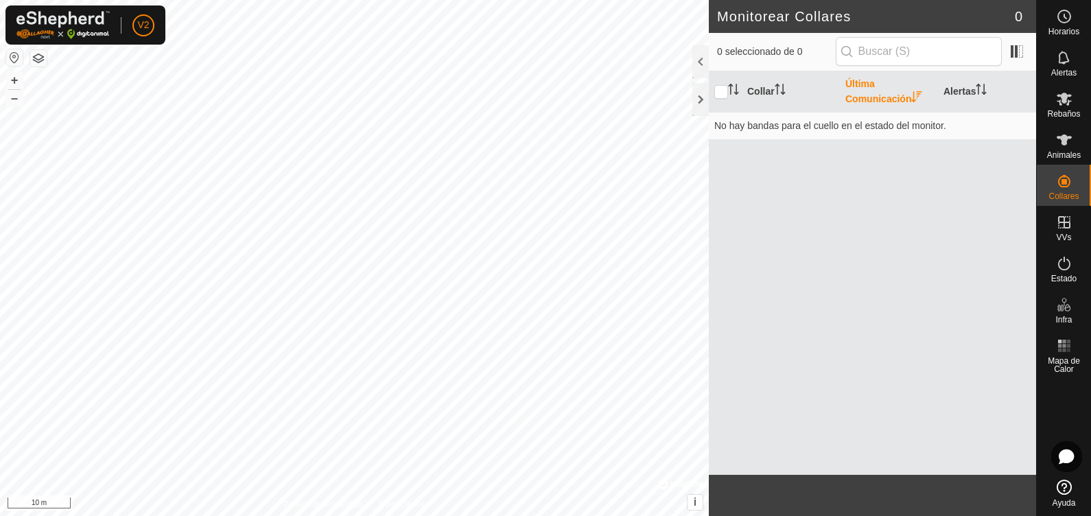
click at [872, 412] on footer at bounding box center [872, 495] width 327 height 41
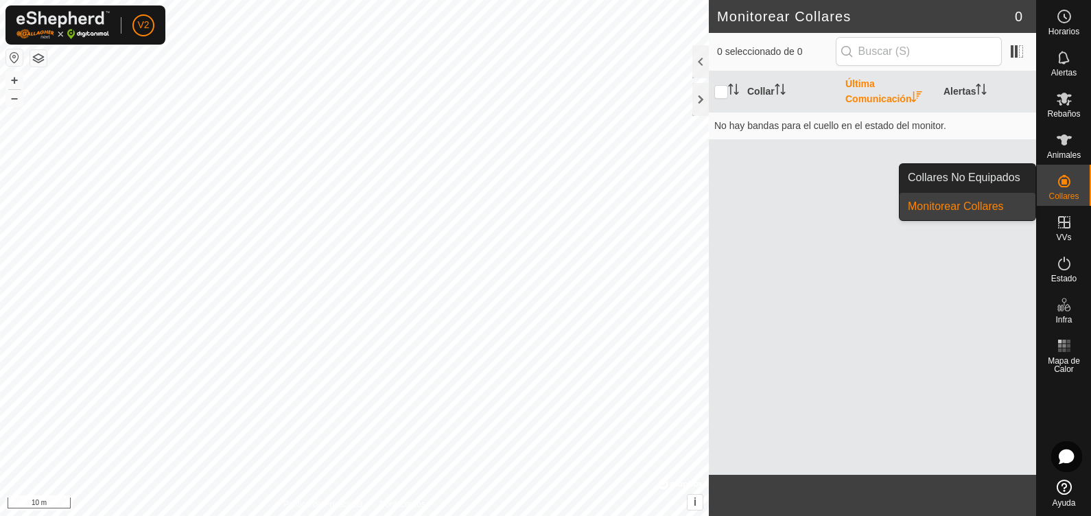
click at [872, 209] on link "Monitorear Collares" at bounding box center [968, 206] width 136 height 27
click at [872, 171] on link "Collares No Equipados" at bounding box center [968, 177] width 136 height 27
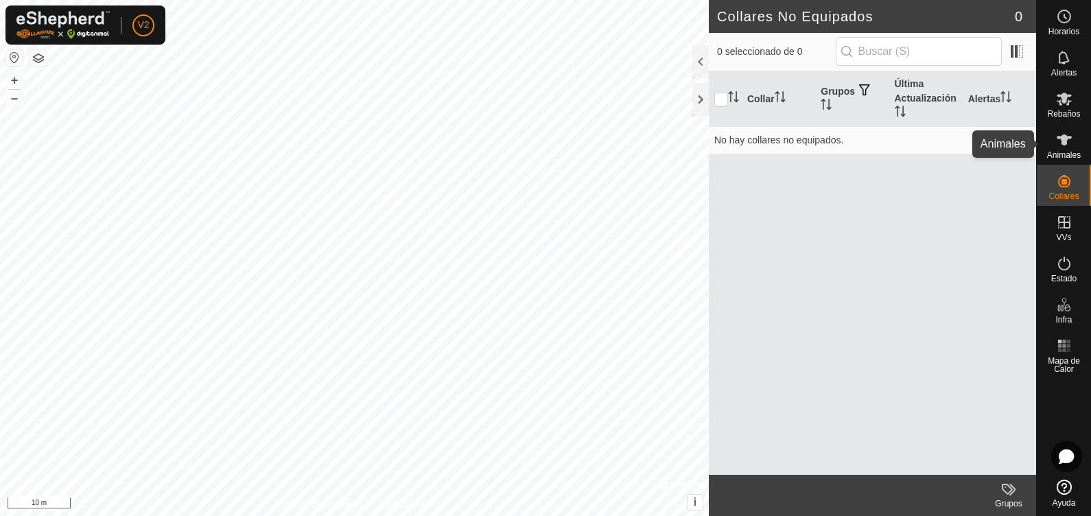
click at [872, 152] on span "Animales" at bounding box center [1064, 155] width 34 height 8
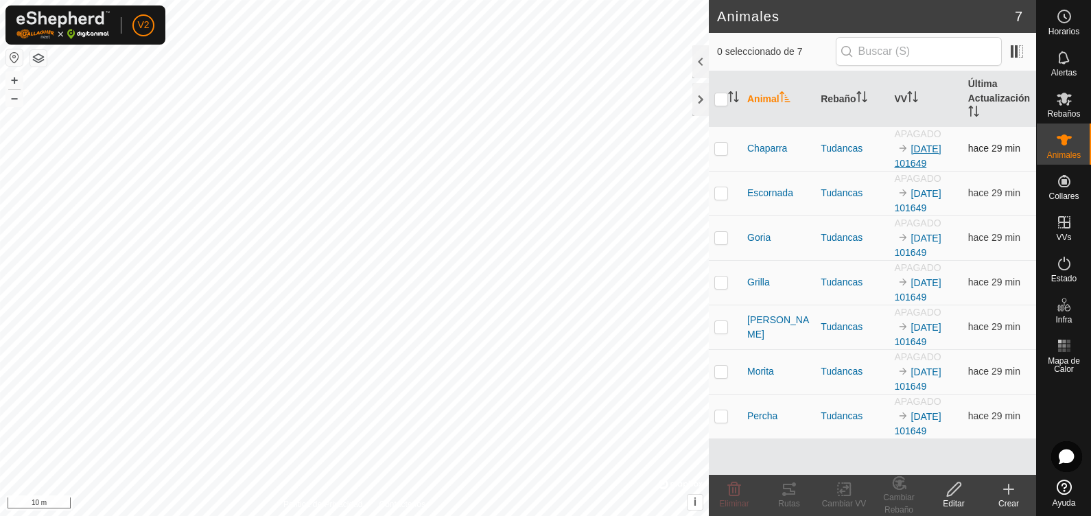
click at [872, 149] on link "[DATE] 101649" at bounding box center [918, 155] width 47 height 25
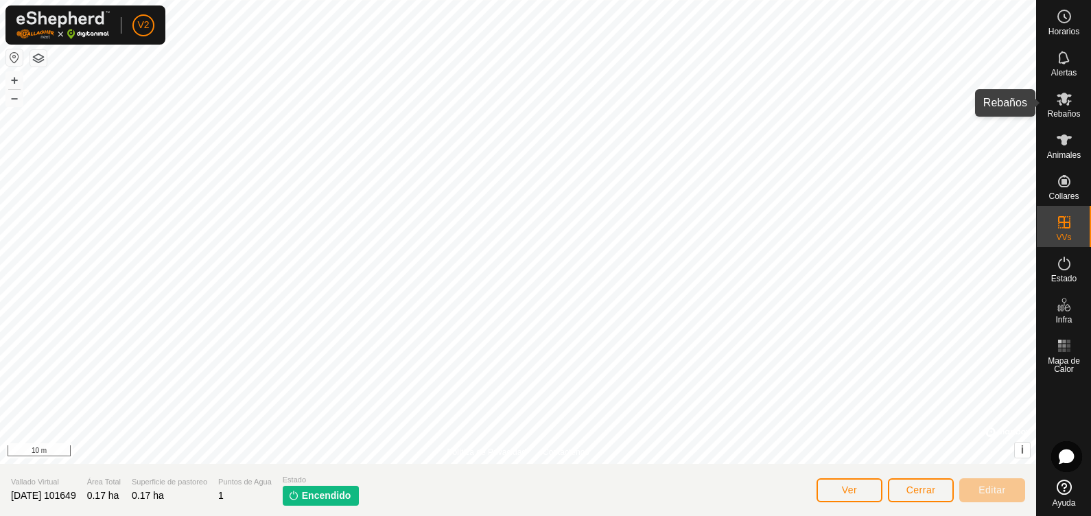
click at [872, 99] on icon at bounding box center [1064, 99] width 16 height 16
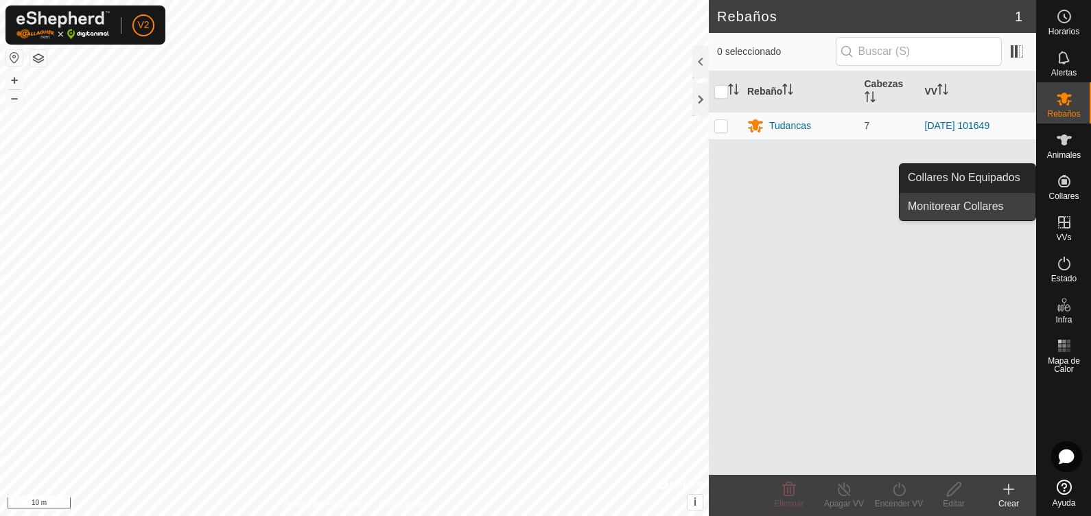
click at [872, 201] on link "Monitorear Collares" at bounding box center [968, 206] width 136 height 27
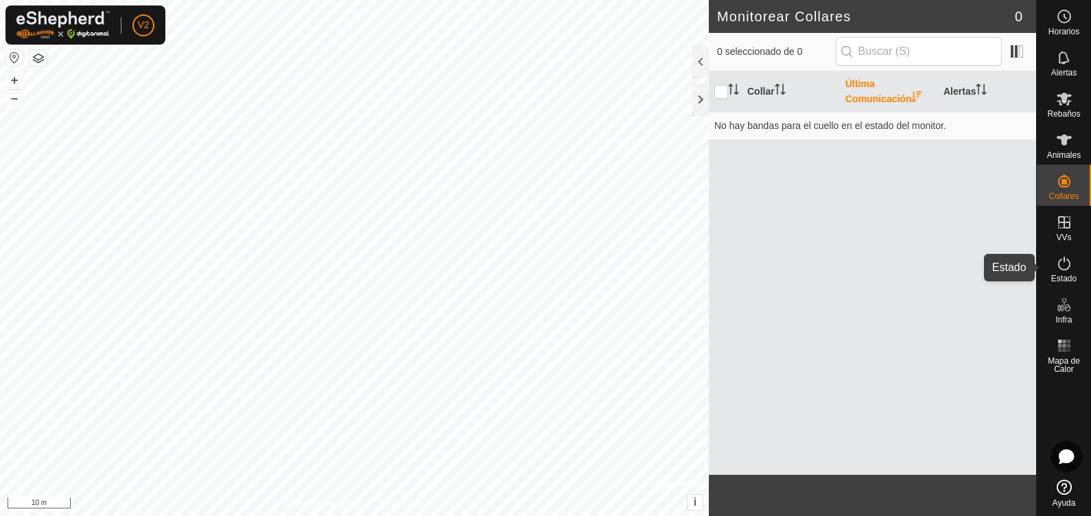
click at [872, 267] on icon at bounding box center [1064, 263] width 16 height 16
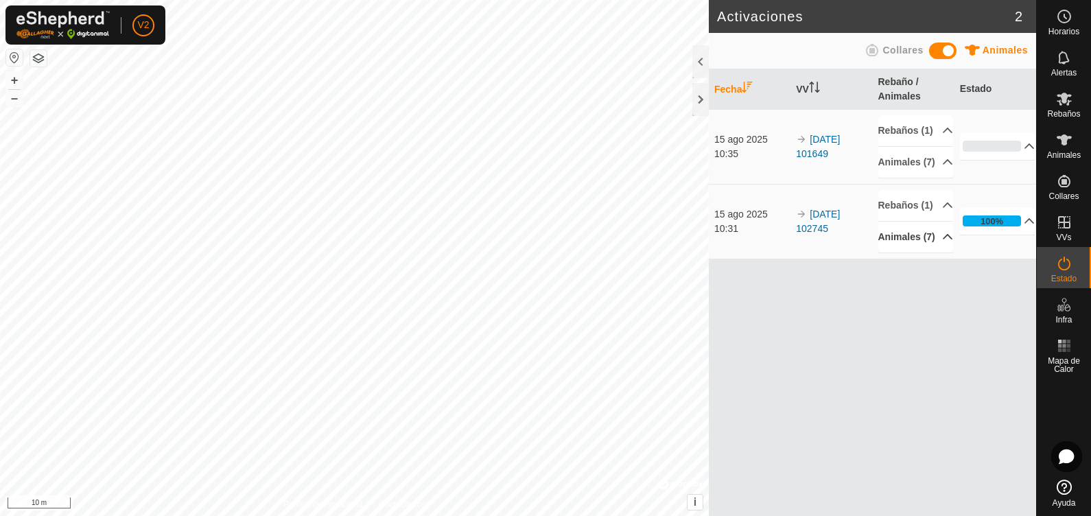
click at [872, 253] on p-accordion-header "Animales (7)" at bounding box center [915, 237] width 75 height 31
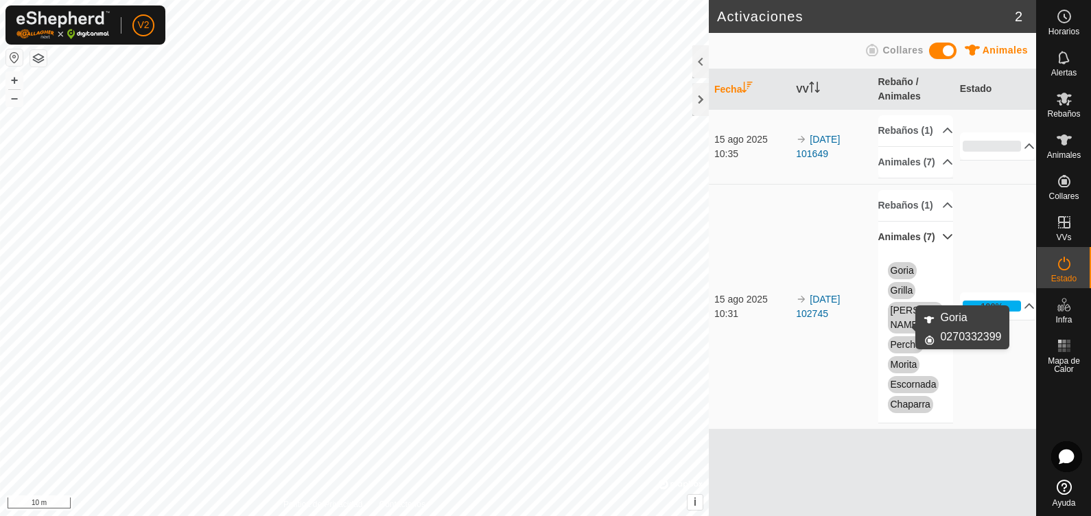
click at [872, 276] on link "Goria" at bounding box center [902, 270] width 23 height 11
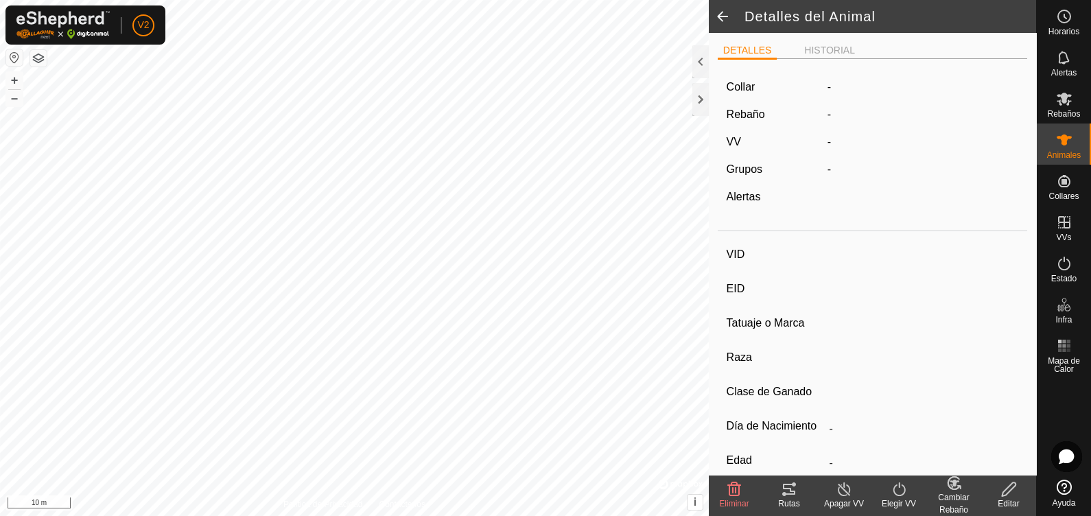
type input "Goria"
type input "-"
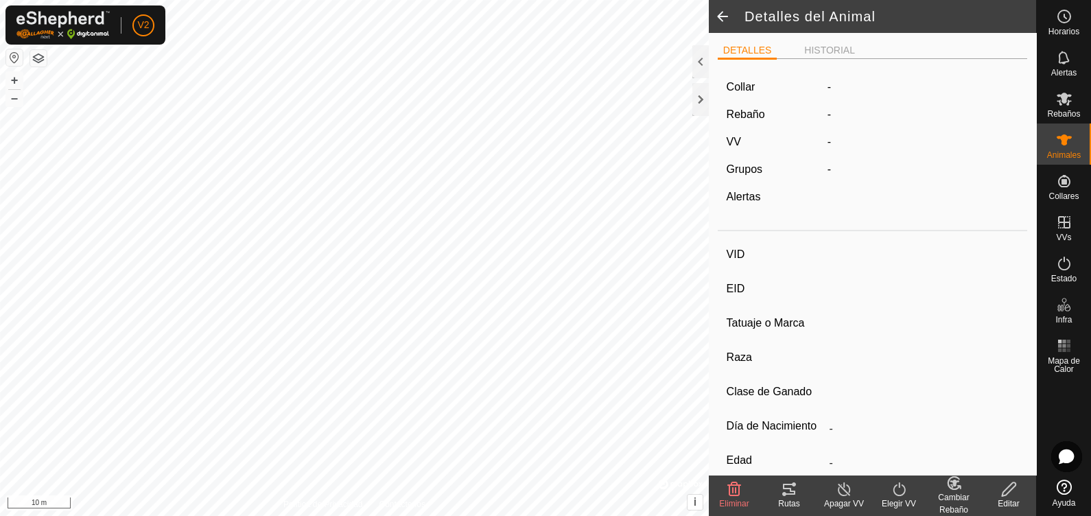
type input "0 kg"
type input "-"
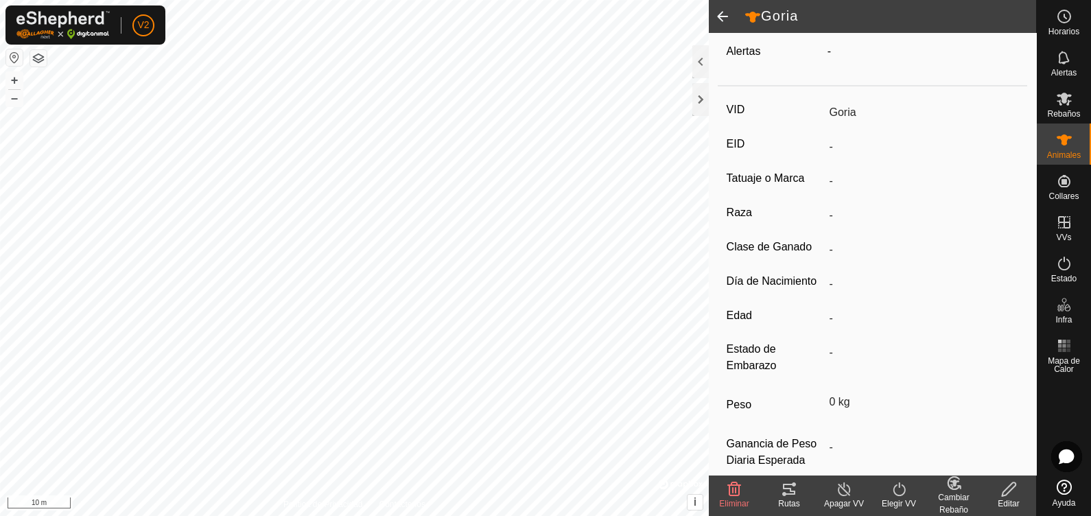
scroll to position [187, 0]
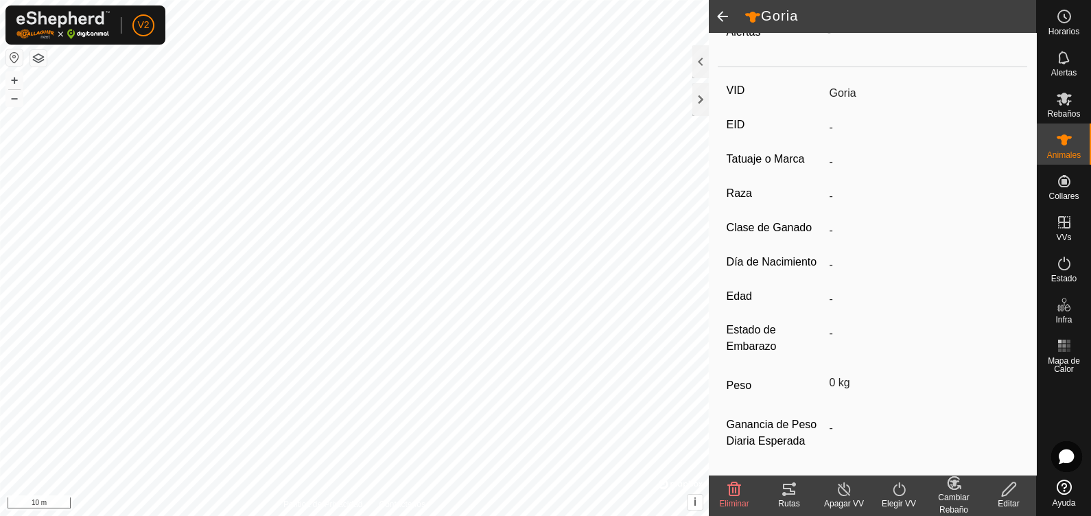
click at [872, 412] on icon at bounding box center [899, 489] width 17 height 16
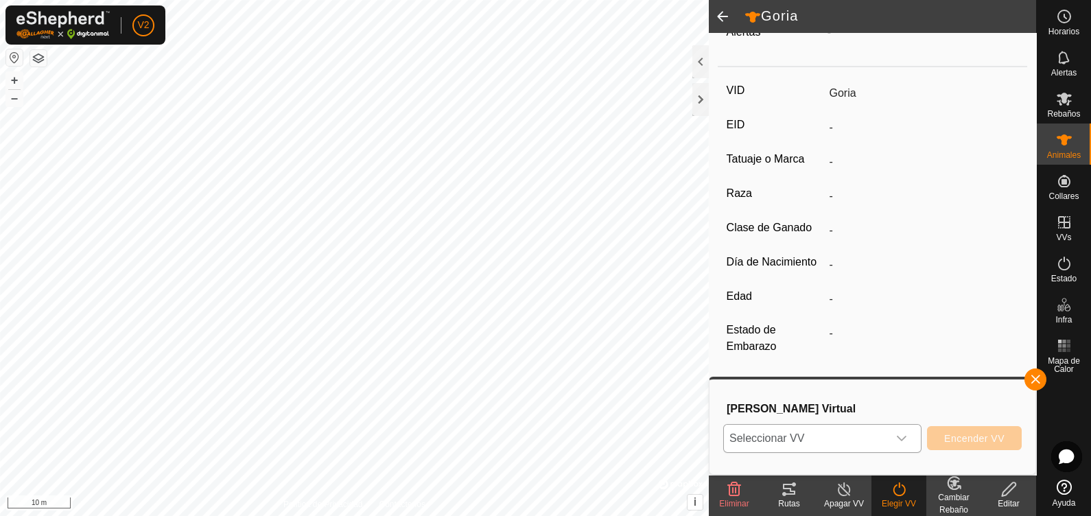
click at [872, 412] on span "Seleccionar VV" at bounding box center [806, 438] width 164 height 27
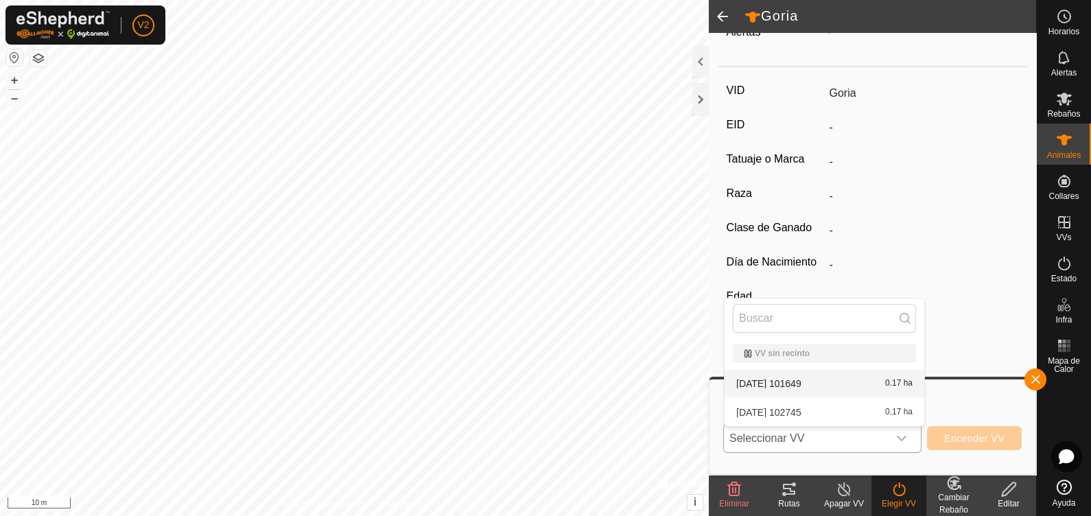
click at [857, 377] on li "[DATE] 101649 0.17 ha" at bounding box center [825, 383] width 200 height 27
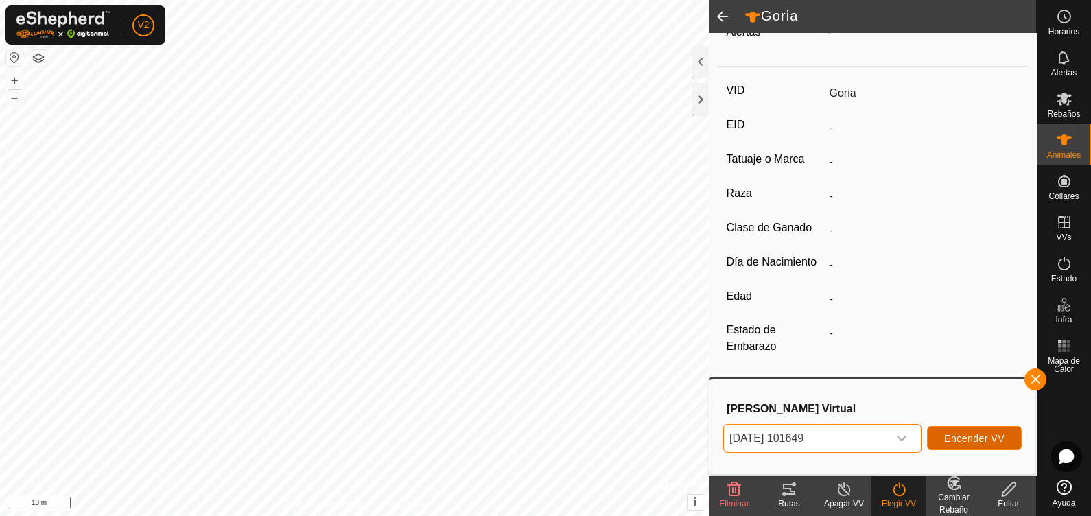
click at [872, 412] on span "Encender VV" at bounding box center [974, 438] width 60 height 11
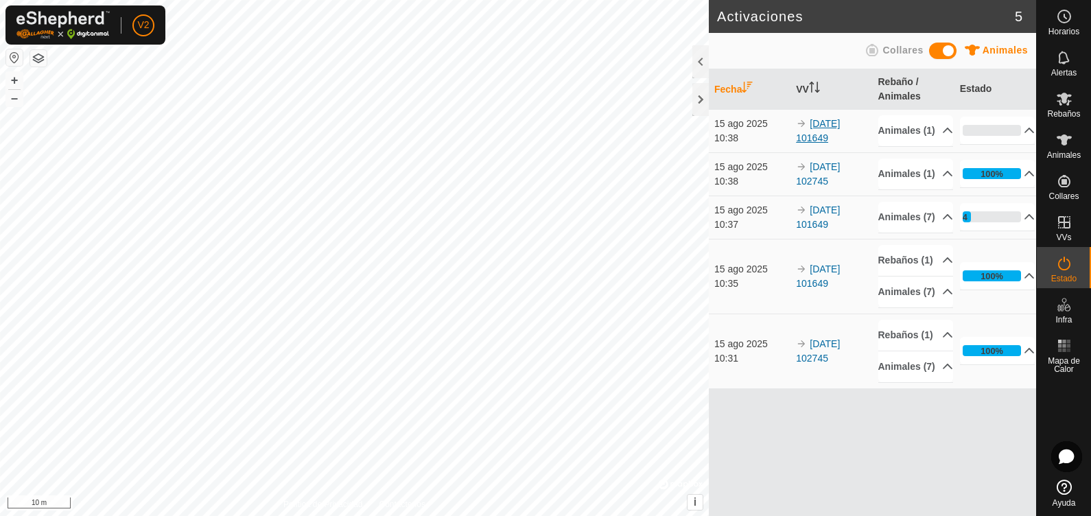
click at [840, 130] on link "[DATE] 101649" at bounding box center [818, 130] width 44 height 25
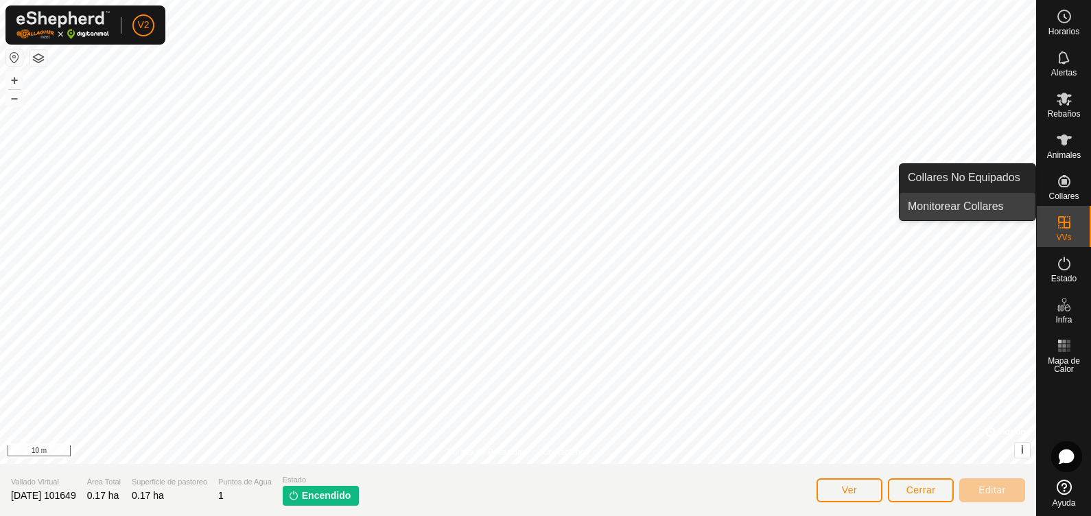
click at [872, 207] on link "Monitorear Collares" at bounding box center [968, 206] width 136 height 27
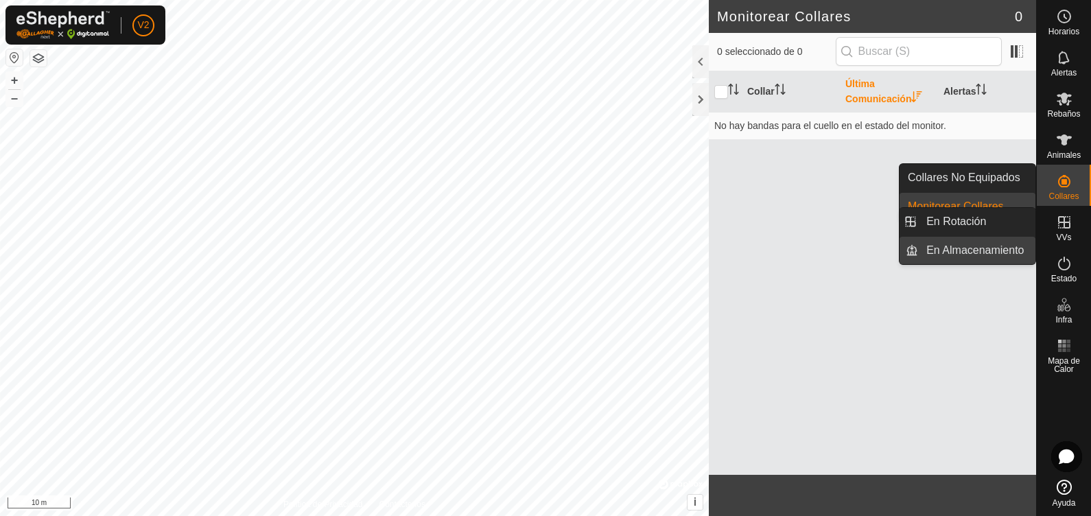
click at [872, 253] on link "En Almacenamiento" at bounding box center [976, 250] width 117 height 27
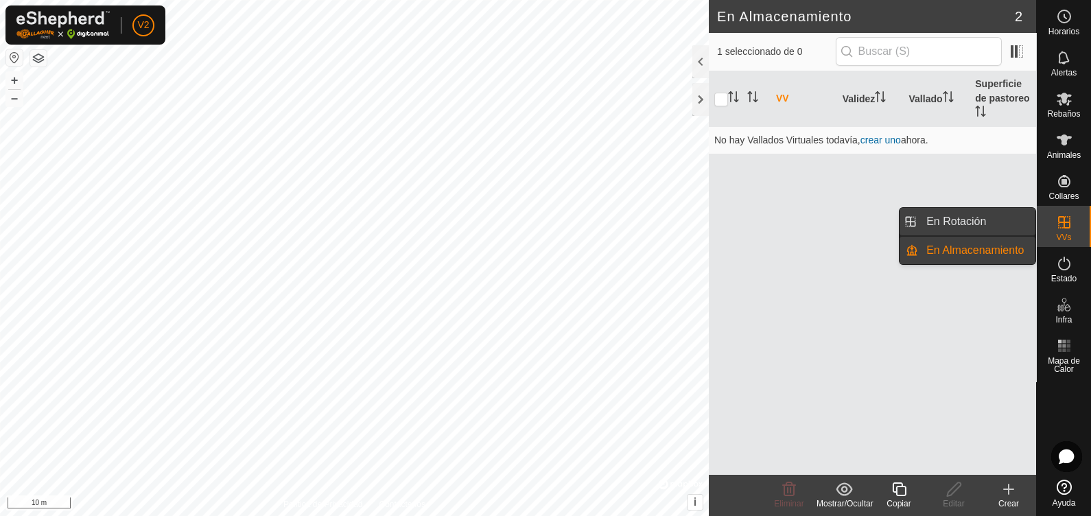
click at [872, 229] on link "En Rotación" at bounding box center [976, 221] width 117 height 27
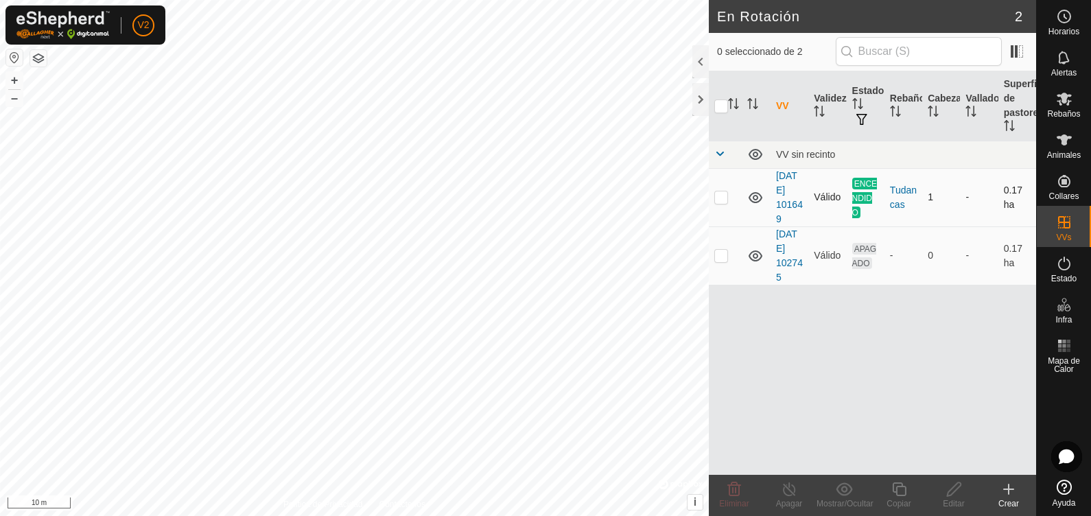
click at [868, 195] on span "ENCENDIDO" at bounding box center [864, 198] width 25 height 40
click at [872, 187] on div "Tudancas" at bounding box center [903, 197] width 27 height 29
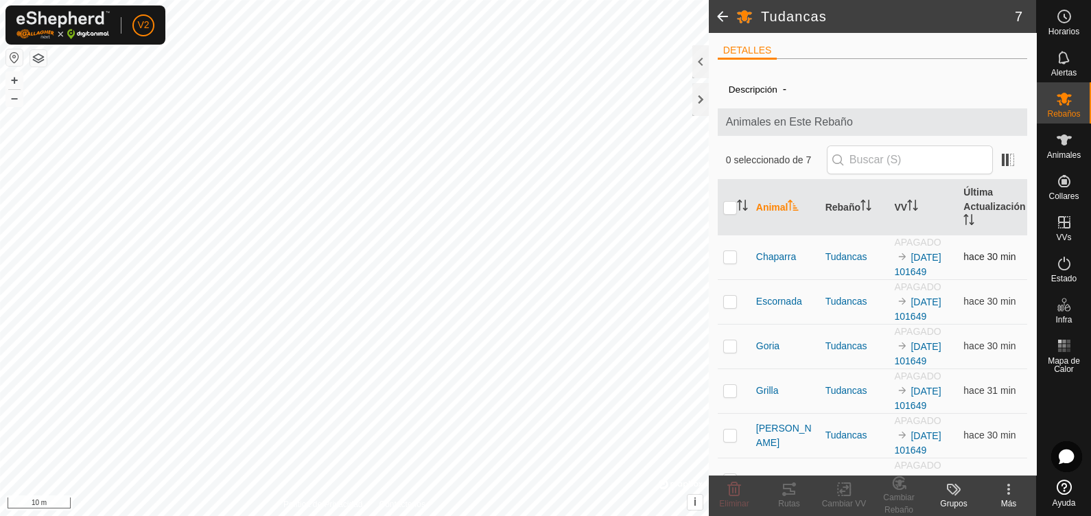
click at [736, 255] on p-checkbox at bounding box center [730, 256] width 14 height 11
click at [734, 270] on td at bounding box center [734, 257] width 33 height 45
click at [734, 254] on p-checkbox at bounding box center [730, 256] width 14 height 11
checkbox input "true"
click at [849, 412] on div "Cambiar VV" at bounding box center [844, 504] width 55 height 12
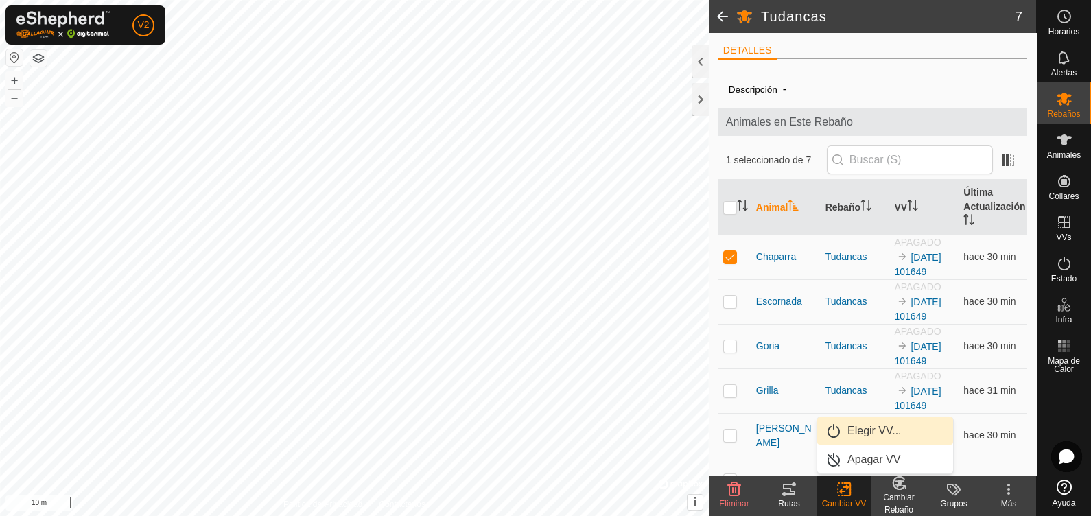
click at [865, 412] on link "Elegir VV..." at bounding box center [885, 430] width 136 height 27
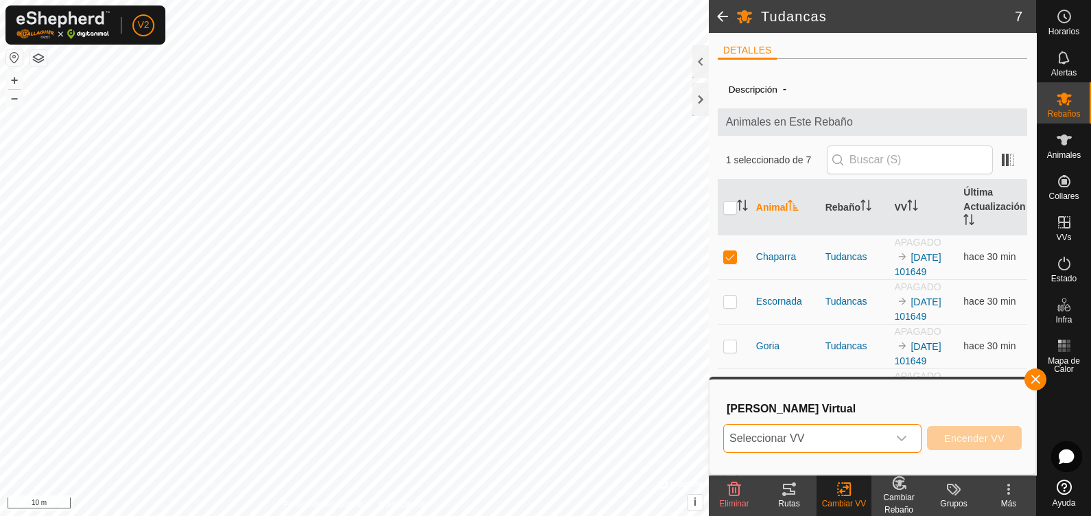
click at [820, 412] on span "Seleccionar VV" at bounding box center [806, 438] width 164 height 27
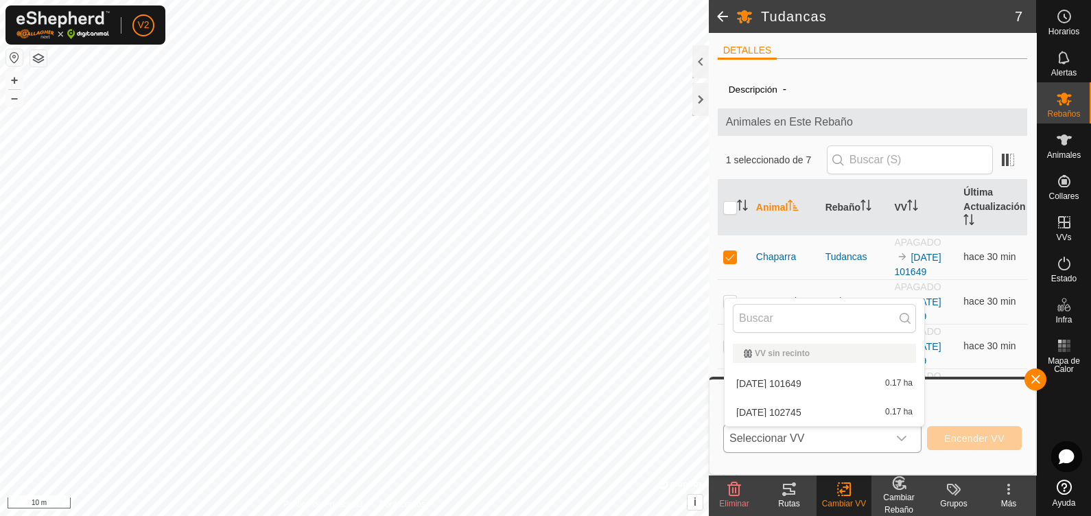
click at [806, 384] on li "[DATE] 101649 0.17 ha" at bounding box center [825, 383] width 200 height 27
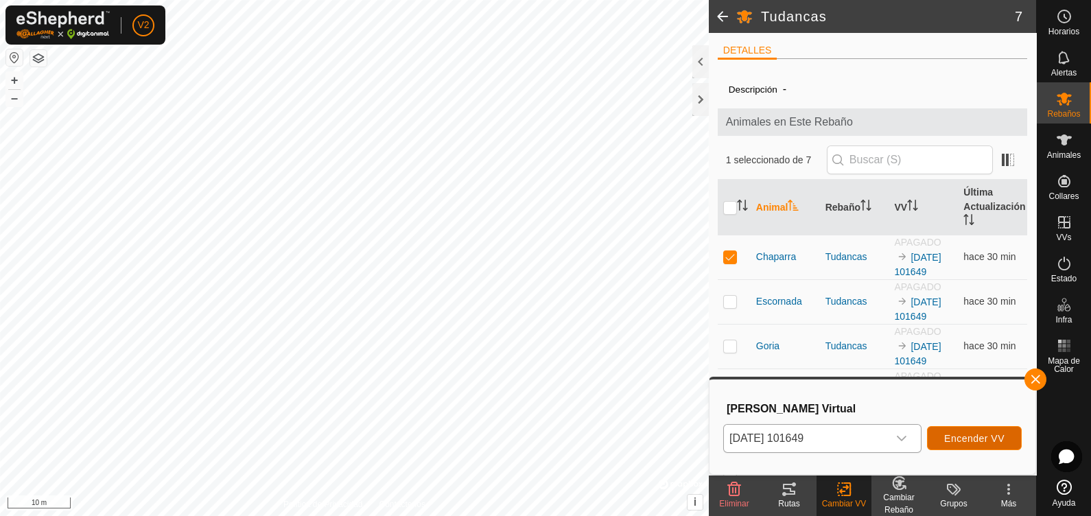
click at [872, 412] on button "Encender VV" at bounding box center [974, 438] width 95 height 24
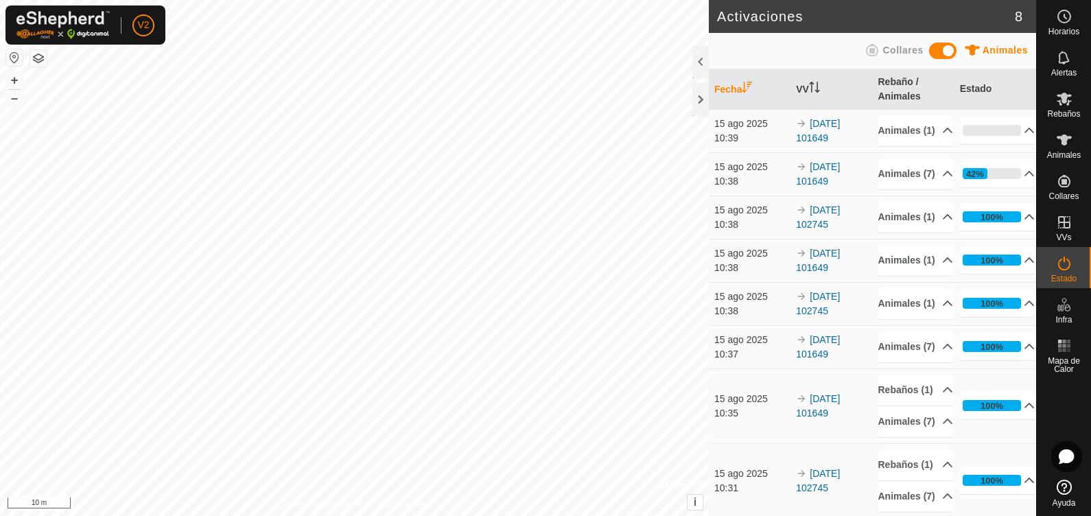
click at [806, 137] on td "[DATE] 101649" at bounding box center [832, 130] width 82 height 43
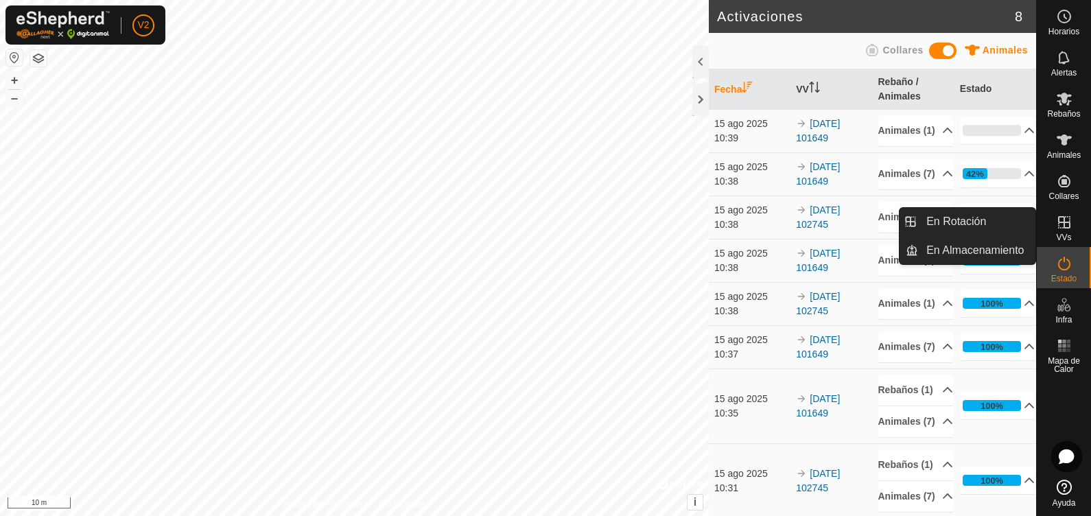
click at [872, 233] on es-virtualpaddocks-svg-icon at bounding box center [1064, 222] width 25 height 22
click at [872, 213] on link "En Rotación" at bounding box center [976, 221] width 117 height 27
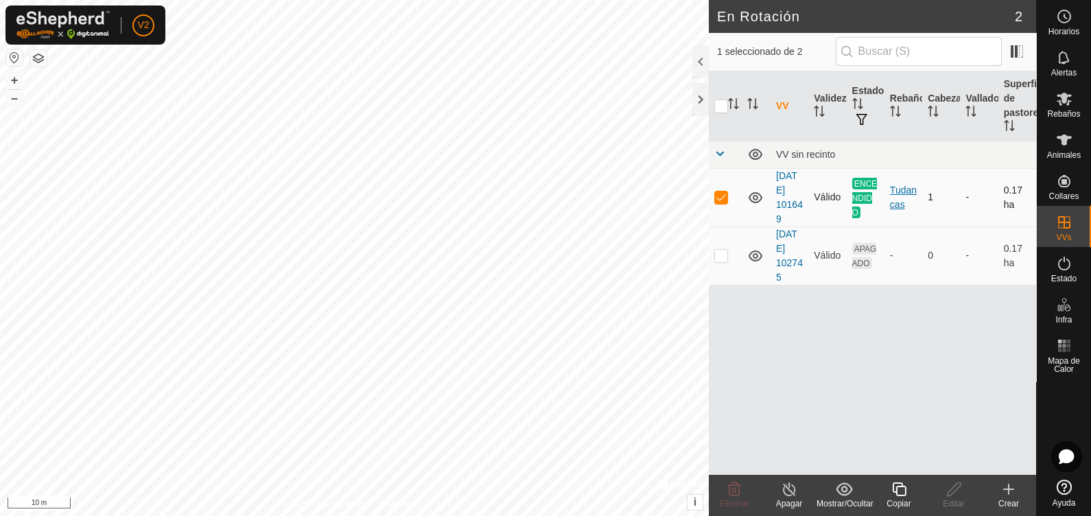
click at [872, 196] on div "Tudancas" at bounding box center [903, 197] width 27 height 29
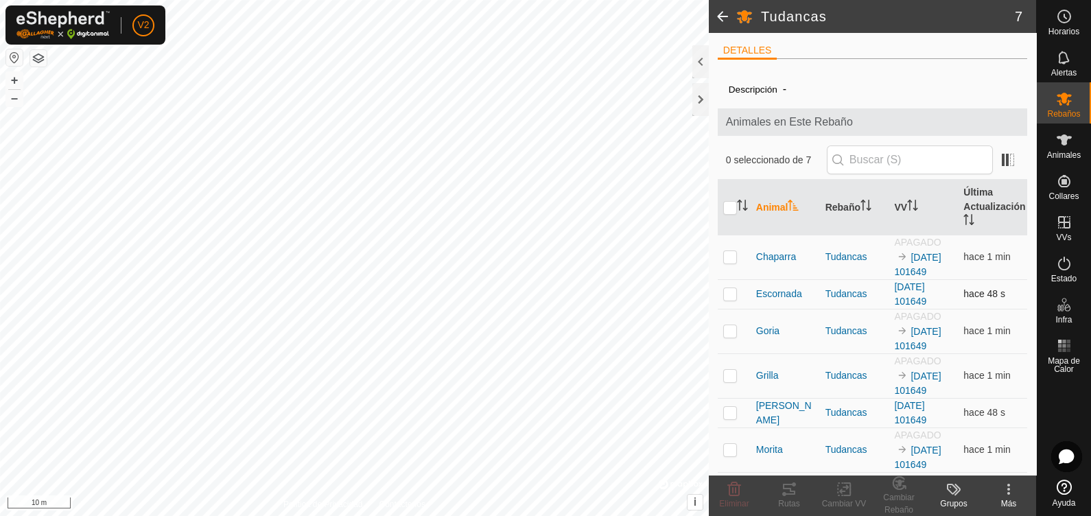
click at [726, 292] on p-checkbox at bounding box center [730, 293] width 14 height 11
checkbox input "true"
click at [872, 264] on td "APAGADO [DATE] 101649" at bounding box center [923, 257] width 69 height 45
click at [872, 249] on td "APAGADO [DATE] 101649" at bounding box center [923, 257] width 69 height 45
click at [872, 252] on link "[DATE] 101649" at bounding box center [917, 264] width 47 height 25
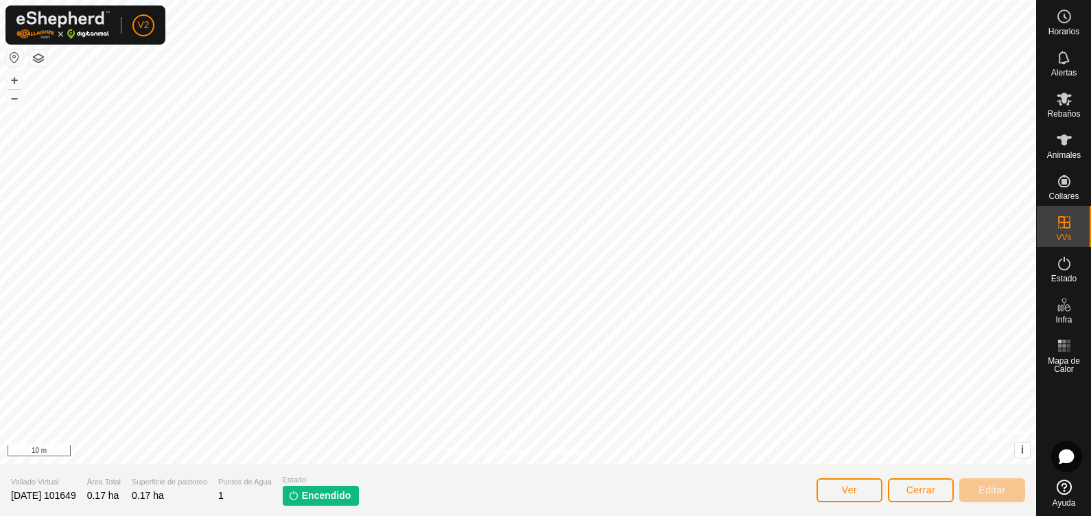
click at [330, 412] on span "Encendido" at bounding box center [326, 496] width 49 height 14
click at [844, 412] on span "Ver" at bounding box center [850, 489] width 16 height 11
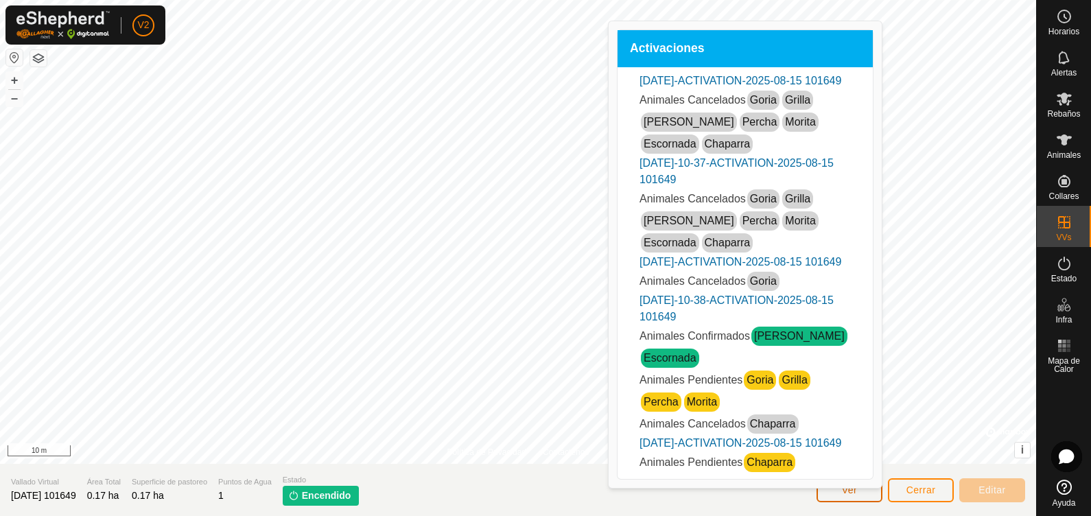
click at [851, 412] on span "Ver" at bounding box center [850, 489] width 16 height 11
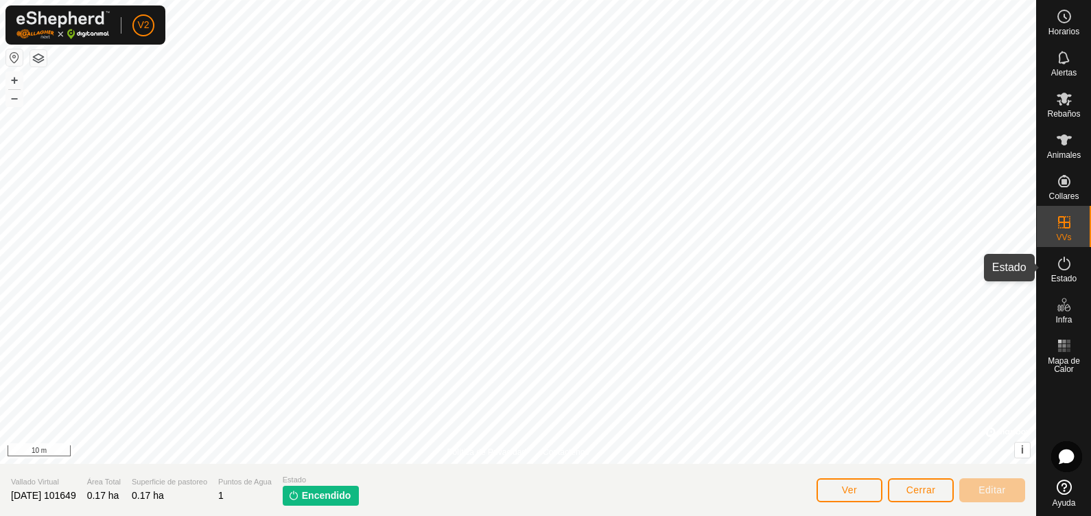
click at [872, 274] on span "Estado" at bounding box center [1063, 278] width 25 height 8
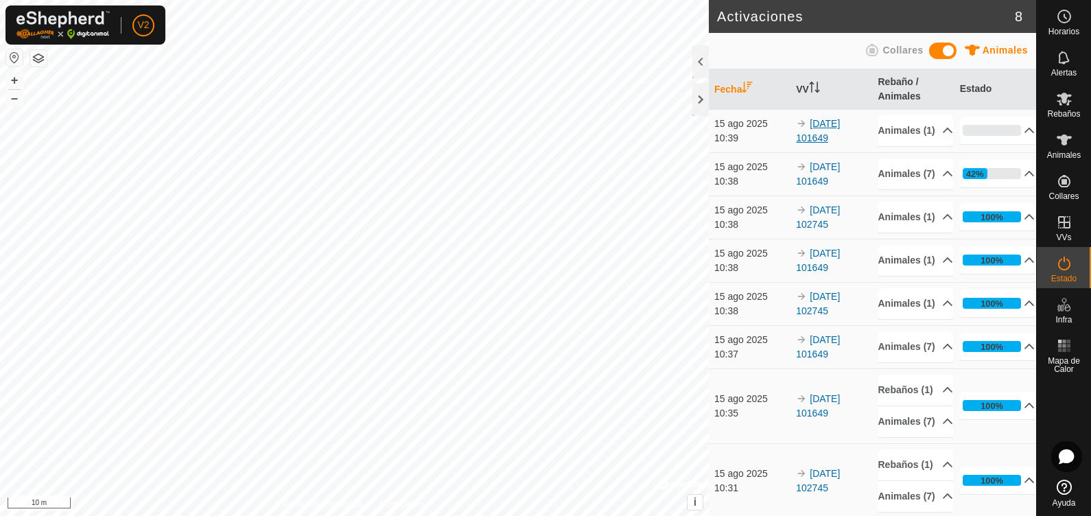
click at [824, 139] on link "[DATE] 101649" at bounding box center [818, 130] width 44 height 25
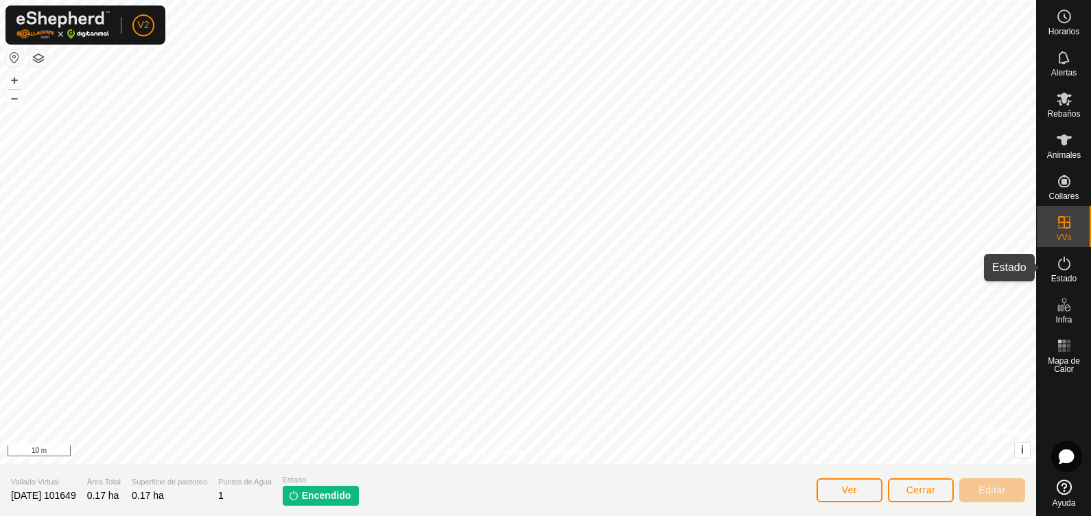
click at [872, 262] on icon at bounding box center [1064, 263] width 16 height 16
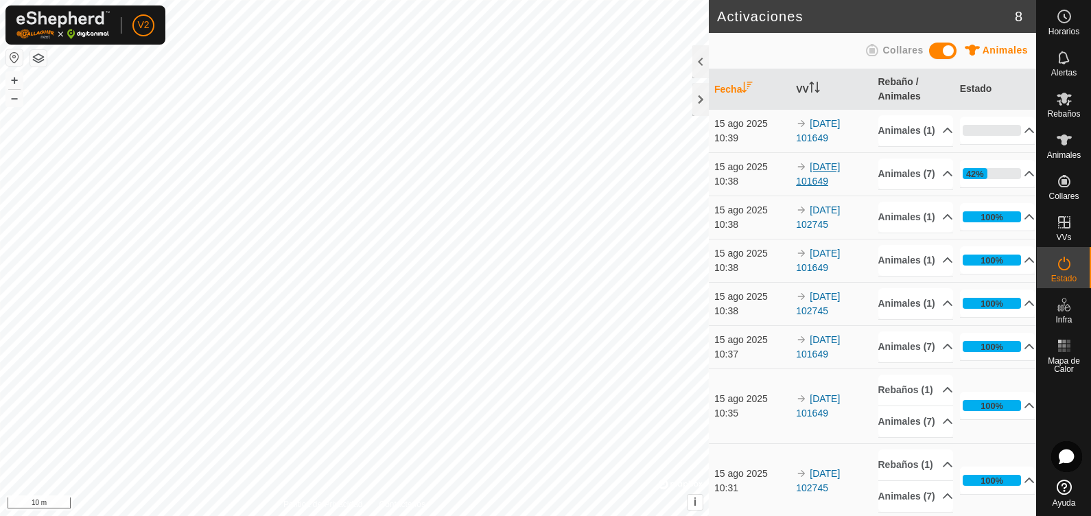
click at [823, 187] on link "[DATE] 101649" at bounding box center [818, 173] width 44 height 25
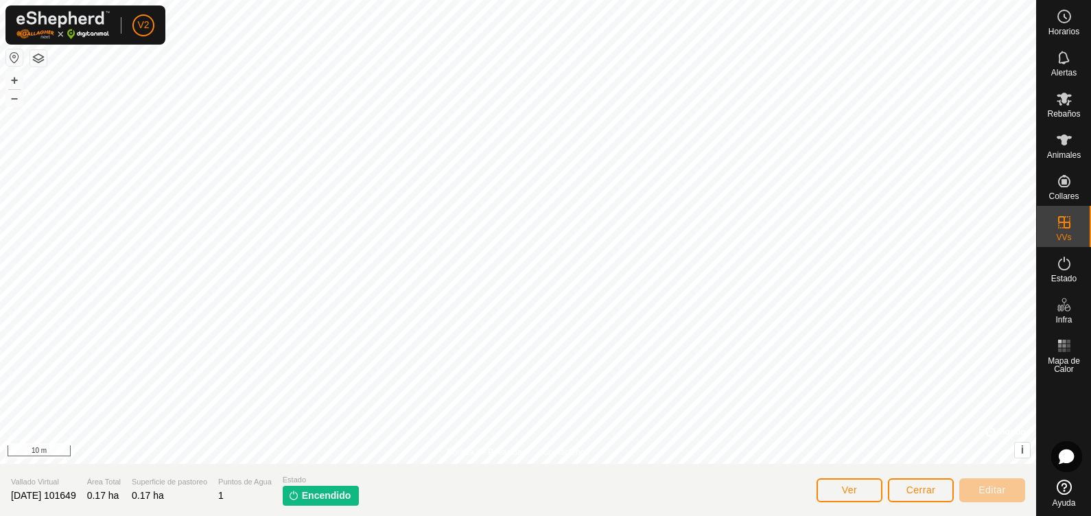
click at [347, 412] on span "Encendido" at bounding box center [326, 496] width 49 height 14
click at [65, 412] on section "Vallado Virtual [DATE] 101649 Área Total 0.17 ha Superficie de pastoreo 0.17 ha…" at bounding box center [518, 490] width 1036 height 52
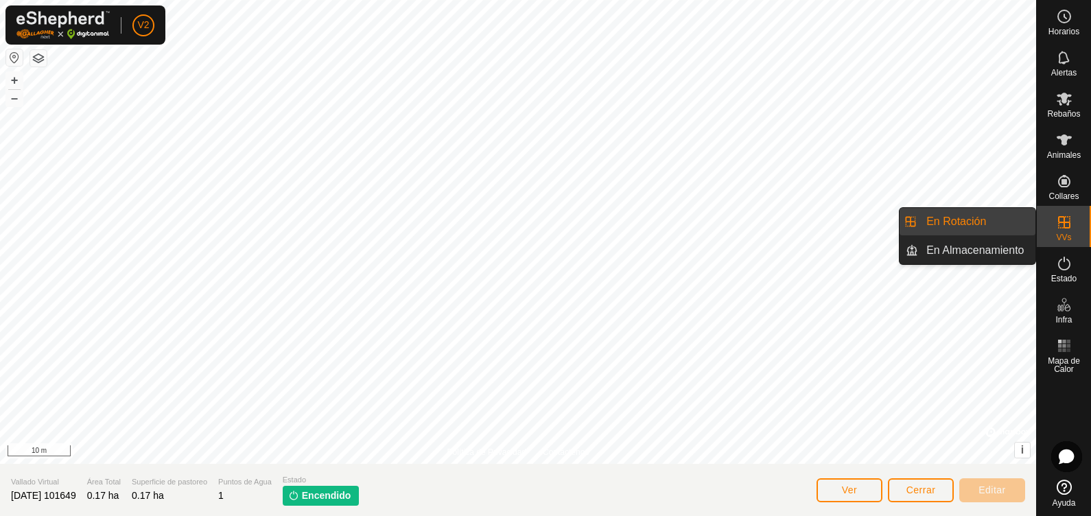
click at [872, 222] on link "En Rotación" at bounding box center [976, 221] width 117 height 27
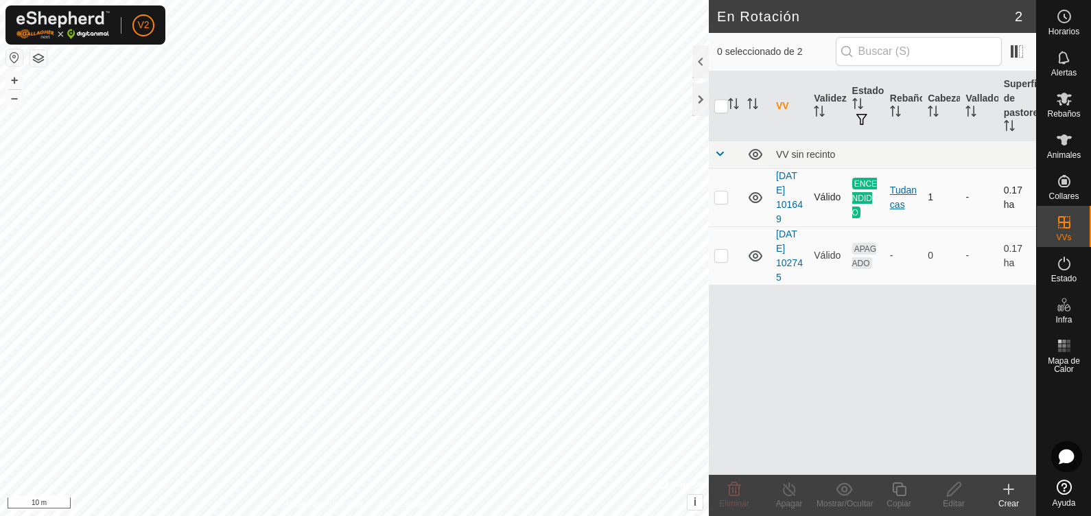
click at [872, 192] on div "Tudancas" at bounding box center [903, 197] width 27 height 29
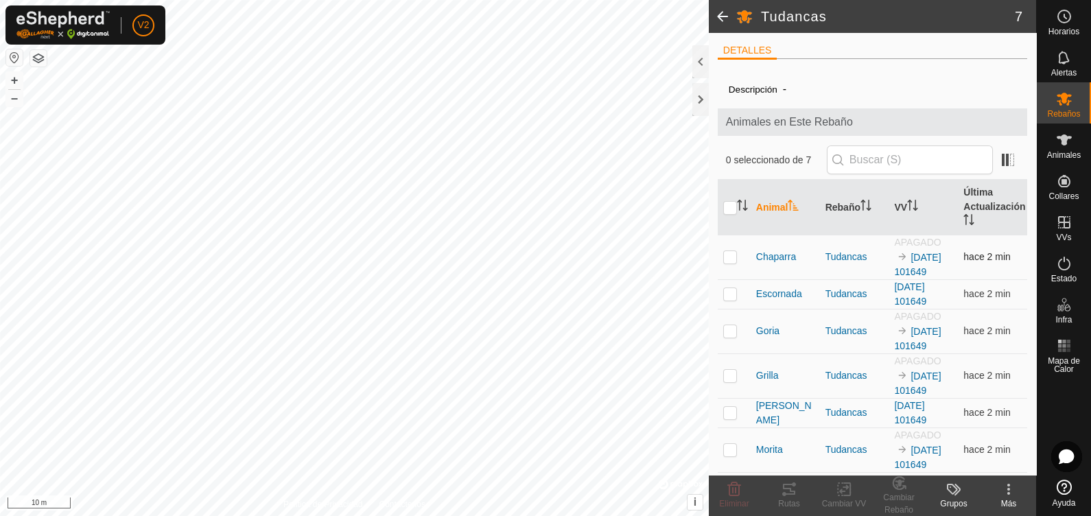
click at [728, 253] on p-checkbox at bounding box center [730, 256] width 14 height 11
checkbox input "true"
click at [729, 293] on p-checkbox at bounding box center [730, 293] width 14 height 11
checkbox input "true"
click at [731, 330] on p-checkbox at bounding box center [730, 330] width 14 height 11
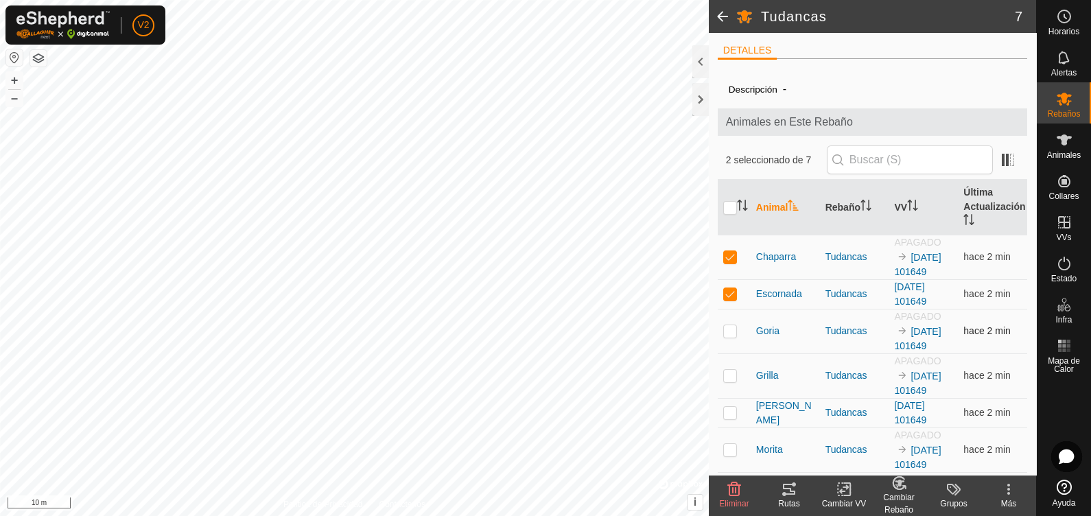
checkbox input "true"
click at [730, 373] on p-checkbox at bounding box center [730, 375] width 14 height 11
checkbox input "true"
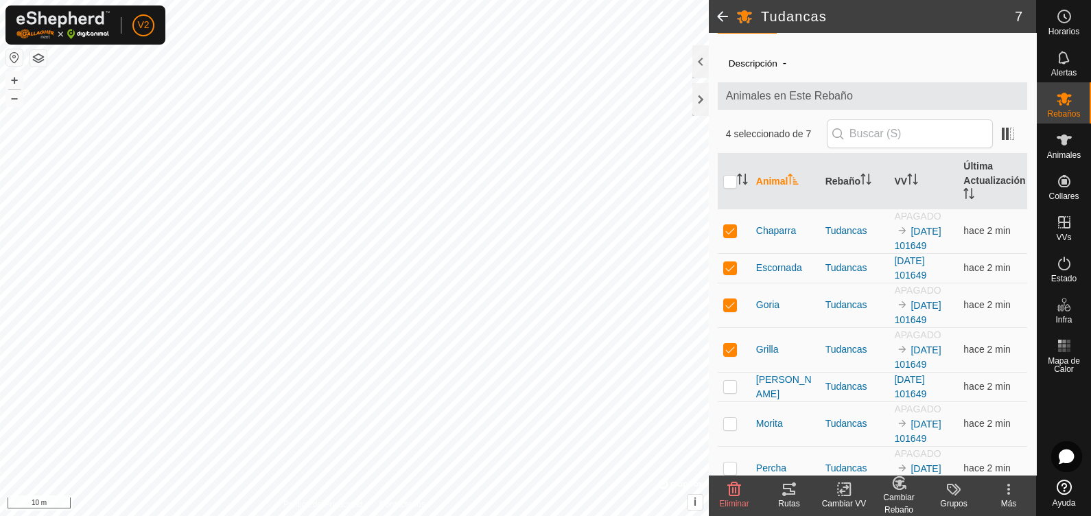
scroll to position [40, 0]
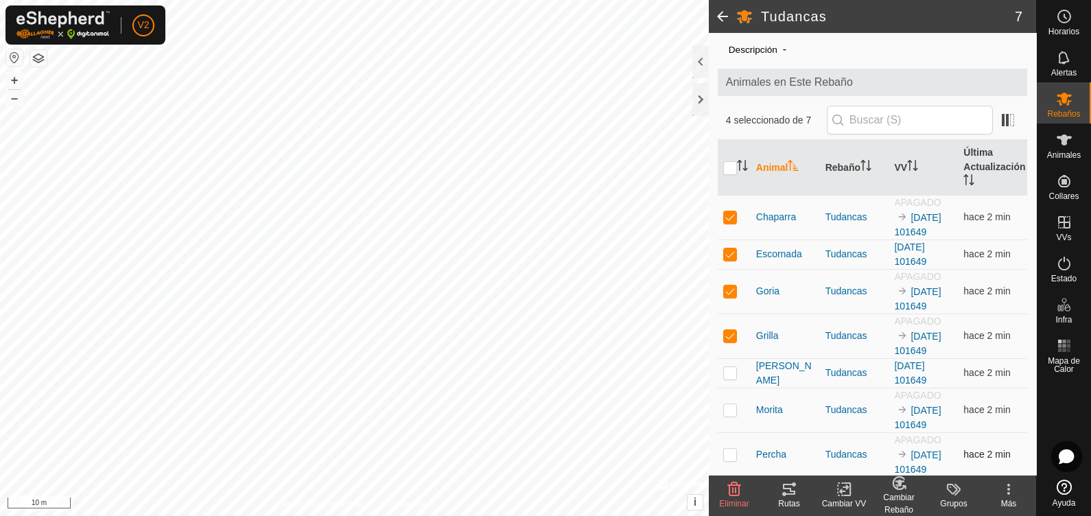
click at [727, 412] on p-checkbox at bounding box center [730, 454] width 14 height 11
checkbox input "true"
click at [729, 407] on p-checkbox at bounding box center [730, 409] width 14 height 11
checkbox input "true"
click at [725, 368] on p-checkbox at bounding box center [730, 372] width 14 height 11
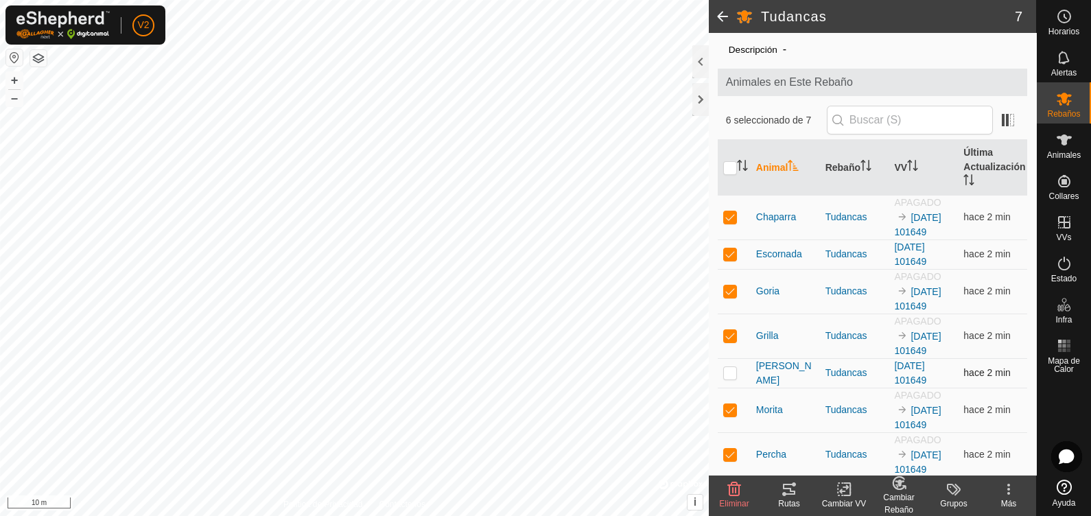
checkbox input "true"
click at [847, 412] on div "Cambiar VV" at bounding box center [844, 504] width 55 height 12
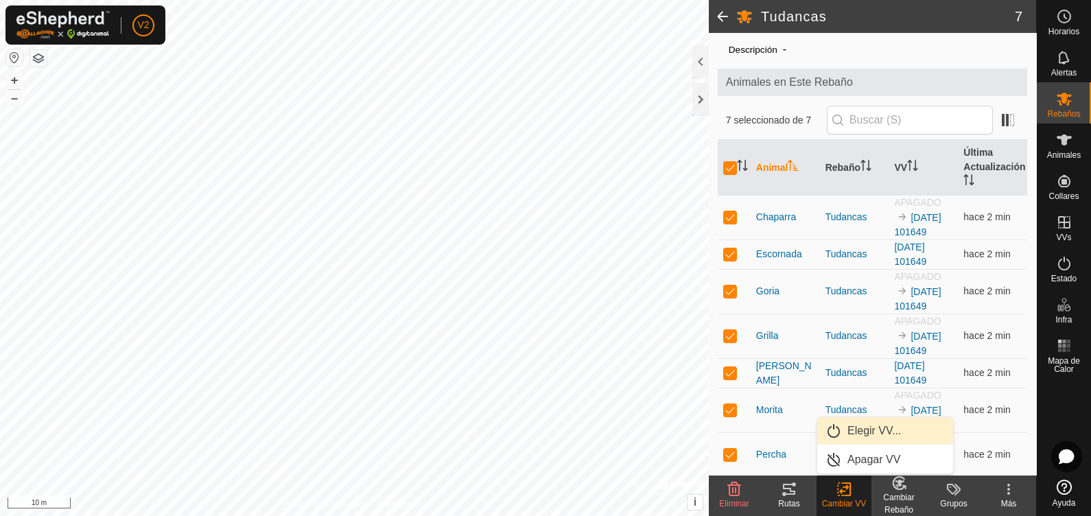
click at [872, 412] on link "Elegir VV..." at bounding box center [885, 430] width 136 height 27
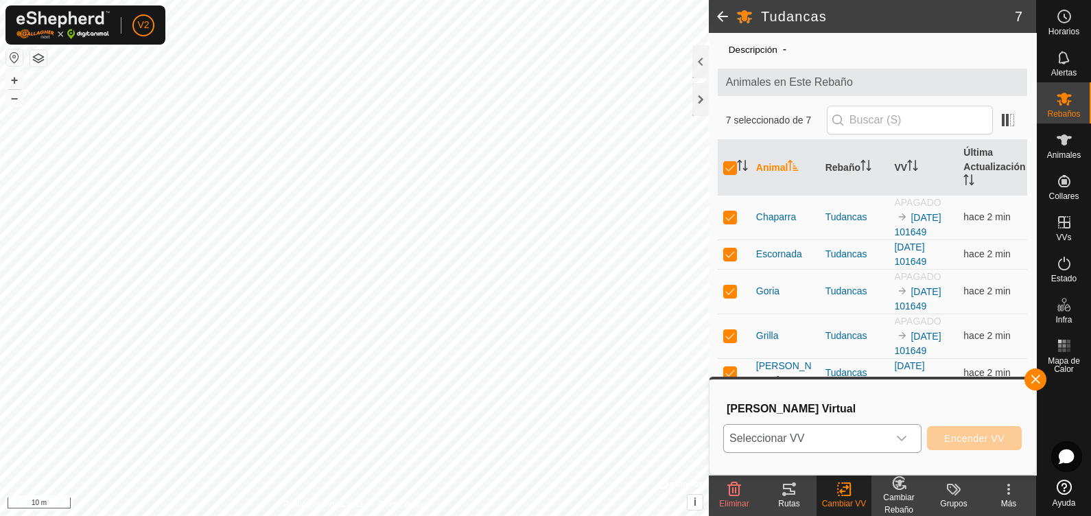
click at [845, 412] on span "Seleccionar VV" at bounding box center [806, 438] width 164 height 27
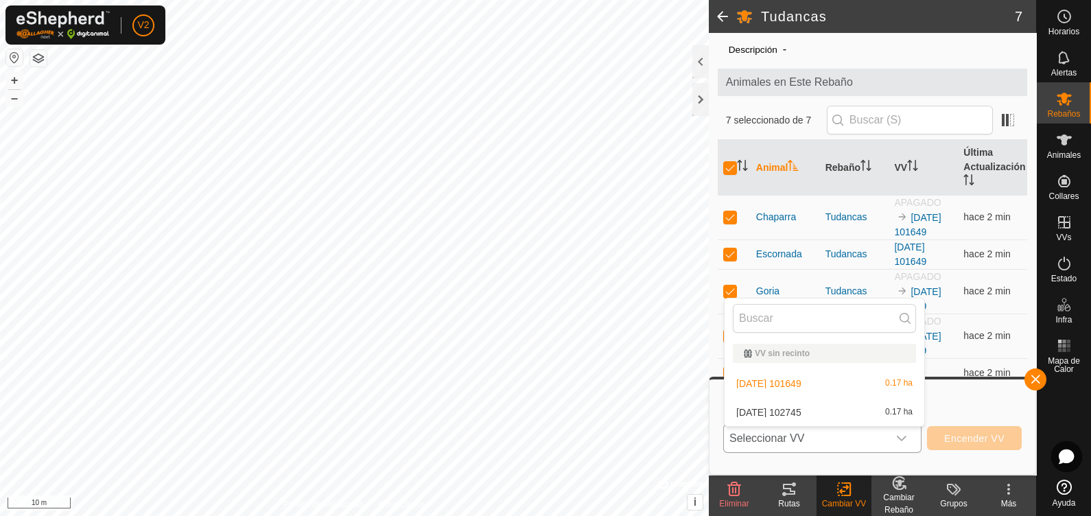
click at [861, 382] on li "[DATE] 101649 0.17 ha" at bounding box center [825, 383] width 200 height 27
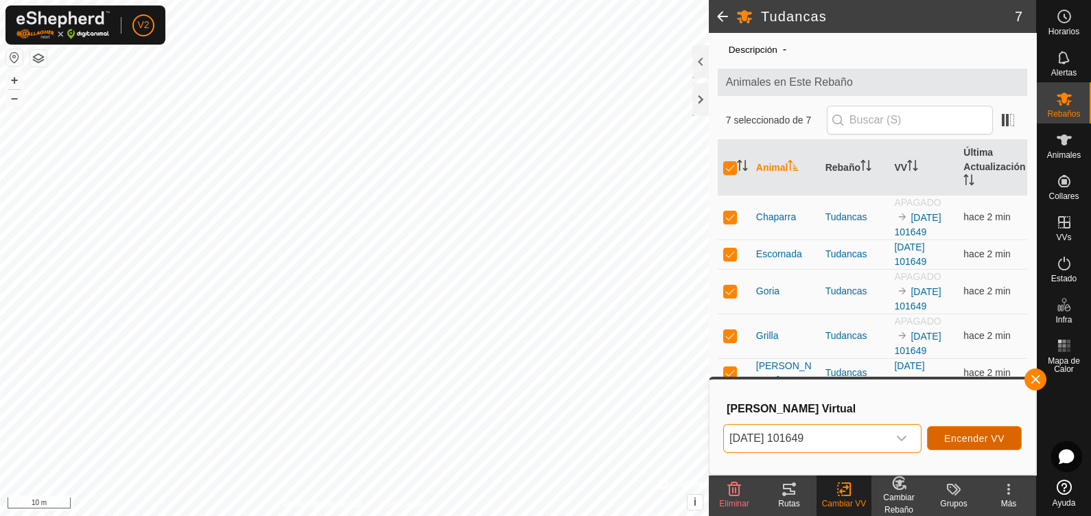
click at [872, 412] on button "Encender VV" at bounding box center [974, 438] width 95 height 24
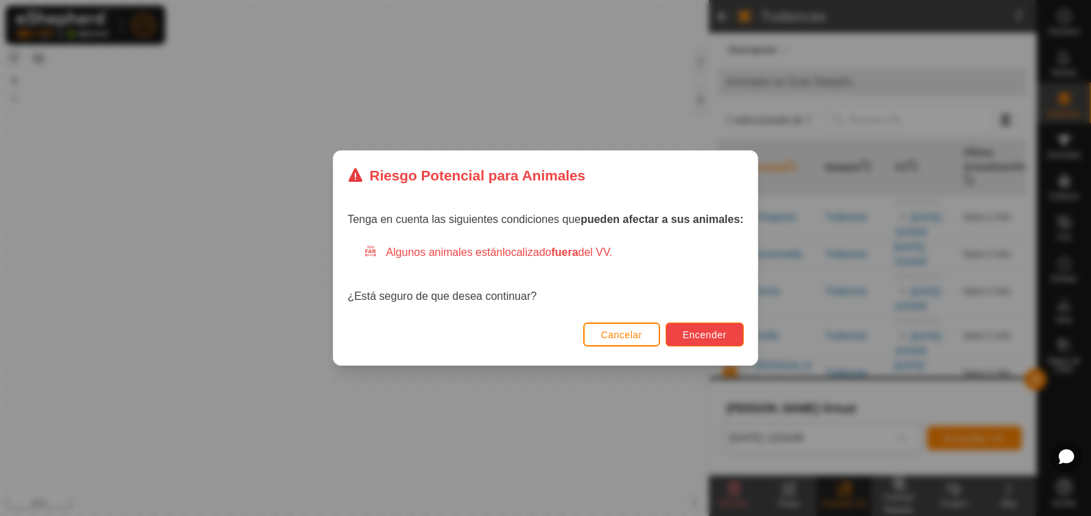
click at [699, 331] on span "Encender" at bounding box center [705, 334] width 44 height 11
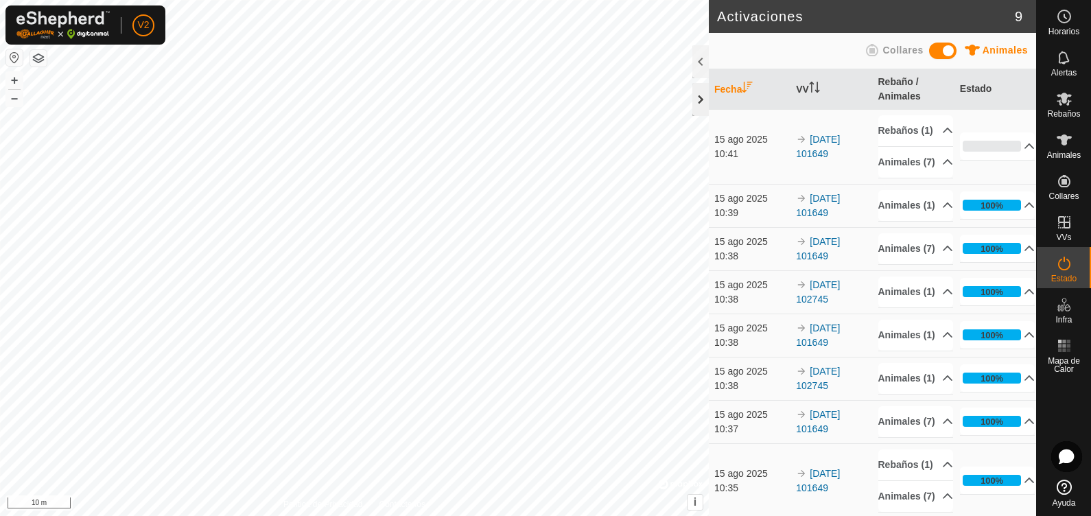
click at [705, 105] on div at bounding box center [700, 99] width 16 height 33
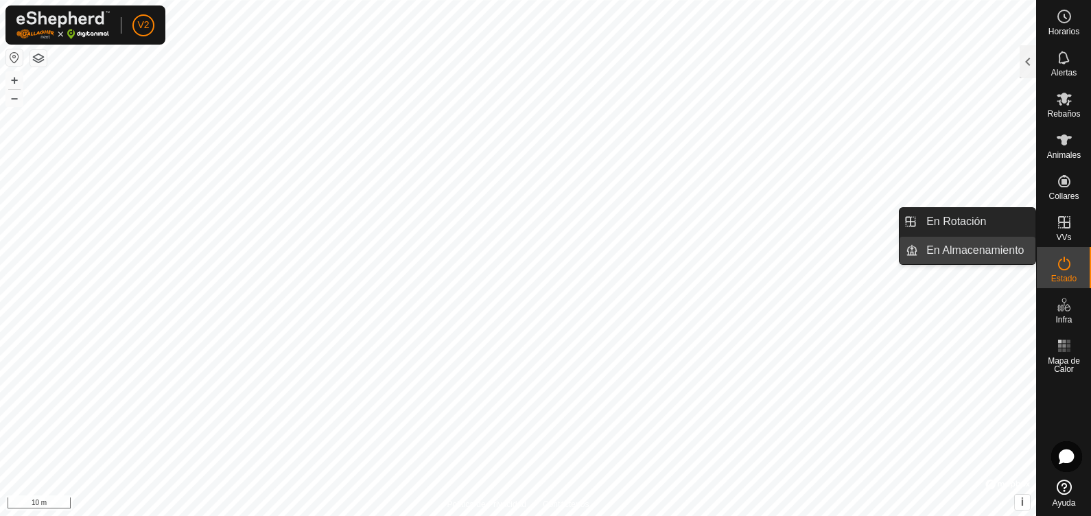
click at [872, 257] on link "En Almacenamiento" at bounding box center [976, 250] width 117 height 27
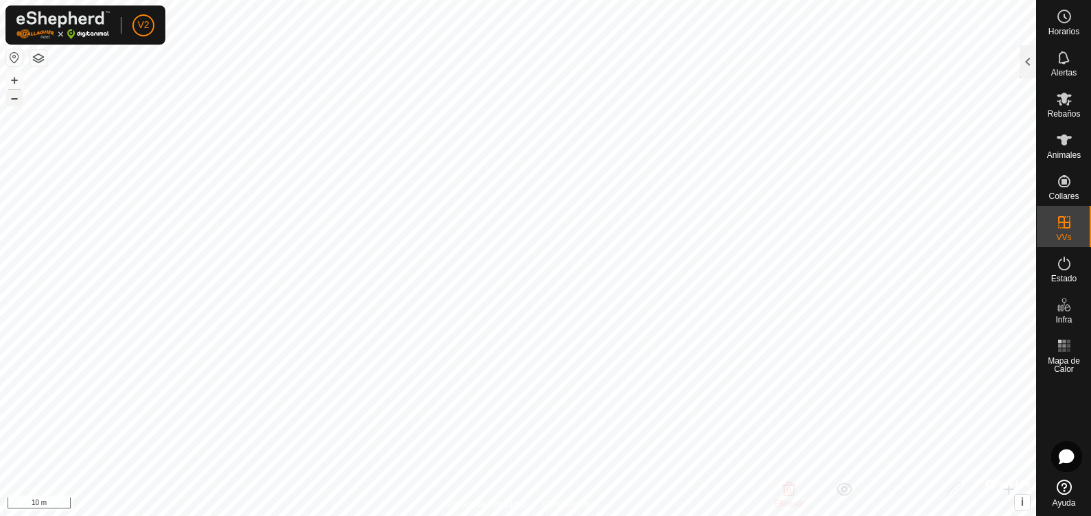
click at [16, 97] on button "–" at bounding box center [14, 98] width 16 height 16
click at [15, 93] on button "–" at bounding box center [14, 98] width 16 height 16
click at [14, 100] on button "–" at bounding box center [14, 98] width 16 height 16
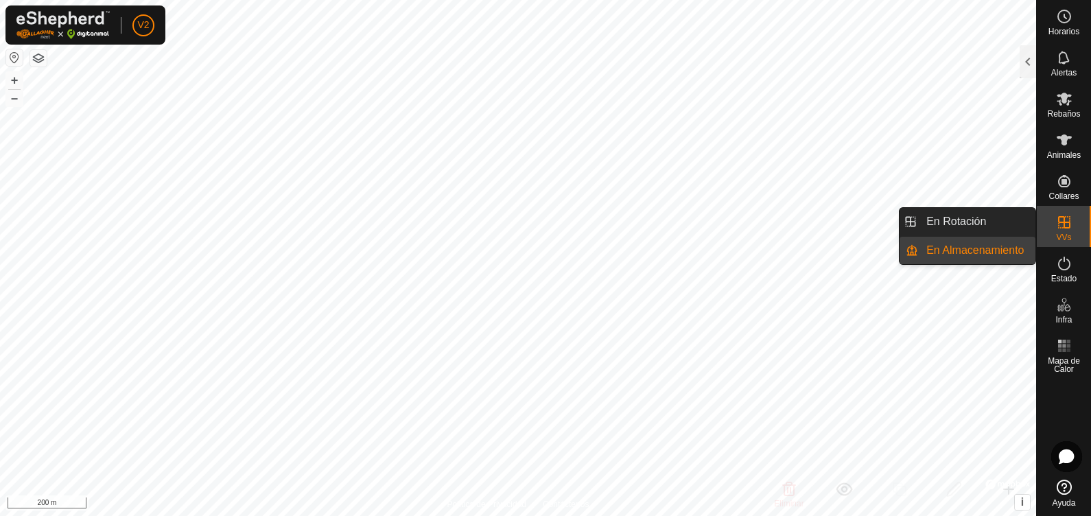
click at [872, 244] on link "En Almacenamiento" at bounding box center [976, 250] width 117 height 27
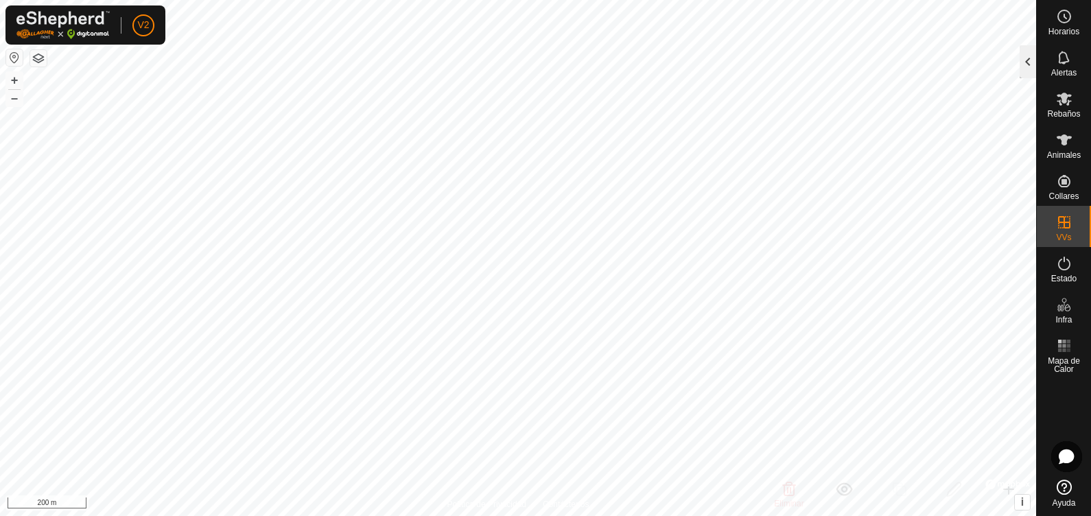
click at [872, 62] on div at bounding box center [1028, 61] width 16 height 33
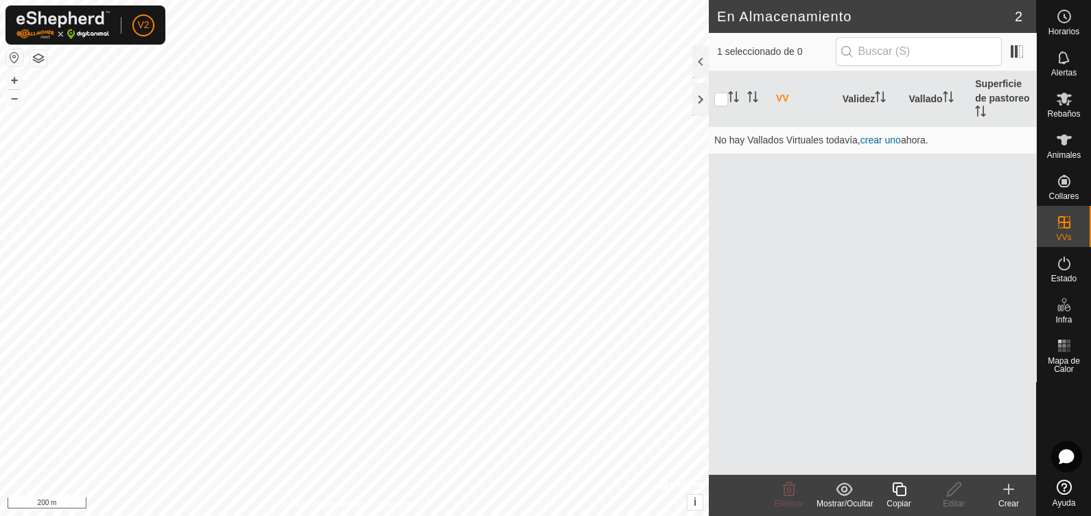
click at [872, 412] on div "Crear" at bounding box center [1008, 504] width 55 height 12
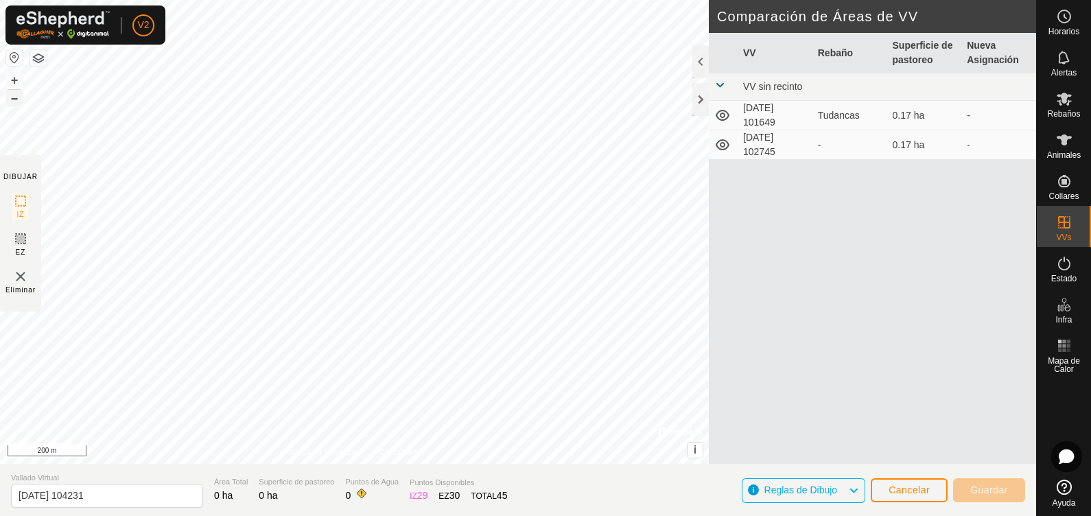
click at [14, 100] on button "–" at bounding box center [14, 98] width 16 height 16
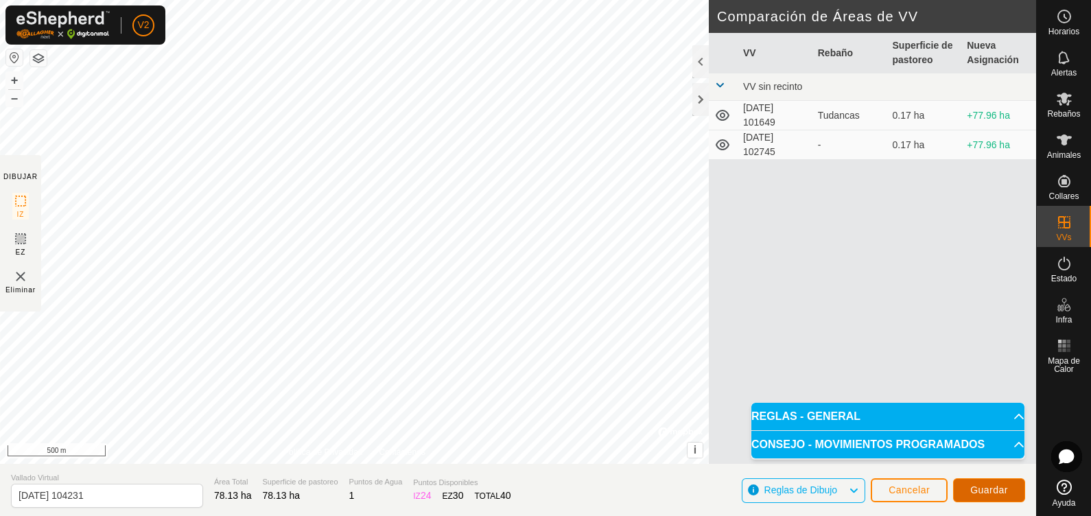
click at [872, 412] on button "Guardar" at bounding box center [989, 490] width 72 height 24
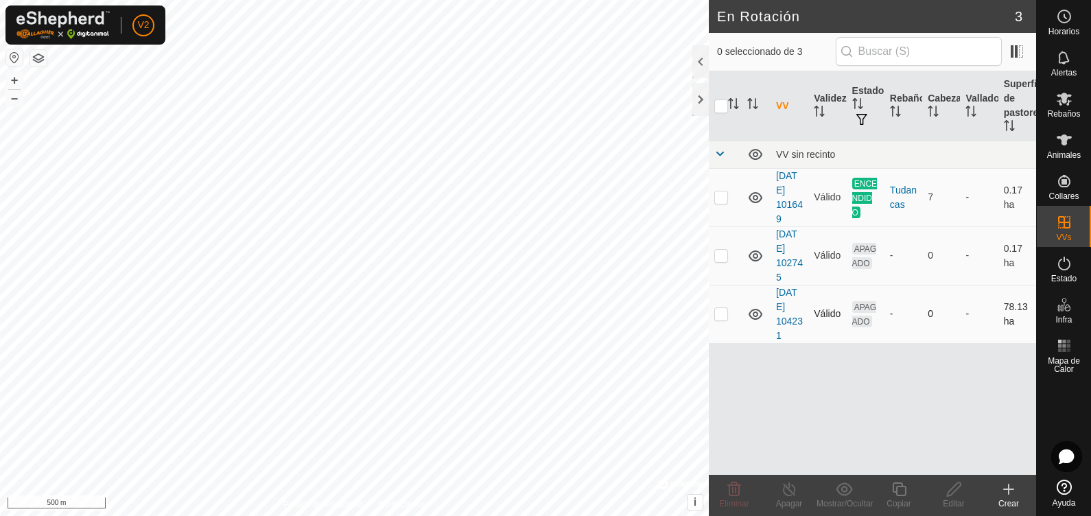
click at [858, 314] on span "APAGADO" at bounding box center [864, 314] width 25 height 26
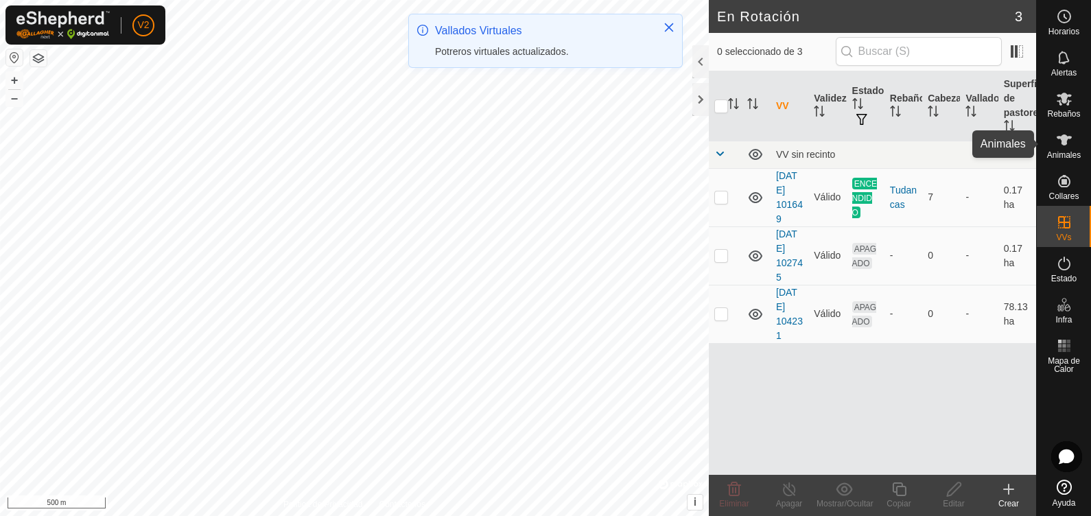
click at [872, 151] on span "Animales" at bounding box center [1064, 155] width 34 height 8
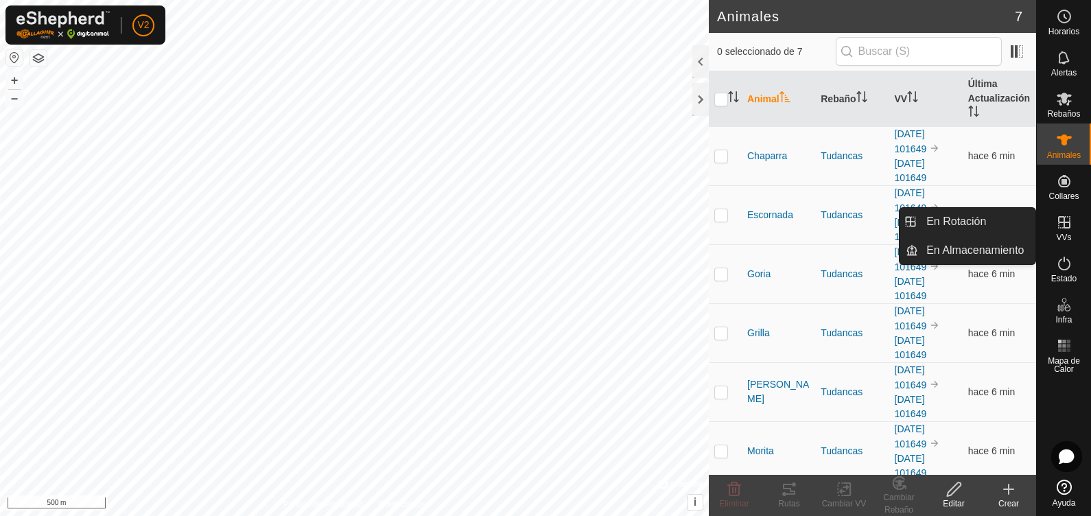
drag, startPoint x: 1057, startPoint y: 243, endPoint x: 1062, endPoint y: 224, distance: 19.7
click at [872, 224] on icon at bounding box center [1064, 222] width 16 height 16
click at [872, 253] on link "En Almacenamiento" at bounding box center [976, 250] width 117 height 27
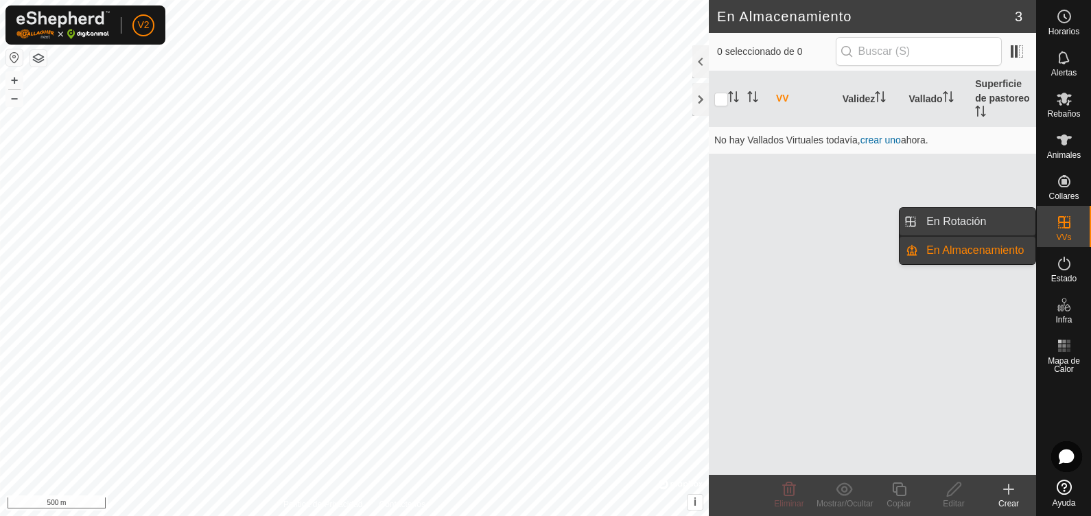
click at [872, 225] on link "En Rotación" at bounding box center [976, 221] width 117 height 27
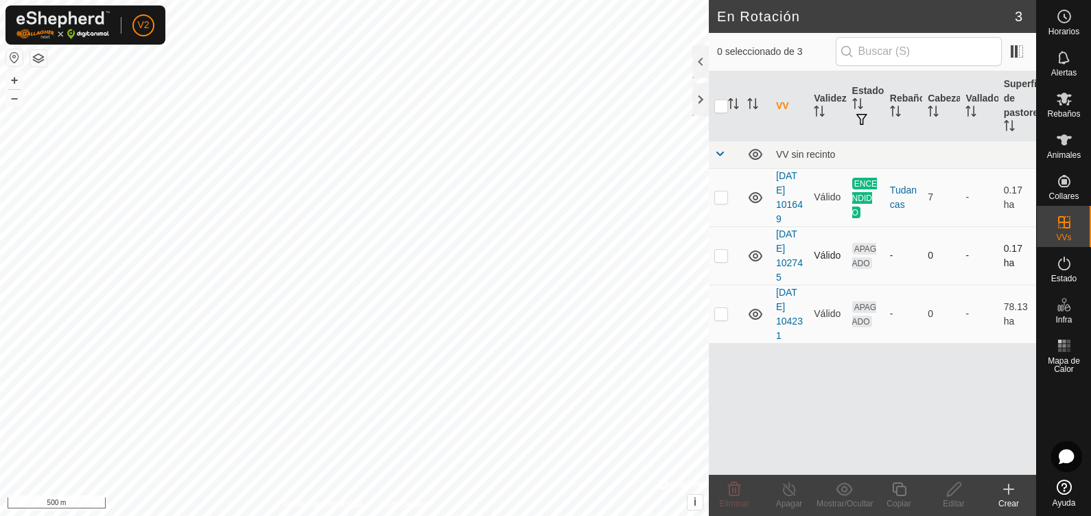
click at [729, 257] on td at bounding box center [725, 255] width 33 height 58
click at [734, 412] on span "Eliminar" at bounding box center [734, 504] width 30 height 10
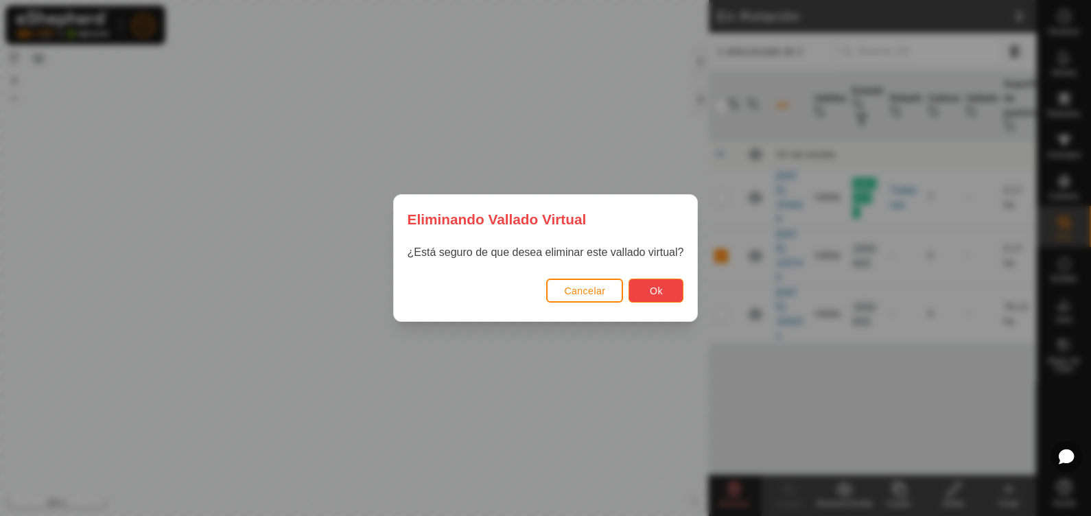
click at [638, 279] on button "Ok" at bounding box center [656, 291] width 55 height 24
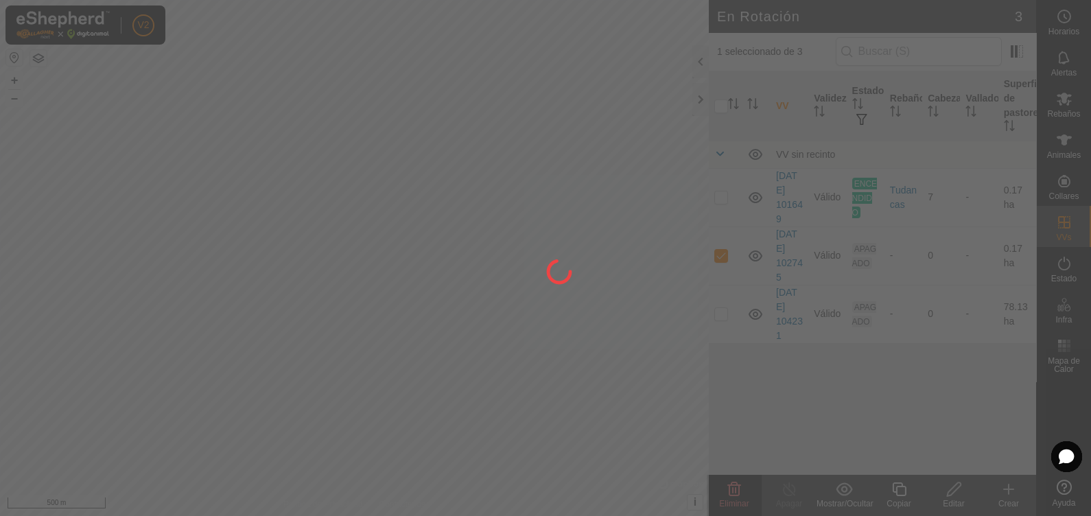
checkbox input "false"
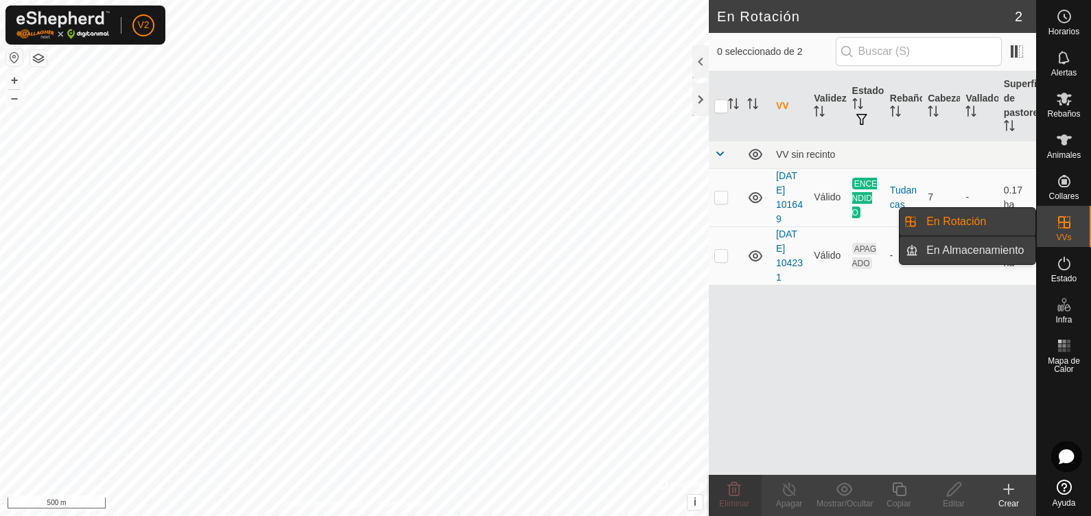
click at [872, 247] on link "En Almacenamiento" at bounding box center [976, 250] width 117 height 27
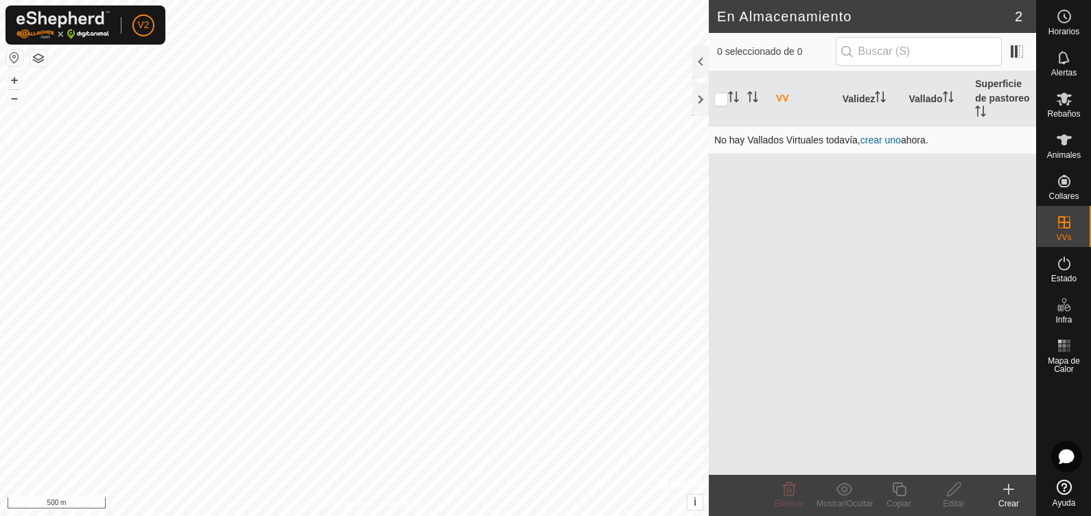
click at [872, 138] on link "crear uno" at bounding box center [881, 139] width 40 height 11
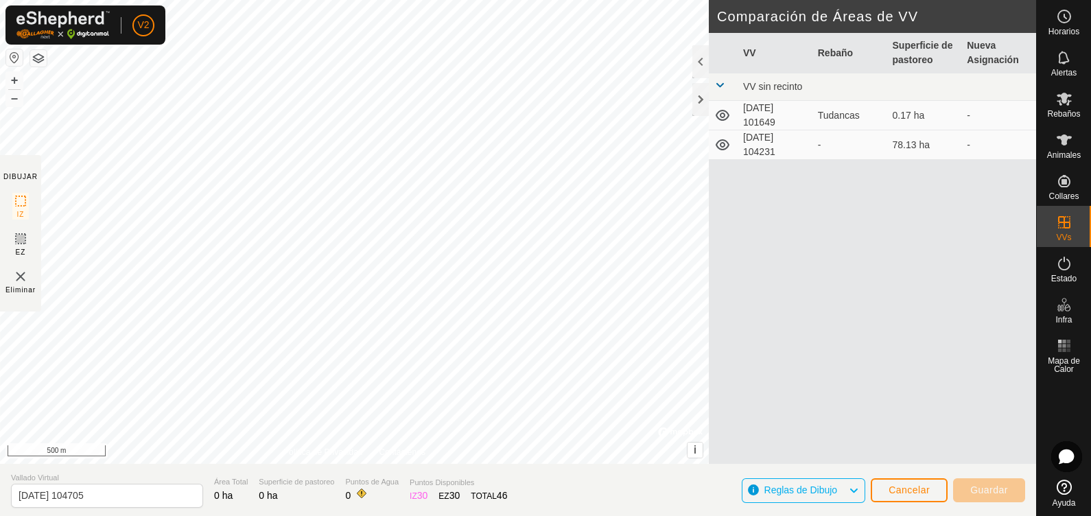
click at [761, 138] on td "[DATE] 104231" at bounding box center [775, 145] width 75 height 30
click at [872, 156] on td "78.13 ha" at bounding box center [924, 145] width 75 height 30
click at [743, 159] on td "[DATE] 104231" at bounding box center [775, 145] width 75 height 30
click at [872, 271] on icon at bounding box center [1064, 263] width 16 height 16
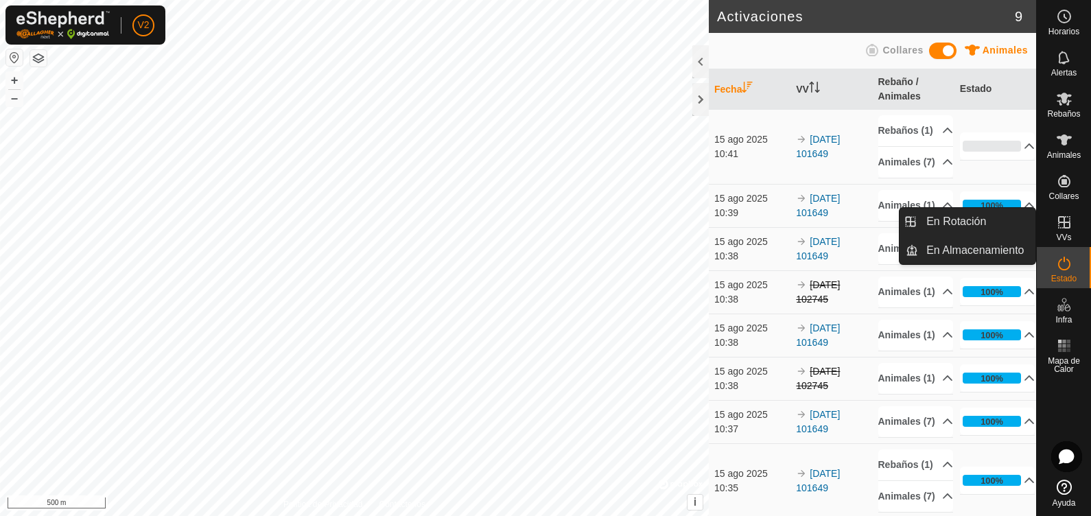
click at [872, 235] on span "VVs" at bounding box center [1063, 237] width 15 height 8
click at [872, 217] on link "En Rotación" at bounding box center [976, 221] width 117 height 27
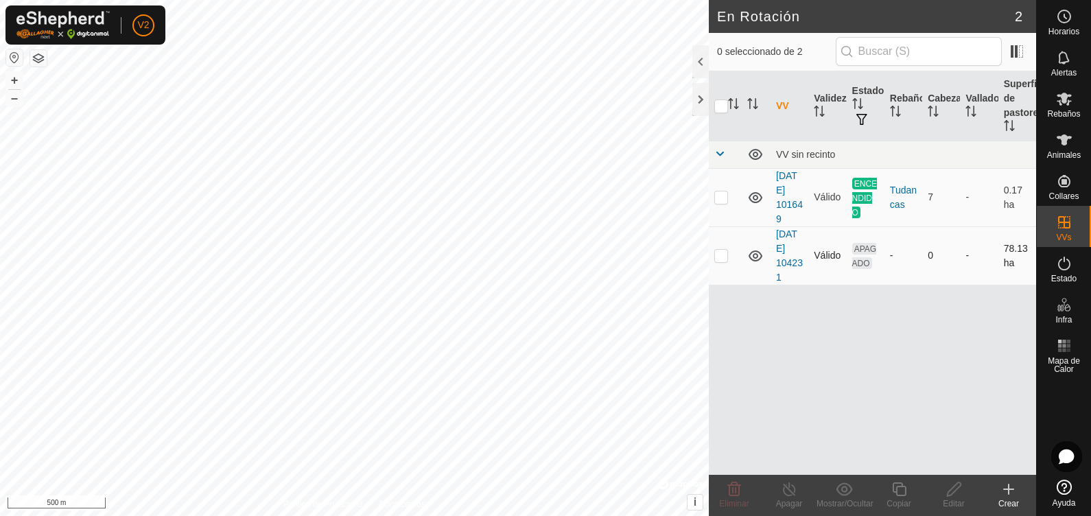
click at [865, 255] on td "APAGADO" at bounding box center [866, 255] width 38 height 58
click at [872, 148] on es-animals-svg-icon at bounding box center [1064, 140] width 25 height 22
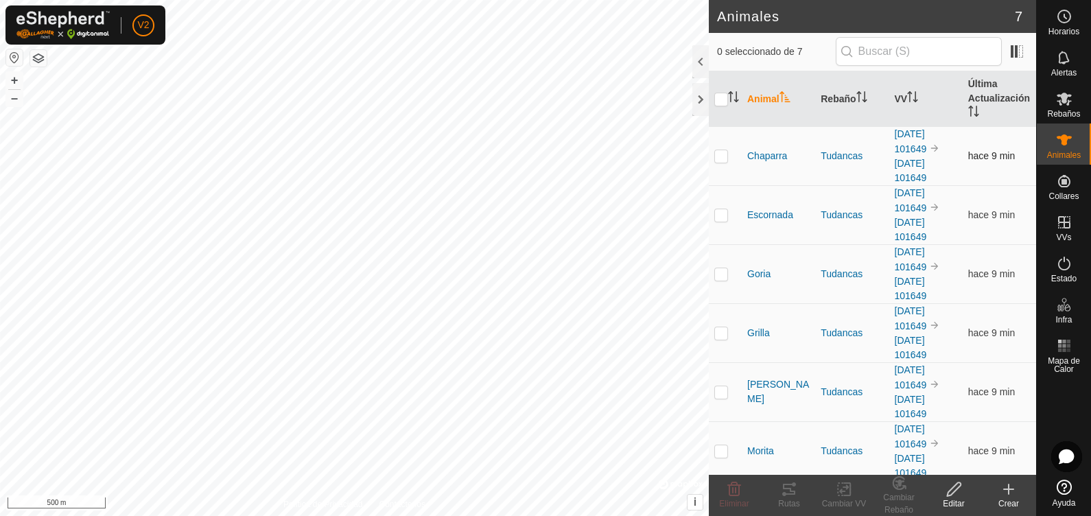
click at [715, 151] on p-checkbox at bounding box center [721, 155] width 14 height 11
checkbox input "true"
click at [725, 213] on p-checkbox at bounding box center [721, 214] width 14 height 11
checkbox input "true"
click at [724, 281] on td at bounding box center [725, 273] width 33 height 59
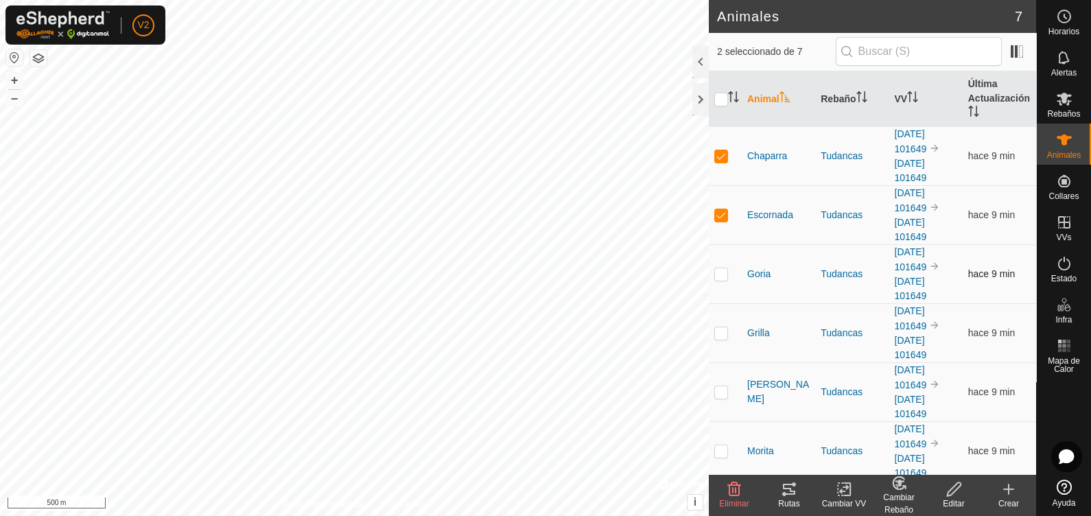
checkbox input "true"
click at [721, 328] on p-checkbox at bounding box center [721, 332] width 14 height 11
checkbox input "true"
click at [721, 391] on p-checkbox at bounding box center [721, 391] width 14 height 11
checkbox input "true"
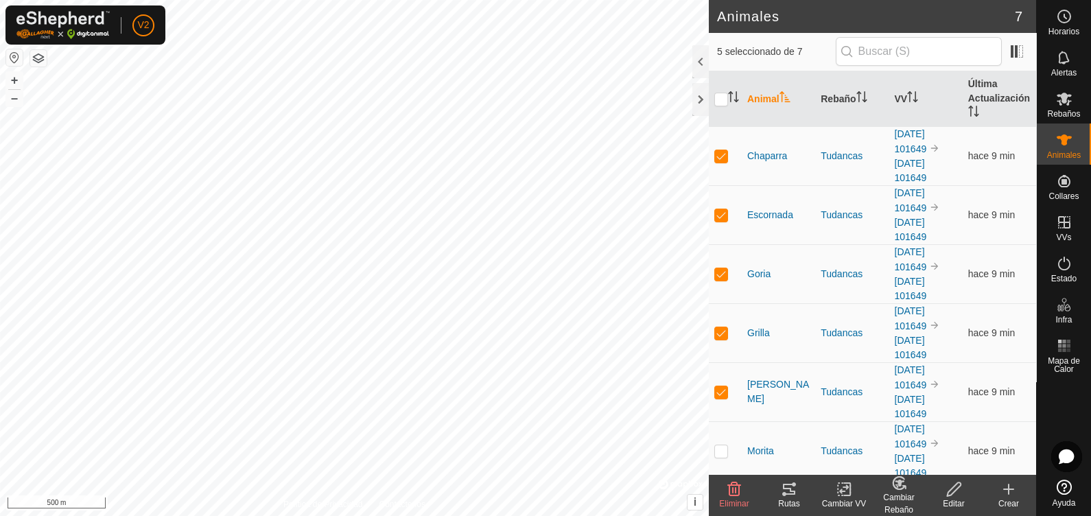
scroll to position [62, 0]
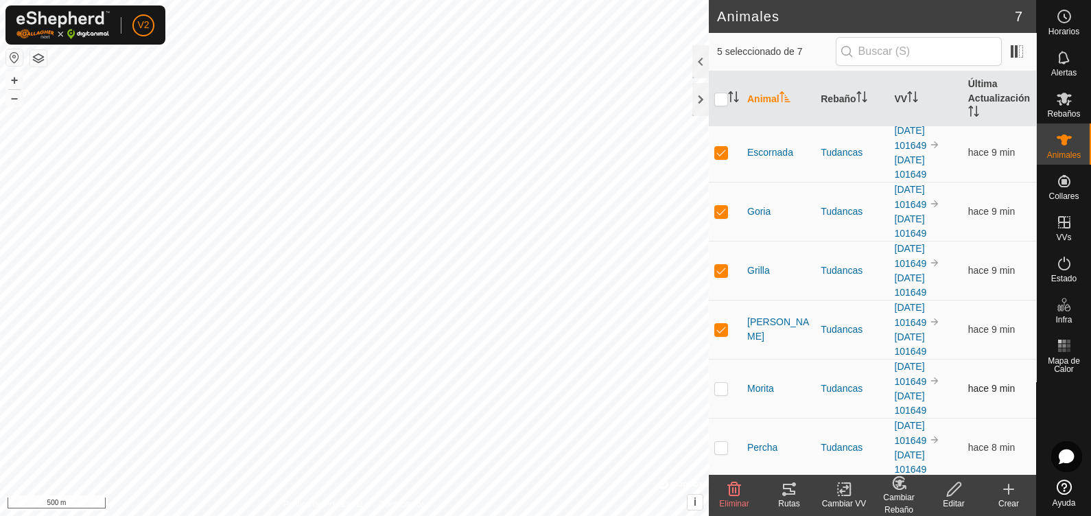
click at [721, 385] on p-checkbox at bounding box center [721, 388] width 14 height 11
checkbox input "true"
click at [718, 412] on p-checkbox at bounding box center [721, 447] width 14 height 11
checkbox input "true"
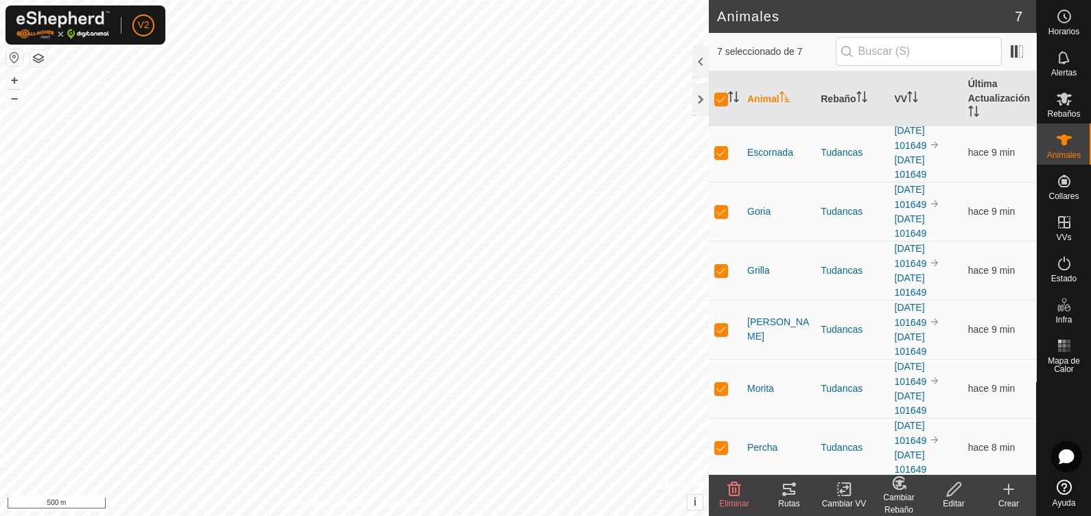
click at [844, 412] on div "Cambiar VV" at bounding box center [844, 504] width 55 height 12
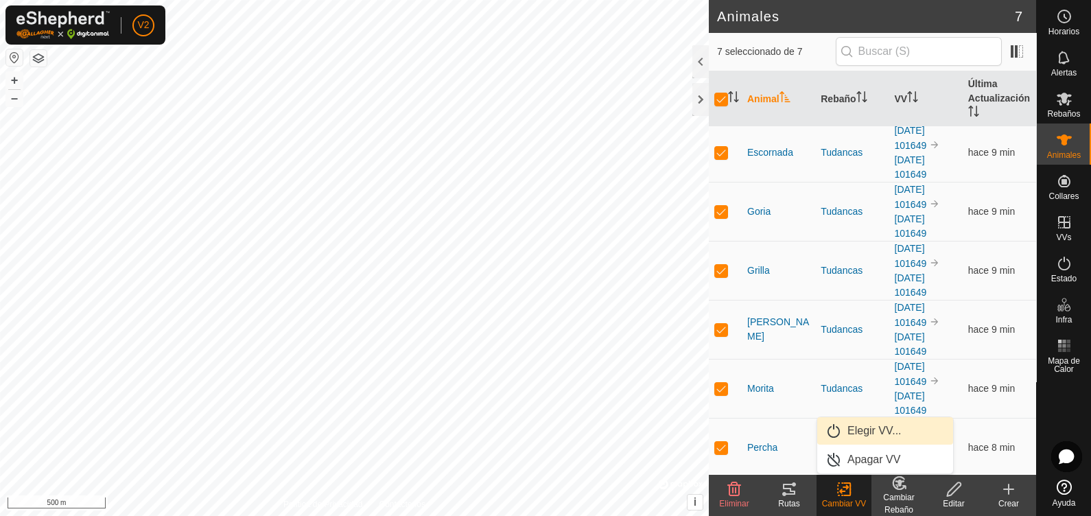
click at [866, 412] on link "Elegir VV..." at bounding box center [885, 430] width 136 height 27
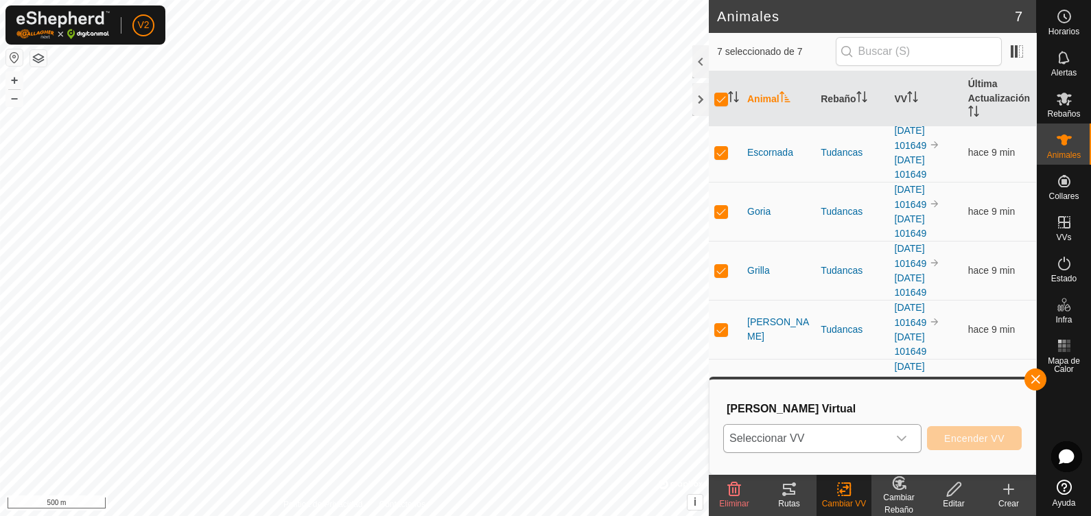
click at [869, 412] on span "Seleccionar VV" at bounding box center [806, 438] width 164 height 27
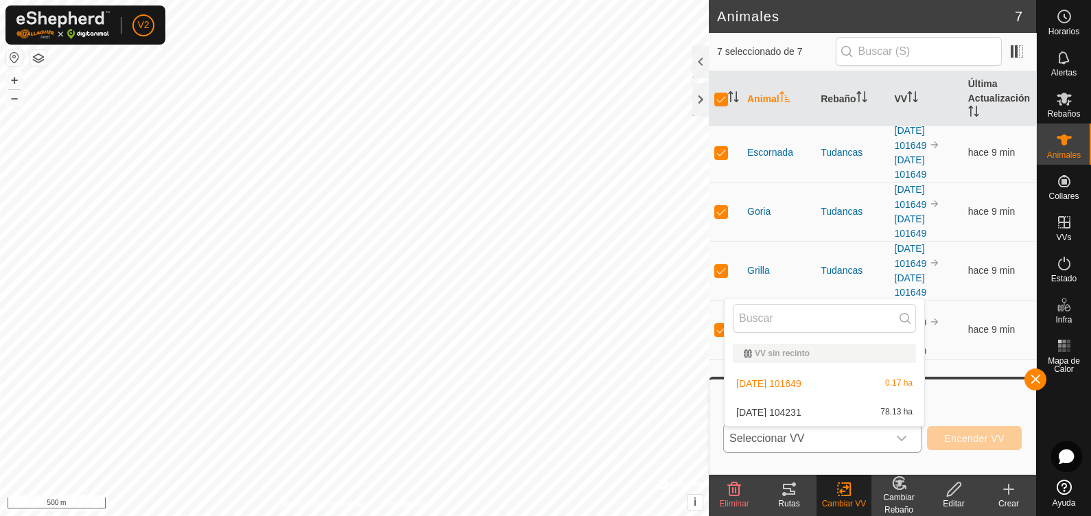
click at [855, 406] on li "[DATE] 104231 78.13 ha" at bounding box center [825, 412] width 200 height 27
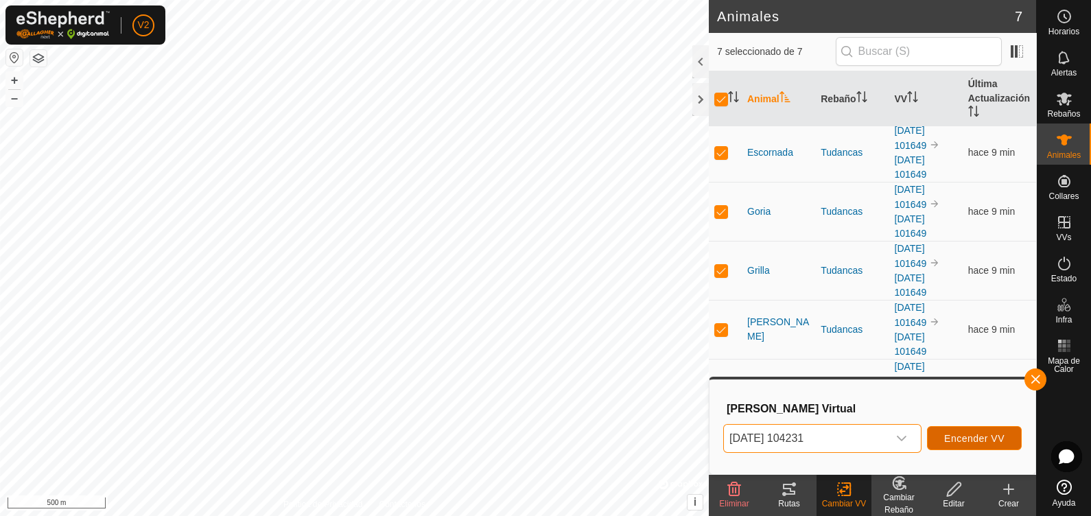
click at [872, 412] on span "Encender VV" at bounding box center [974, 438] width 60 height 11
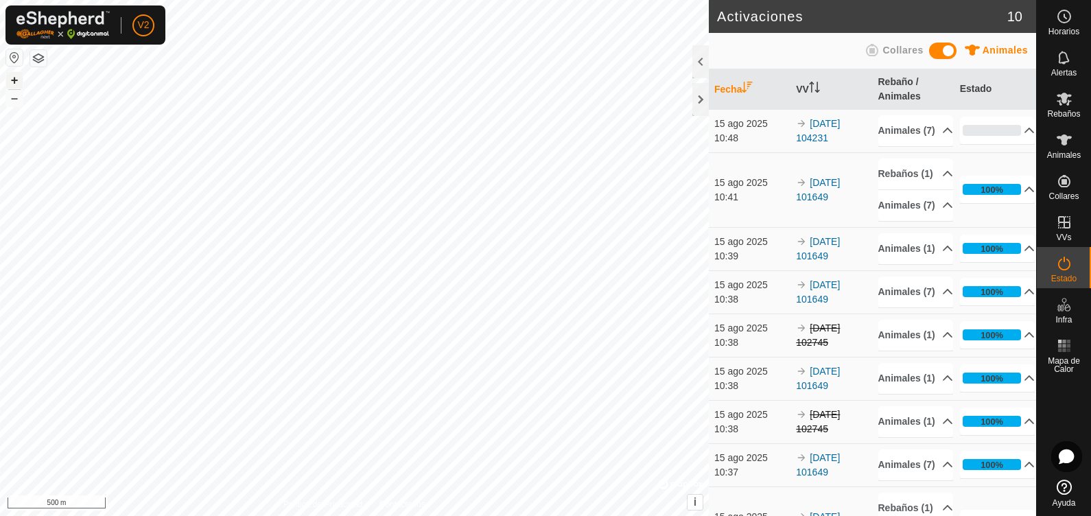
click at [9, 79] on button "+" at bounding box center [14, 80] width 16 height 16
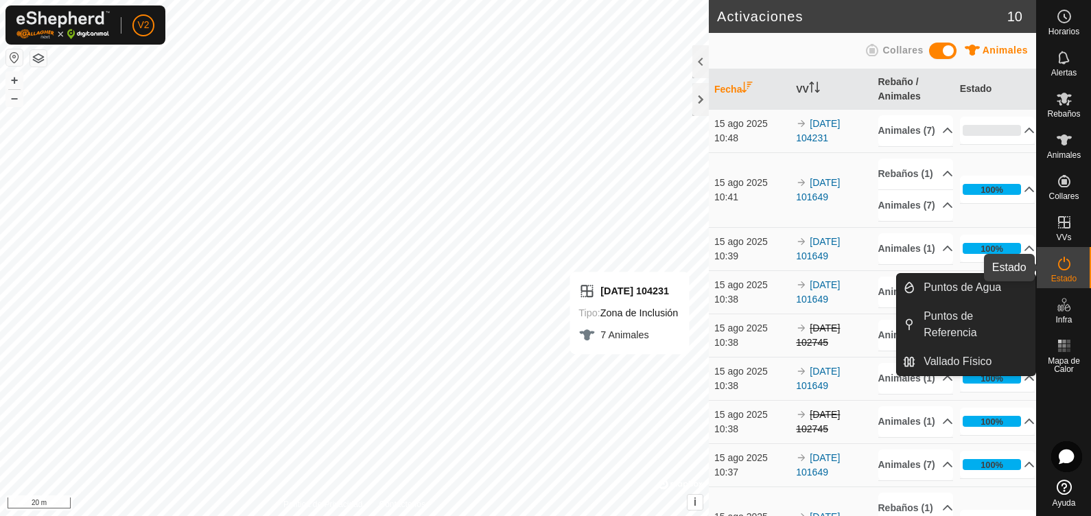
click at [872, 276] on span "Estado" at bounding box center [1063, 278] width 25 height 8
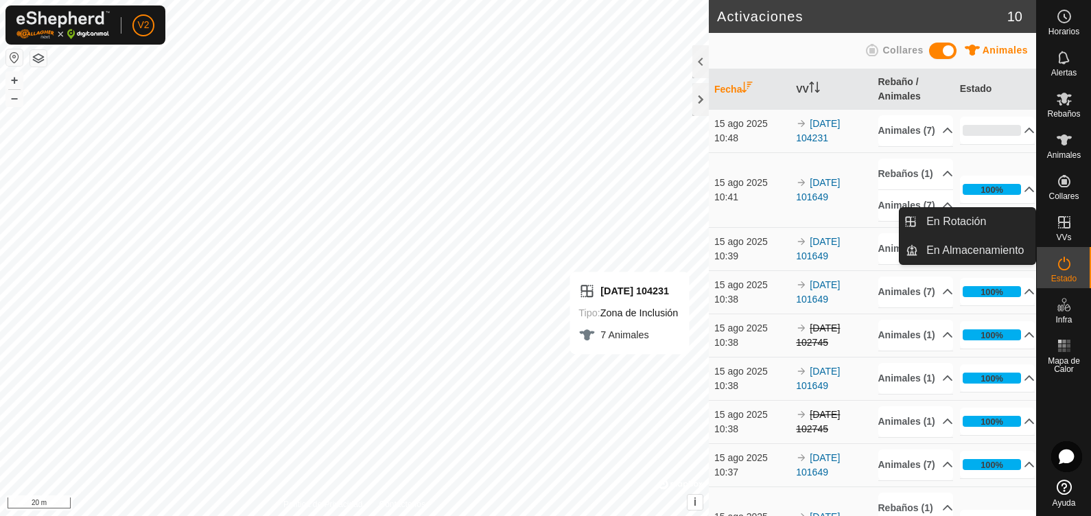
click at [872, 223] on icon at bounding box center [1064, 222] width 12 height 12
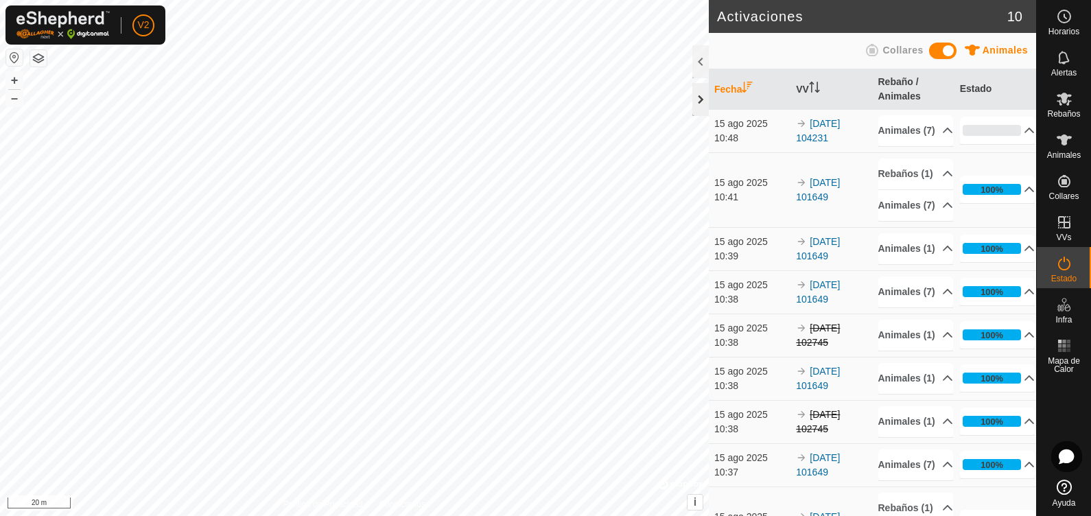
click at [0, 372] on html "V2 Horarios Alertas Rebaños Animales Collares VVs Estado Infra Mapa de Calor Ay…" at bounding box center [545, 258] width 1091 height 516
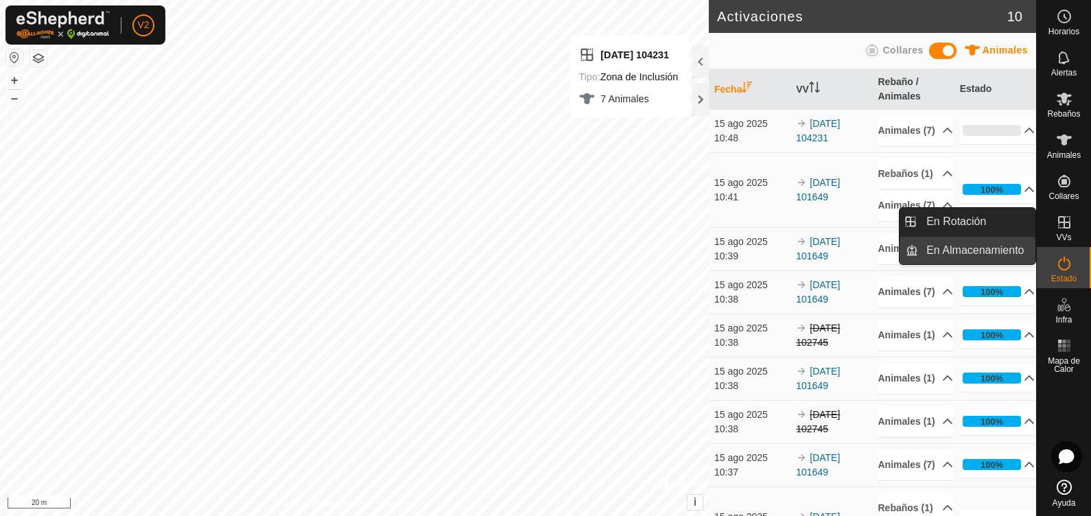
click at [872, 259] on link "En Almacenamiento" at bounding box center [976, 250] width 117 height 27
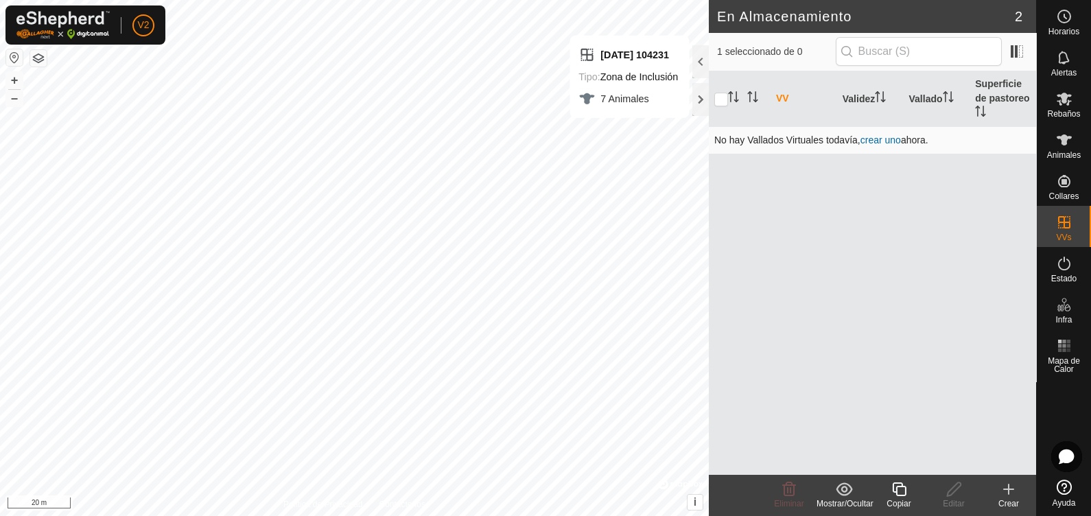
click at [868, 139] on link "crear uno" at bounding box center [881, 139] width 40 height 11
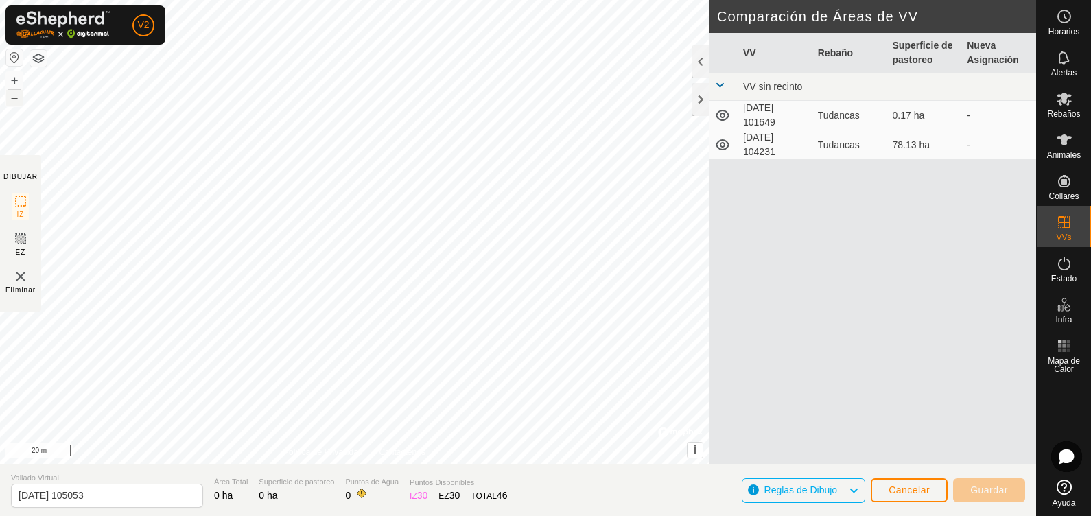
click at [21, 98] on button "–" at bounding box center [14, 98] width 16 height 16
click at [14, 102] on button "–" at bounding box center [14, 98] width 16 height 16
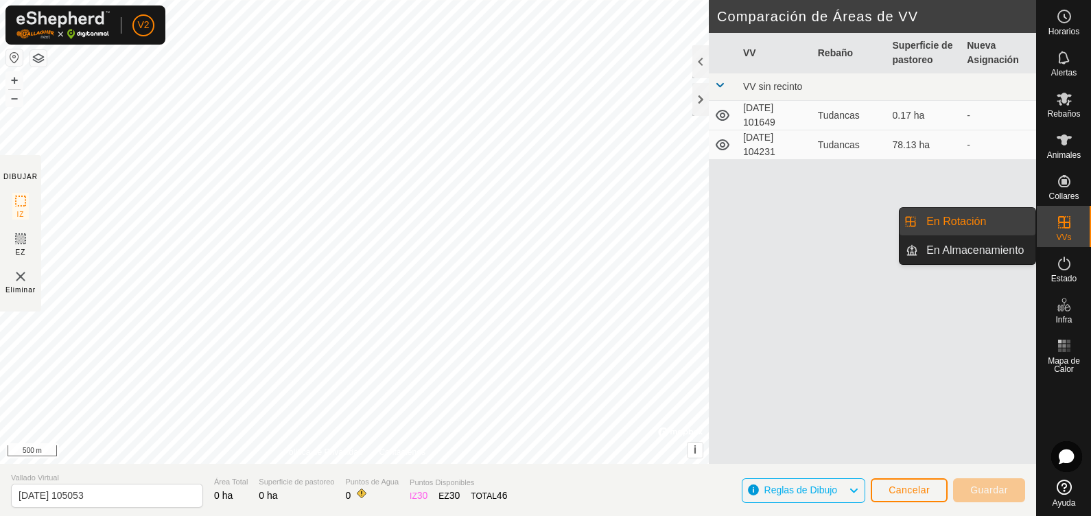
drag, startPoint x: 1014, startPoint y: 220, endPoint x: 934, endPoint y: 223, distance: 79.7
click at [872, 223] on link "En Rotación" at bounding box center [976, 221] width 117 height 27
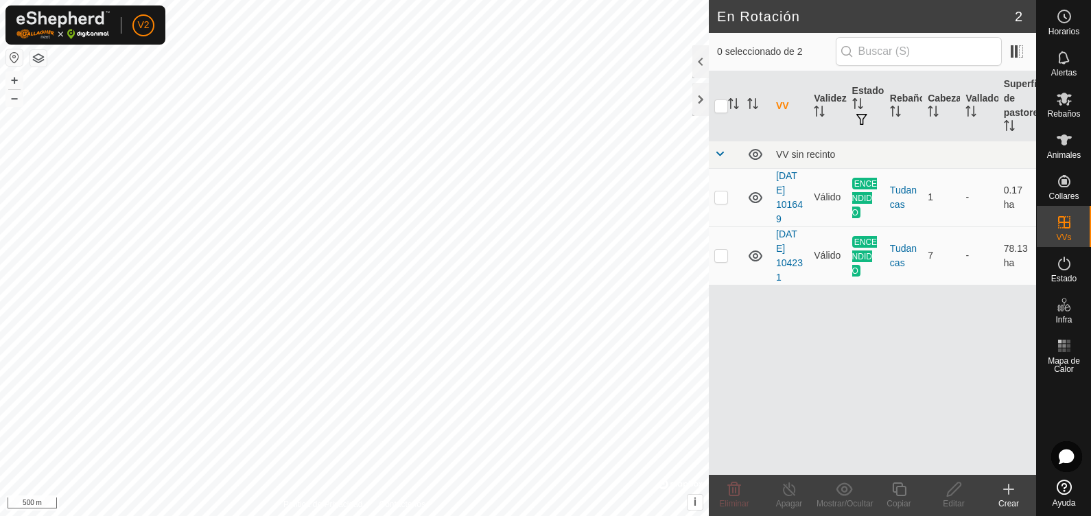
click at [872, 412] on icon at bounding box center [1009, 489] width 16 height 16
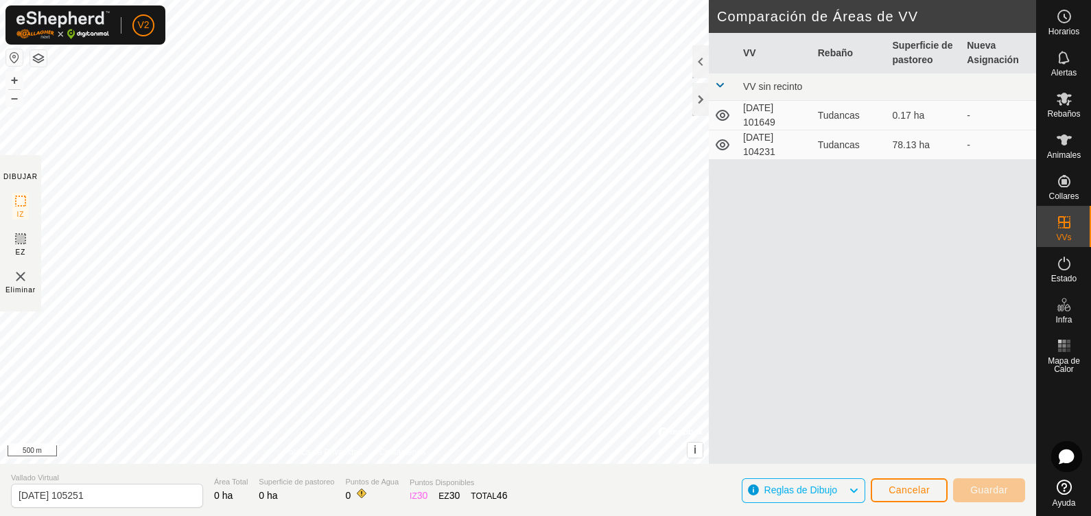
click at [760, 149] on td "[DATE] 104231" at bounding box center [775, 145] width 75 height 30
click at [721, 117] on icon at bounding box center [722, 115] width 16 height 16
click at [712, 89] on td at bounding box center [723, 86] width 29 height 27
click at [721, 86] on span at bounding box center [719, 85] width 11 height 11
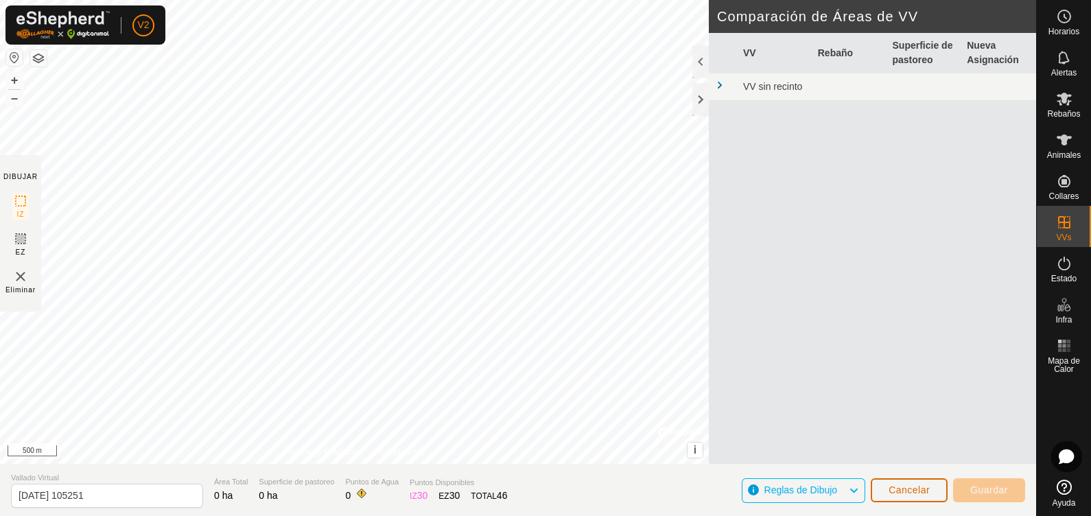
click at [872, 412] on button "Cancelar" at bounding box center [909, 490] width 77 height 24
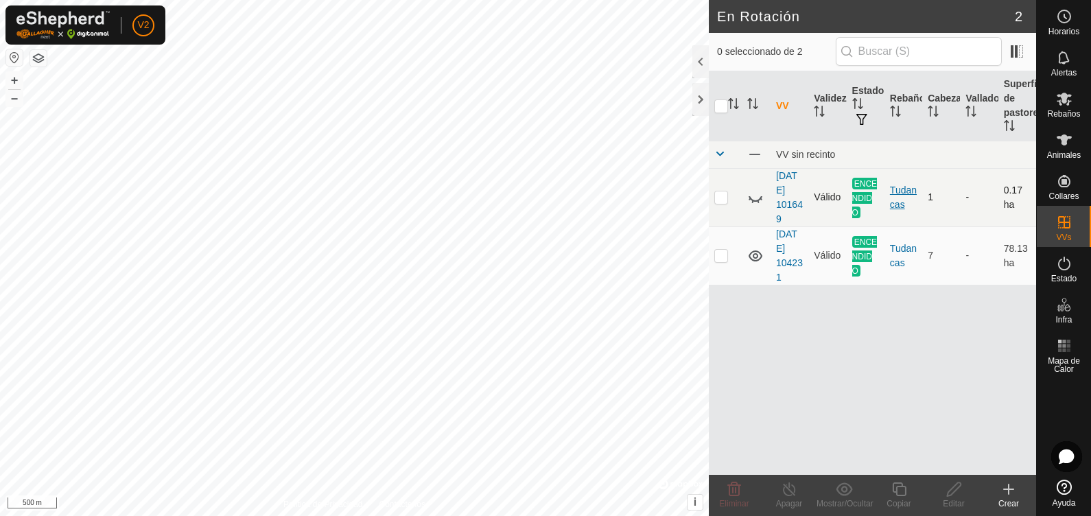
click at [872, 196] on div "Tudancas" at bounding box center [903, 197] width 27 height 29
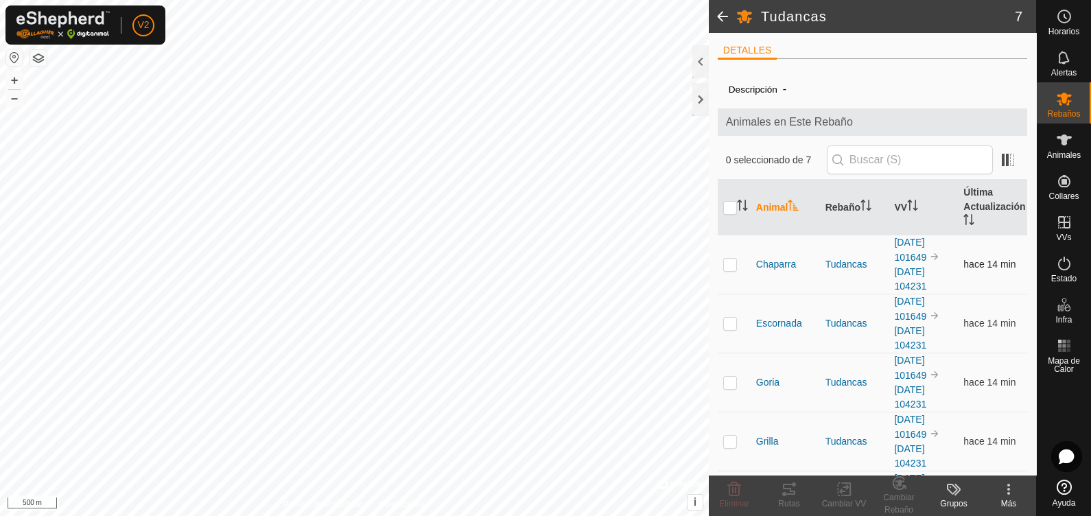
click at [727, 263] on p-checkbox at bounding box center [730, 264] width 14 height 11
checkbox input "true"
click at [733, 323] on p-checkbox at bounding box center [730, 323] width 14 height 11
checkbox input "true"
click at [700, 99] on div at bounding box center [700, 99] width 16 height 33
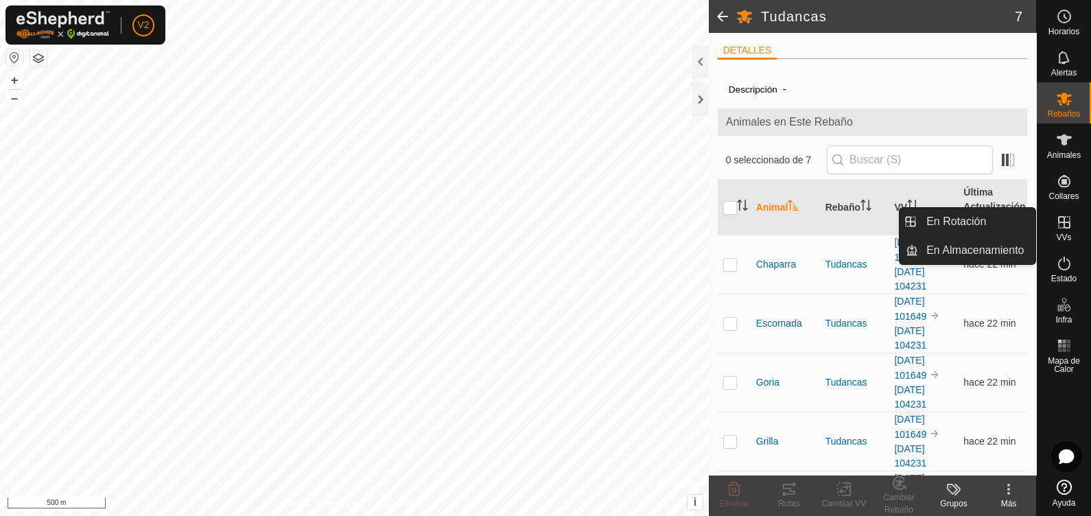
click at [1064, 239] on span "VVs" at bounding box center [1063, 237] width 15 height 8
click at [990, 220] on link "En Rotación" at bounding box center [976, 221] width 117 height 27
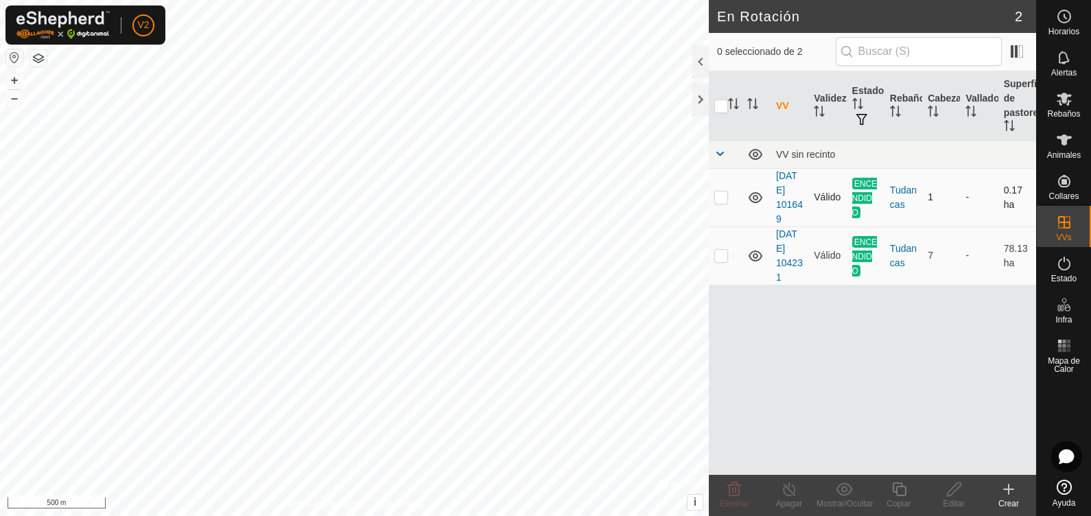
click at [723, 194] on p-checkbox at bounding box center [721, 196] width 14 height 11
checkbox input "true"
click at [797, 494] on icon at bounding box center [789, 489] width 17 height 16
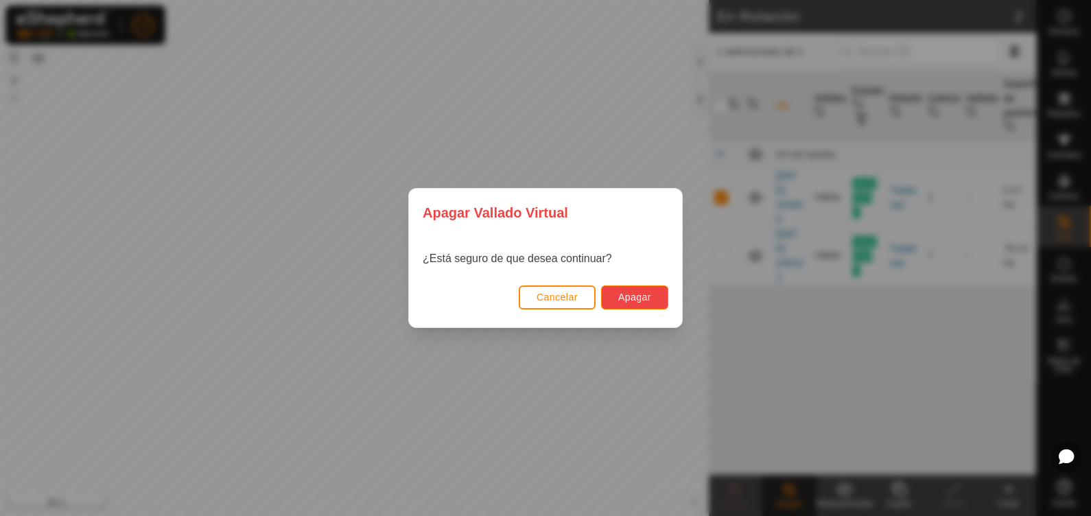
click at [636, 294] on span "Apagar" at bounding box center [634, 297] width 33 height 11
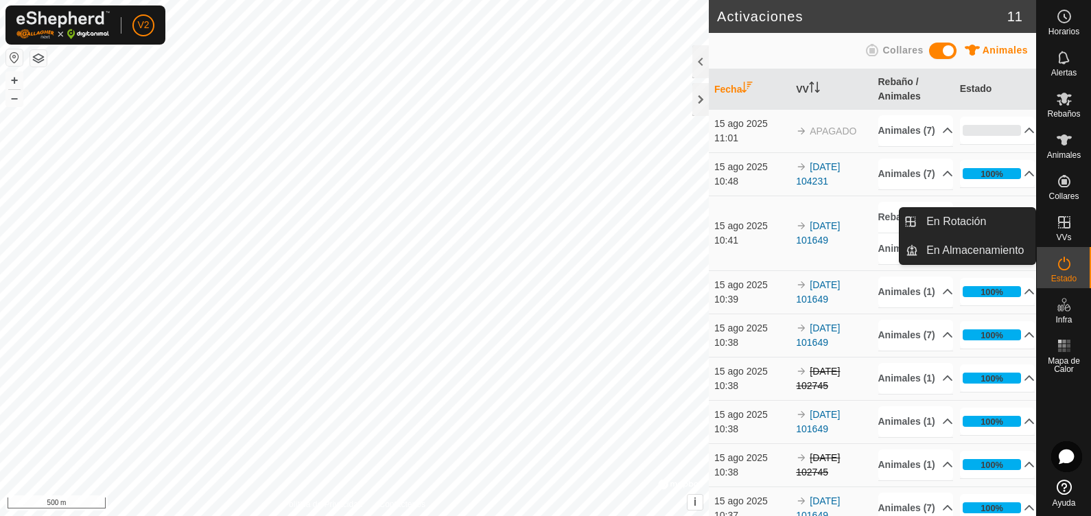
drag, startPoint x: 1066, startPoint y: 242, endPoint x: 1063, endPoint y: 216, distance: 26.3
click at [1063, 216] on icon at bounding box center [1064, 222] width 12 height 12
click at [1061, 219] on icon at bounding box center [1064, 222] width 16 height 16
click at [988, 216] on link "En Rotación" at bounding box center [976, 221] width 117 height 27
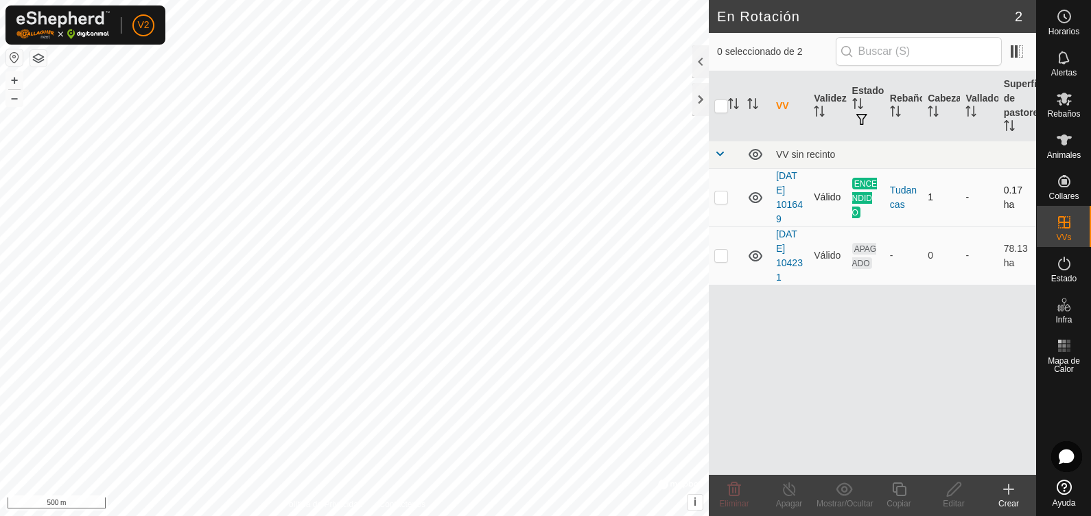
click at [870, 199] on span "ENCENDIDO" at bounding box center [864, 198] width 25 height 40
click at [723, 200] on p-checkbox at bounding box center [721, 196] width 14 height 11
checkbox input "true"
click at [714, 250] on p-checkbox at bounding box center [721, 255] width 14 height 11
checkbox input "true"
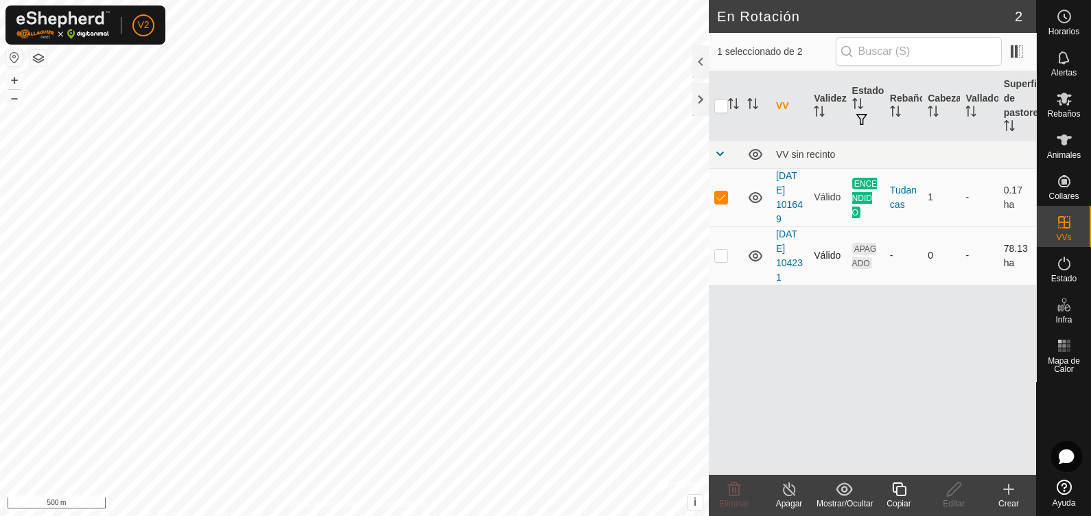
checkbox input "true"
click at [851, 255] on td "APAGADO" at bounding box center [866, 255] width 38 height 58
click at [896, 250] on div "-" at bounding box center [903, 255] width 27 height 14
click at [716, 252] on p-checkbox at bounding box center [721, 255] width 14 height 11
checkbox input "false"
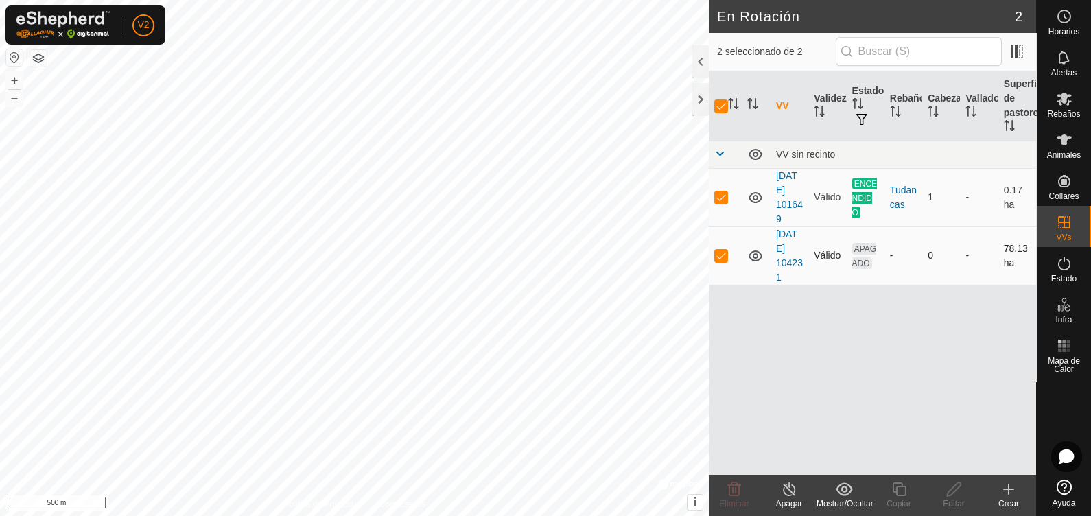
checkbox input "false"
click at [717, 195] on p-checkbox at bounding box center [721, 196] width 14 height 11
checkbox input "false"
click at [717, 256] on p-checkbox at bounding box center [721, 255] width 14 height 11
click at [892, 241] on td "-" at bounding box center [904, 255] width 38 height 58
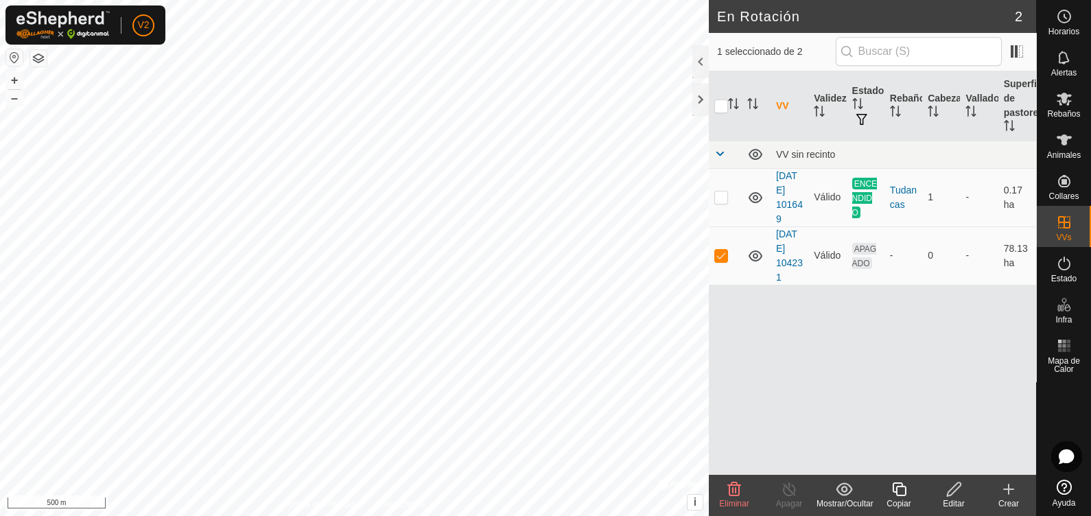
click at [849, 489] on icon at bounding box center [844, 489] width 17 height 16
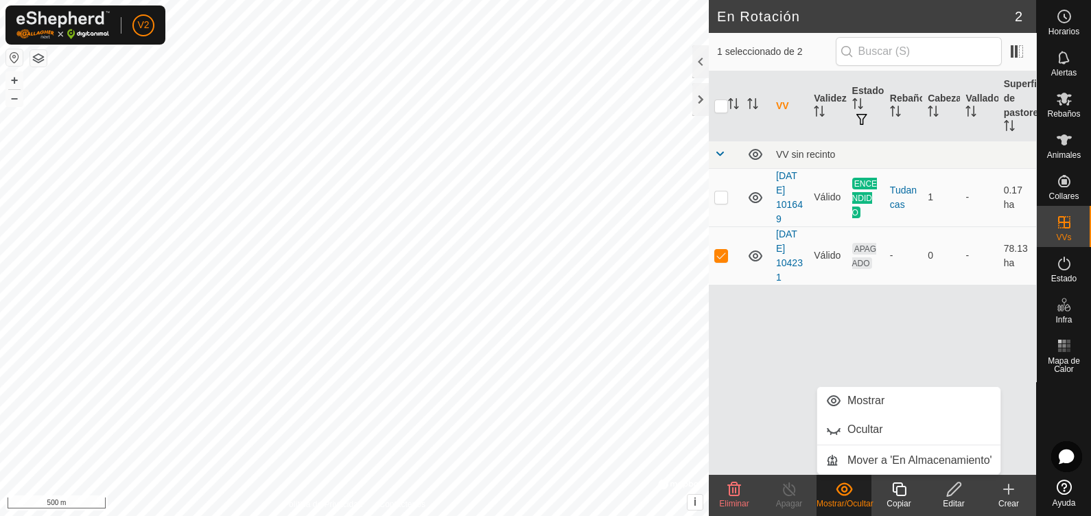
click at [800, 360] on div "VV Validez Estado Rebaño Cabezas Vallado Superficie de pastoreo VV sin recinto …" at bounding box center [872, 272] width 327 height 403
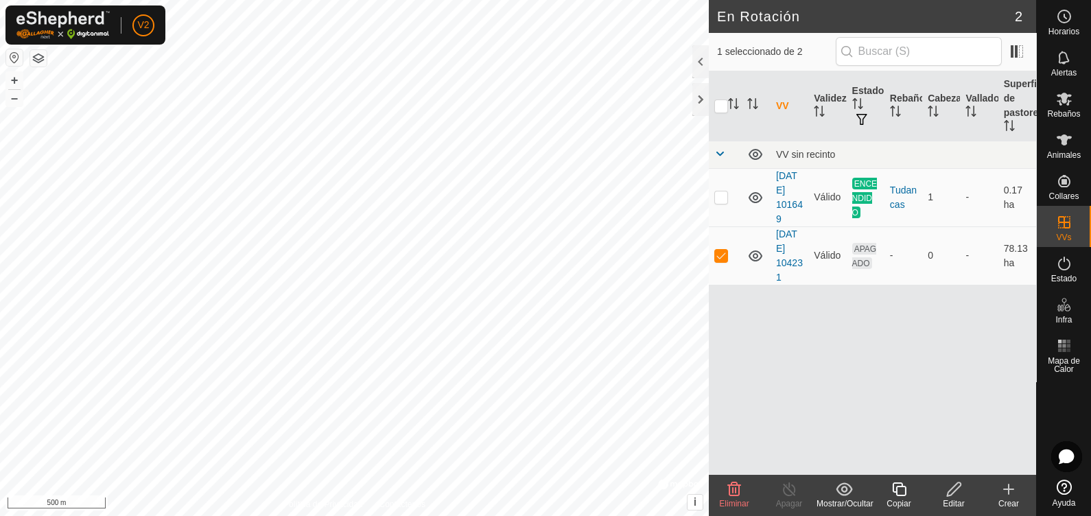
click at [837, 493] on icon at bounding box center [844, 489] width 17 height 16
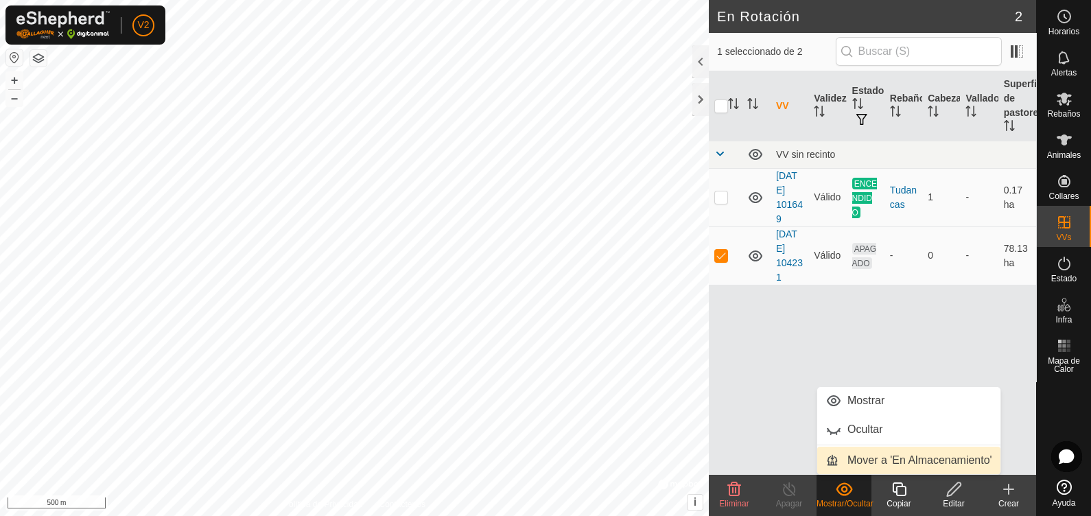
click at [856, 458] on link "Mover a 'En Almacenamiento'" at bounding box center [908, 460] width 183 height 27
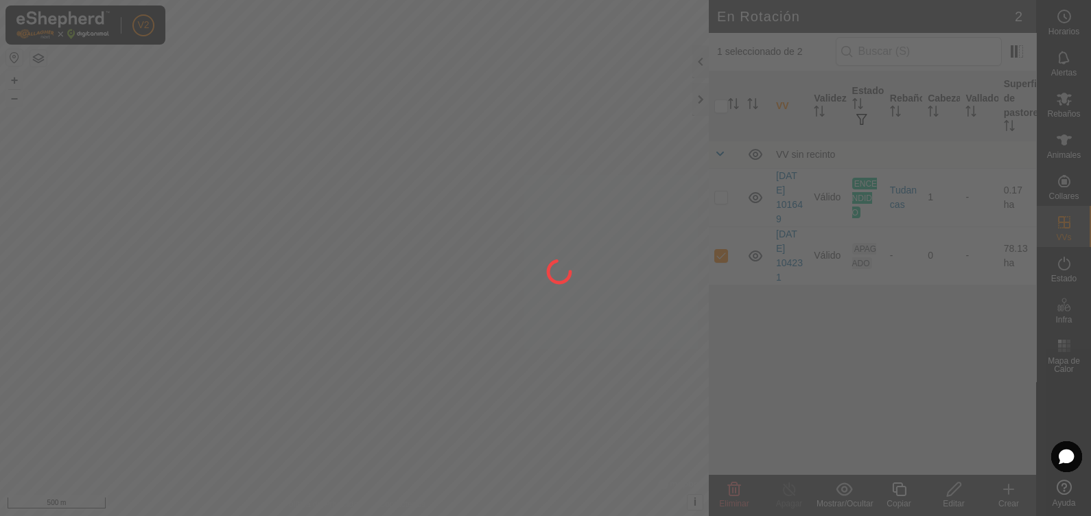
checkbox input "false"
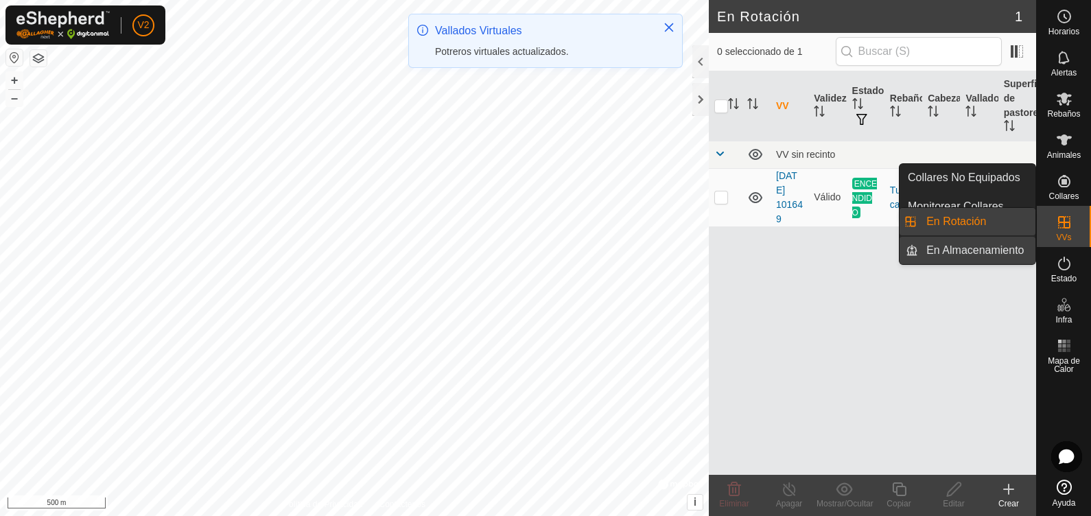
click at [968, 250] on link "En Almacenamiento" at bounding box center [976, 250] width 117 height 27
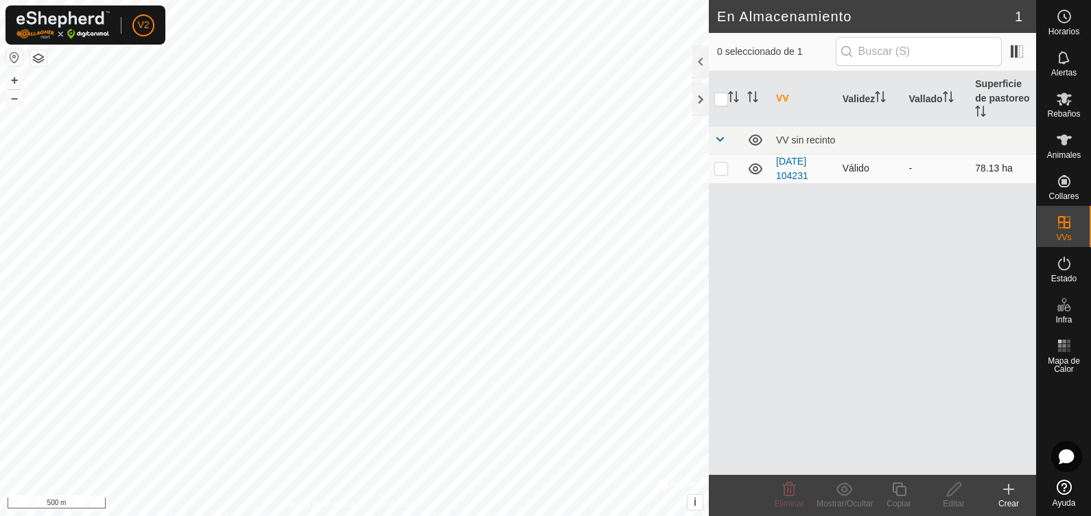
click at [727, 172] on p-tablecheckbox at bounding box center [721, 168] width 14 height 11
checkbox input "true"
click at [960, 494] on icon at bounding box center [954, 489] width 17 height 16
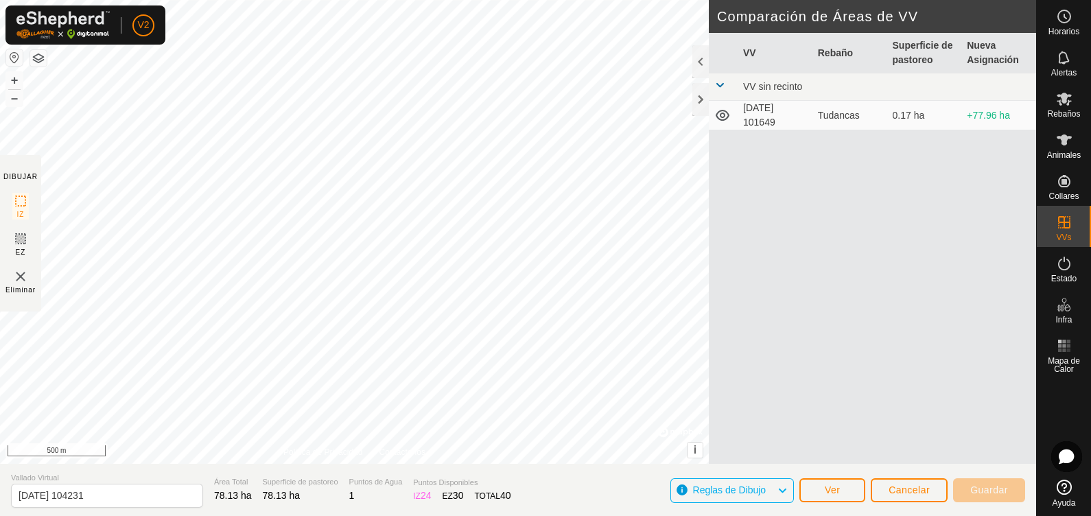
click at [831, 118] on div "Tudancas" at bounding box center [850, 115] width 64 height 14
click at [718, 81] on span at bounding box center [719, 85] width 11 height 11
click at [854, 125] on td "Tudancas" at bounding box center [849, 116] width 75 height 30
click at [839, 492] on span "Ver" at bounding box center [833, 489] width 16 height 11
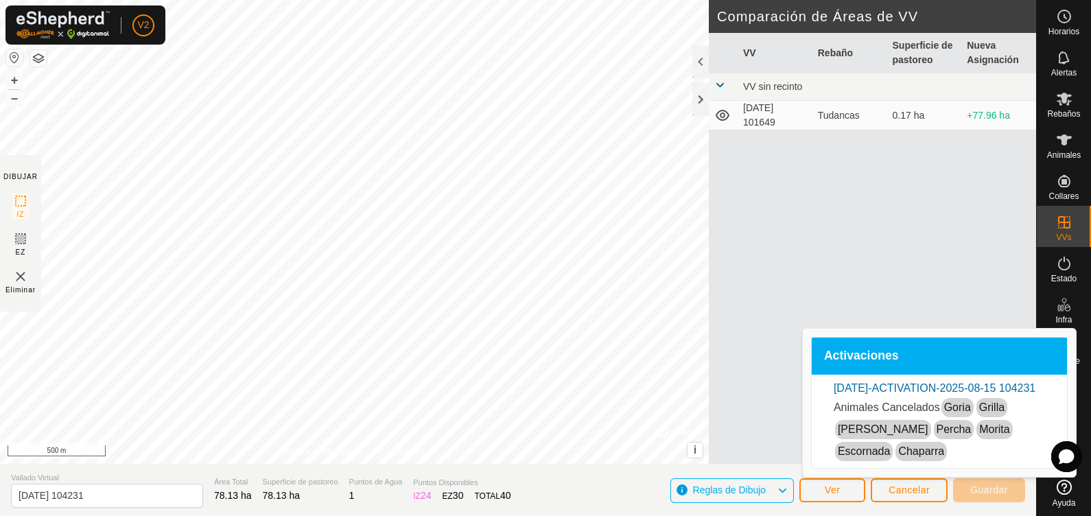
click at [810, 306] on div "VV Rebaño Superficie de pastoreo Nueva Asignación VV sin recinto 2025-08-15 101…" at bounding box center [872, 265] width 327 height 464
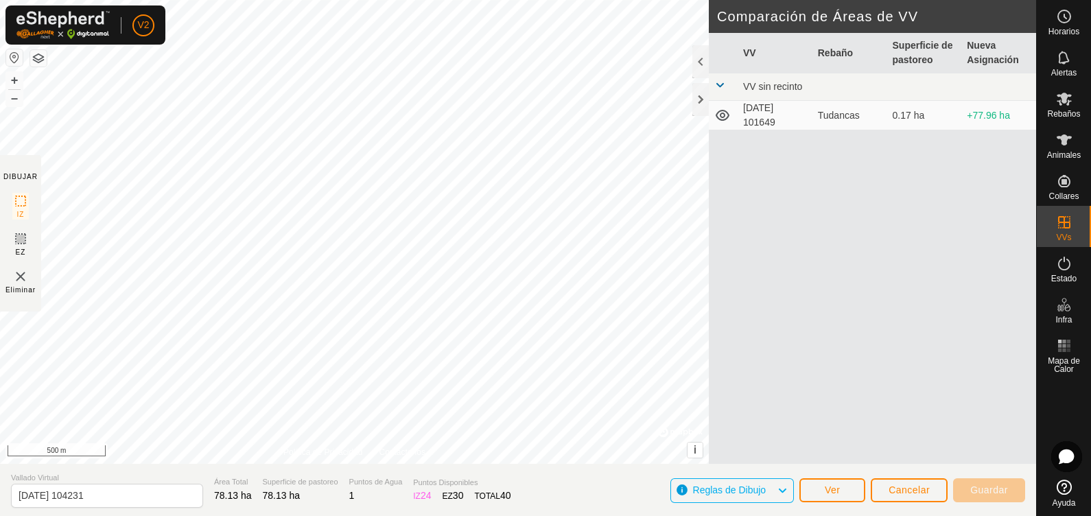
click at [844, 121] on div "Tudancas" at bounding box center [850, 115] width 64 height 14
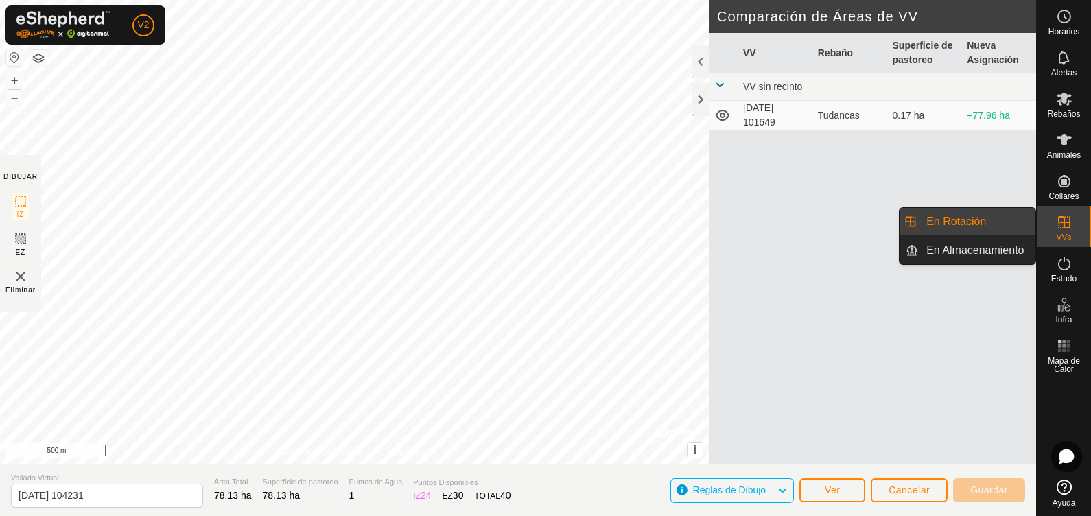
click at [988, 250] on link "En Almacenamiento" at bounding box center [976, 250] width 117 height 27
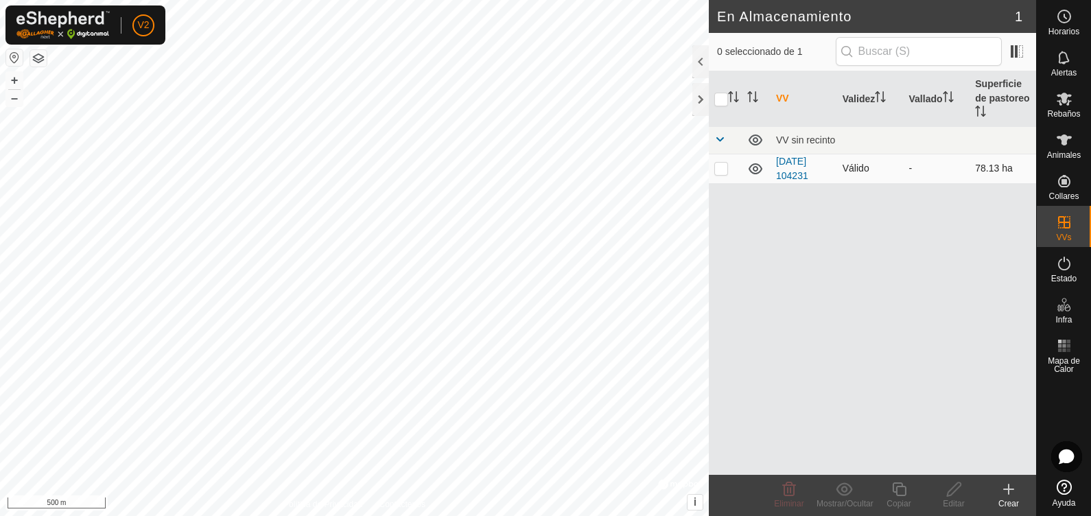
click at [727, 167] on p-checkbox at bounding box center [721, 168] width 14 height 11
checkbox input "true"
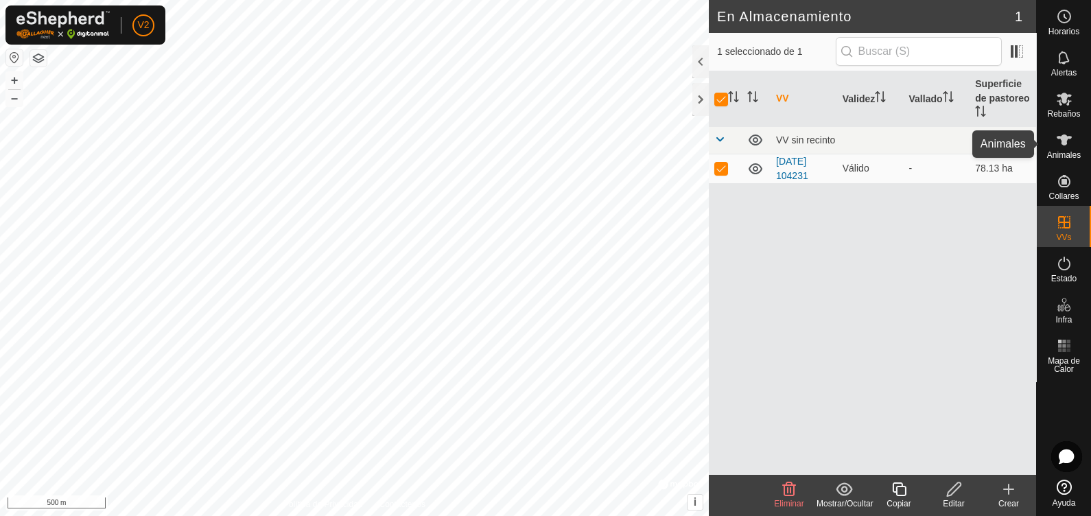
click at [1062, 148] on icon at bounding box center [1064, 140] width 16 height 16
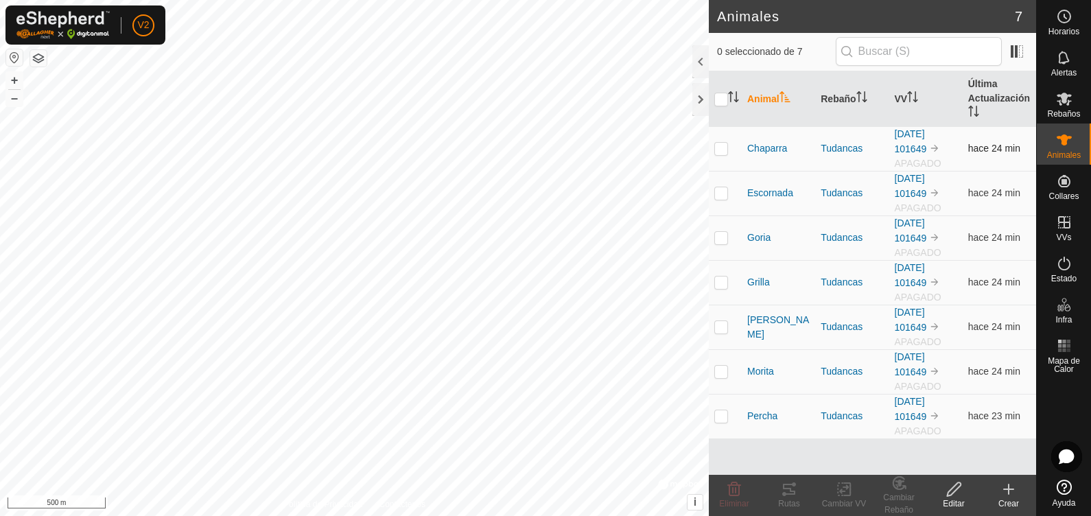
click at [718, 143] on p-checkbox at bounding box center [721, 148] width 14 height 11
checkbox input "true"
click at [727, 192] on p-checkbox at bounding box center [721, 192] width 14 height 11
checkbox input "true"
click at [716, 246] on td at bounding box center [725, 237] width 33 height 45
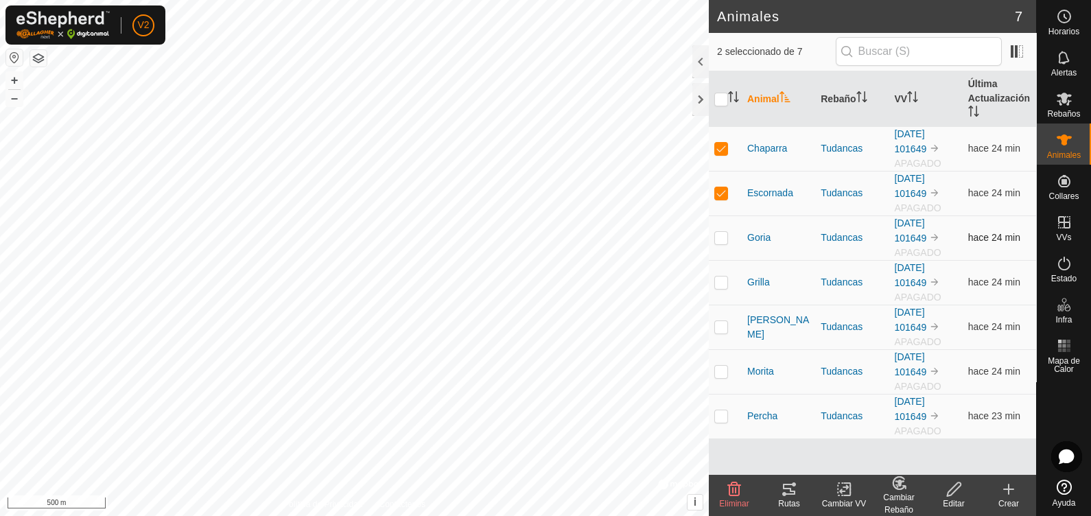
checkbox input "true"
click at [718, 278] on p-checkbox at bounding box center [721, 282] width 14 height 11
checkbox input "true"
click at [722, 321] on p-checkbox at bounding box center [721, 326] width 14 height 11
checkbox input "true"
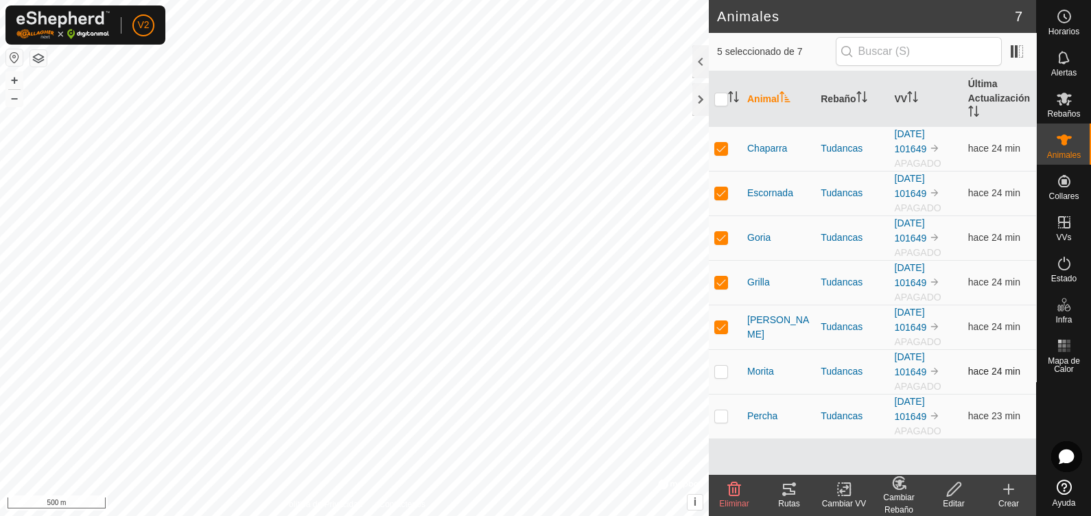
click at [721, 379] on td at bounding box center [725, 371] width 33 height 45
checkbox input "true"
click at [723, 412] on p-checkbox at bounding box center [721, 415] width 14 height 11
checkbox input "true"
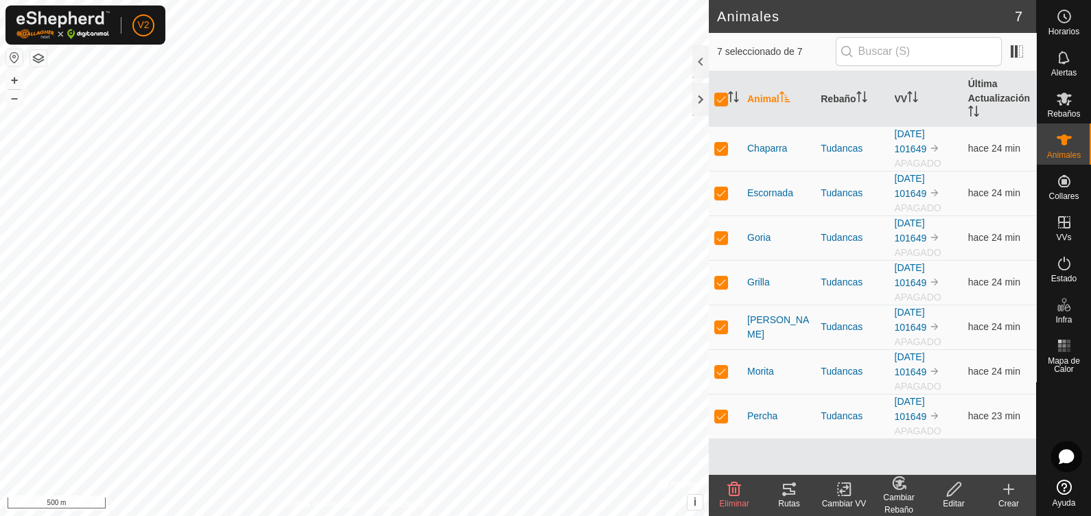
click at [905, 489] on icon at bounding box center [903, 487] width 3 height 3
click at [856, 492] on change-vp-svg-icon at bounding box center [844, 489] width 55 height 16
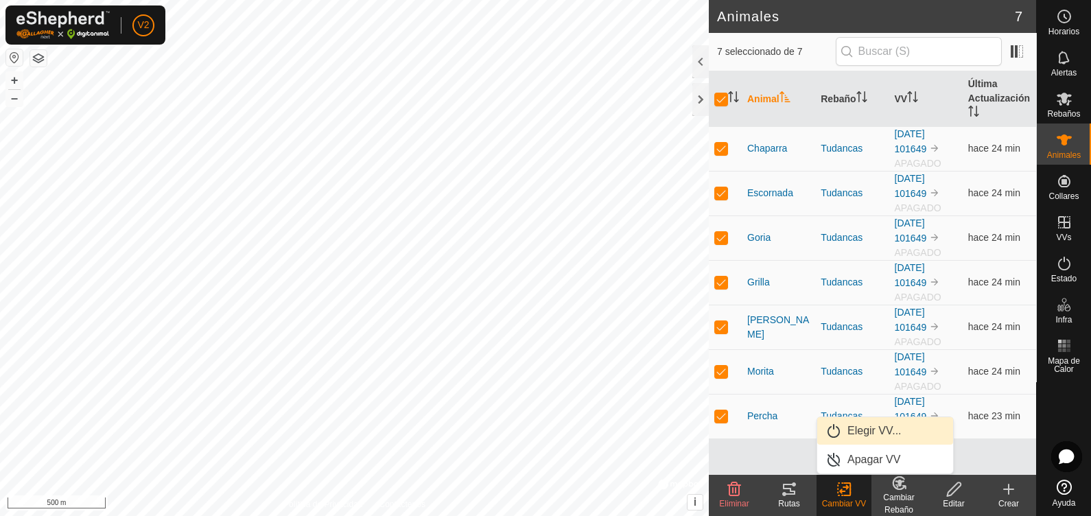
click at [874, 425] on link "Elegir VV..." at bounding box center [885, 430] width 136 height 27
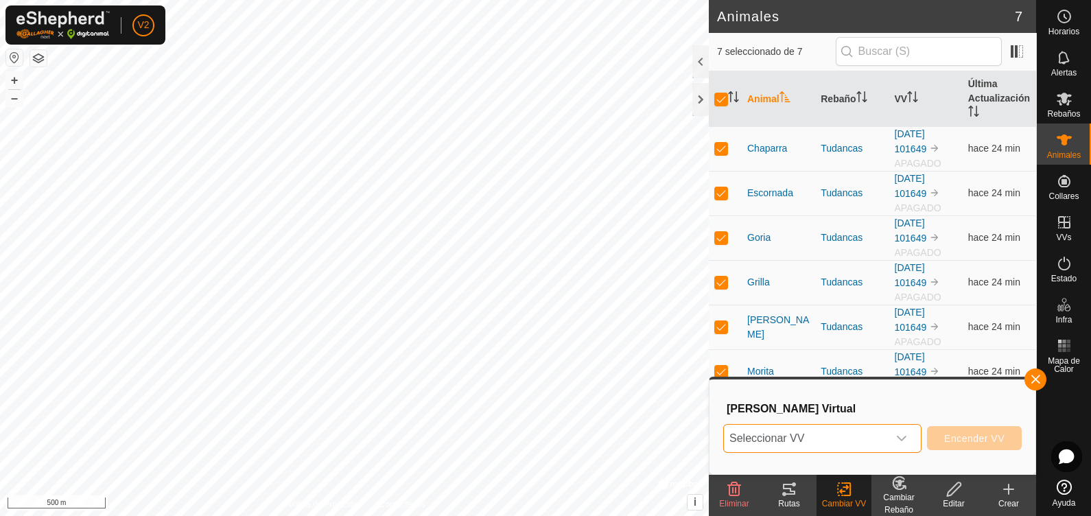
click at [872, 425] on span "Seleccionar VV" at bounding box center [806, 438] width 164 height 27
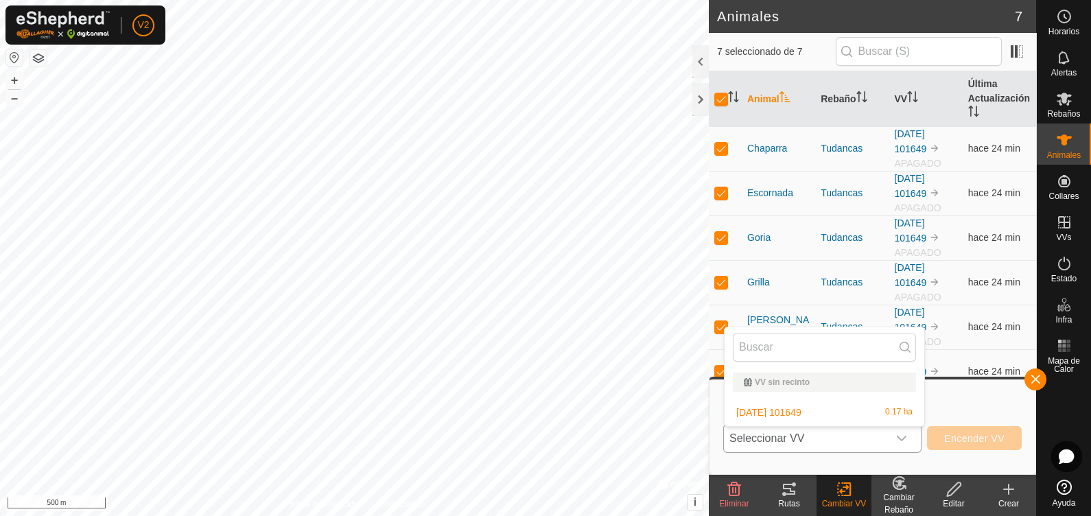
click at [904, 436] on icon "dropdown trigger" at bounding box center [901, 438] width 11 height 11
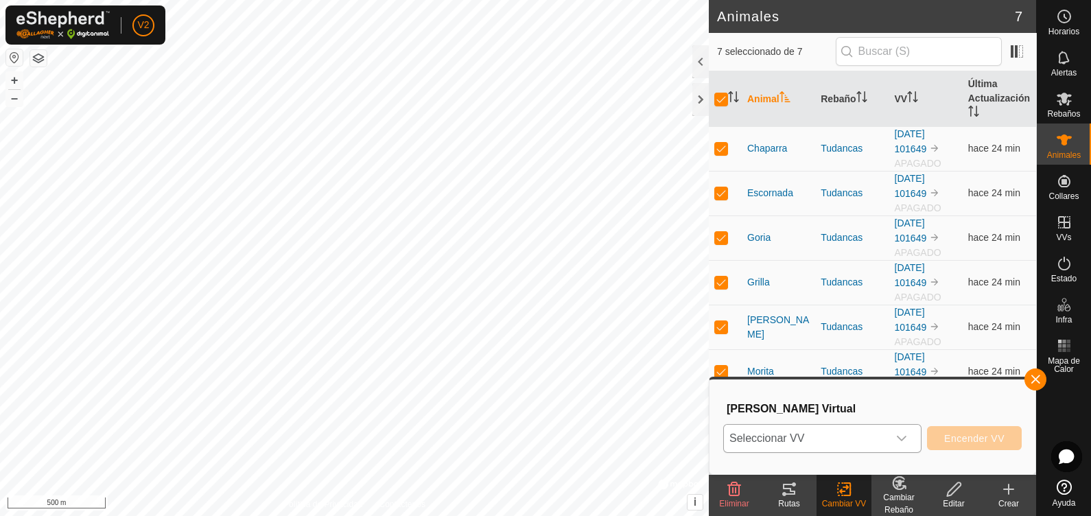
click at [904, 436] on icon "dropdown trigger" at bounding box center [901, 438] width 11 height 11
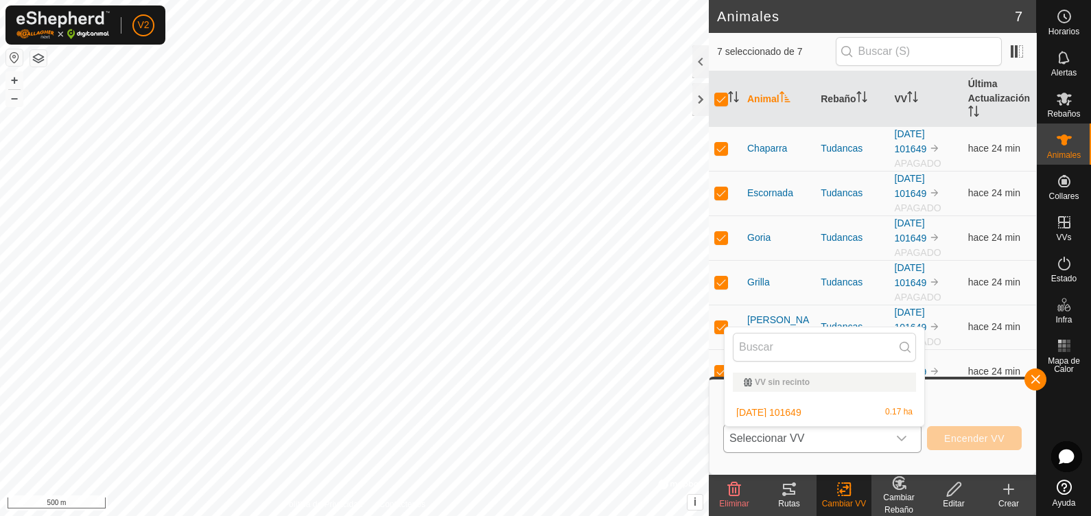
click at [904, 436] on icon "dropdown trigger" at bounding box center [901, 438] width 11 height 11
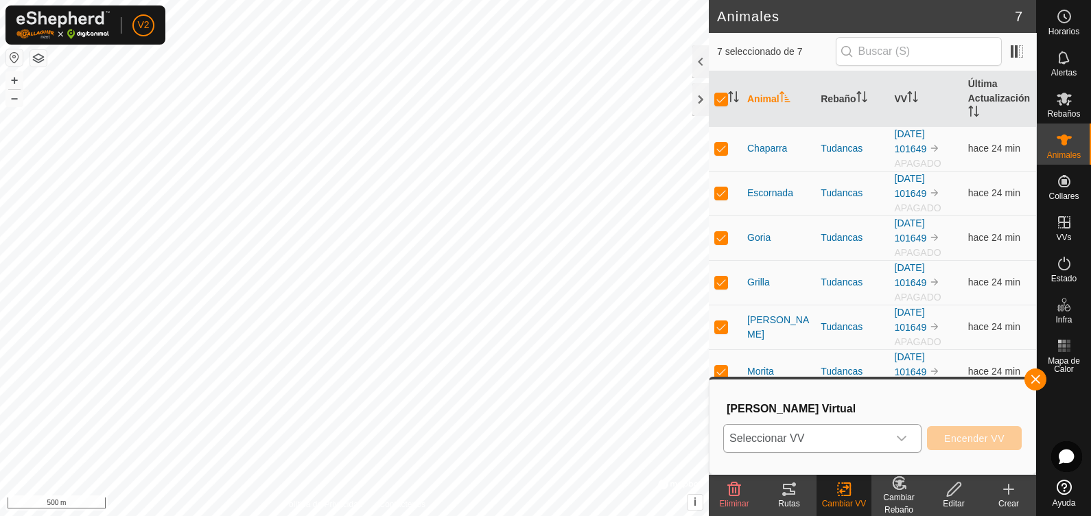
click at [903, 433] on icon "dropdown trigger" at bounding box center [901, 438] width 11 height 11
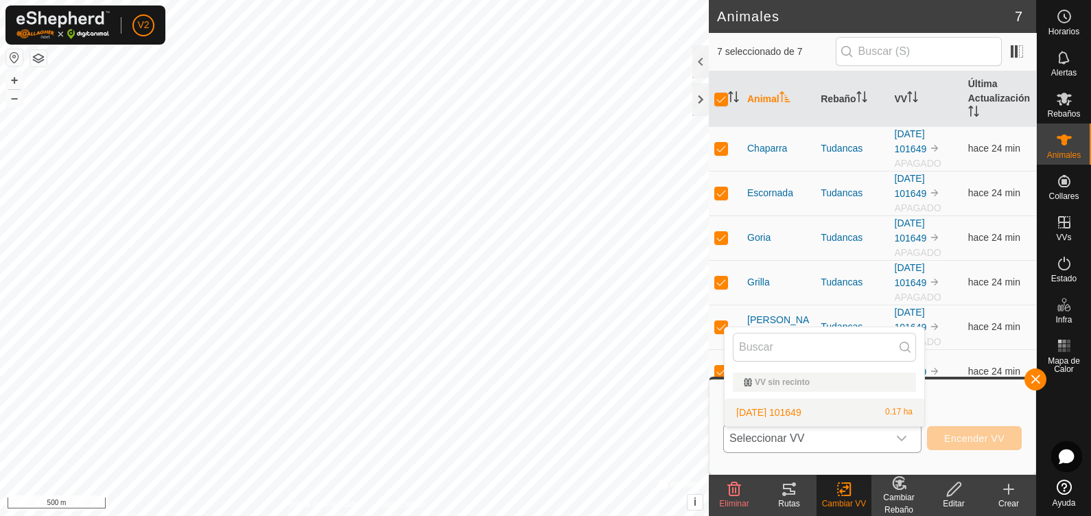
click at [800, 378] on div "VV sin recinto" at bounding box center [824, 382] width 161 height 8
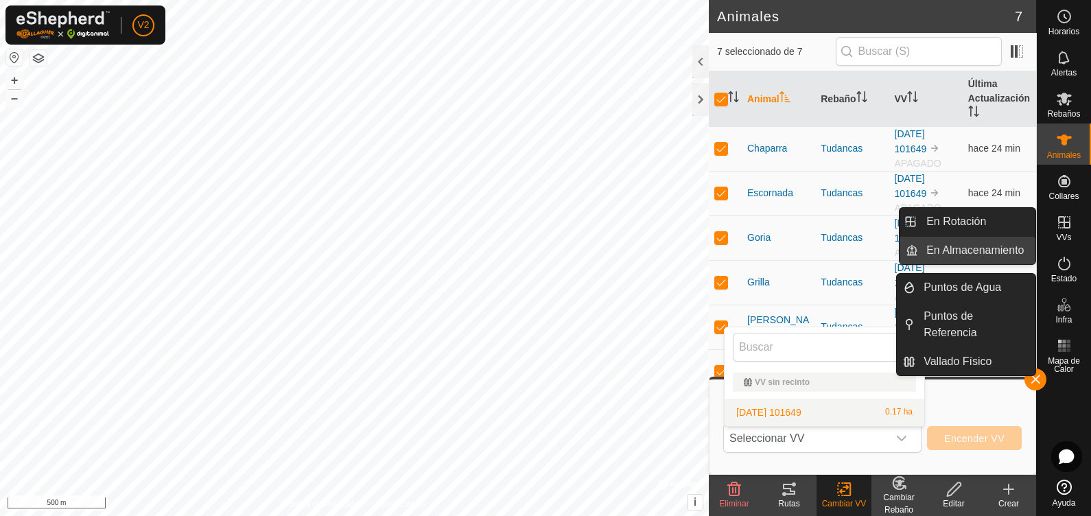
click at [986, 250] on link "En Almacenamiento" at bounding box center [976, 250] width 117 height 27
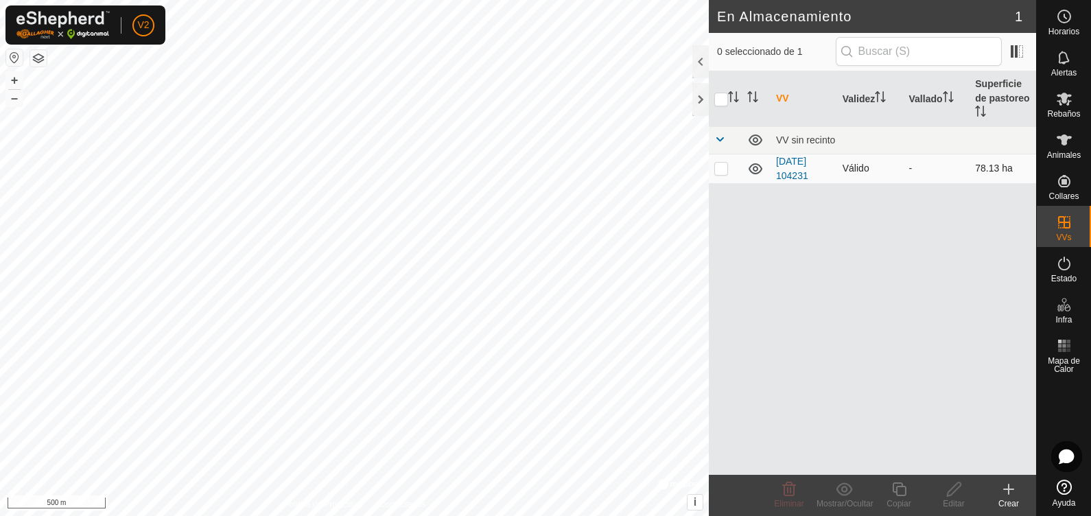
click at [721, 168] on p-checkbox at bounding box center [721, 168] width 14 height 11
checkbox input "true"
click at [831, 491] on show-hide-svg-icon at bounding box center [844, 489] width 55 height 16
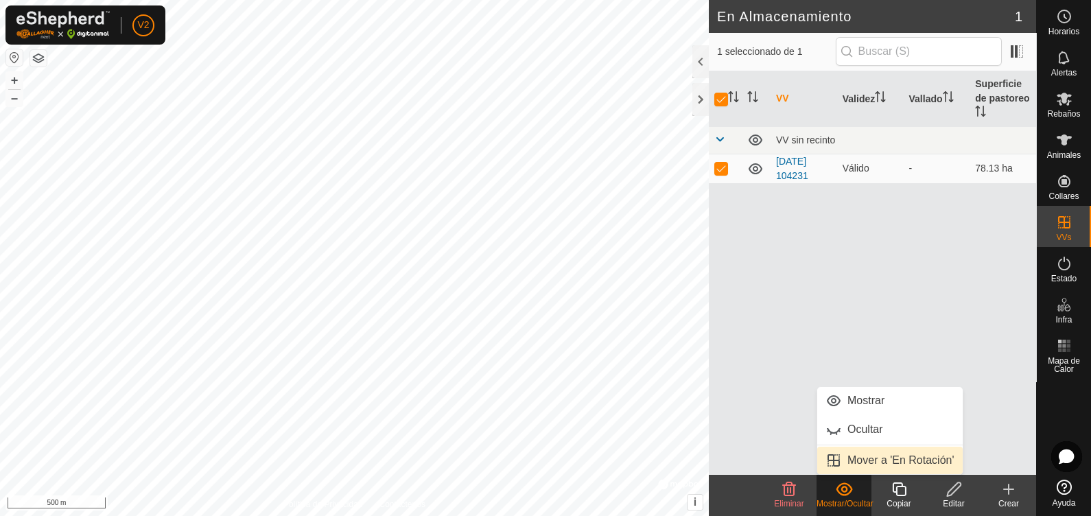
click at [859, 462] on link "Mover a 'En Rotación'" at bounding box center [889, 460] width 145 height 27
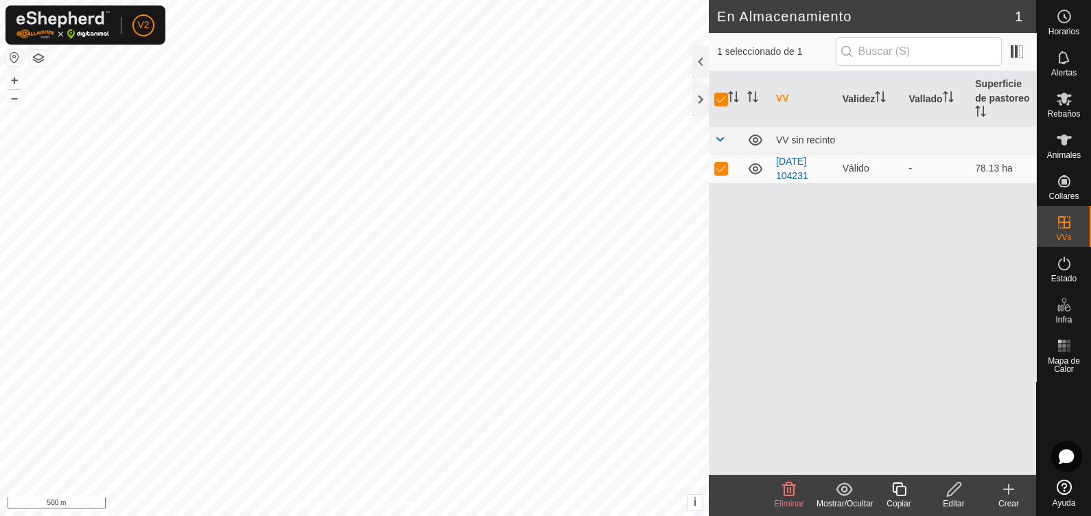
checkbox input "false"
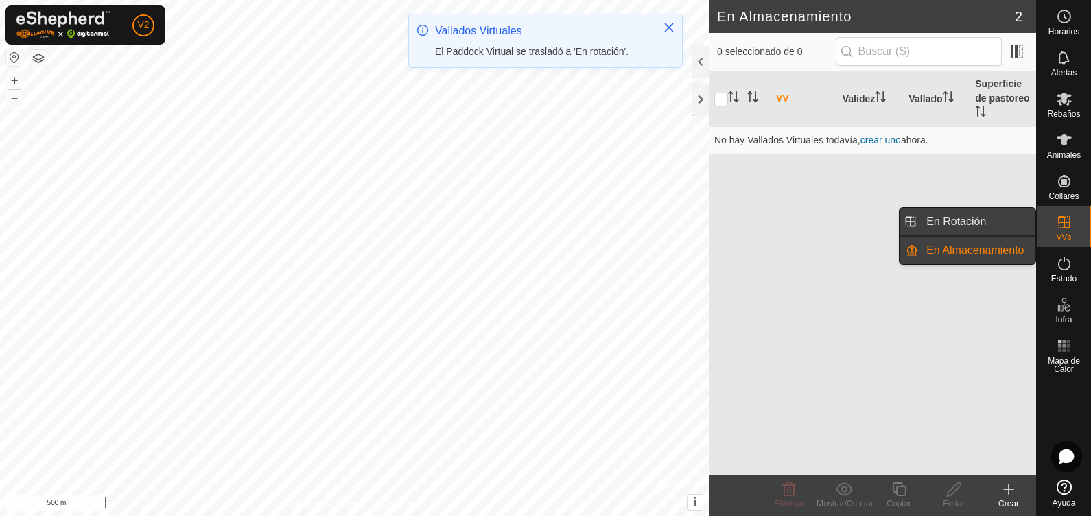
click at [981, 214] on link "En Rotación" at bounding box center [976, 221] width 117 height 27
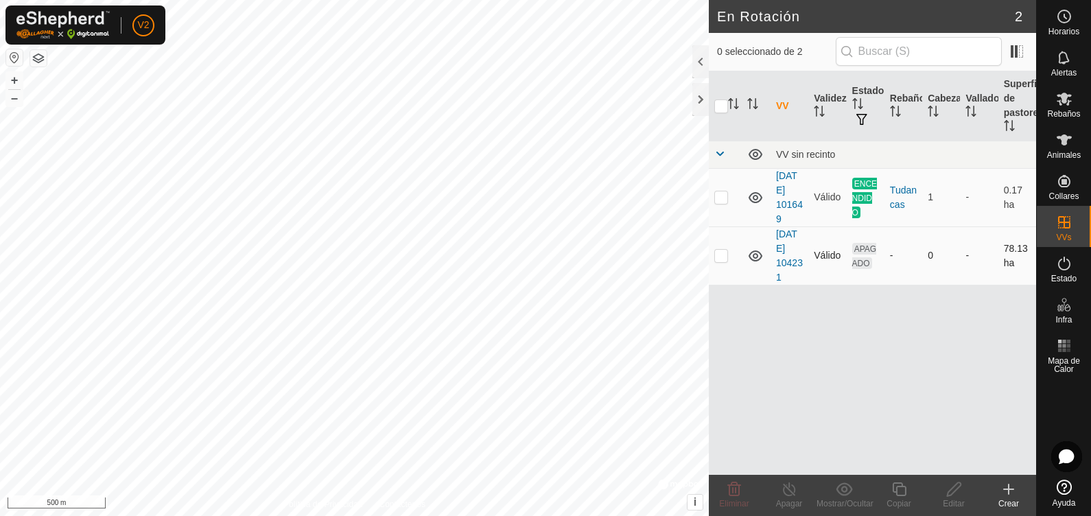
click at [856, 255] on td "APAGADO" at bounding box center [866, 255] width 38 height 58
click at [723, 255] on p-checkbox at bounding box center [721, 255] width 14 height 11
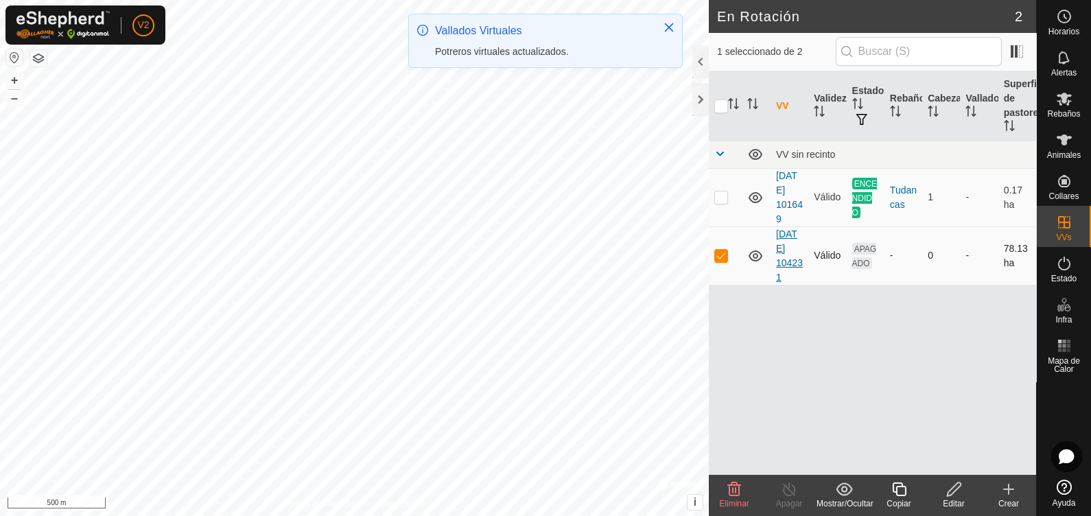
click at [776, 257] on link "[DATE] 104231" at bounding box center [789, 256] width 27 height 54
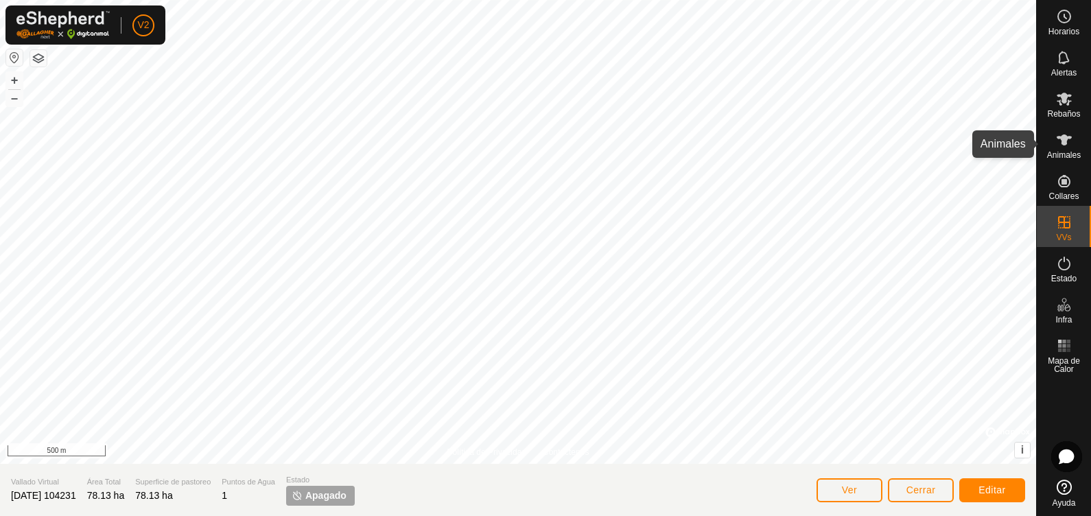
click at [1068, 148] on es-animals-svg-icon at bounding box center [1064, 140] width 25 height 22
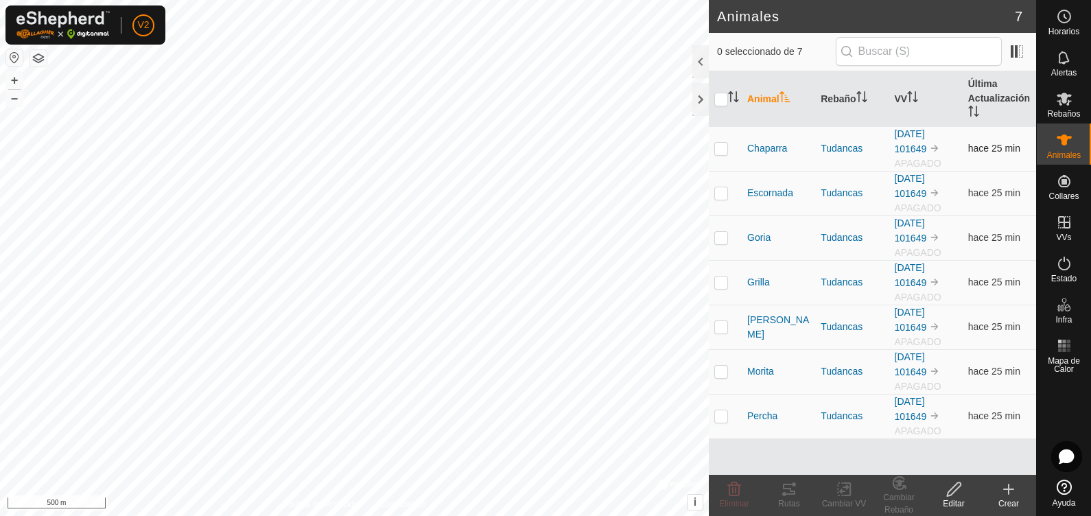
click at [723, 154] on td at bounding box center [725, 148] width 33 height 45
checkbox input "true"
click at [723, 185] on td at bounding box center [725, 193] width 33 height 45
checkbox input "true"
click at [723, 240] on p-checkbox at bounding box center [721, 237] width 14 height 11
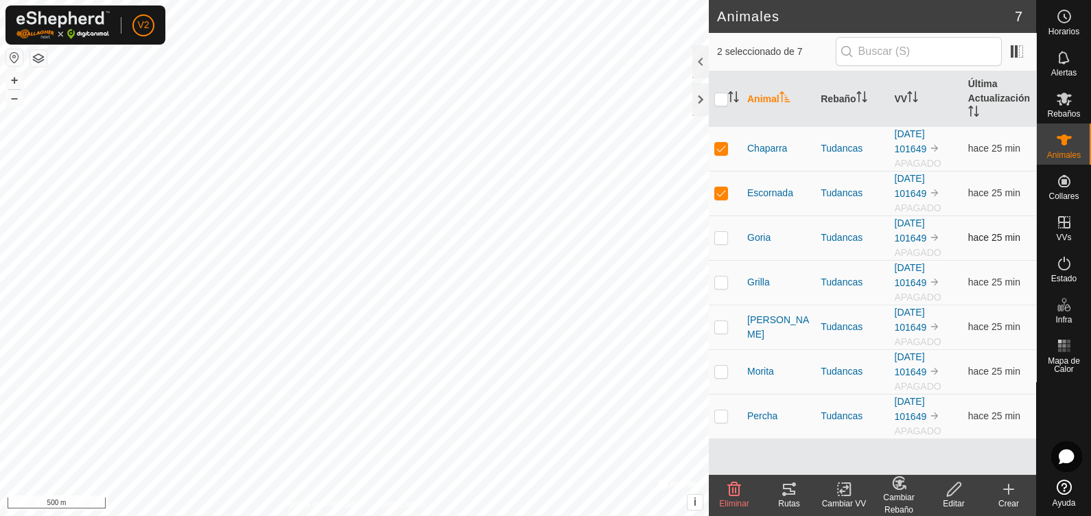
checkbox input "true"
click at [725, 283] on p-checkbox at bounding box center [721, 282] width 14 height 11
checkbox input "true"
click at [716, 329] on p-checkbox at bounding box center [721, 326] width 14 height 11
checkbox input "true"
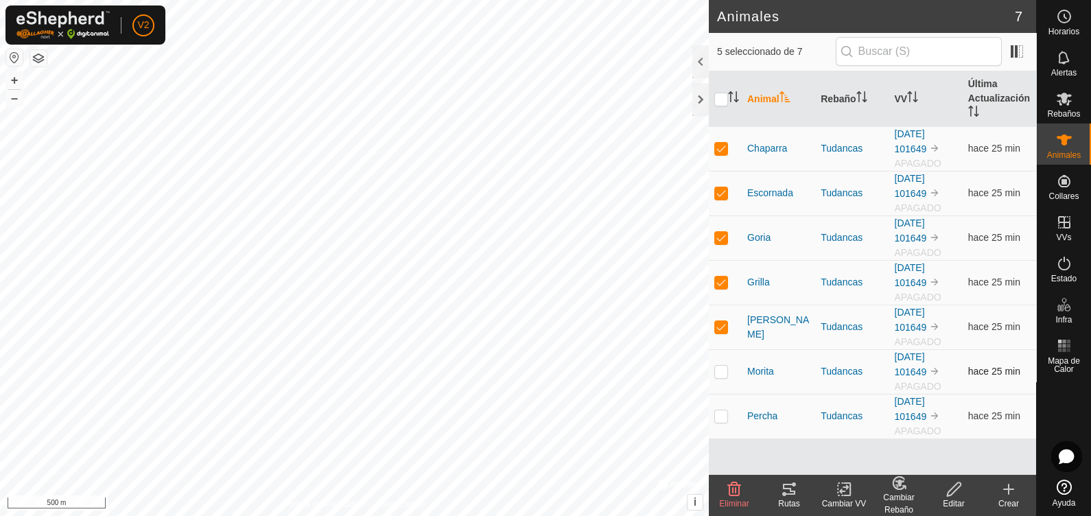
click at [721, 377] on td at bounding box center [725, 371] width 33 height 45
checkbox input "true"
click at [721, 419] on p-checkbox at bounding box center [721, 415] width 14 height 11
checkbox input "true"
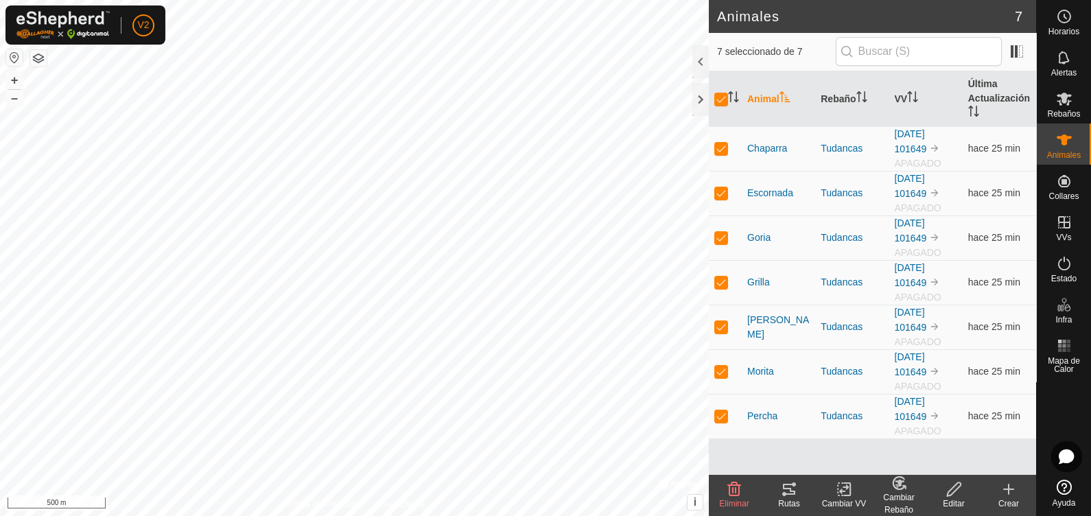
click at [855, 496] on change-vp-svg-icon at bounding box center [844, 489] width 55 height 16
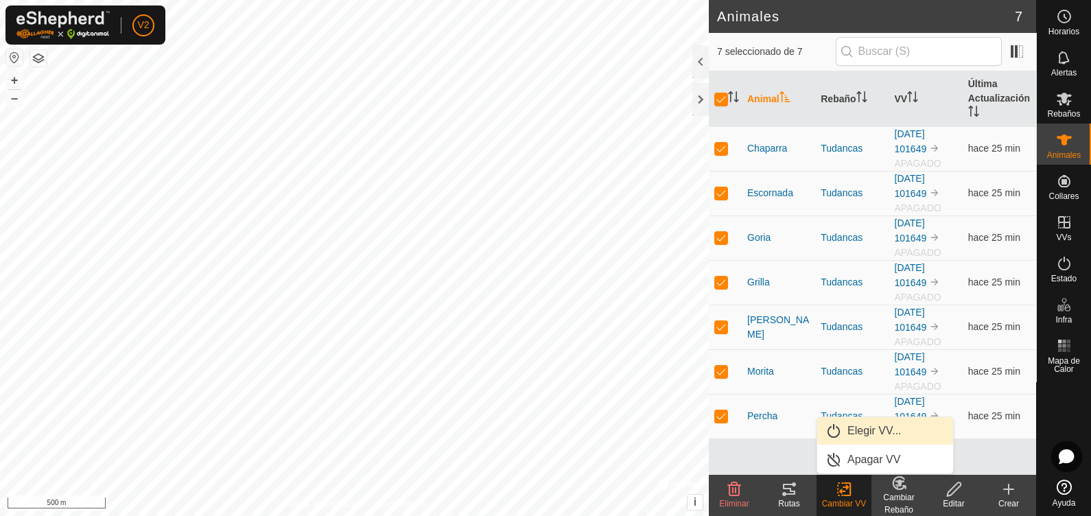
click at [878, 429] on link "Elegir VV..." at bounding box center [885, 430] width 136 height 27
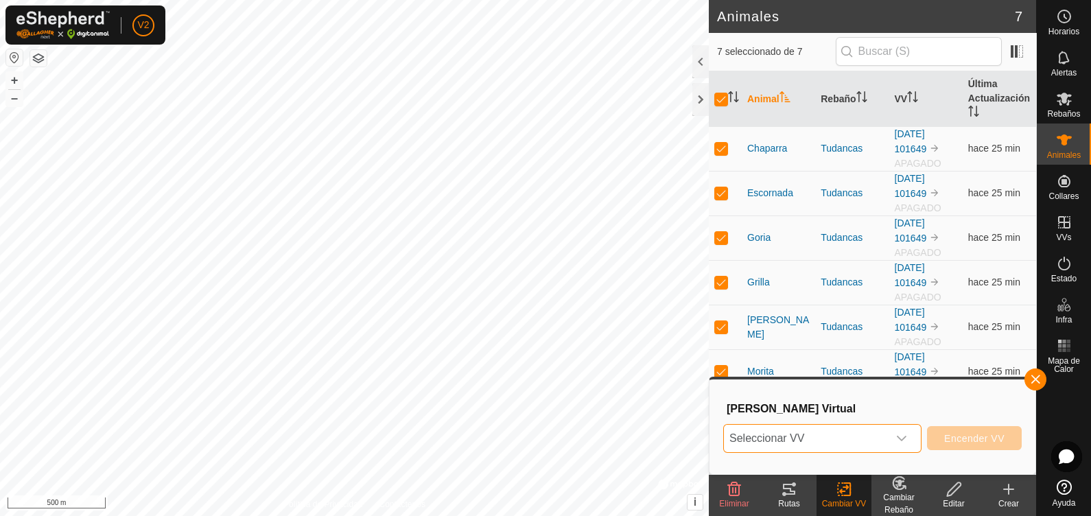
click at [878, 432] on span "Seleccionar VV" at bounding box center [806, 438] width 164 height 27
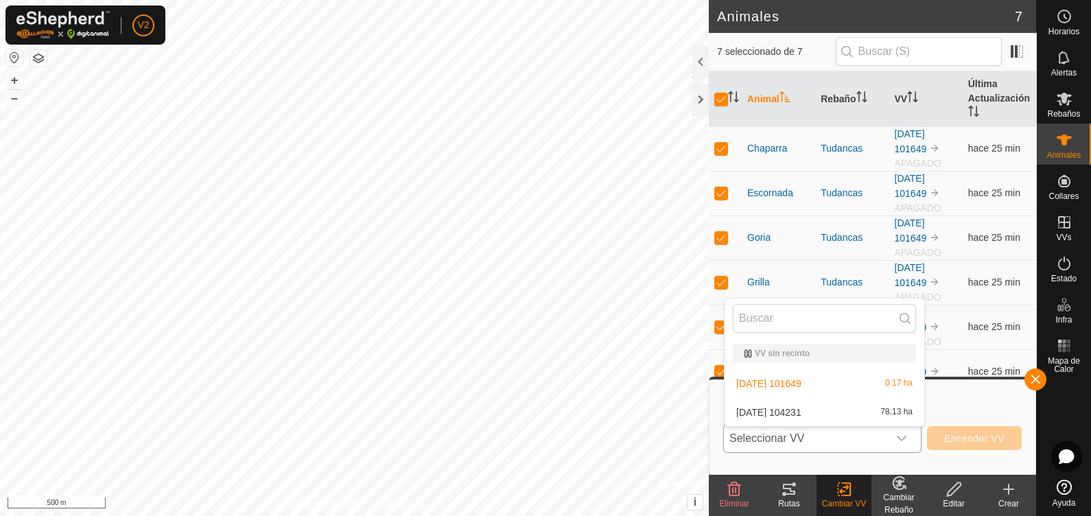
click at [775, 410] on li "[DATE] 104231 78.13 ha" at bounding box center [825, 412] width 200 height 27
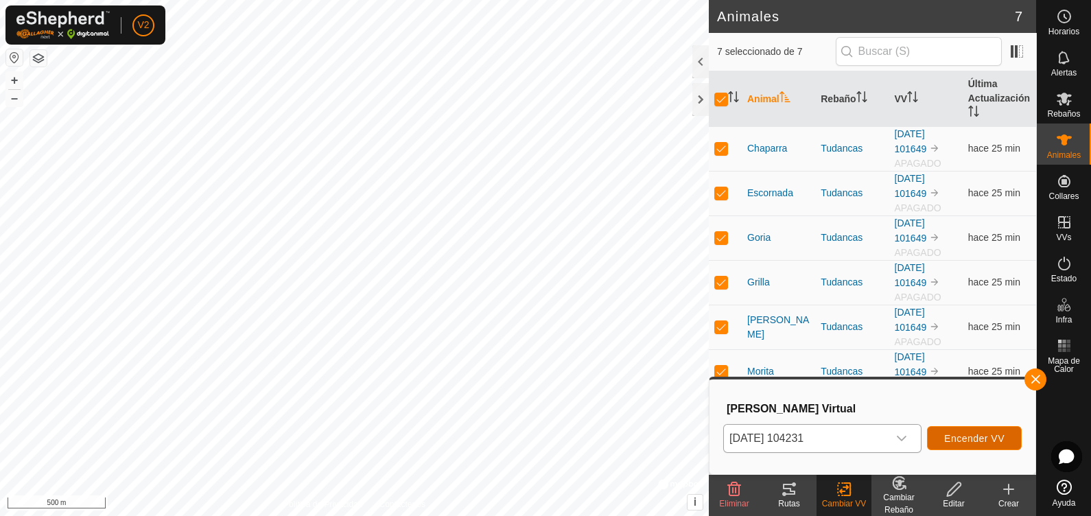
click at [965, 436] on span "Encender VV" at bounding box center [974, 438] width 60 height 11
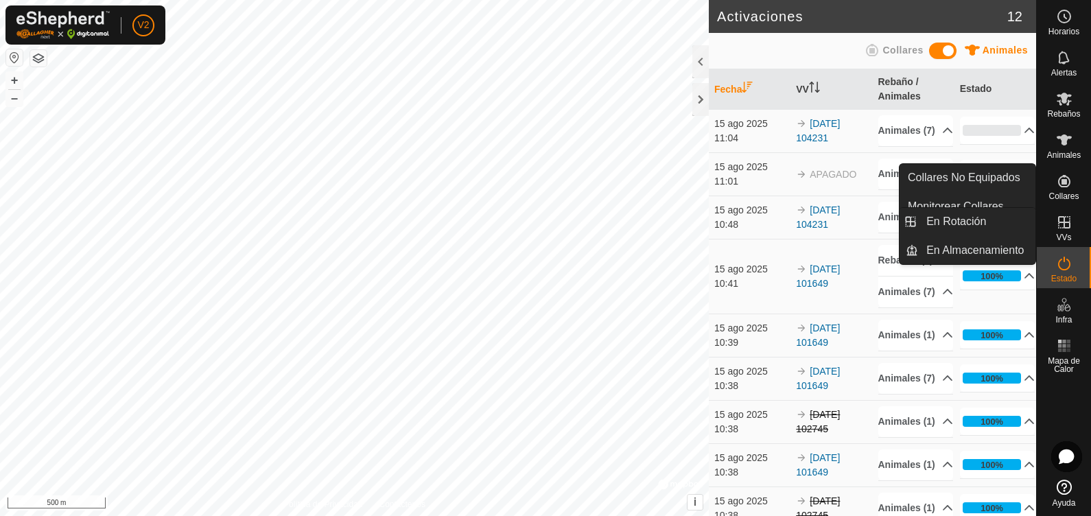
click at [1066, 225] on icon at bounding box center [1064, 222] width 16 height 16
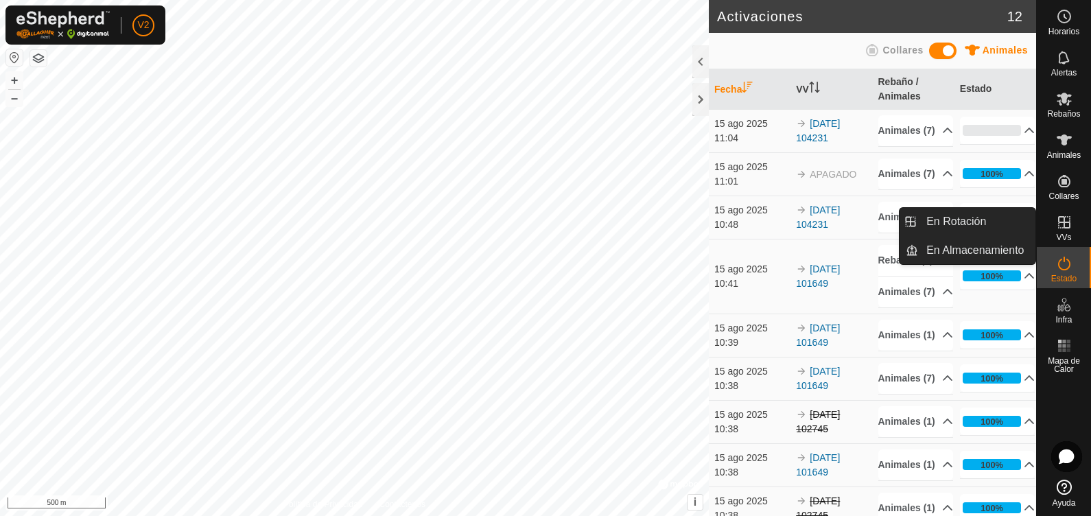
click at [1066, 225] on icon at bounding box center [1064, 222] width 16 height 16
click at [972, 223] on link "En Rotación" at bounding box center [976, 221] width 117 height 27
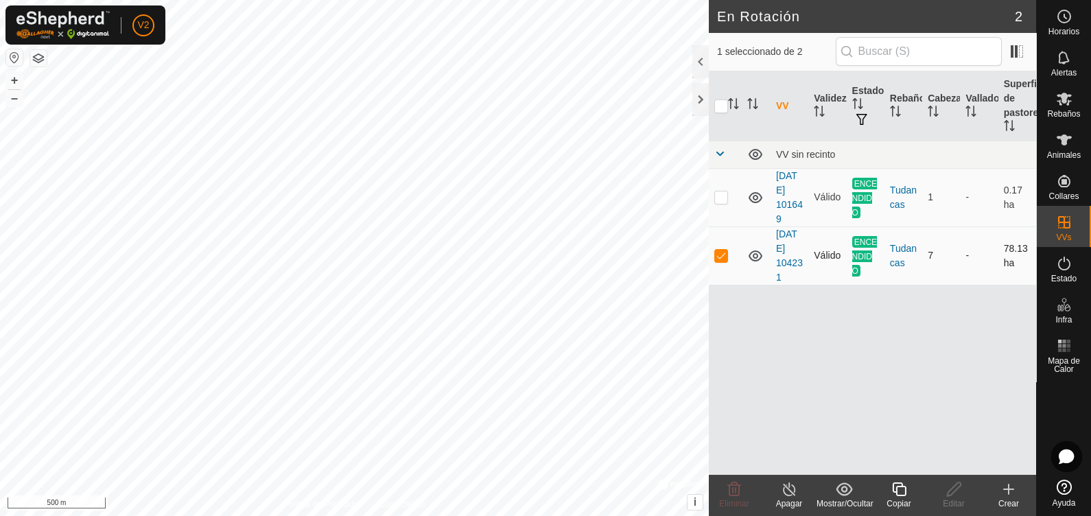
click at [714, 253] on p-checkbox at bounding box center [721, 255] width 14 height 11
checkbox input "false"
click at [715, 196] on p-checkbox at bounding box center [721, 196] width 14 height 11
checkbox input "true"
click at [784, 495] on icon at bounding box center [789, 489] width 17 height 16
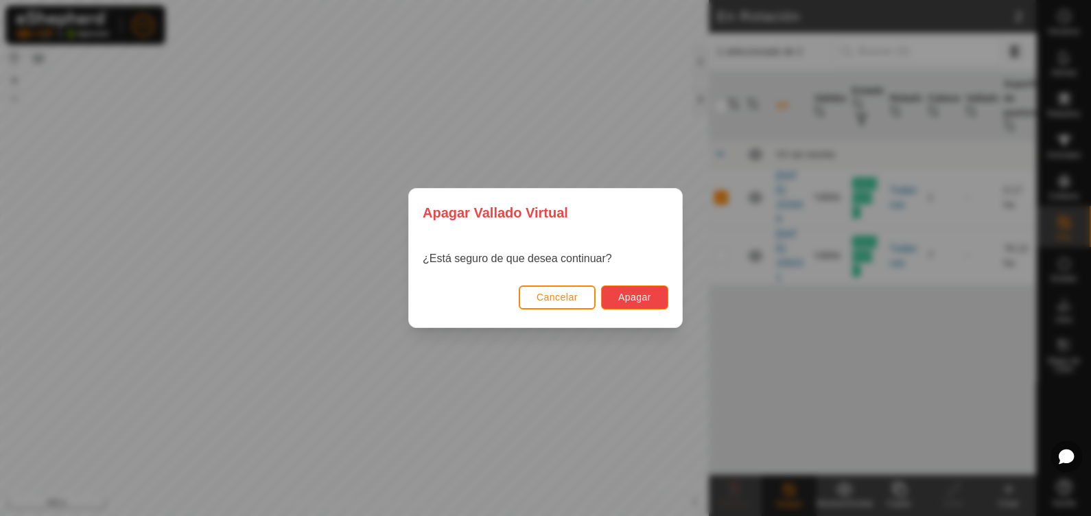
click at [627, 300] on span "Apagar" at bounding box center [634, 297] width 33 height 11
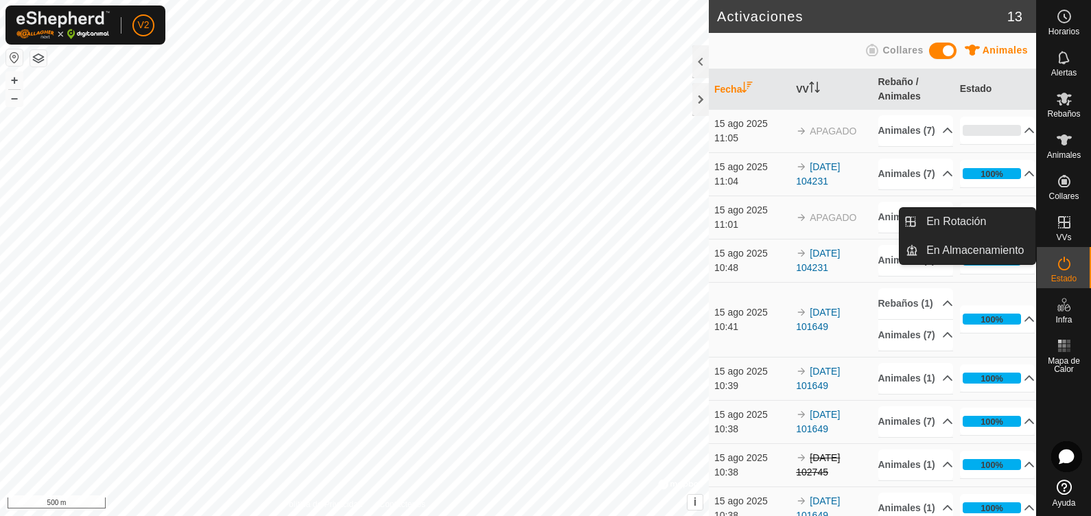
click at [1072, 233] on div "VVs" at bounding box center [1064, 226] width 54 height 41
click at [985, 220] on link "En Rotación" at bounding box center [976, 221] width 117 height 27
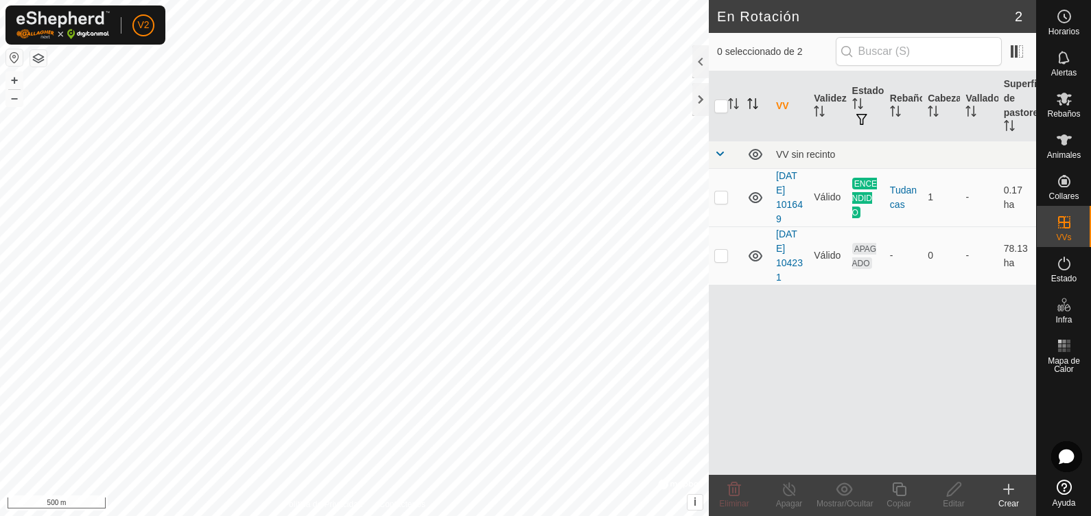
click at [755, 103] on icon "Activar para ordenar" at bounding box center [755, 103] width 1 height 11
click at [718, 104] on input "checkbox" at bounding box center [721, 107] width 14 height 14
checkbox input "true"
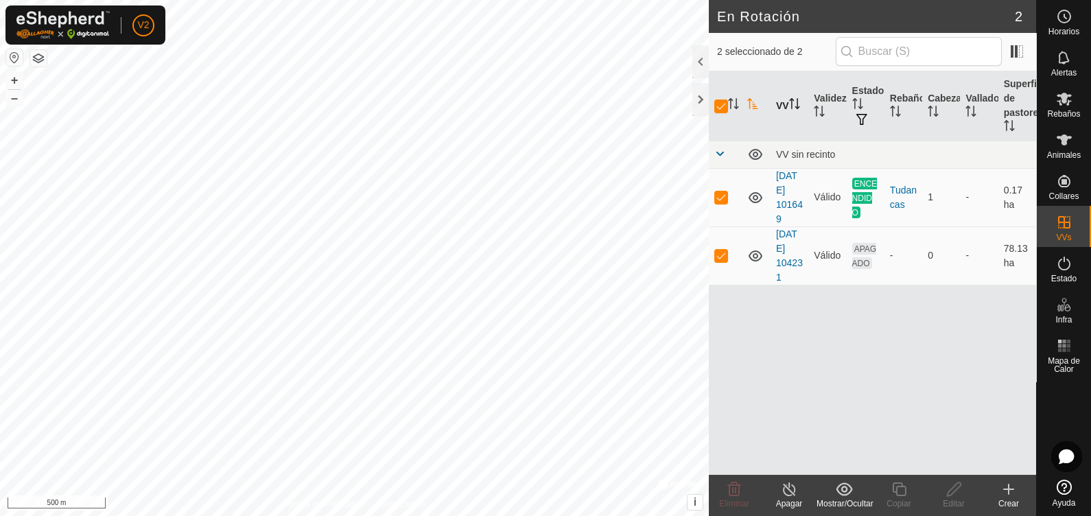
click at [803, 98] on th "VV" at bounding box center [790, 106] width 38 height 70
click at [865, 197] on td "ENCENDIDO" at bounding box center [866, 197] width 38 height 58
click at [718, 198] on p-checkbox at bounding box center [721, 196] width 14 height 11
checkbox input "false"
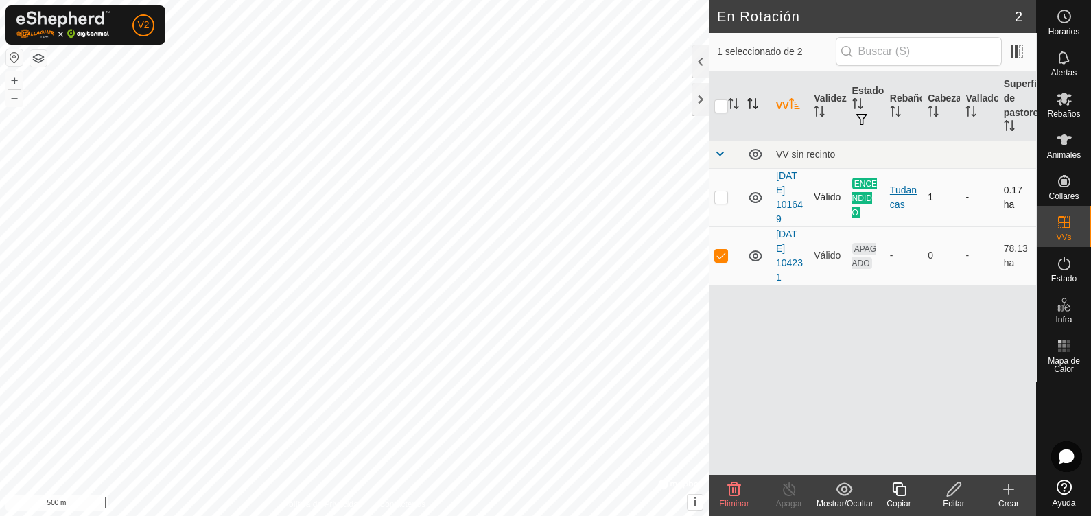
click at [892, 198] on div "Tudancas" at bounding box center [903, 197] width 27 height 29
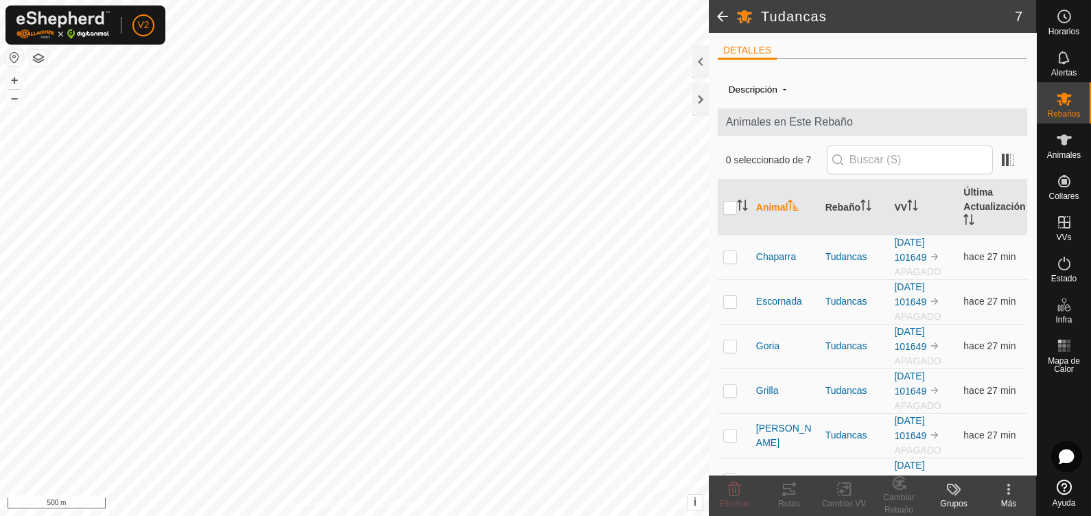
click at [727, 21] on span at bounding box center [722, 16] width 27 height 33
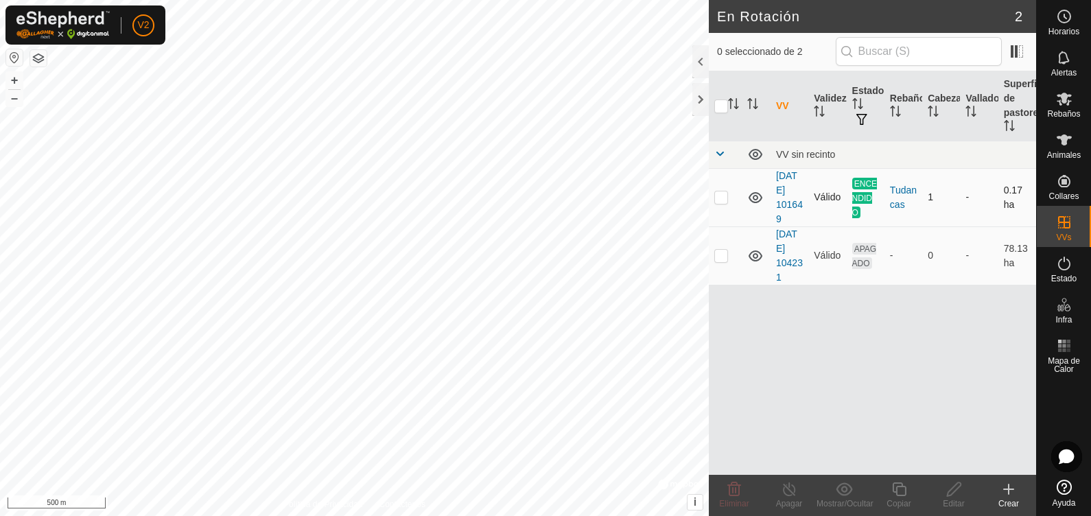
click at [720, 196] on p-checkbox at bounding box center [721, 196] width 14 height 11
checkbox input "true"
click at [795, 494] on icon at bounding box center [789, 489] width 17 height 16
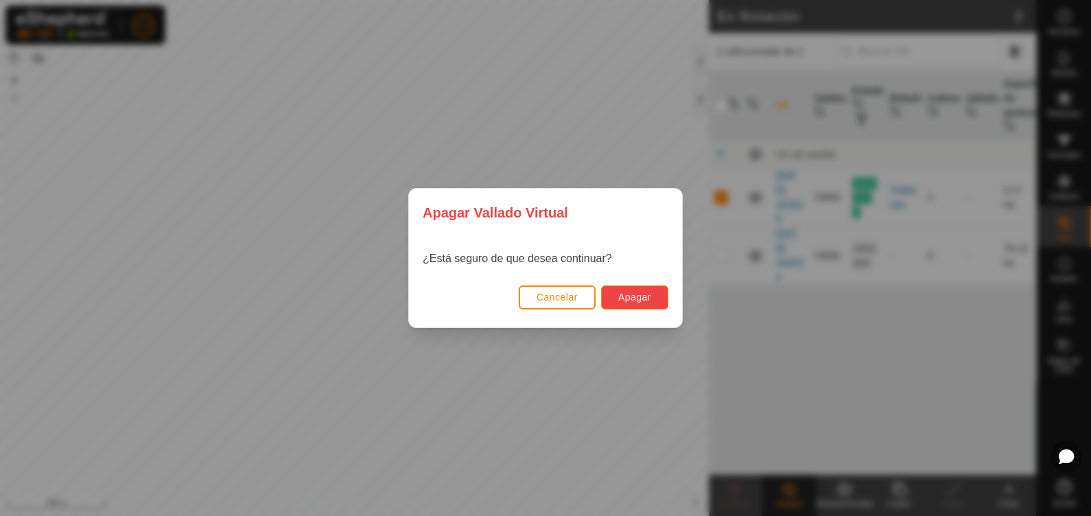
click at [636, 294] on span "Apagar" at bounding box center [634, 297] width 33 height 11
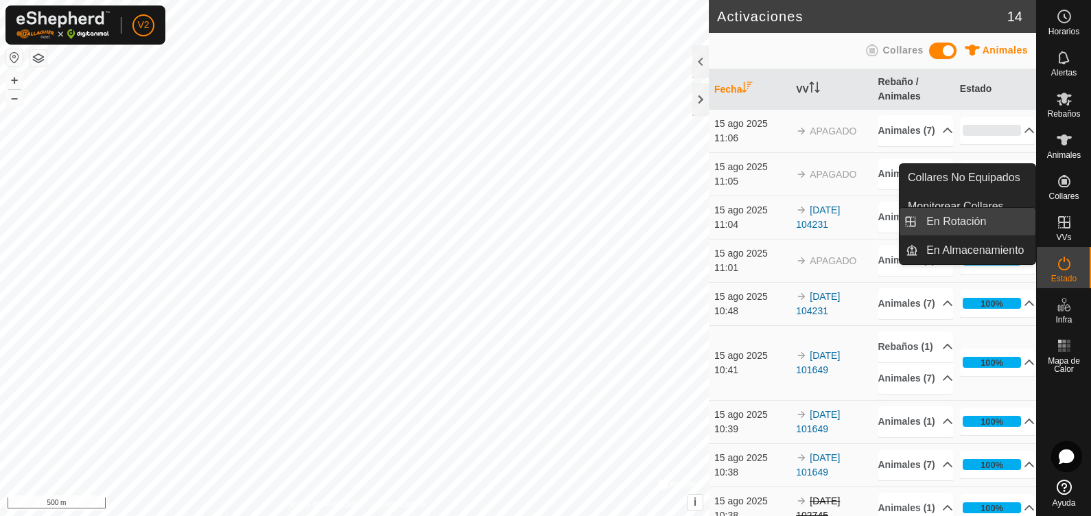
click at [983, 220] on link "En Rotación" at bounding box center [976, 221] width 117 height 27
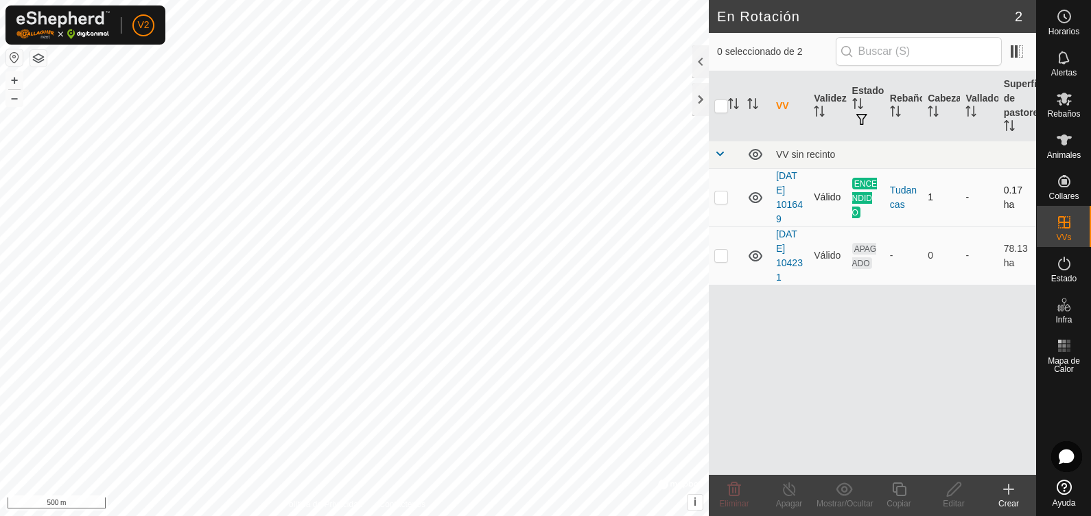
click at [847, 188] on td "ENCENDIDO" at bounding box center [866, 197] width 38 height 58
click at [1062, 117] on span "Rebaños" at bounding box center [1063, 114] width 33 height 8
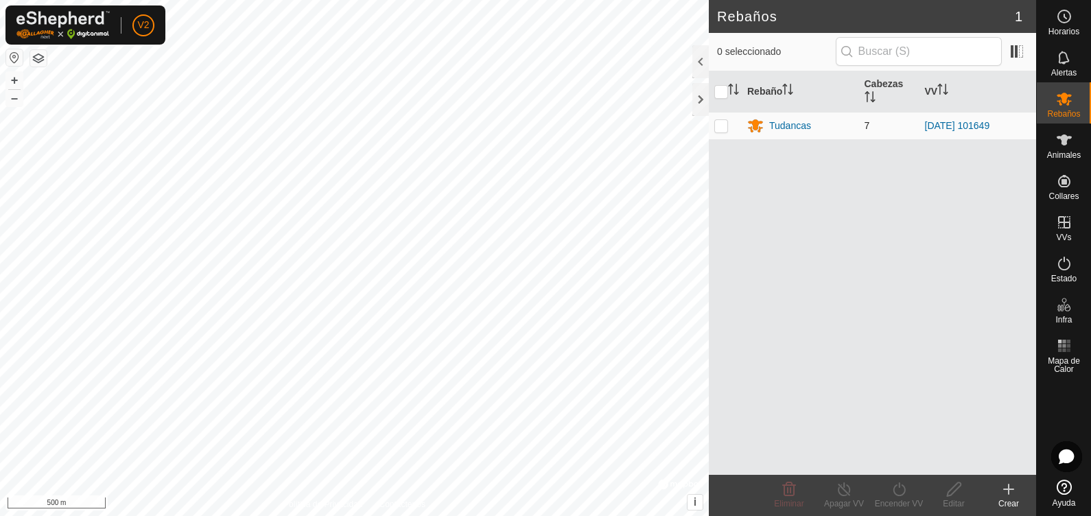
click at [724, 128] on p-checkbox at bounding box center [721, 125] width 14 height 11
checkbox input "true"
click at [791, 128] on div "Tudancas" at bounding box center [790, 126] width 42 height 14
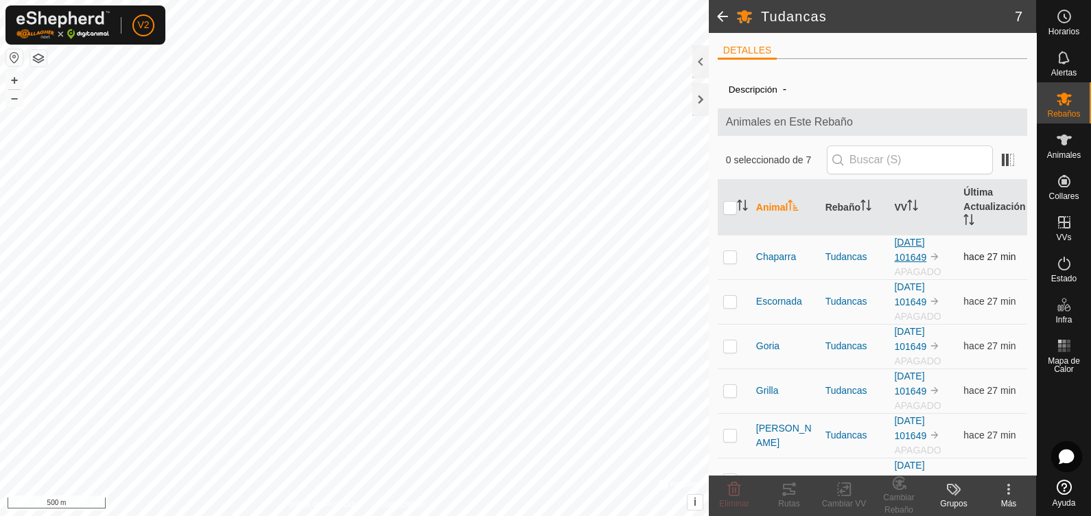
click at [913, 253] on link "[DATE] 101649" at bounding box center [910, 250] width 32 height 26
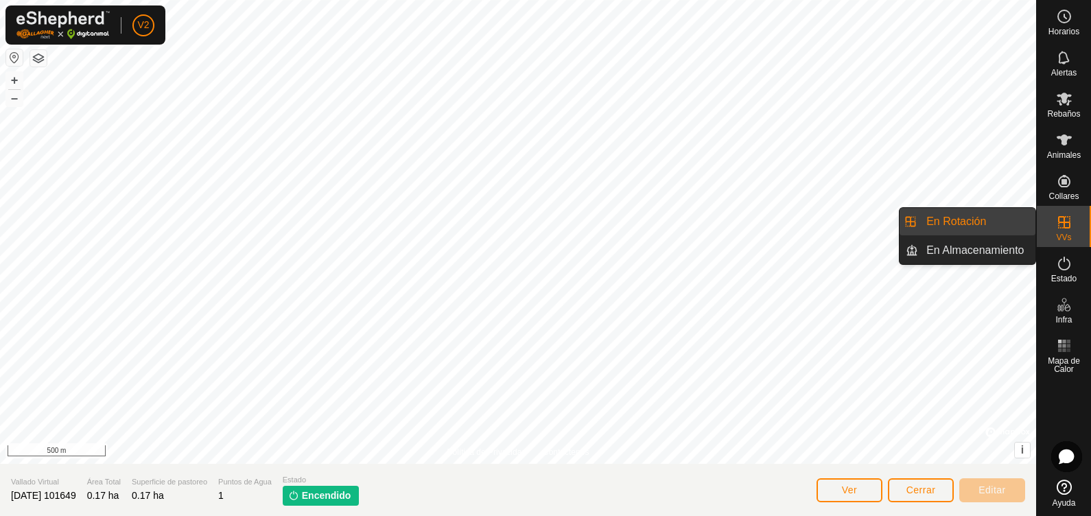
click at [961, 219] on link "En Rotación" at bounding box center [976, 221] width 117 height 27
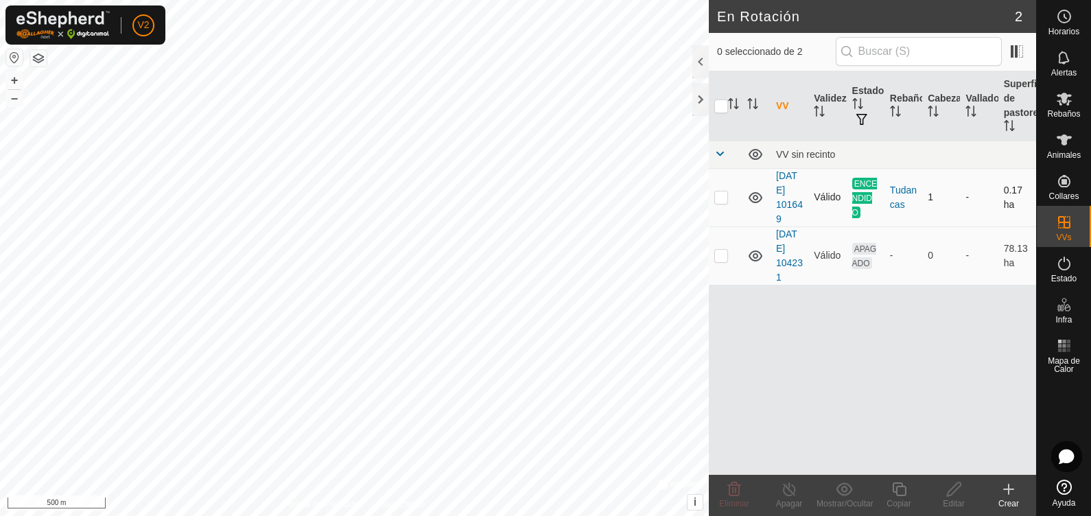
click at [725, 197] on p-checkbox at bounding box center [721, 196] width 14 height 11
checkbox input "true"
click at [841, 494] on icon at bounding box center [844, 488] width 16 height 13
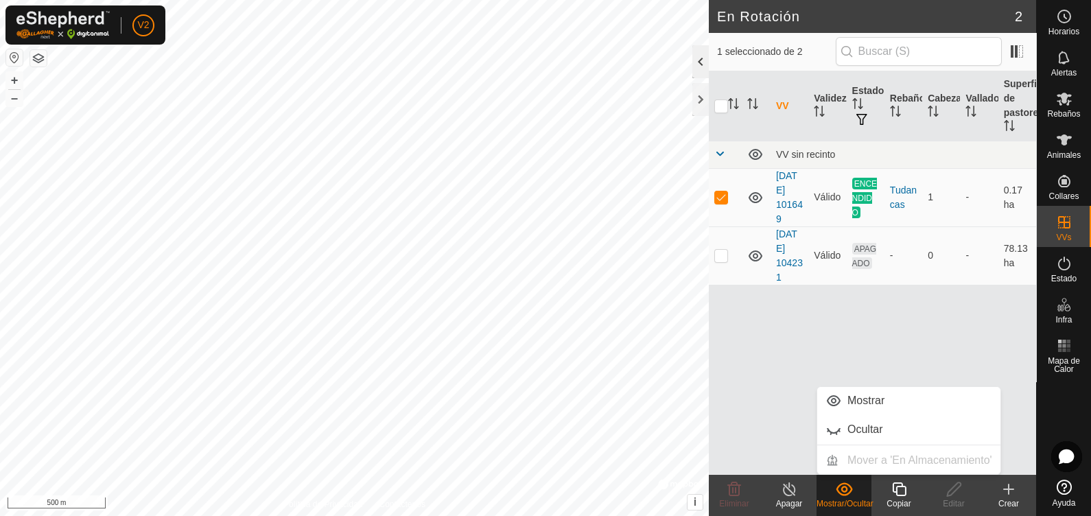
click at [705, 58] on div at bounding box center [700, 61] width 16 height 33
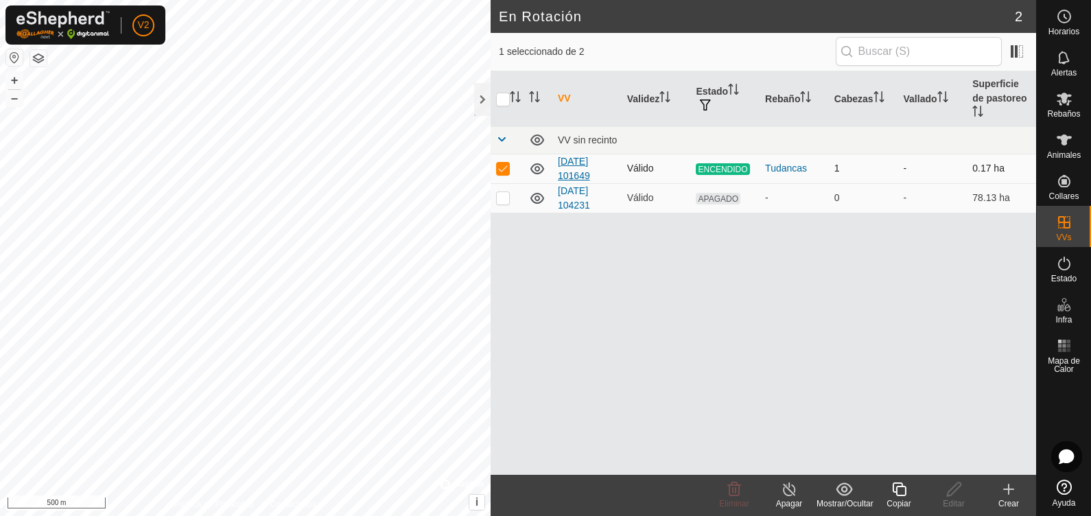
click at [576, 156] on link "[DATE] 101649" at bounding box center [574, 168] width 32 height 25
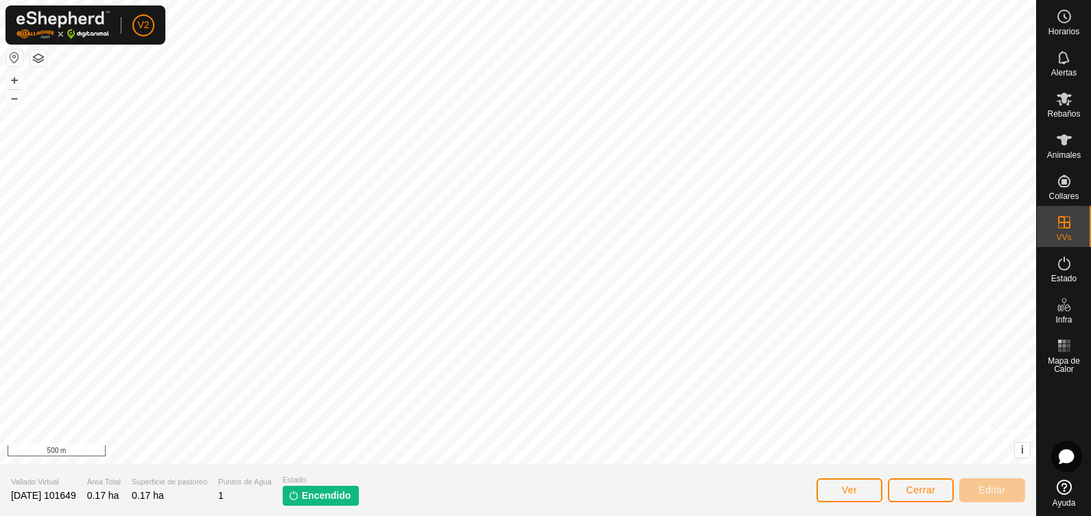
click at [329, 498] on span "Encendido" at bounding box center [326, 496] width 49 height 14
click at [829, 487] on button "Ver" at bounding box center [850, 490] width 66 height 24
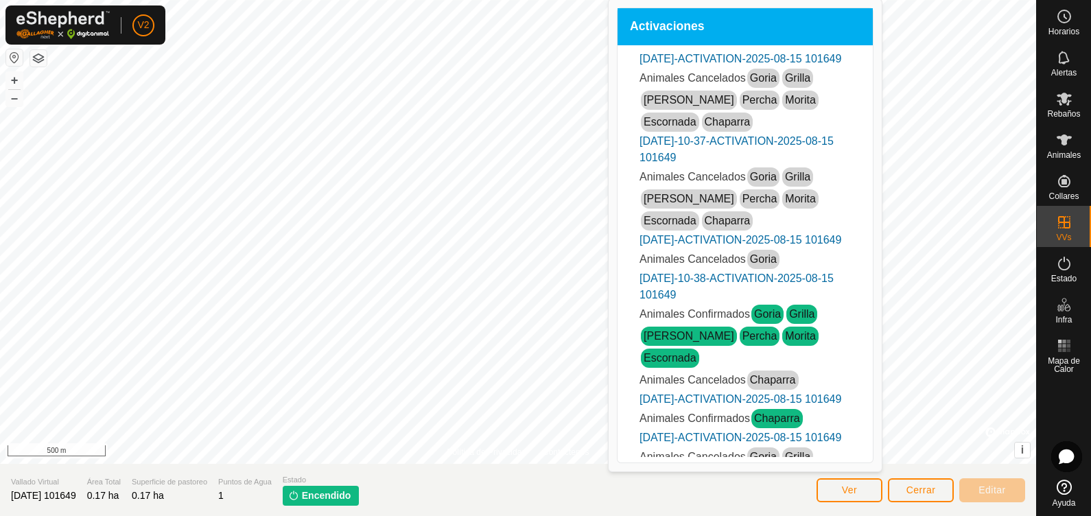
click at [327, 489] on span "Encendido" at bounding box center [326, 496] width 49 height 14
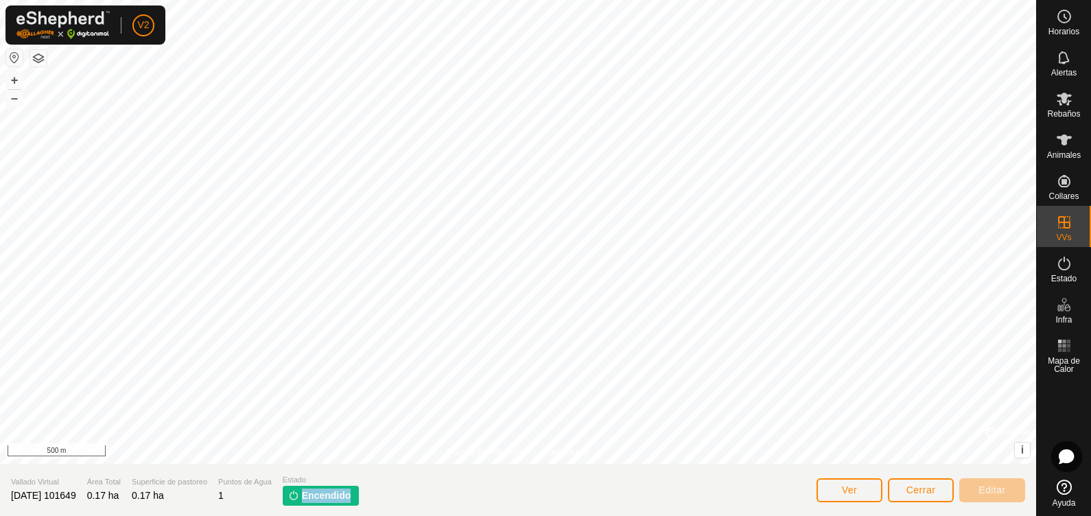
click at [327, 489] on span "Encendido" at bounding box center [326, 496] width 49 height 14
click at [1060, 103] on icon at bounding box center [1064, 99] width 16 height 16
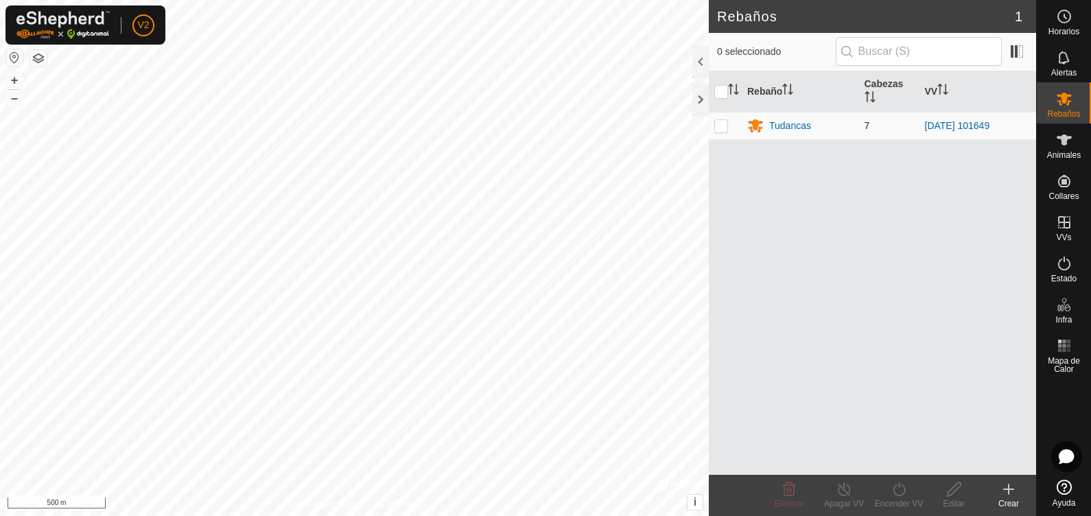
click at [723, 124] on p-checkbox at bounding box center [721, 125] width 14 height 11
checkbox input "true"
click at [889, 503] on div "Encender VV" at bounding box center [899, 504] width 55 height 12
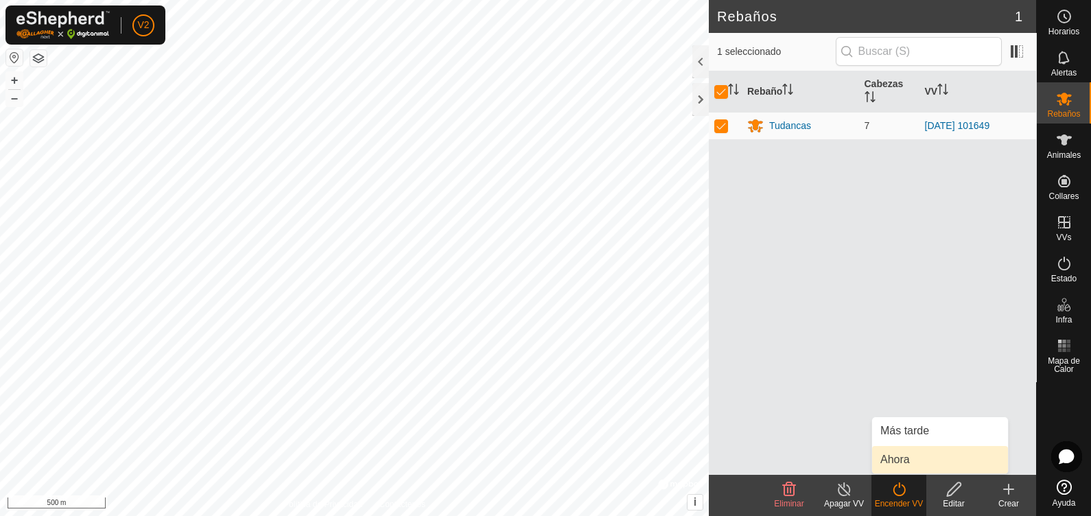
click at [895, 459] on link "Ahora" at bounding box center [940, 459] width 136 height 27
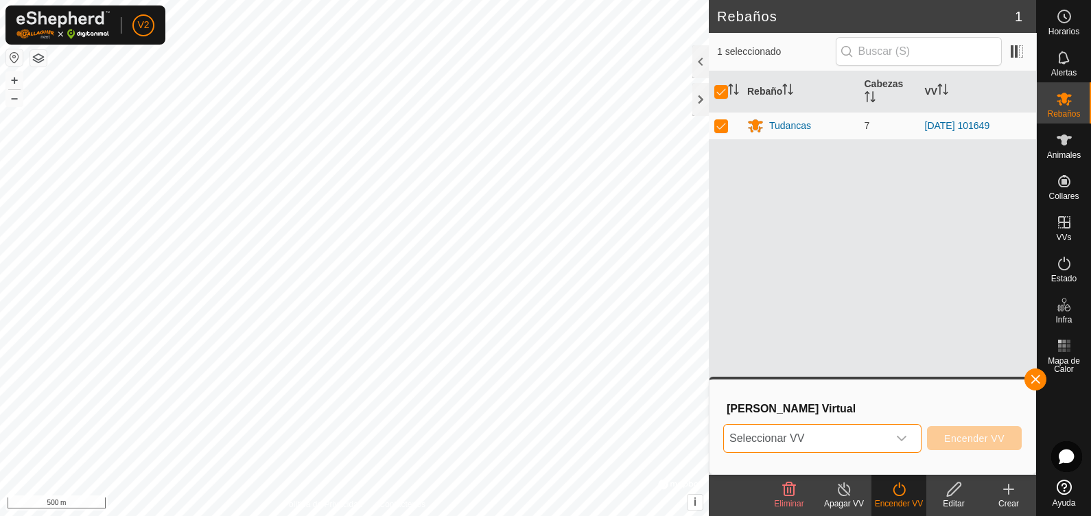
click at [835, 441] on span "Seleccionar VV" at bounding box center [806, 438] width 164 height 27
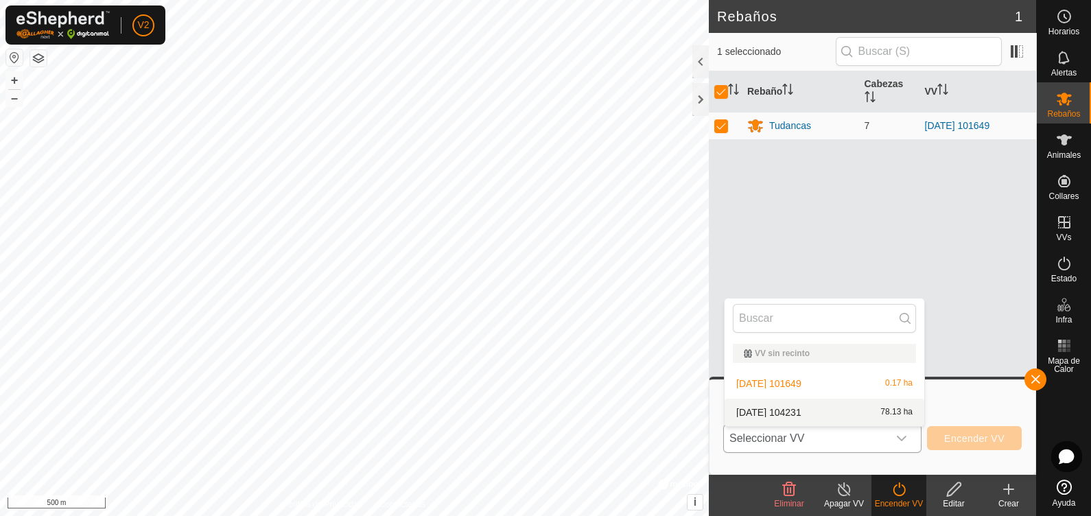
click at [869, 420] on li "[DATE] 104231 78.13 ha" at bounding box center [825, 412] width 200 height 27
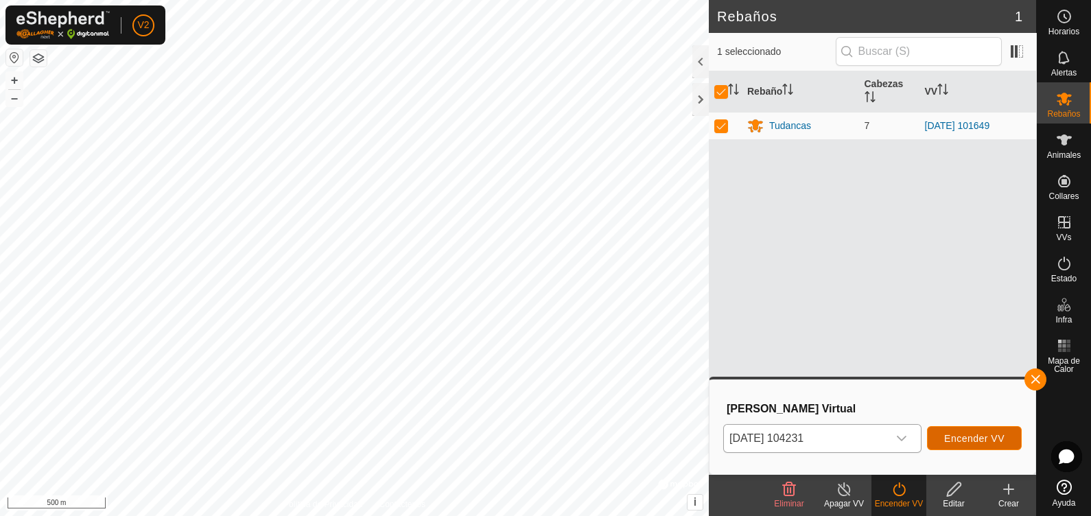
click at [959, 434] on span "Encender VV" at bounding box center [974, 438] width 60 height 11
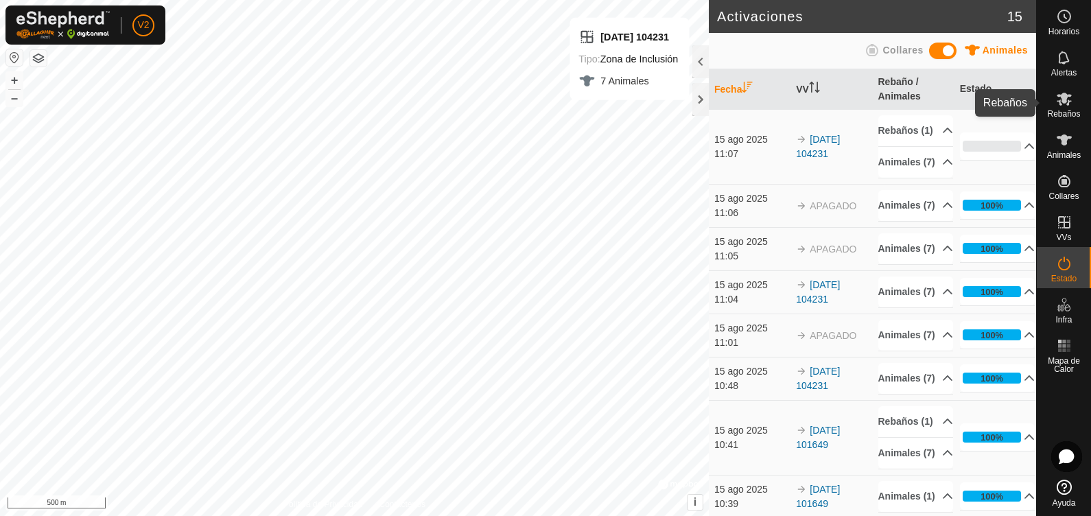
click at [1061, 99] on icon at bounding box center [1064, 99] width 16 height 16
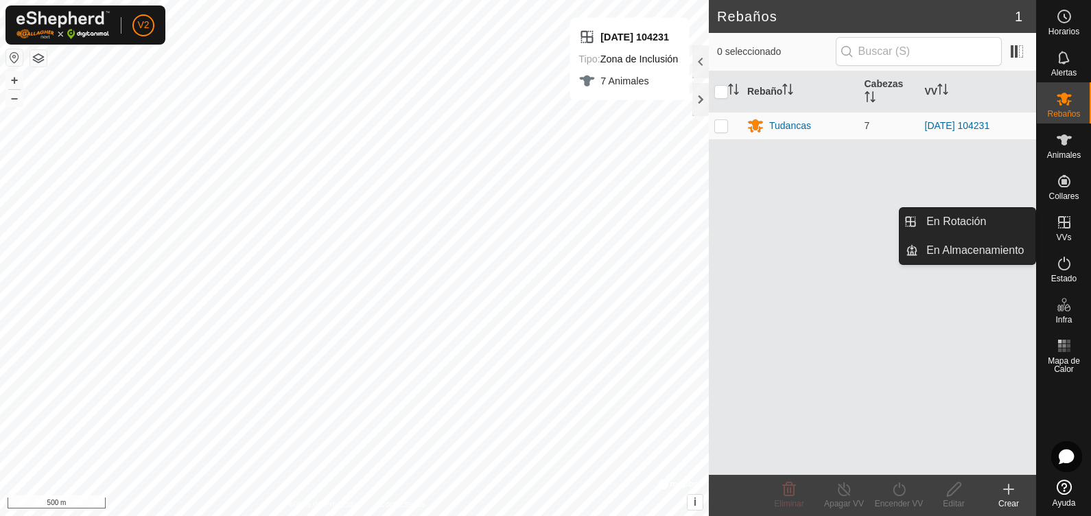
click at [1059, 226] on icon at bounding box center [1064, 222] width 16 height 16
click at [978, 222] on link "En Rotación" at bounding box center [976, 221] width 117 height 27
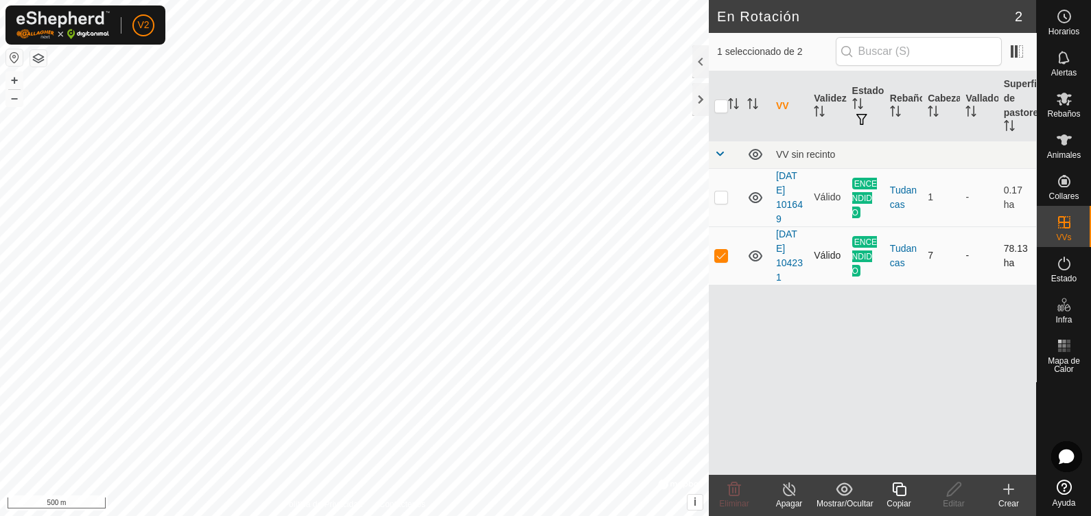
click at [721, 259] on p-checkbox at bounding box center [721, 255] width 14 height 11
checkbox input "false"
click at [718, 202] on td at bounding box center [725, 197] width 33 height 58
checkbox input "true"
click at [777, 493] on turn-off-svg-icon at bounding box center [789, 489] width 55 height 16
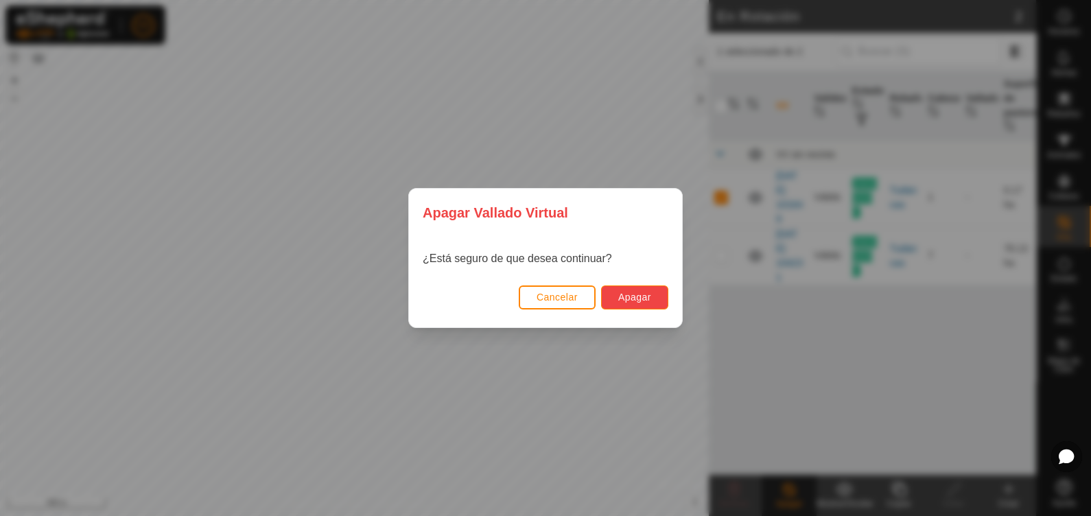
click at [640, 294] on span "Apagar" at bounding box center [634, 297] width 33 height 11
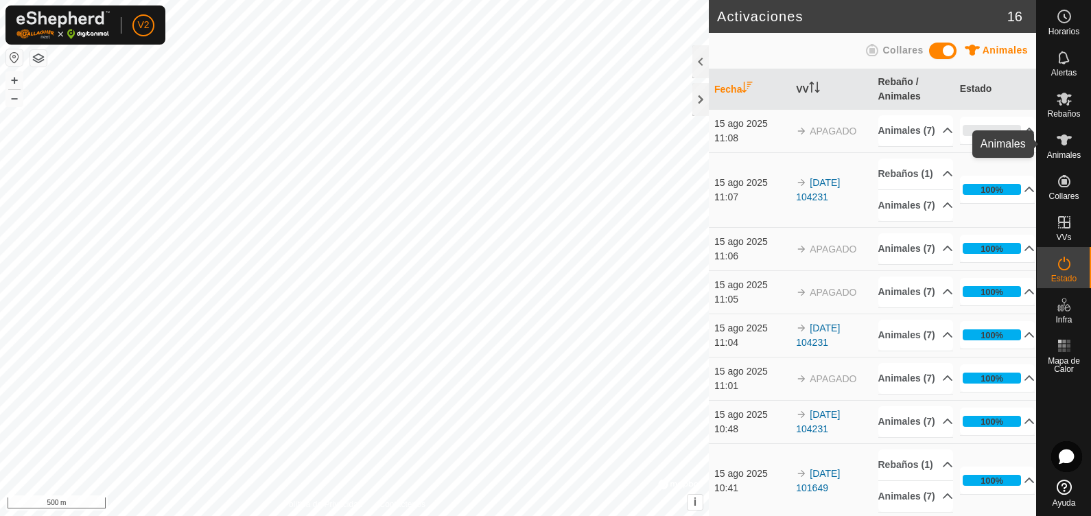
click at [1061, 138] on icon at bounding box center [1064, 139] width 15 height 11
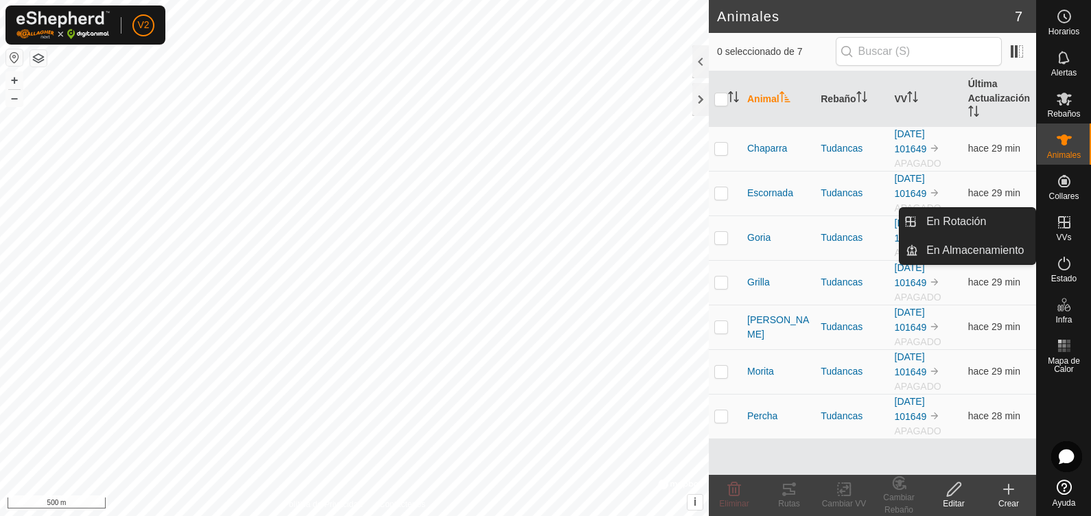
click at [1058, 233] on span "VVs" at bounding box center [1063, 237] width 15 height 8
click at [995, 213] on link "En Rotación" at bounding box center [976, 221] width 117 height 27
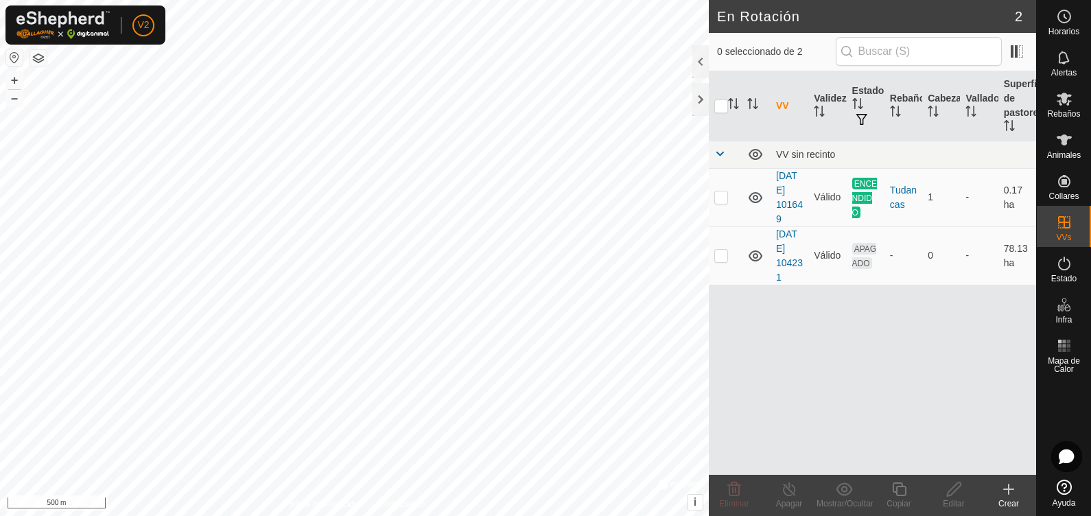
click at [935, 292] on div "VV Validez Estado Rebaño Cabezas Vallado Superficie de pastoreo VV sin recinto …" at bounding box center [872, 272] width 327 height 403
click at [727, 261] on td at bounding box center [725, 255] width 33 height 58
checkbox input "true"
click at [721, 198] on p-checkbox at bounding box center [721, 196] width 14 height 11
checkbox input "true"
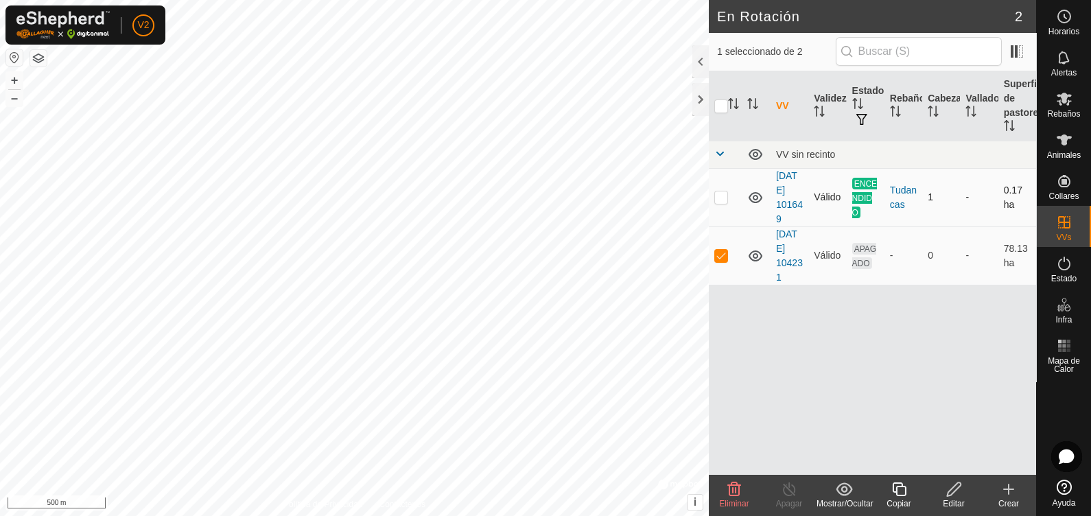
checkbox input "true"
click at [725, 259] on p-checkbox at bounding box center [721, 255] width 14 height 11
checkbox input "false"
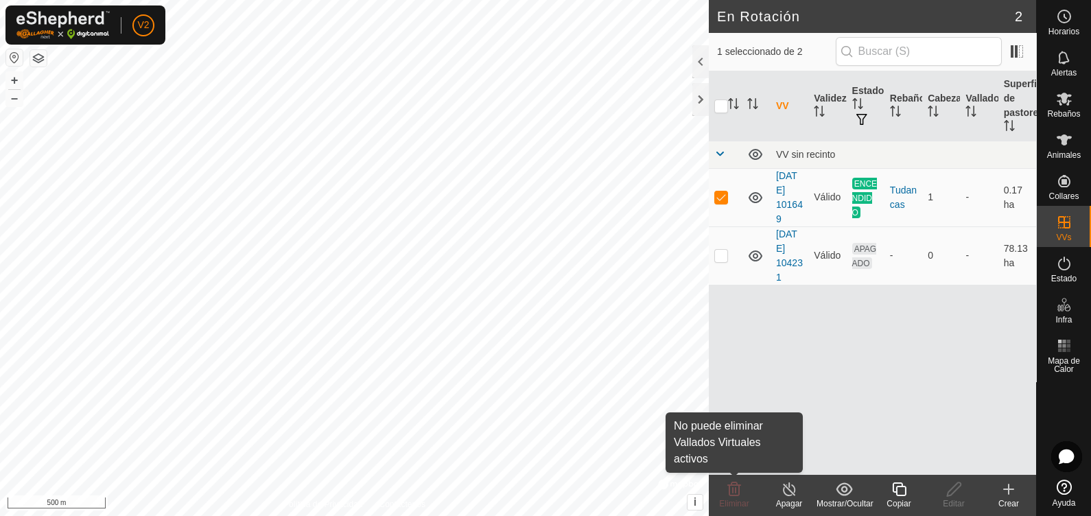
click at [738, 491] on icon at bounding box center [734, 489] width 13 height 14
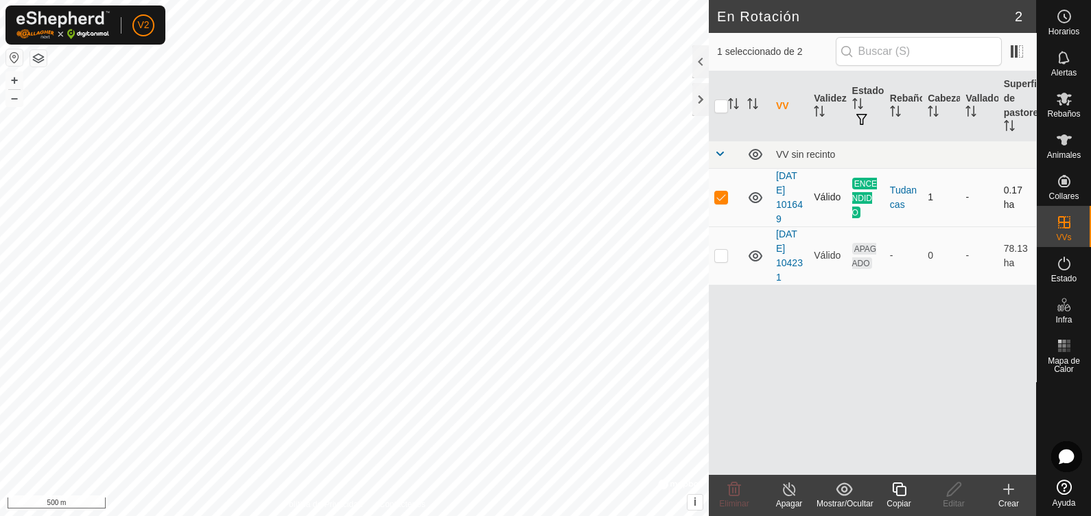
click at [861, 200] on span "ENCENDIDO" at bounding box center [864, 198] width 25 height 40
click at [1061, 101] on icon at bounding box center [1064, 99] width 15 height 13
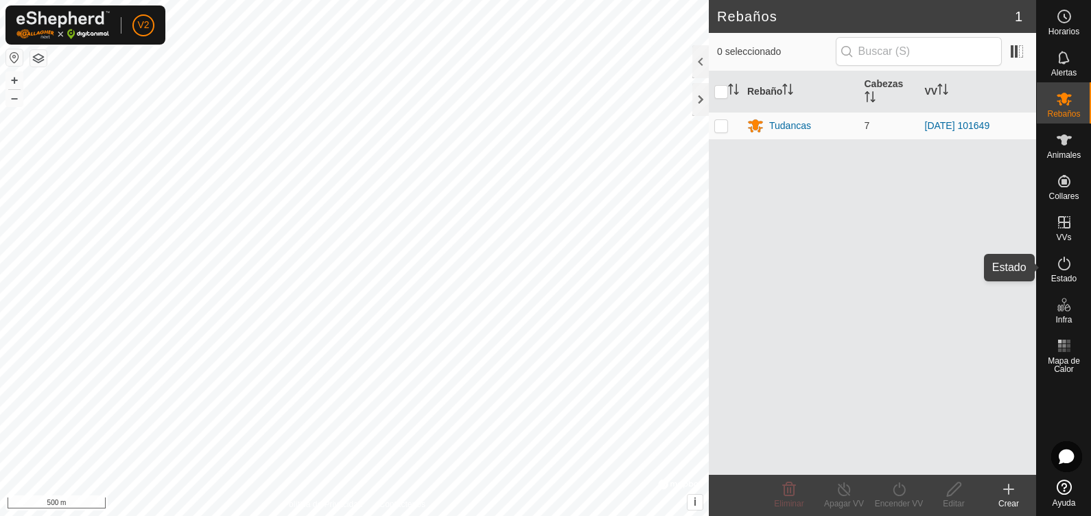
click at [1063, 280] on span "Estado" at bounding box center [1063, 278] width 25 height 8
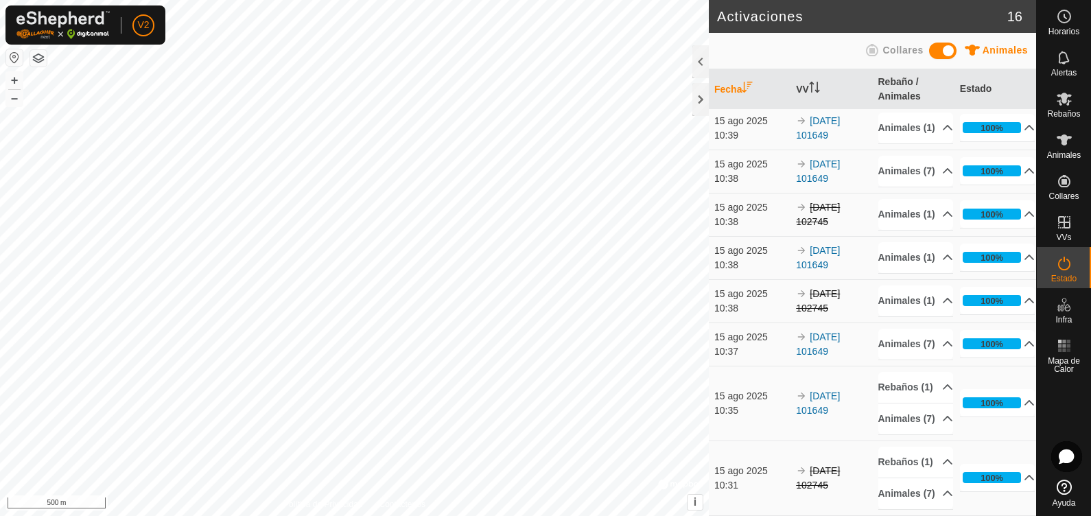
scroll to position [694, 0]
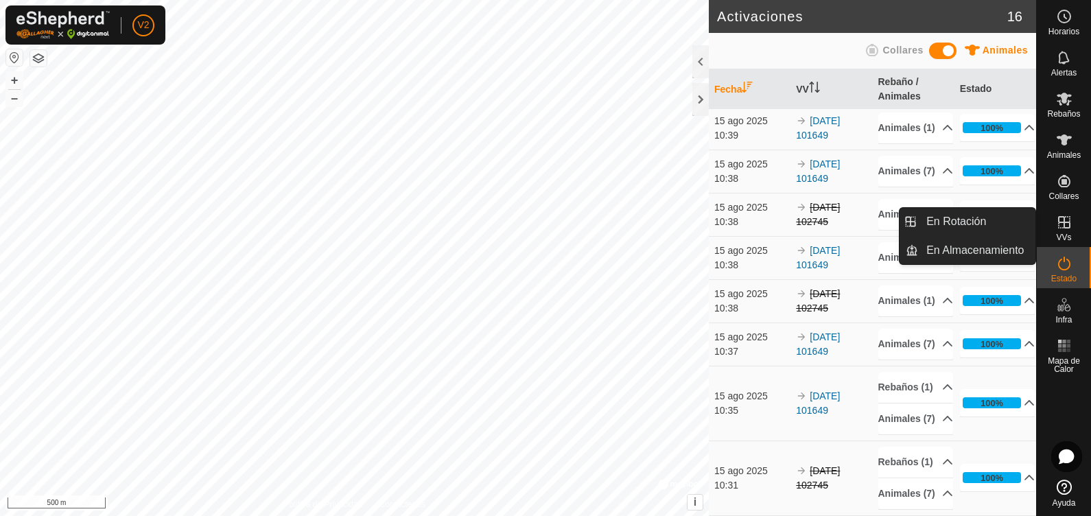
click at [1062, 236] on span "VVs" at bounding box center [1063, 237] width 15 height 8
click at [985, 231] on link "En Rotación" at bounding box center [976, 221] width 117 height 27
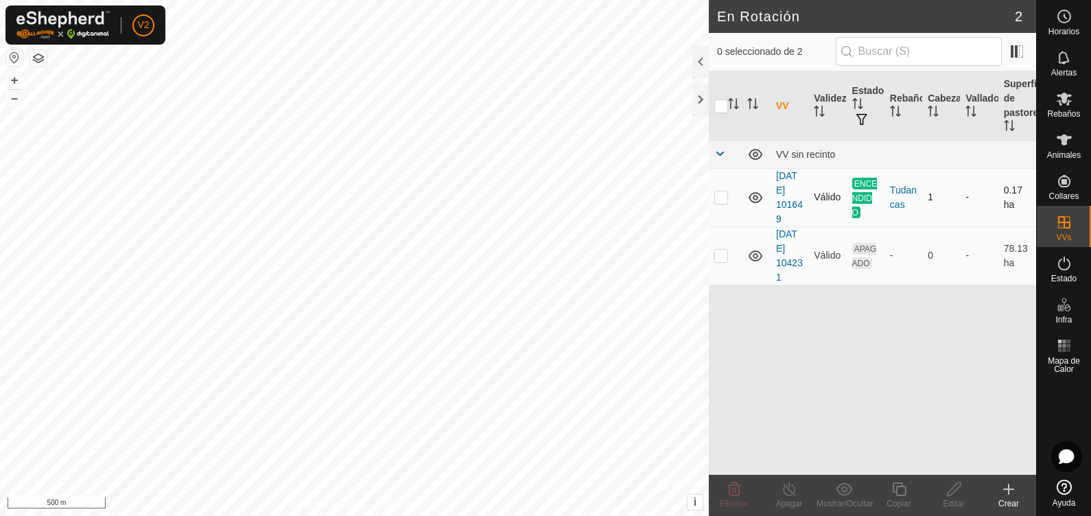
click at [721, 194] on p-checkbox at bounding box center [721, 196] width 14 height 11
checkbox input "true"
click at [852, 199] on span "ENCENDIDO" at bounding box center [864, 198] width 25 height 40
drag, startPoint x: 852, startPoint y: 199, endPoint x: 782, endPoint y: 501, distance: 310.1
click at [782, 501] on div "Apagar" at bounding box center [789, 504] width 55 height 12
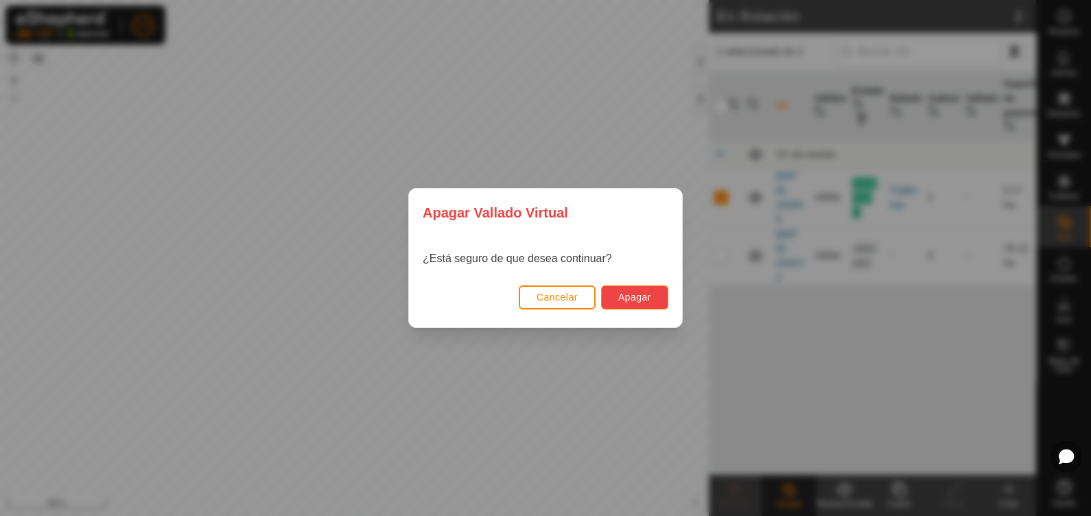
click at [666, 292] on button "Apagar" at bounding box center [634, 297] width 67 height 24
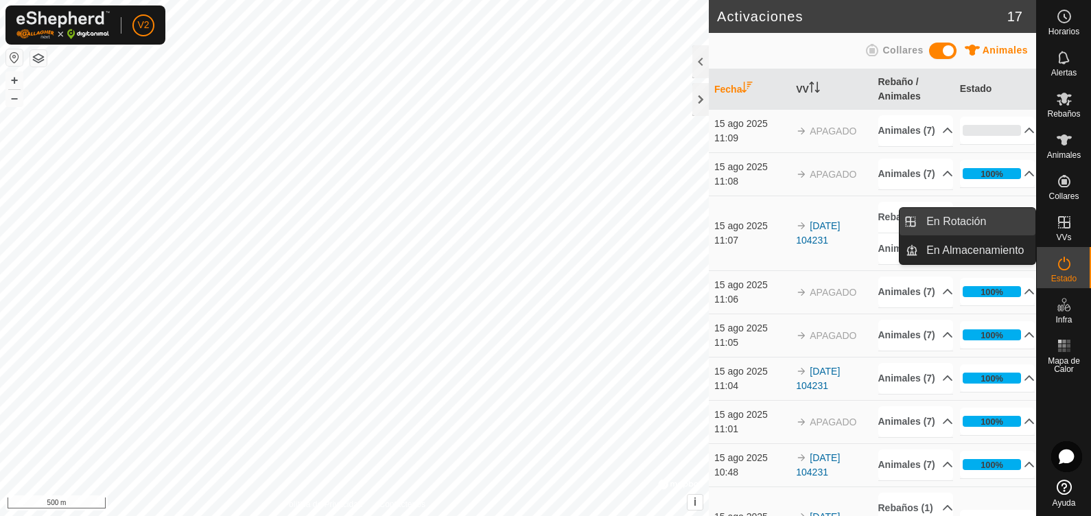
click at [983, 222] on link "En Rotación" at bounding box center [976, 221] width 117 height 27
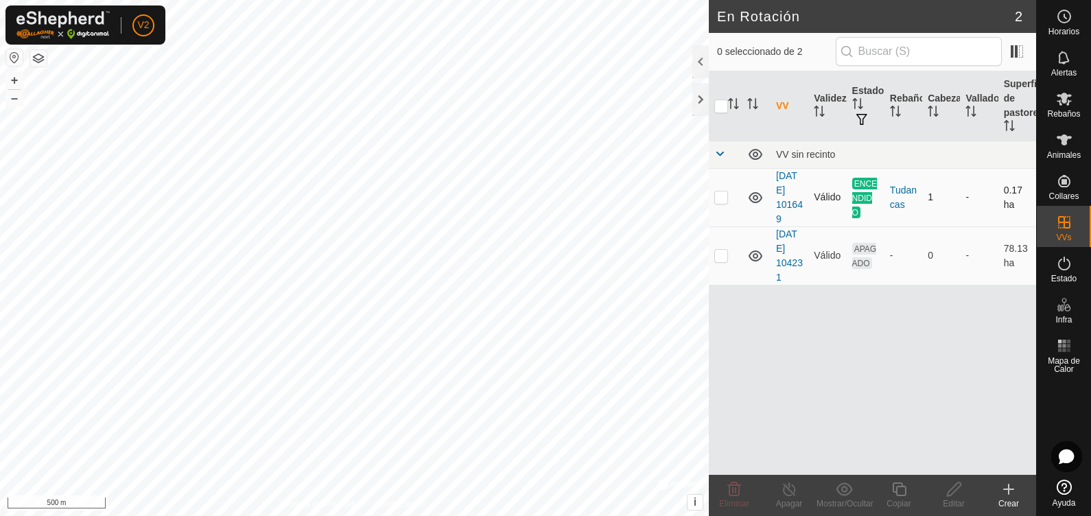
click at [874, 187] on span "ENCENDIDO" at bounding box center [864, 198] width 25 height 40
click at [857, 190] on span "ENCENDIDO" at bounding box center [864, 198] width 25 height 40
click at [907, 193] on div "Tudancas" at bounding box center [903, 197] width 27 height 29
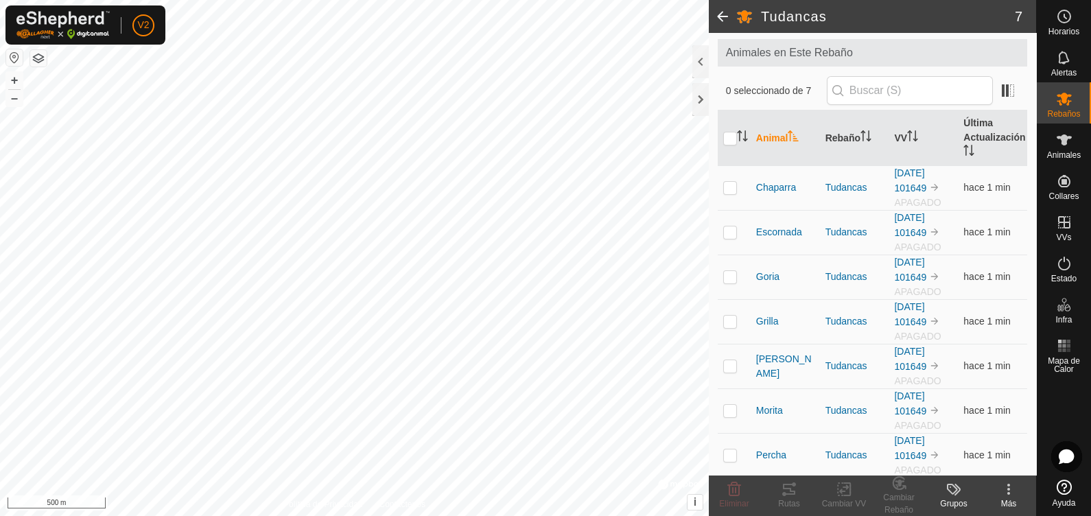
scroll to position [70, 0]
click at [916, 183] on link "[DATE] 101649" at bounding box center [910, 180] width 32 height 26
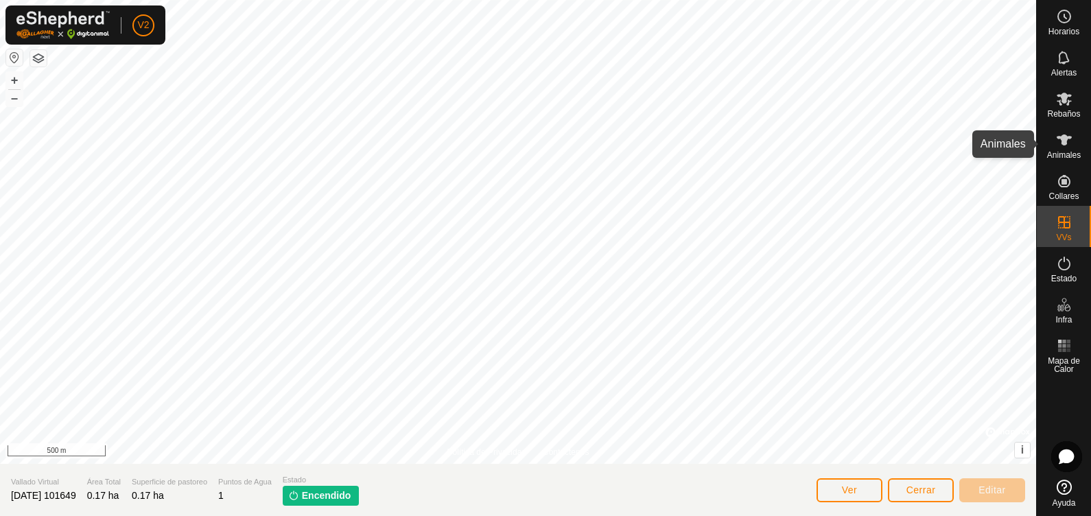
click at [1078, 141] on div "Animales" at bounding box center [1064, 144] width 54 height 41
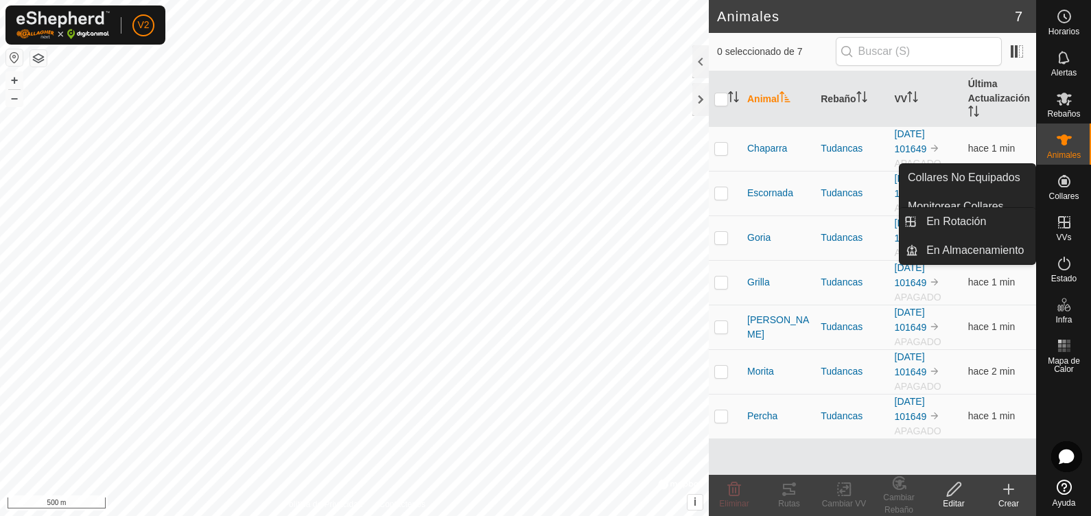
click at [1020, 220] on link "En Rotación" at bounding box center [976, 221] width 117 height 27
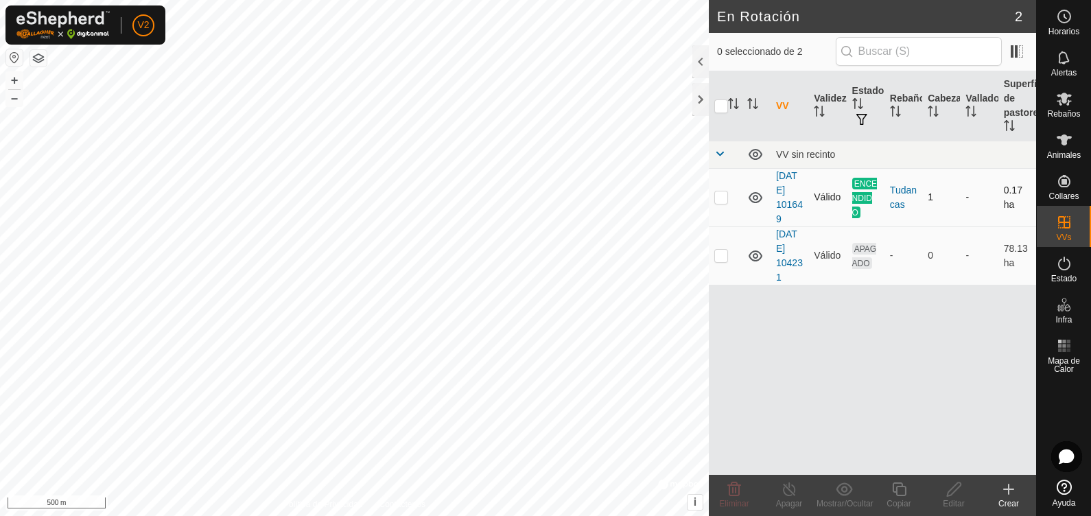
click at [727, 196] on p-tablecheckbox at bounding box center [721, 196] width 14 height 11
checkbox input "true"
click at [792, 485] on icon at bounding box center [789, 489] width 12 height 14
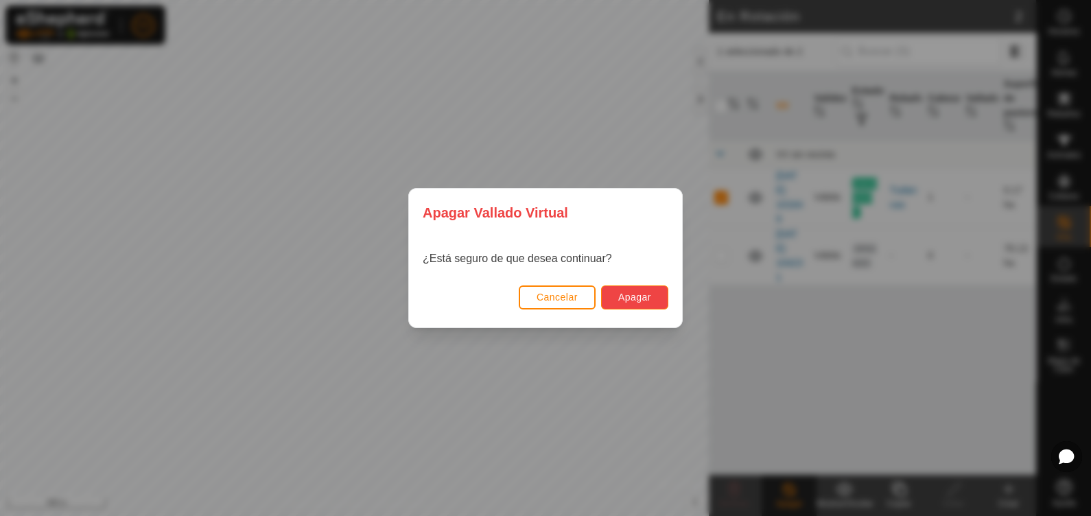
click at [650, 299] on span "Apagar" at bounding box center [634, 297] width 33 height 11
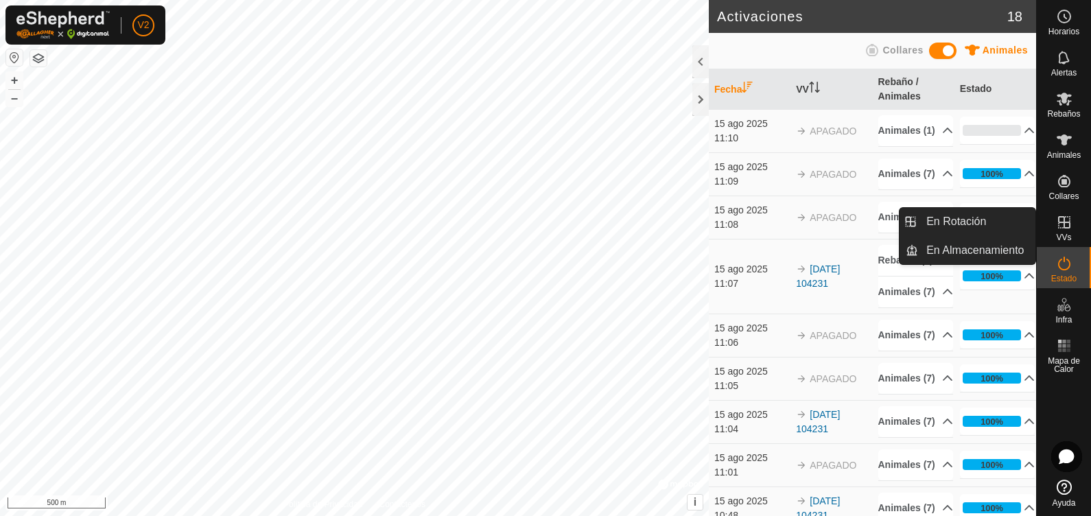
click at [1061, 230] on icon at bounding box center [1064, 222] width 16 height 16
click at [989, 223] on link "En Rotación" at bounding box center [976, 221] width 117 height 27
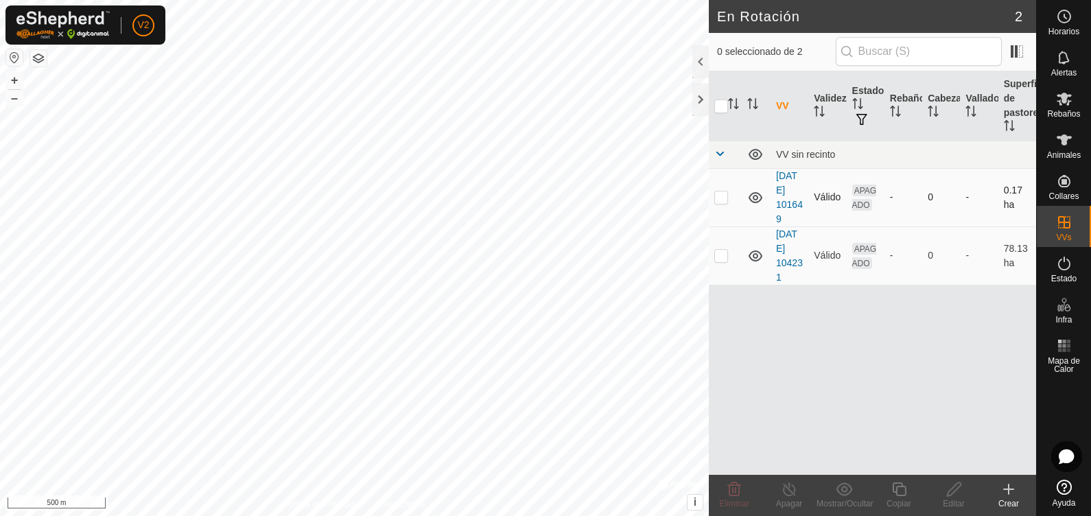
click at [720, 203] on td at bounding box center [725, 197] width 33 height 58
click at [744, 499] on span "Eliminar" at bounding box center [734, 504] width 30 height 10
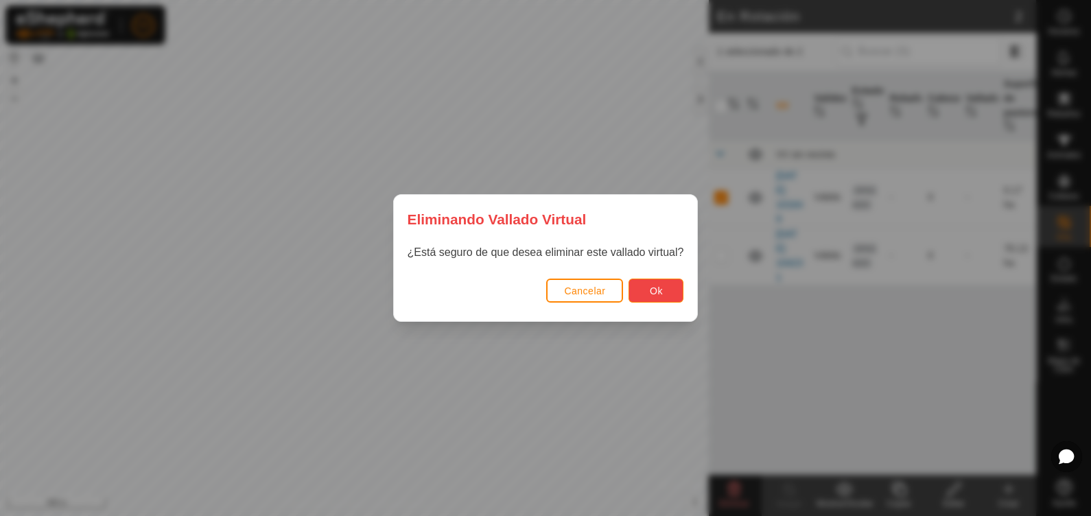
click at [666, 290] on button "Ok" at bounding box center [656, 291] width 55 height 24
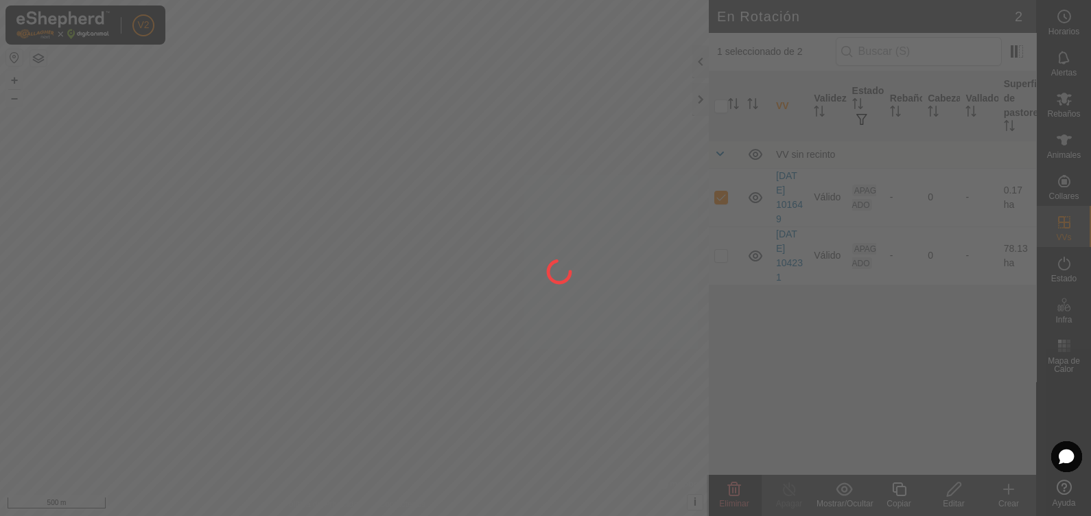
checkbox input "false"
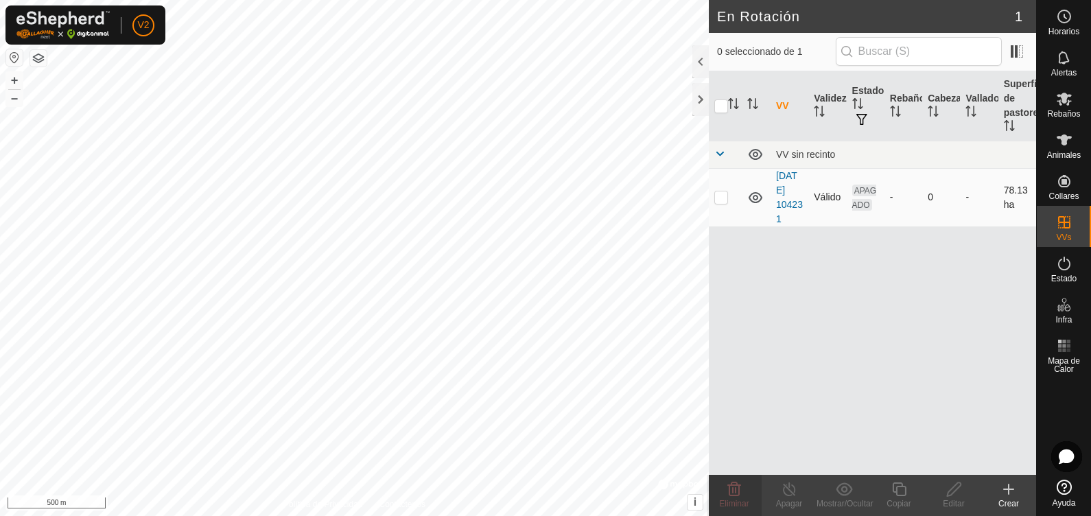
click at [725, 199] on p-checkbox at bounding box center [721, 196] width 14 height 11
checkbox input "true"
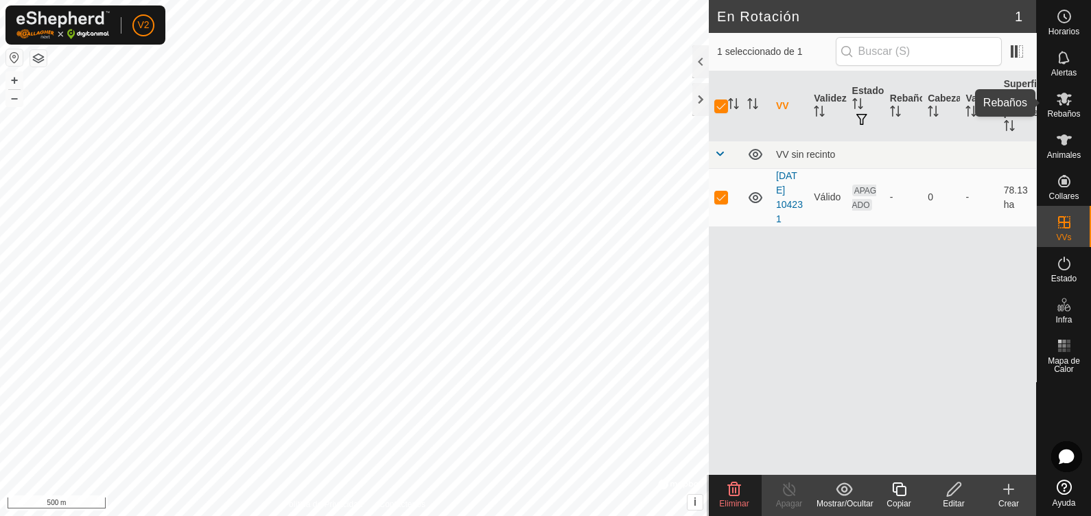
click at [1073, 106] on es-mob-svg-icon at bounding box center [1064, 99] width 25 height 22
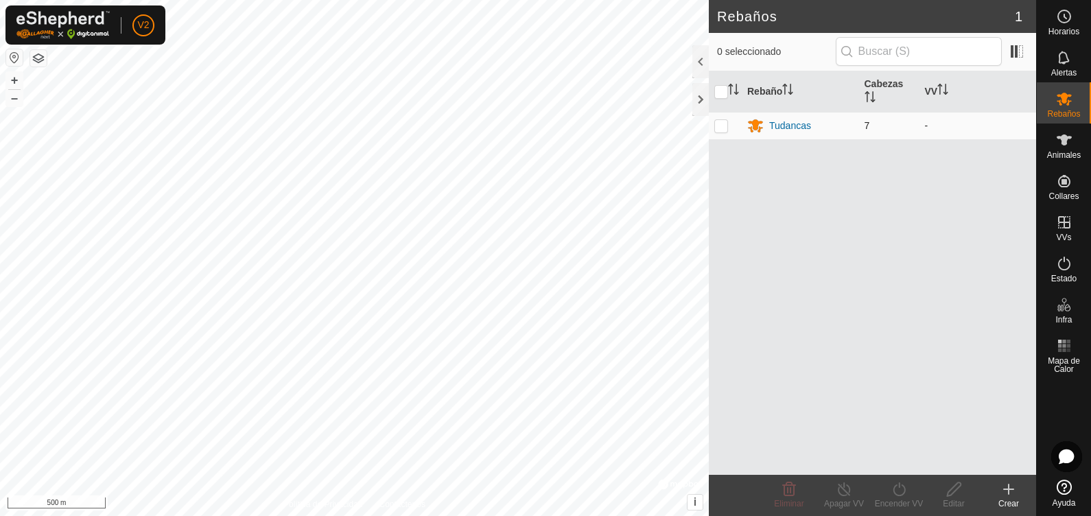
click at [725, 123] on p-checkbox at bounding box center [721, 125] width 14 height 11
checkbox input "true"
click at [895, 487] on icon at bounding box center [899, 489] width 12 height 14
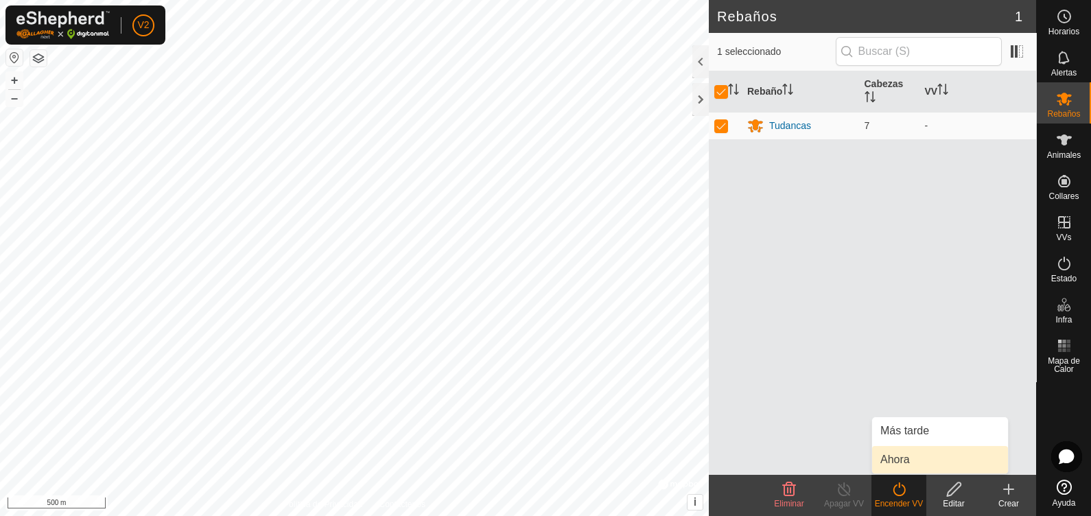
click at [885, 463] on link "Ahora" at bounding box center [940, 459] width 136 height 27
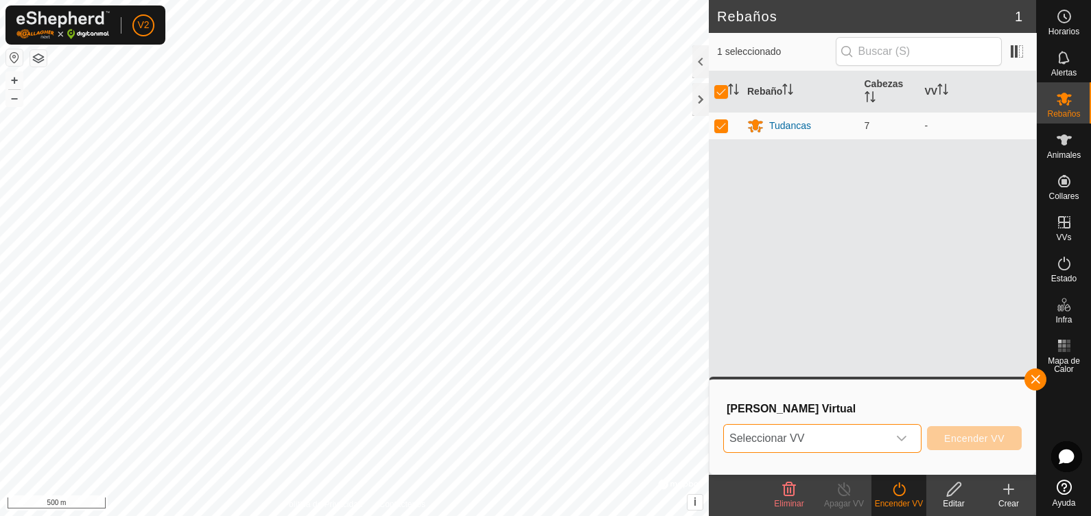
click at [844, 434] on span "Seleccionar VV" at bounding box center [806, 438] width 164 height 27
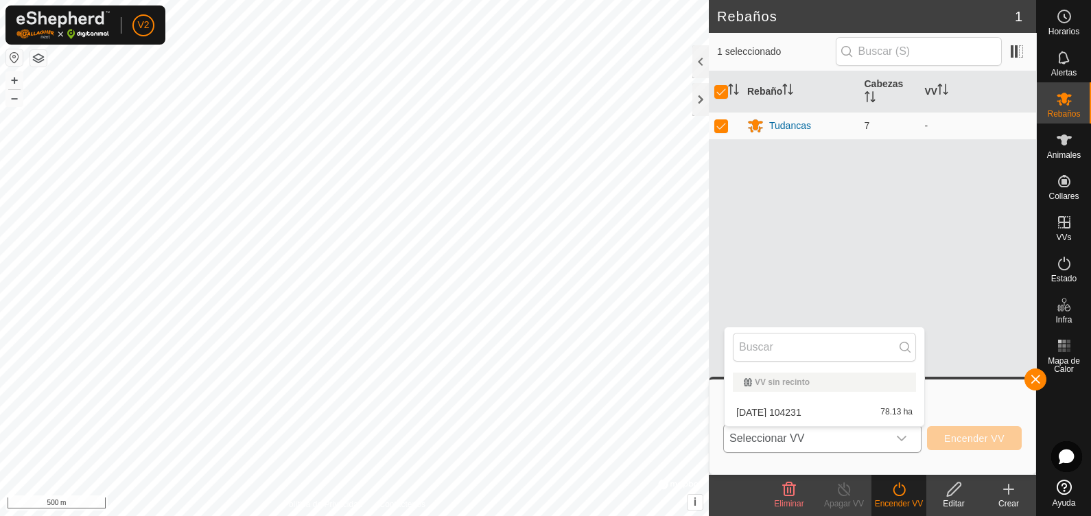
click at [841, 408] on li "[DATE] 104231 78.13 ha" at bounding box center [825, 412] width 200 height 27
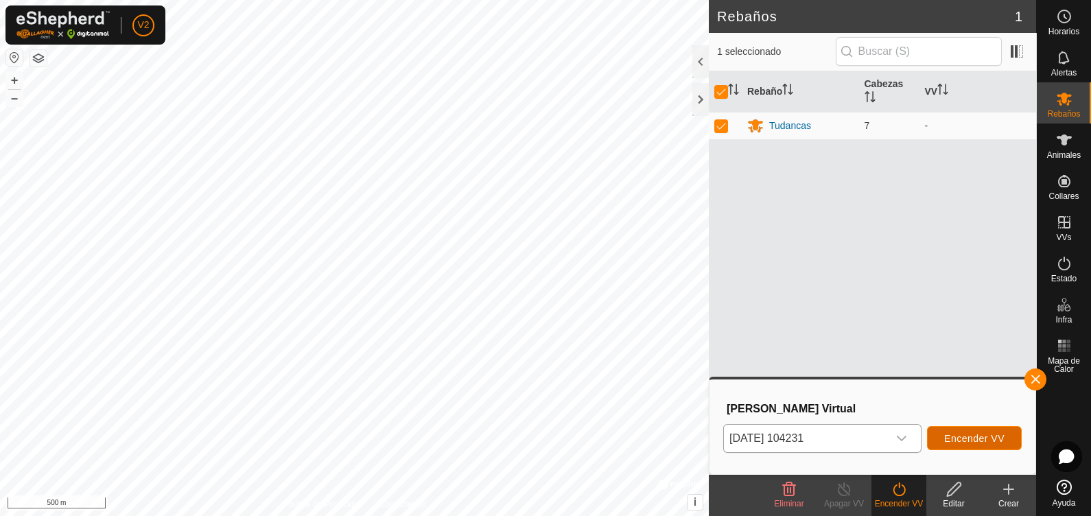
click at [973, 443] on span "Encender VV" at bounding box center [974, 438] width 60 height 11
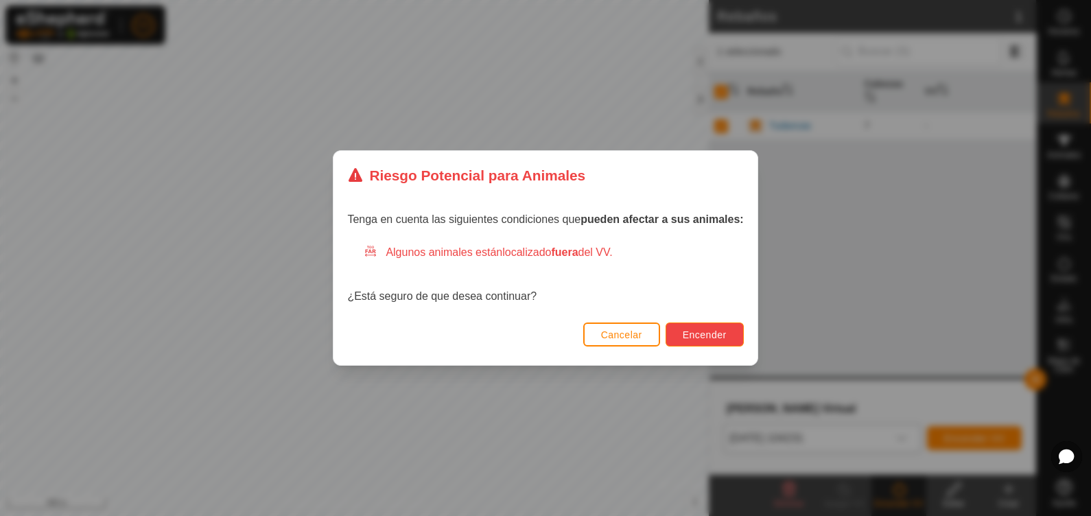
click at [690, 328] on button "Encender" at bounding box center [705, 335] width 78 height 24
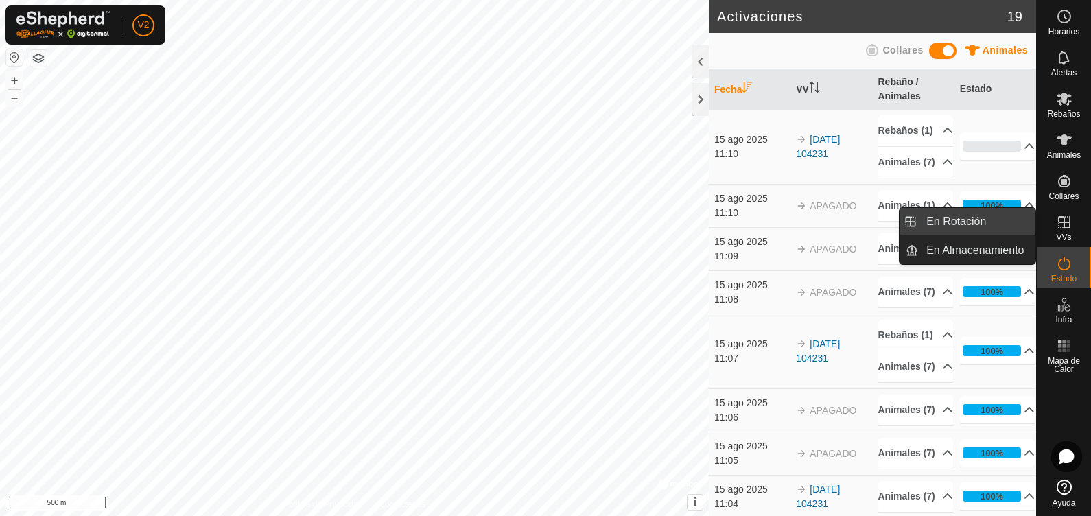
drag, startPoint x: 1035, startPoint y: 230, endPoint x: 1002, endPoint y: 233, distance: 33.1
click at [1002, 233] on link "En Rotación" at bounding box center [976, 221] width 117 height 27
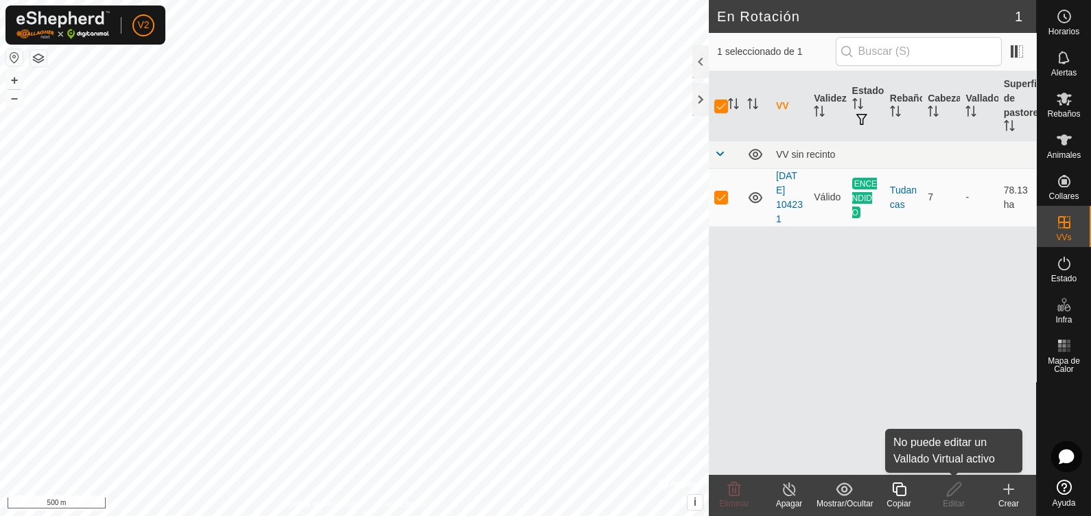
click at [952, 496] on icon at bounding box center [954, 489] width 17 height 16
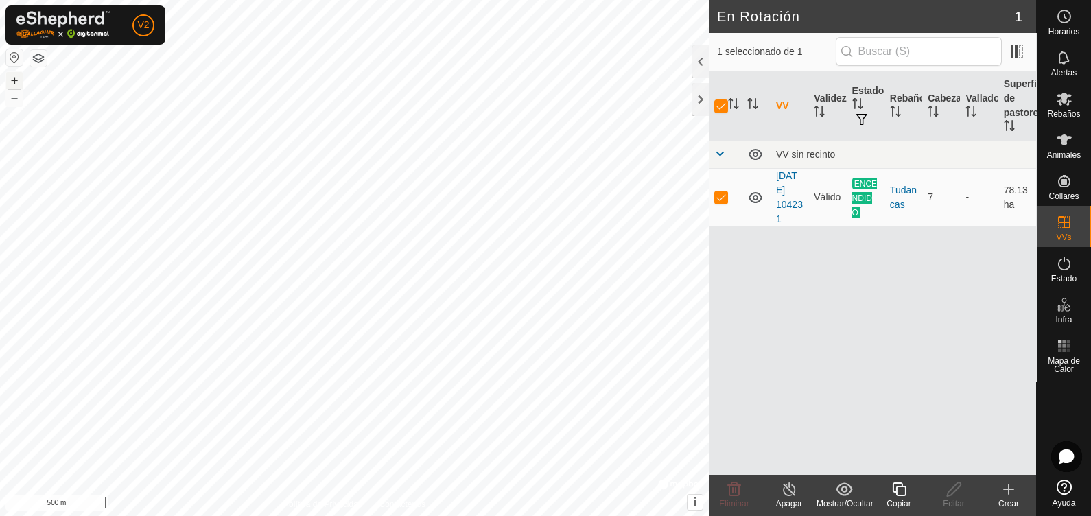
click at [16, 75] on button "+" at bounding box center [14, 80] width 16 height 16
checkbox input "false"
drag, startPoint x: 856, startPoint y: 196, endPoint x: 780, endPoint y: 314, distance: 139.9
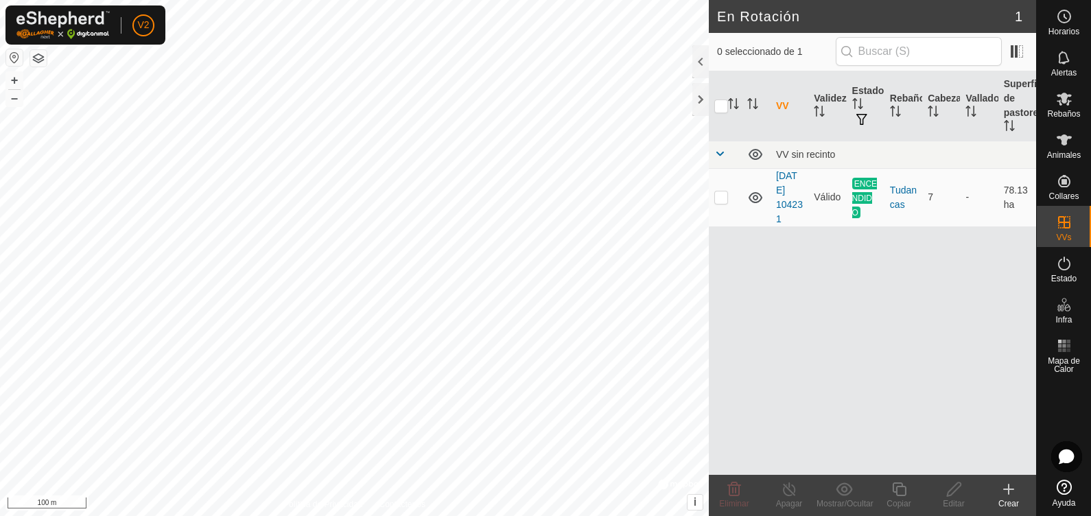
click at [780, 314] on div "VV Validez Estado Rebaño Cabezas Vallado Superficie de pastoreo VV sin recinto …" at bounding box center [872, 272] width 327 height 403
click at [727, 191] on p-tablecheckbox at bounding box center [721, 196] width 14 height 11
checkbox input "true"
click at [786, 492] on icon at bounding box center [789, 489] width 17 height 16
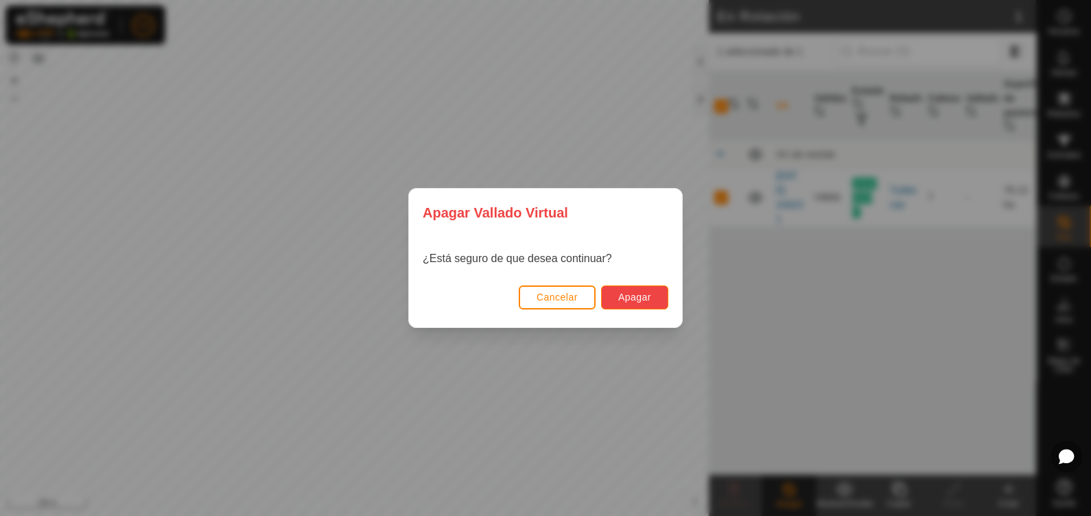
click at [620, 296] on span "Apagar" at bounding box center [634, 297] width 33 height 11
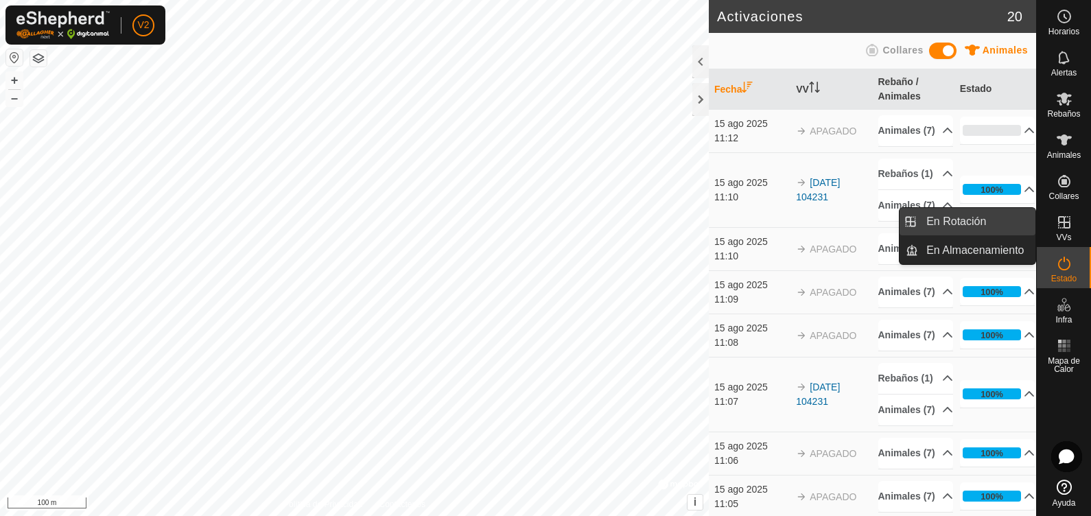
click at [958, 220] on link "En Rotación" at bounding box center [976, 221] width 117 height 27
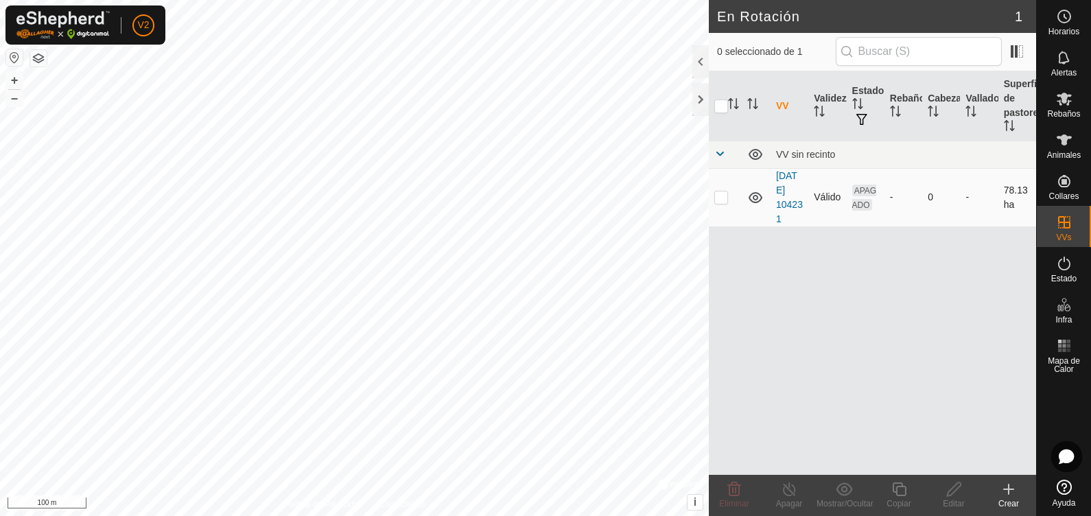
click at [721, 200] on p-checkbox at bounding box center [721, 196] width 14 height 11
checkbox input "true"
click at [941, 500] on div "Editar" at bounding box center [953, 504] width 55 height 12
